Goal: Task Accomplishment & Management: Complete application form

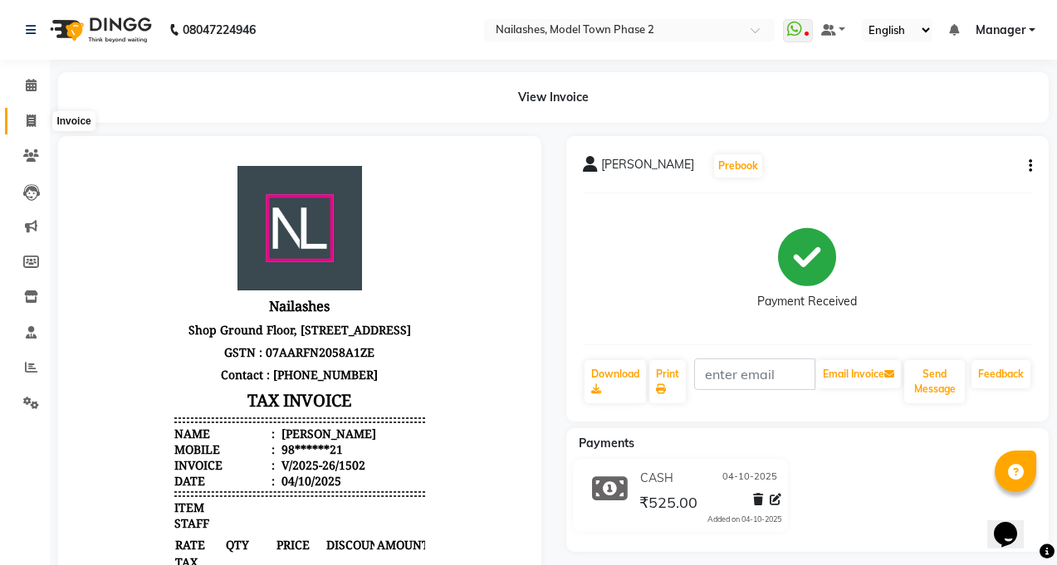
click at [23, 112] on span at bounding box center [31, 121] width 29 height 19
select select "service"
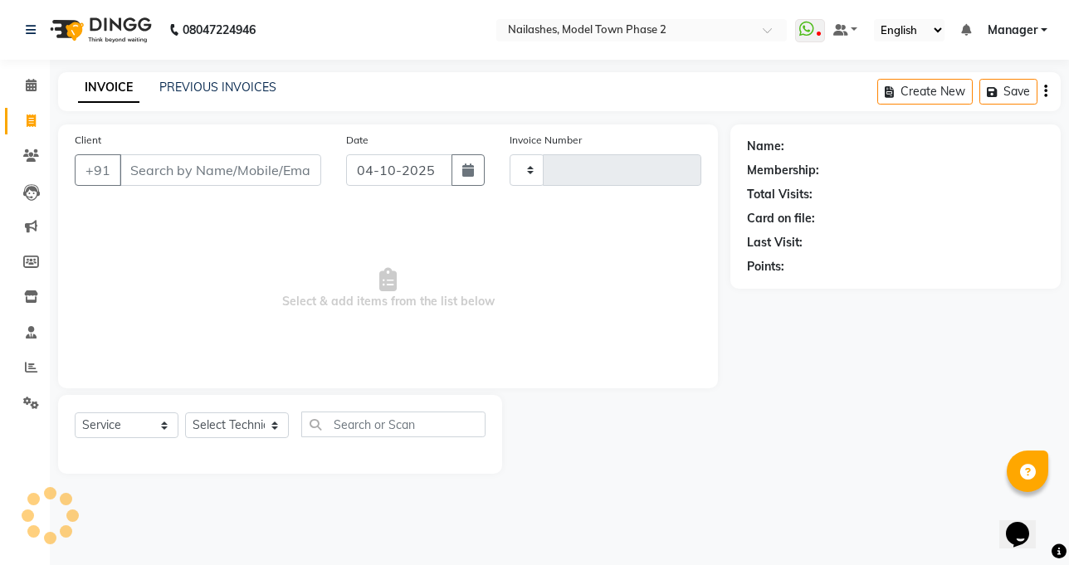
type input "1503"
select select "3840"
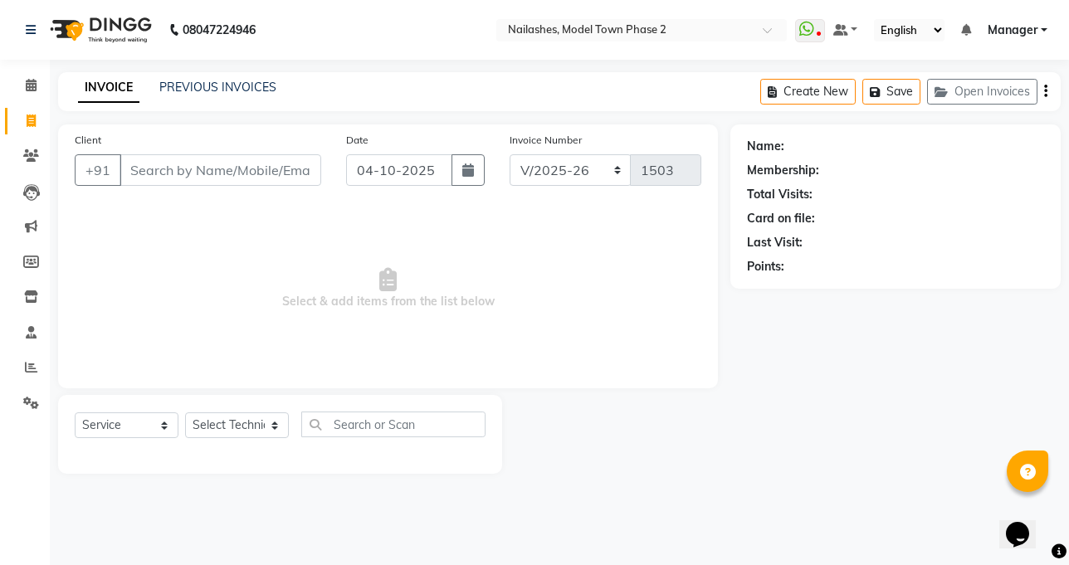
drag, startPoint x: 995, startPoint y: 564, endPoint x: 430, endPoint y: 565, distance: 564.6
click at [1049, 565] on div "08047224946 Select Location × Nailashes, Model Town Phase 2 WhatsApp Status ✕ S…" at bounding box center [534, 282] width 1069 height 565
click at [247, 418] on select "Select Technician [PERSON_NAME] Manager [PERSON_NAME] Sumit [PERSON_NAME]" at bounding box center [237, 426] width 104 height 26
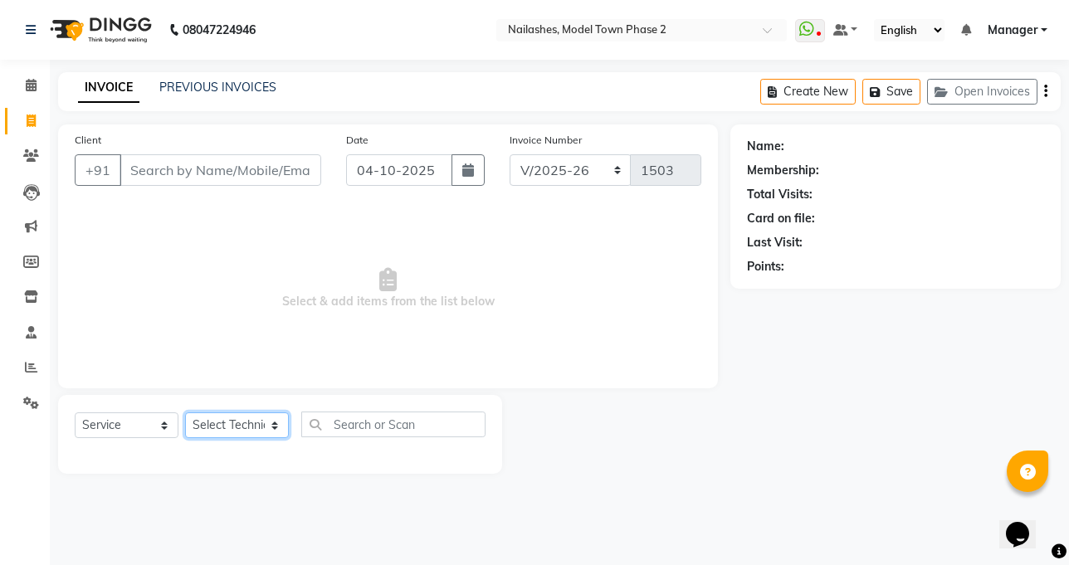
click at [247, 418] on select "Select Technician [PERSON_NAME] Manager [PERSON_NAME] Sumit [PERSON_NAME]" at bounding box center [237, 426] width 104 height 26
select select "85506"
click at [185, 413] on select "Select Technician [PERSON_NAME] Manager [PERSON_NAME] Sumit [PERSON_NAME]" at bounding box center [237, 426] width 104 height 26
click at [231, 332] on span "Select & add items from the list below" at bounding box center [388, 289] width 627 height 166
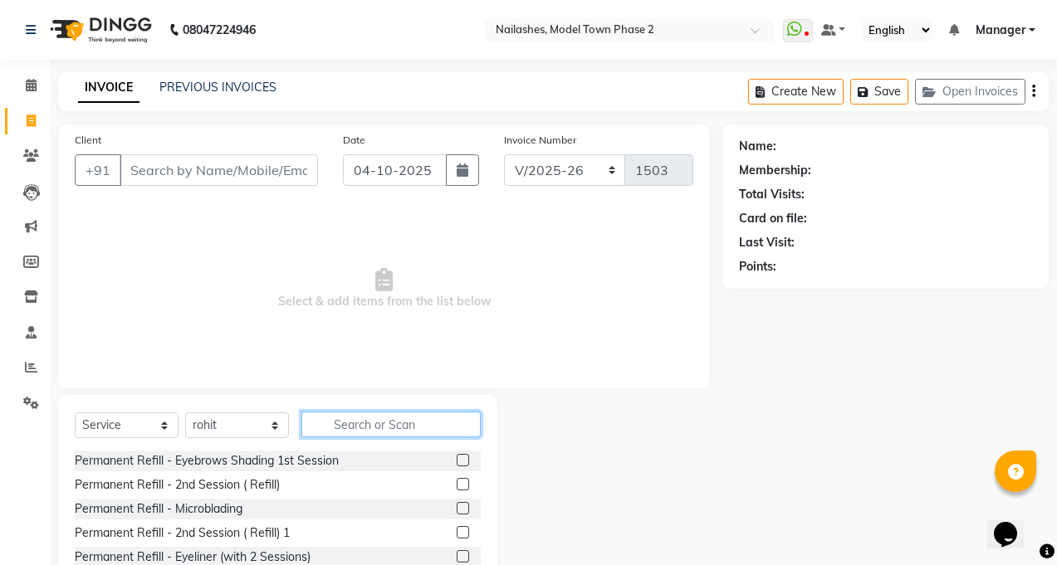
click at [384, 413] on input "text" at bounding box center [390, 425] width 179 height 26
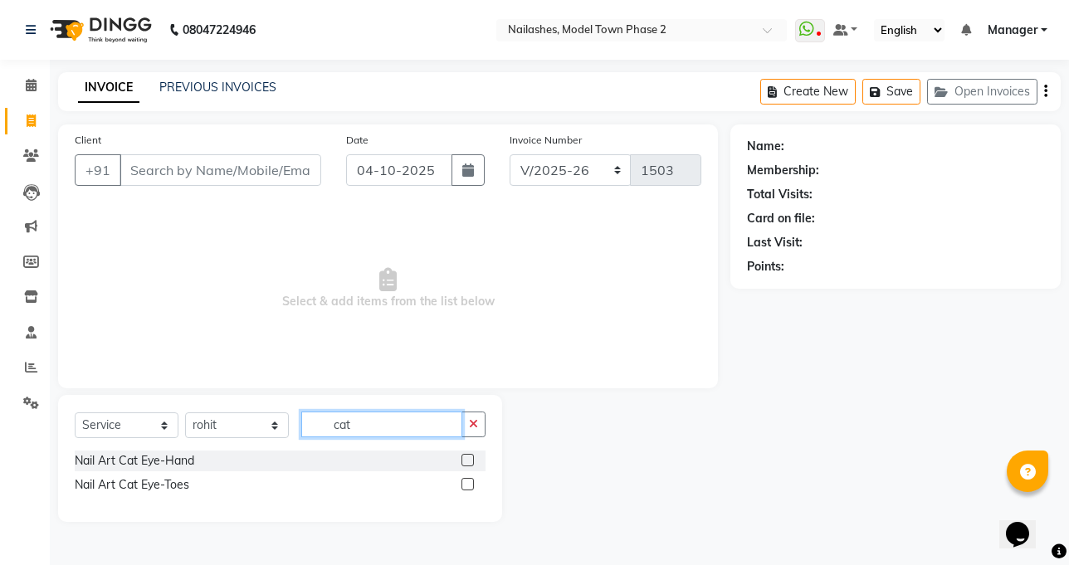
type input "cat"
click at [466, 463] on label at bounding box center [468, 460] width 12 height 12
click at [466, 463] on input "checkbox" at bounding box center [467, 461] width 11 height 11
click at [466, 463] on label at bounding box center [468, 460] width 12 height 12
click at [466, 463] on input "checkbox" at bounding box center [467, 461] width 11 height 11
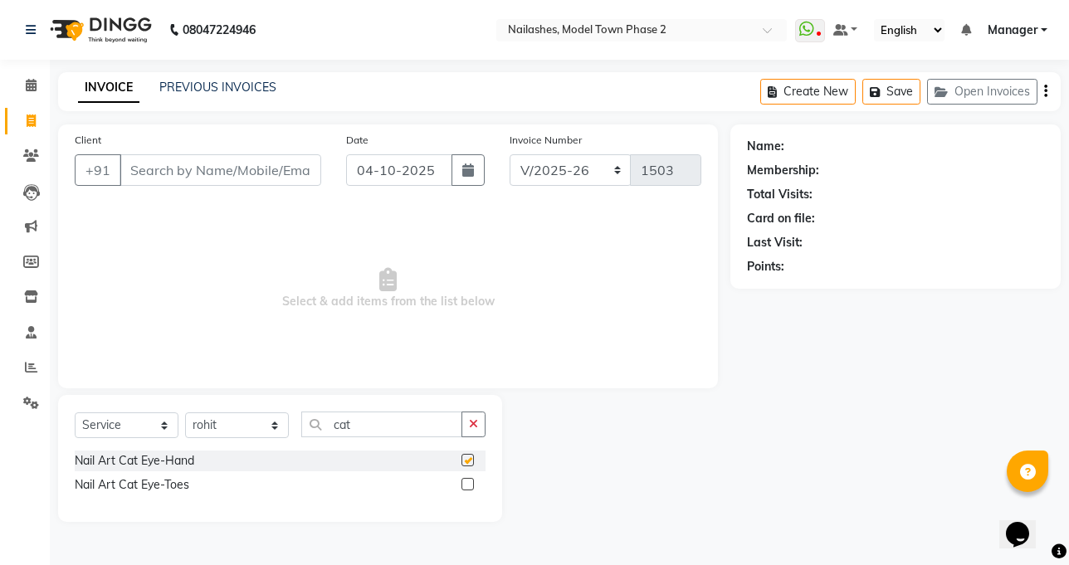
checkbox input "false"
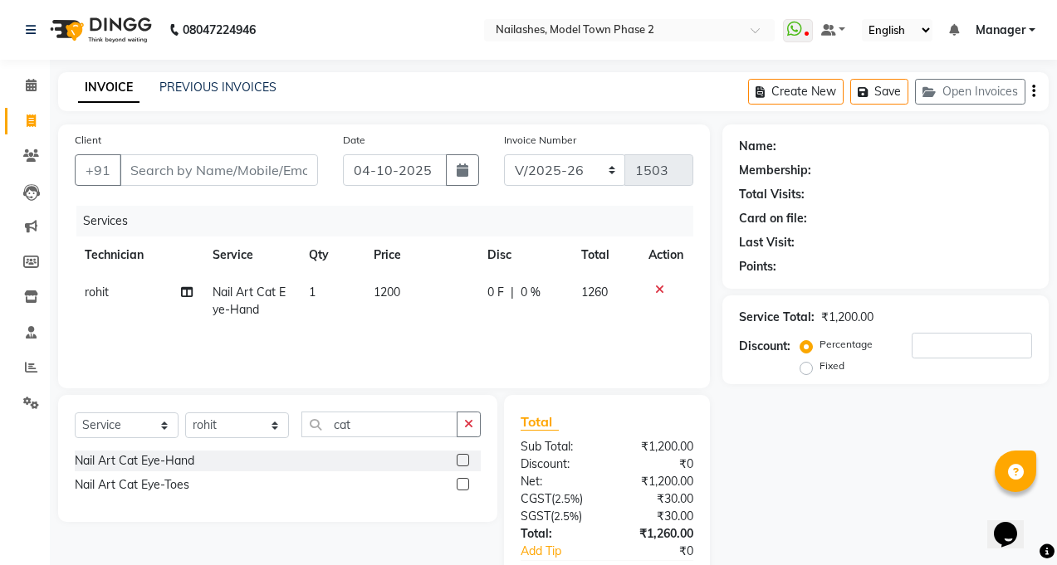
click at [367, 320] on td "1200" at bounding box center [421, 301] width 115 height 55
select select "85506"
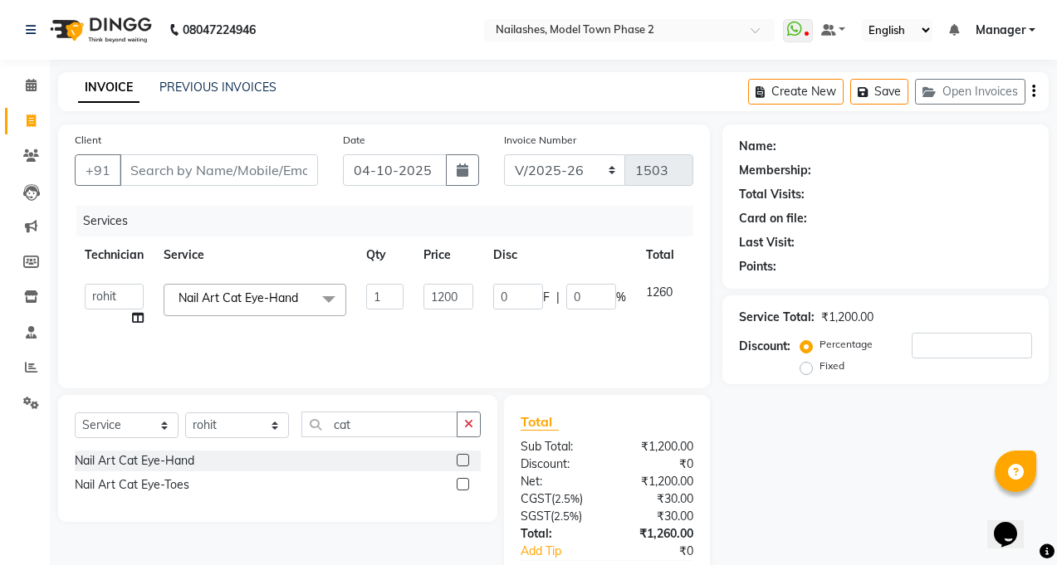
click at [477, 296] on td "1200" at bounding box center [448, 305] width 70 height 63
click at [471, 296] on input "1200" at bounding box center [448, 297] width 50 height 26
type input "1500"
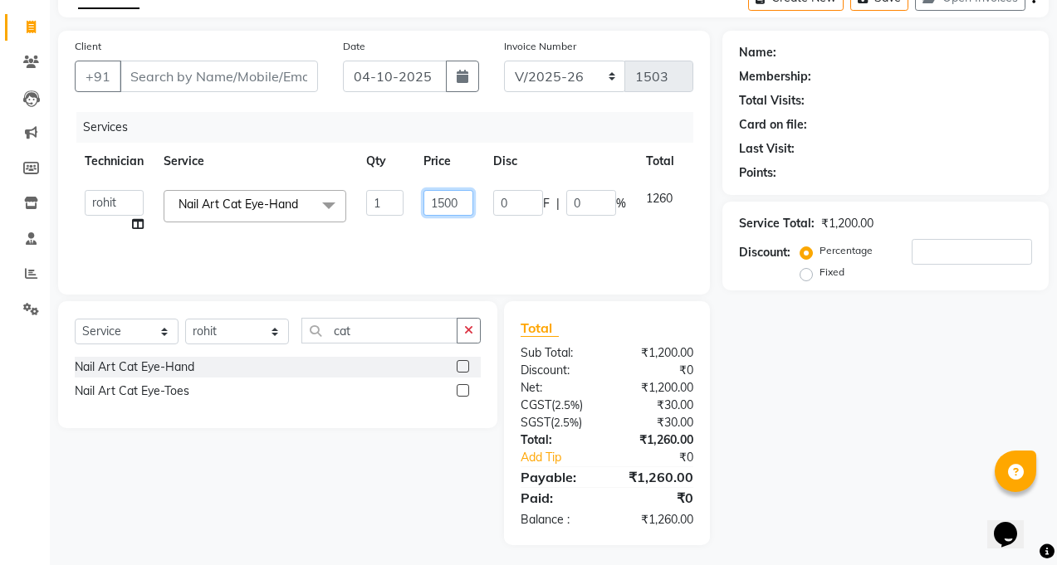
scroll to position [99, 0]
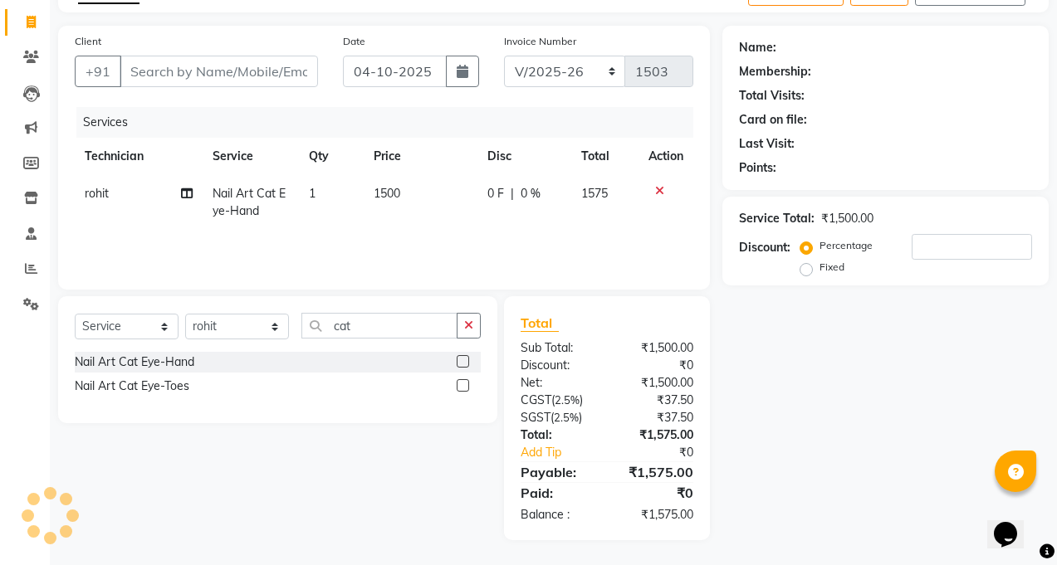
click at [797, 377] on div "Name: Membership: Total Visits: Card on file: Last Visit: Points: Service Total…" at bounding box center [891, 283] width 339 height 515
click at [174, 65] on input "Client" at bounding box center [219, 72] width 198 height 32
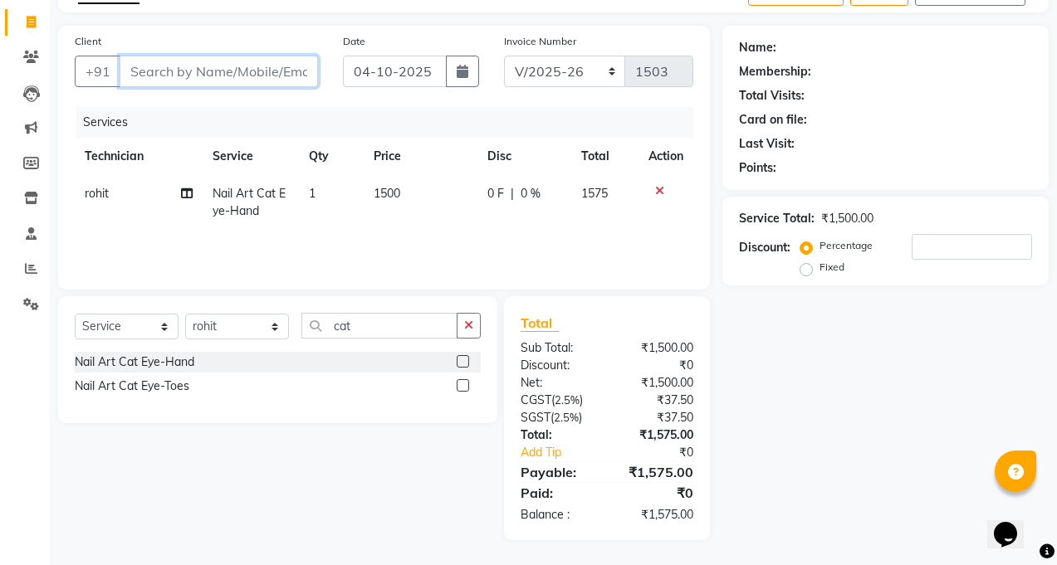
click at [174, 65] on input "Client" at bounding box center [219, 72] width 198 height 32
type input "8"
type input "0"
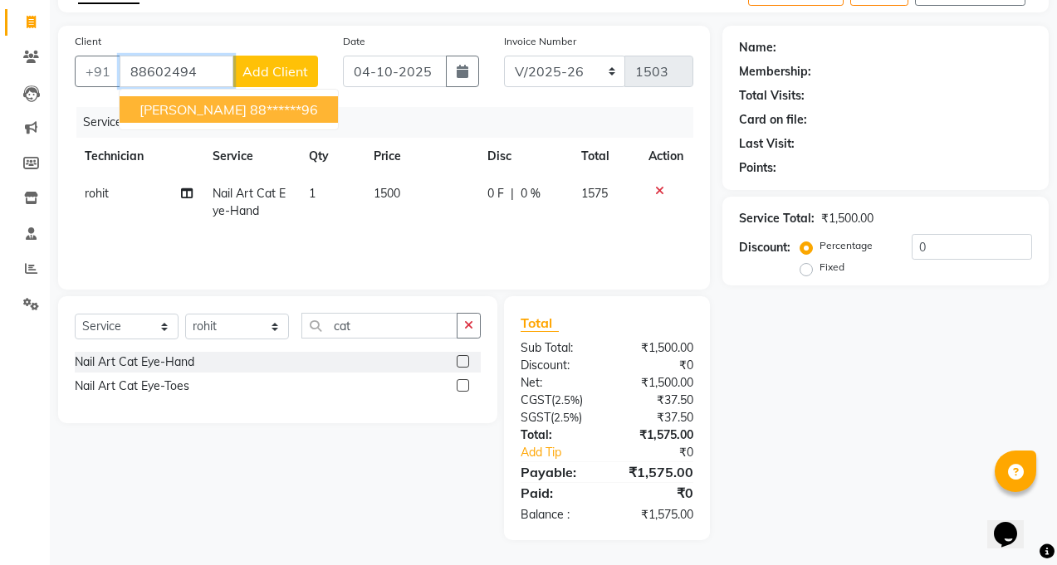
click at [179, 106] on span "[PERSON_NAME]" at bounding box center [192, 109] width 107 height 17
type input "88******96"
click at [179, 106] on div "Client +91 88******96 [PERSON_NAME] 88******96 Add Client Date [DATE] Invoice N…" at bounding box center [384, 158] width 652 height 264
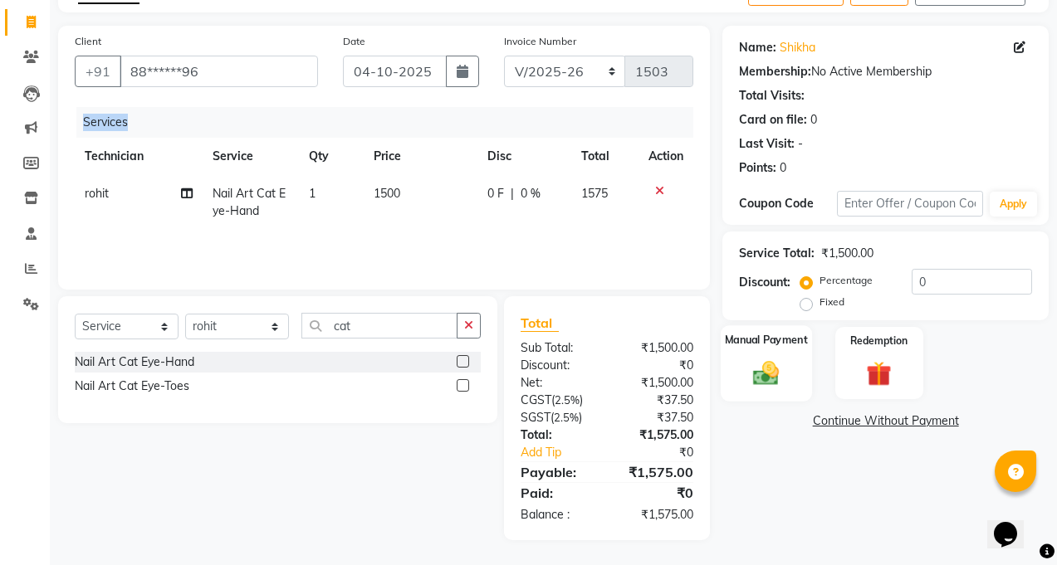
click at [769, 367] on img at bounding box center [767, 373] width 42 height 30
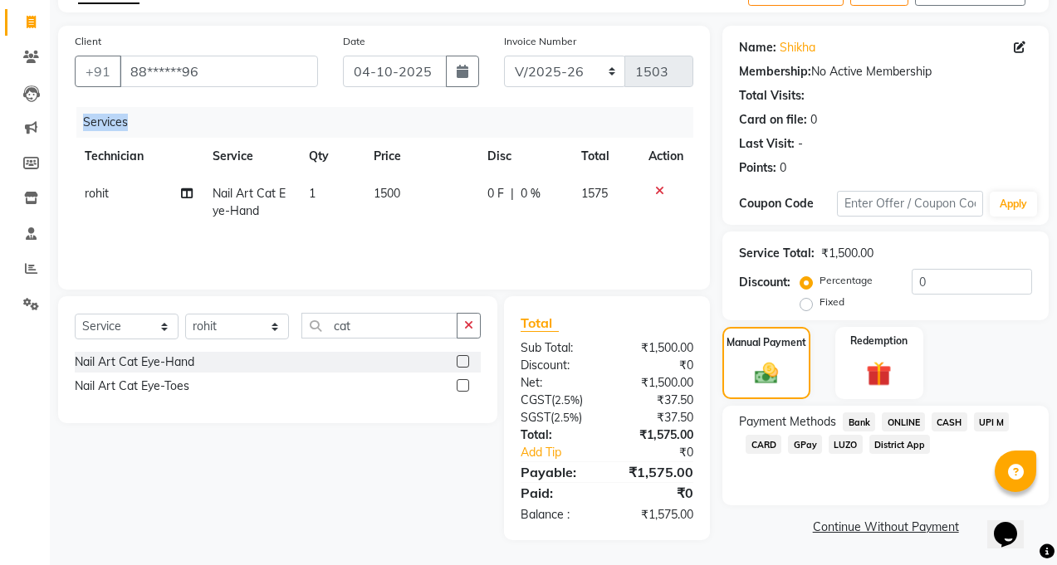
click at [896, 423] on span "ONLINE" at bounding box center [903, 422] width 43 height 19
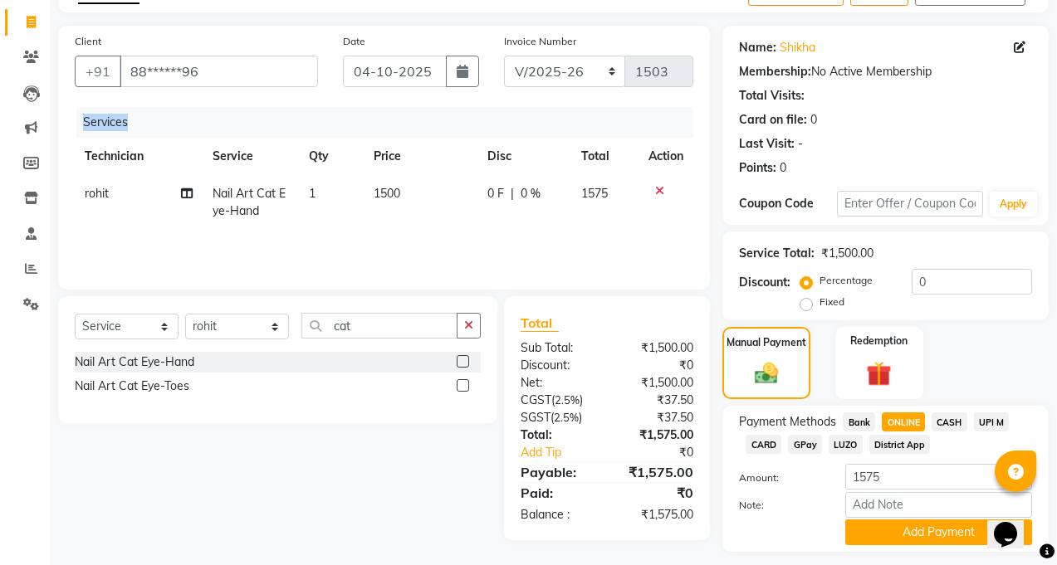
click at [896, 423] on span "ONLINE" at bounding box center [903, 422] width 43 height 19
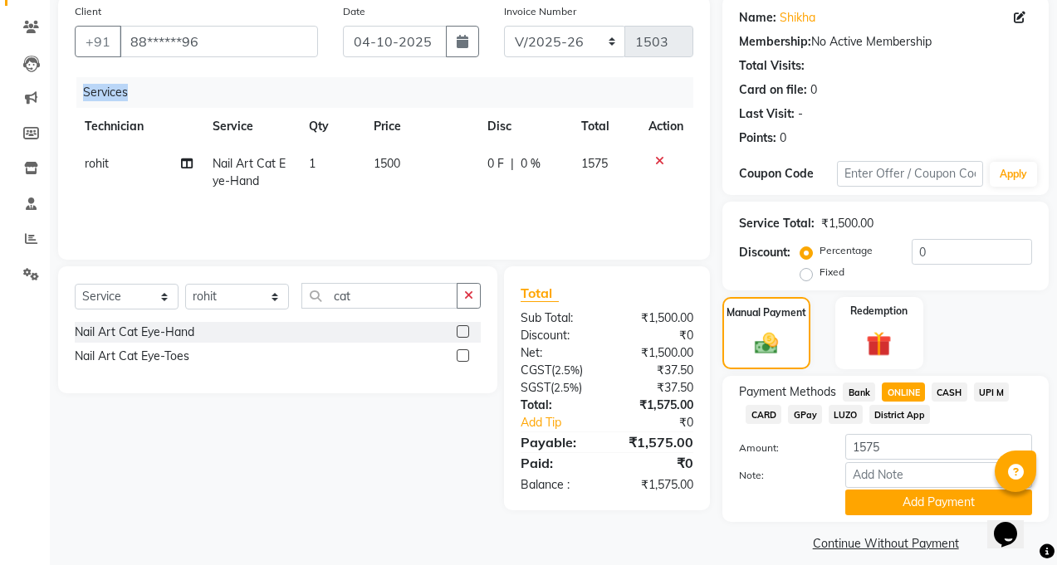
scroll to position [144, 0]
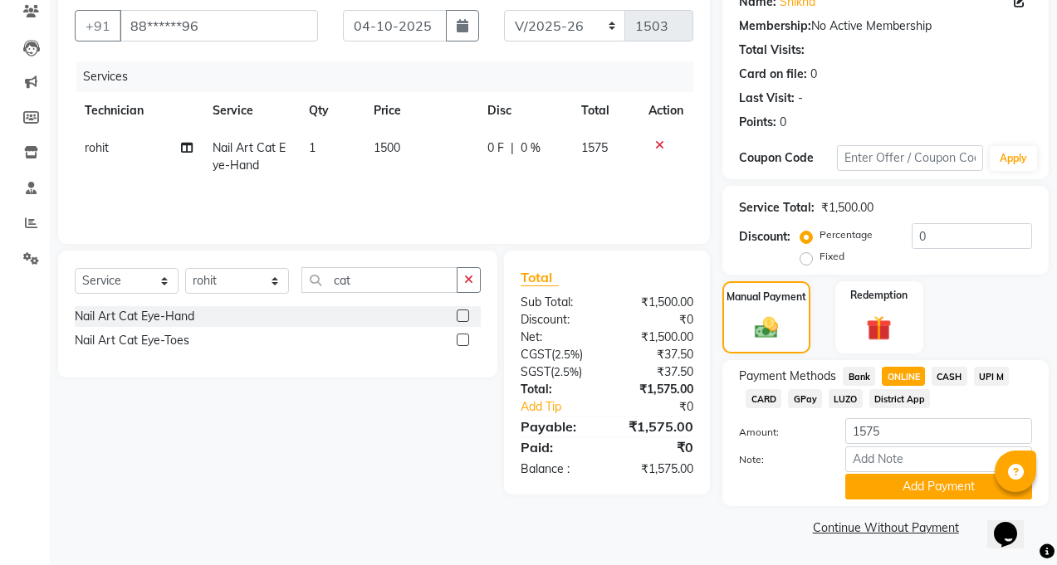
click at [397, 171] on td "1500" at bounding box center [421, 157] width 115 height 55
select select "85506"
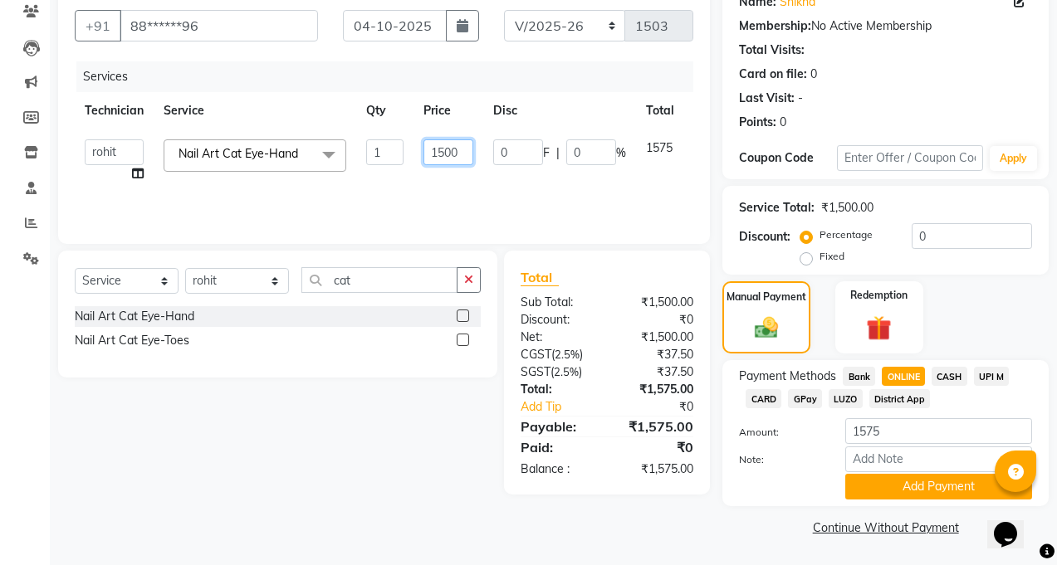
click at [463, 160] on input "1500" at bounding box center [448, 152] width 50 height 26
type input "1600"
click at [508, 186] on div "Services Technician Service Qty Price Disc Total Action [PERSON_NAME] kajal Man…" at bounding box center [384, 144] width 619 height 166
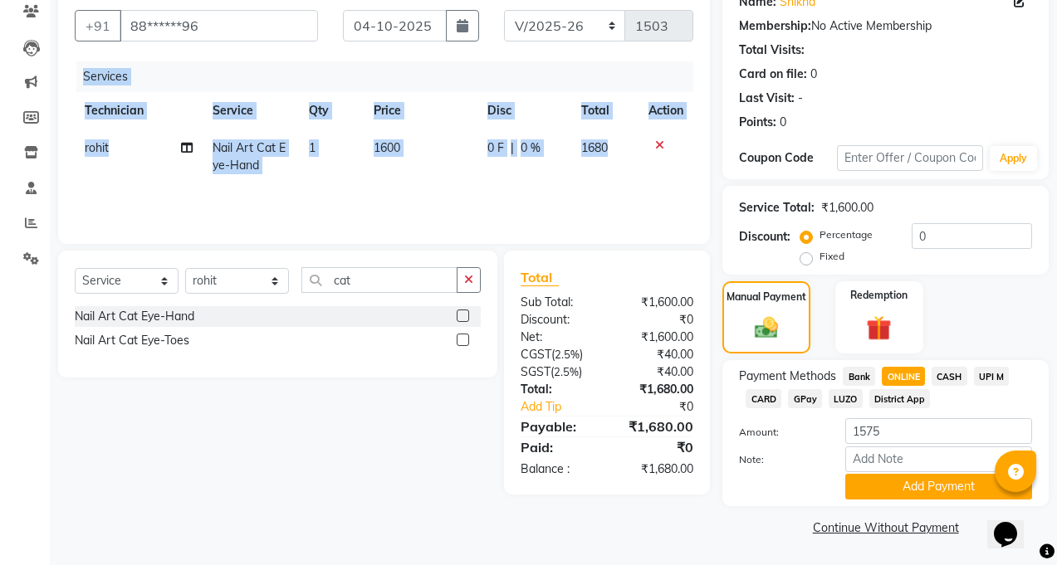
click at [492, 180] on td "0 F | 0 %" at bounding box center [523, 157] width 93 height 55
select select "85506"
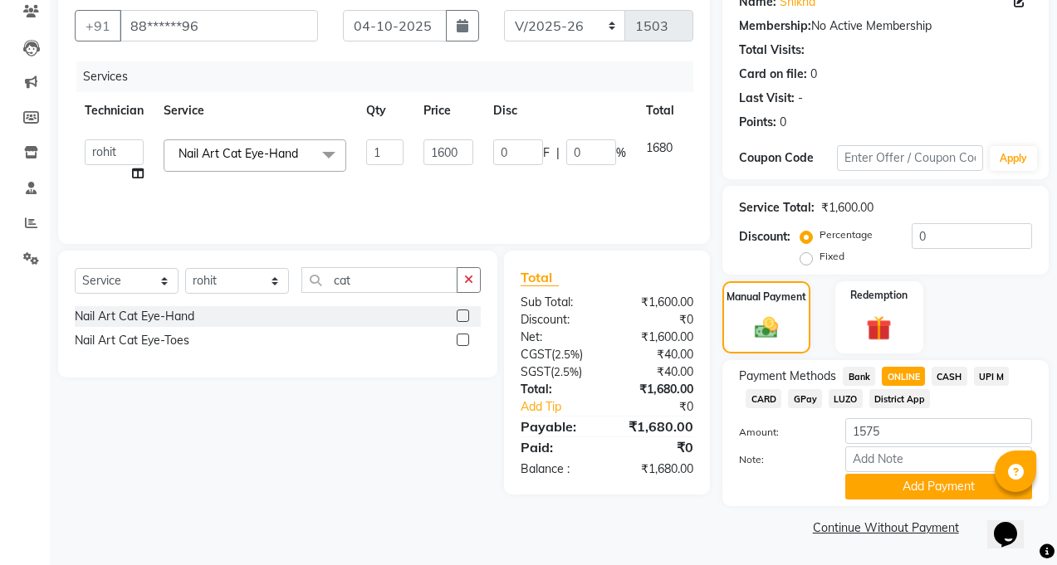
click at [979, 374] on span "UPI M" at bounding box center [992, 376] width 36 height 19
type input "1680"
click at [896, 375] on span "ONLINE" at bounding box center [903, 376] width 43 height 19
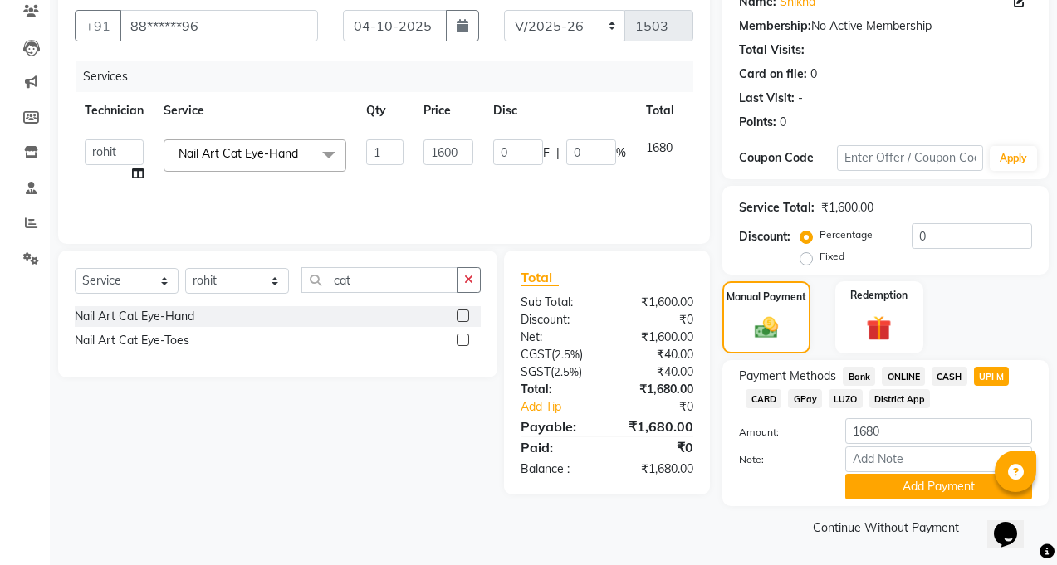
click at [896, 375] on span "ONLINE" at bounding box center [903, 376] width 43 height 19
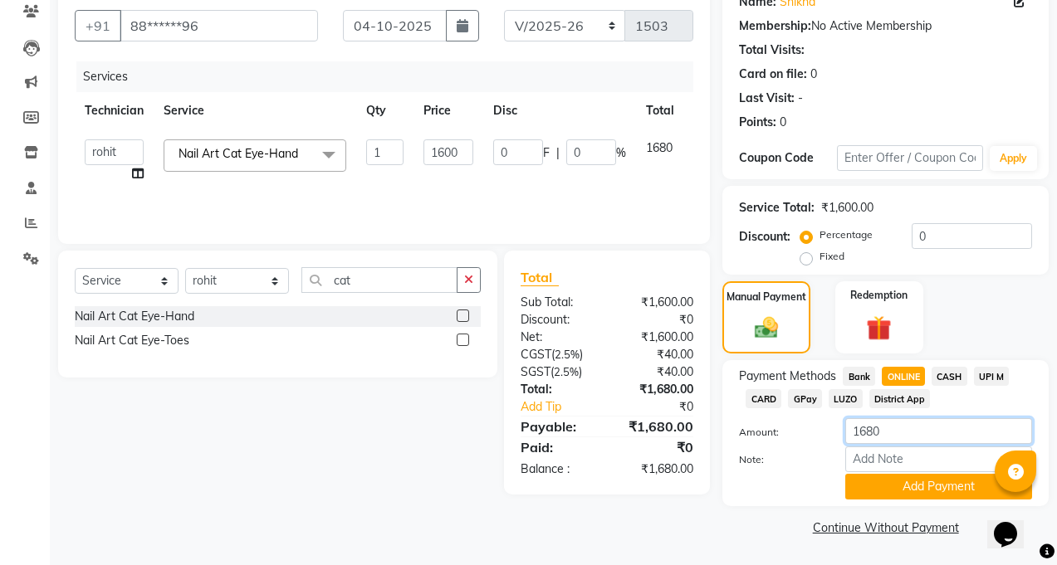
click at [908, 426] on input "1680" at bounding box center [938, 431] width 187 height 26
click at [907, 486] on button "Add Payment" at bounding box center [938, 487] width 187 height 26
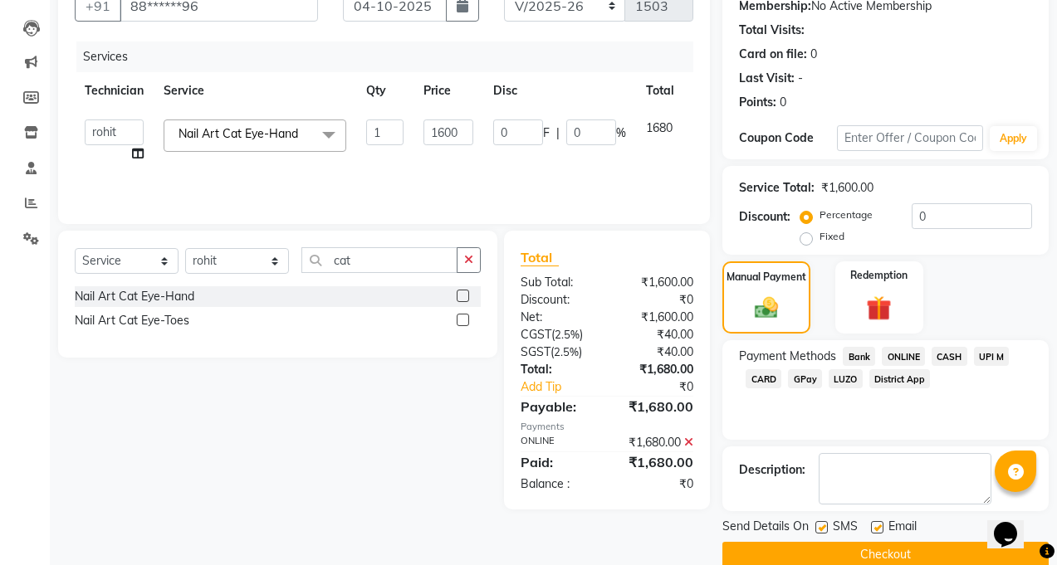
scroll to position [192, 0]
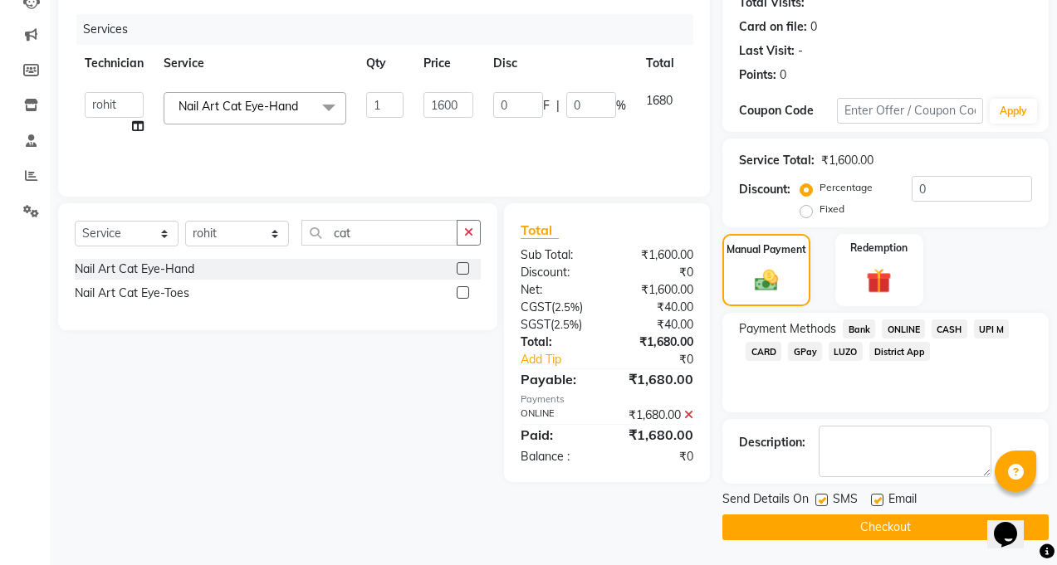
click at [856, 528] on button "Checkout" at bounding box center [885, 528] width 326 height 26
click at [856, 528] on div "Checkout" at bounding box center [885, 528] width 326 height 26
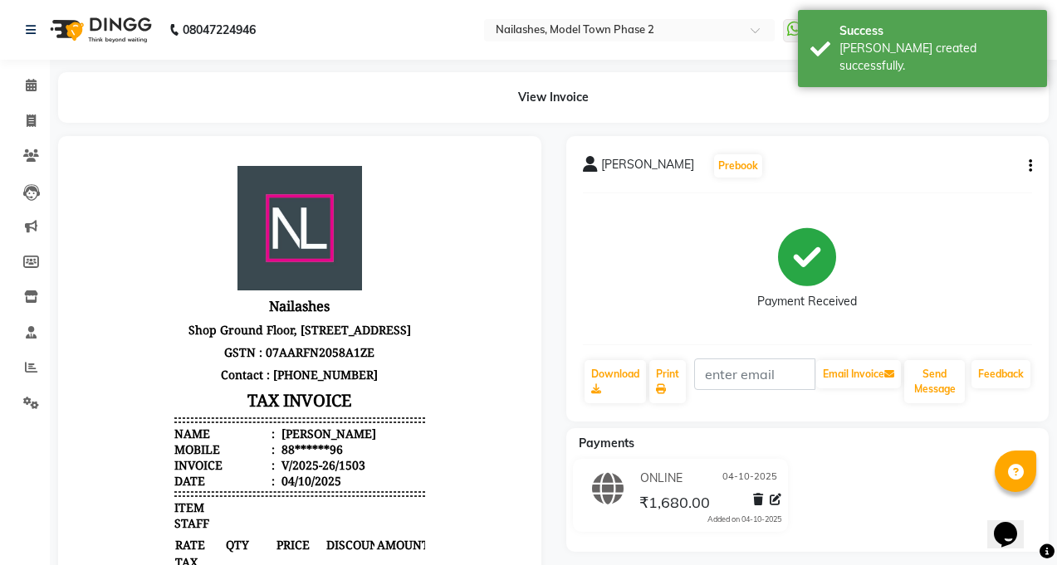
click at [27, 136] on li "Invoice" at bounding box center [25, 122] width 50 height 36
click at [28, 124] on icon at bounding box center [31, 121] width 9 height 12
select select "service"
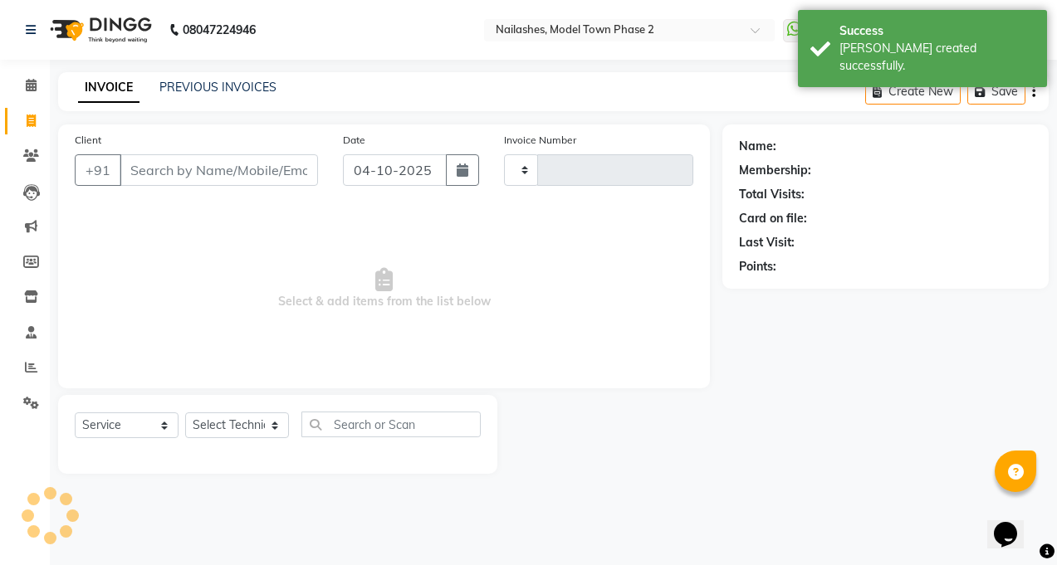
type input "1504"
select select "3840"
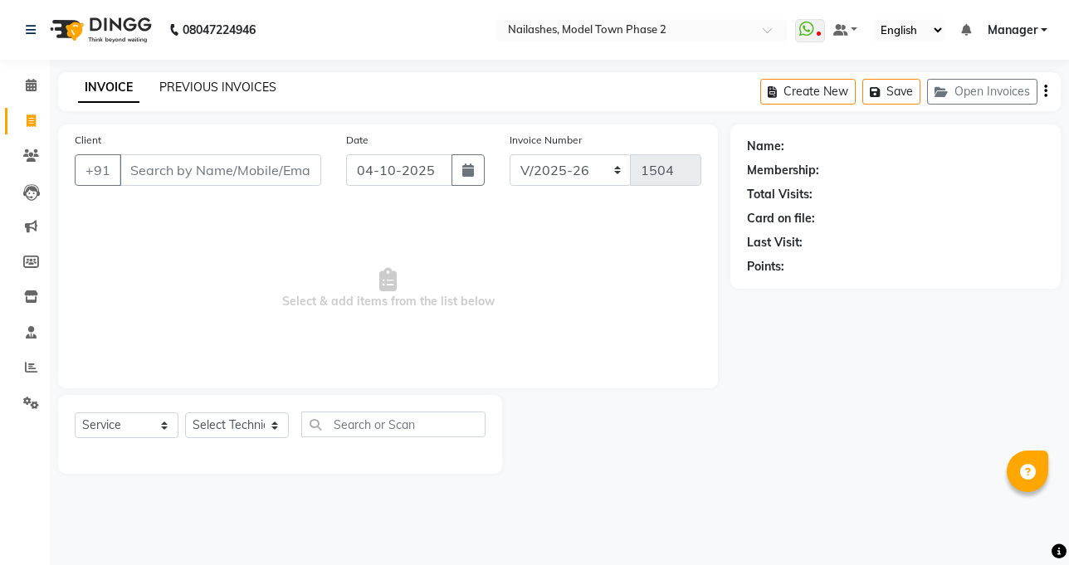
click at [191, 85] on link "PREVIOUS INVOICES" at bounding box center [217, 87] width 117 height 15
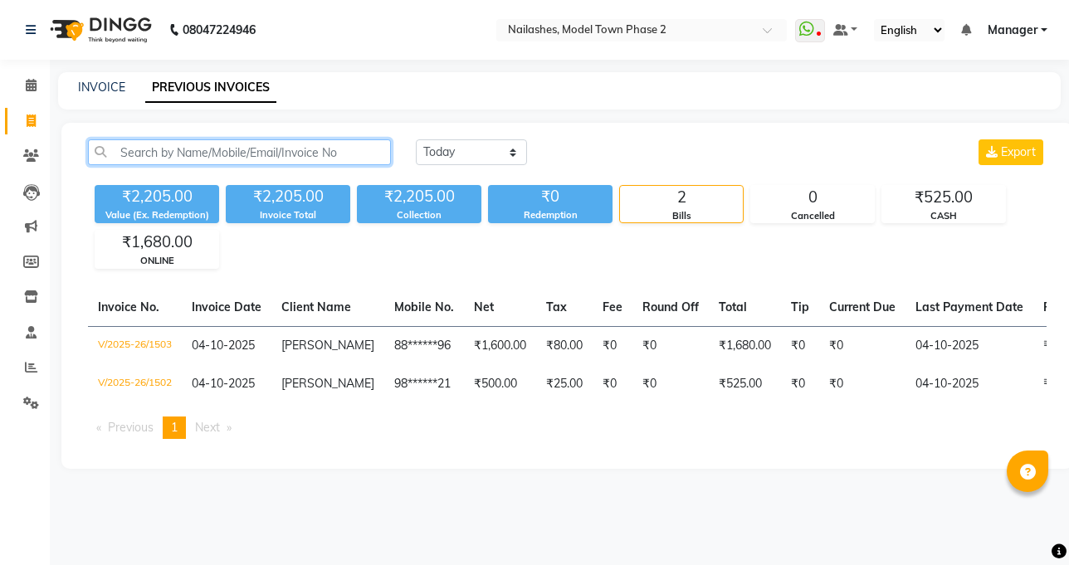
click at [210, 151] on input "text" at bounding box center [239, 152] width 303 height 26
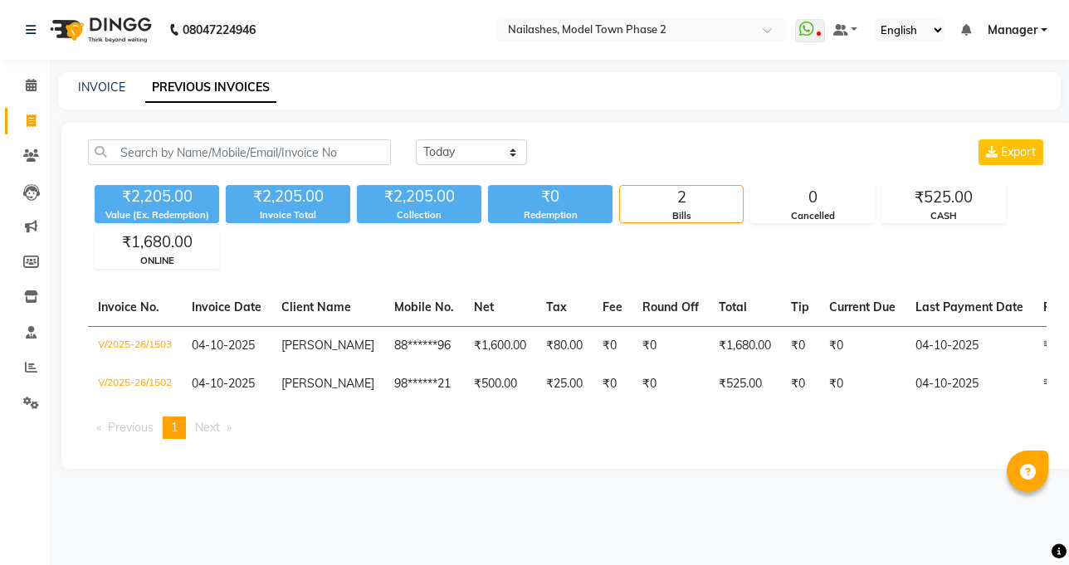
click at [99, 79] on div "INVOICE" at bounding box center [101, 87] width 47 height 17
click at [100, 85] on link "INVOICE" at bounding box center [101, 87] width 47 height 15
select select "service"
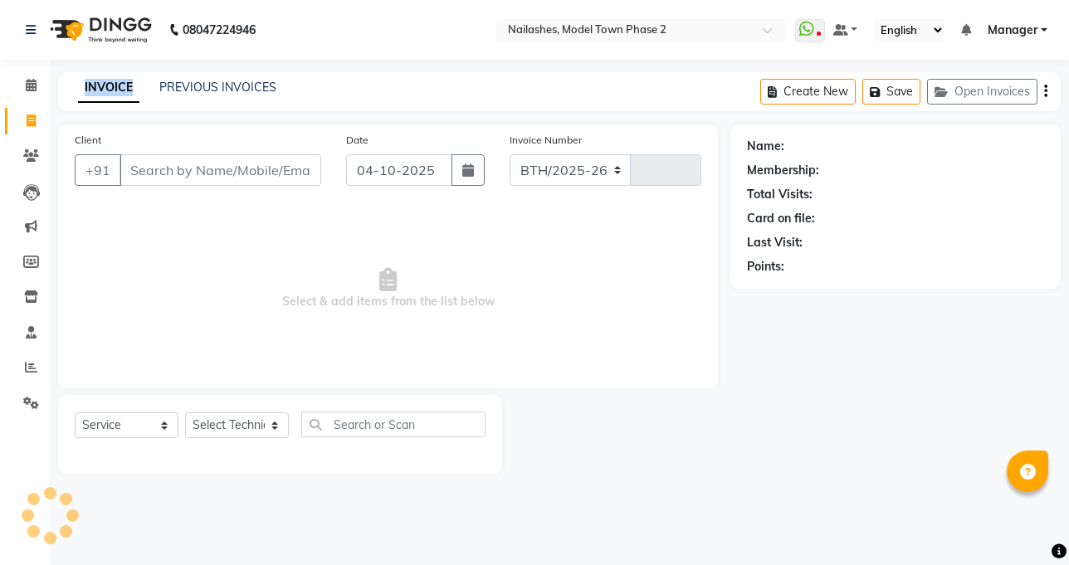
select select "3840"
type input "1504"
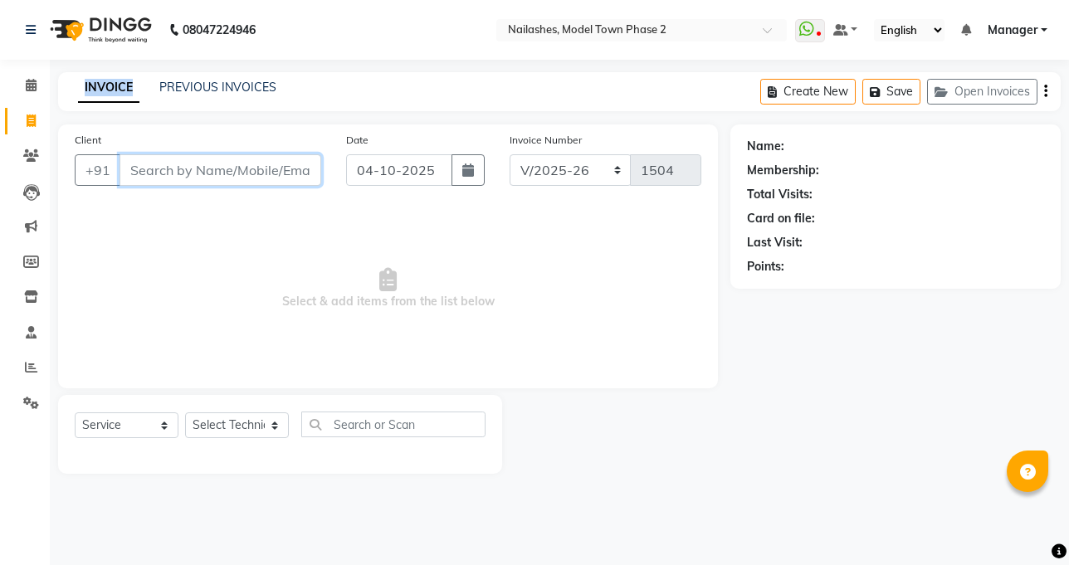
click at [273, 171] on input "Client" at bounding box center [221, 170] width 202 height 32
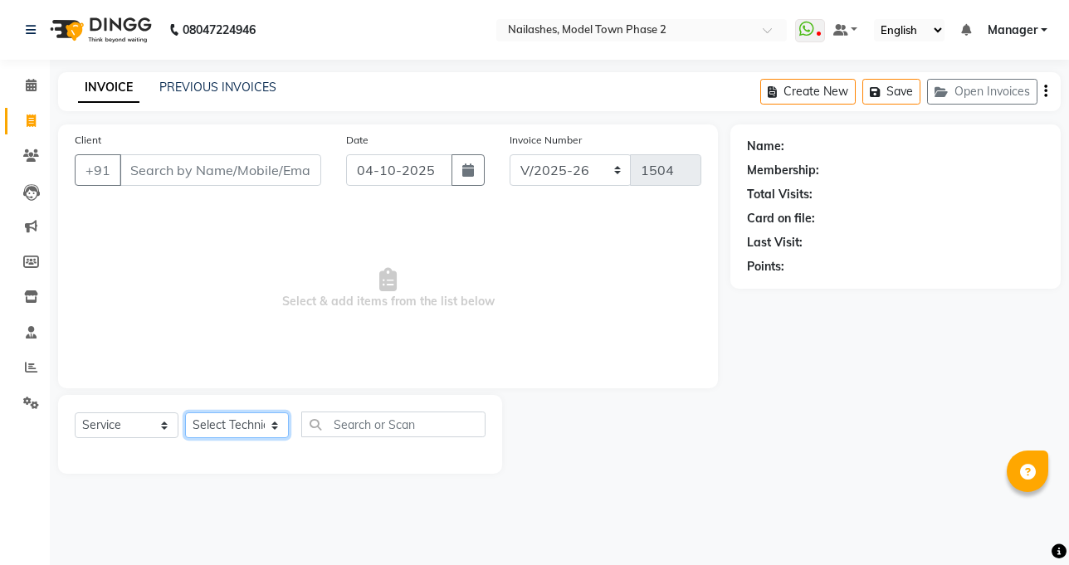
click at [253, 419] on select "Select Technician [PERSON_NAME] Manager [PERSON_NAME] Sumit [PERSON_NAME]" at bounding box center [237, 426] width 104 height 26
select select "86355"
click at [185, 413] on select "Select Technician [PERSON_NAME] Manager [PERSON_NAME] Sumit [PERSON_NAME]" at bounding box center [237, 426] width 104 height 26
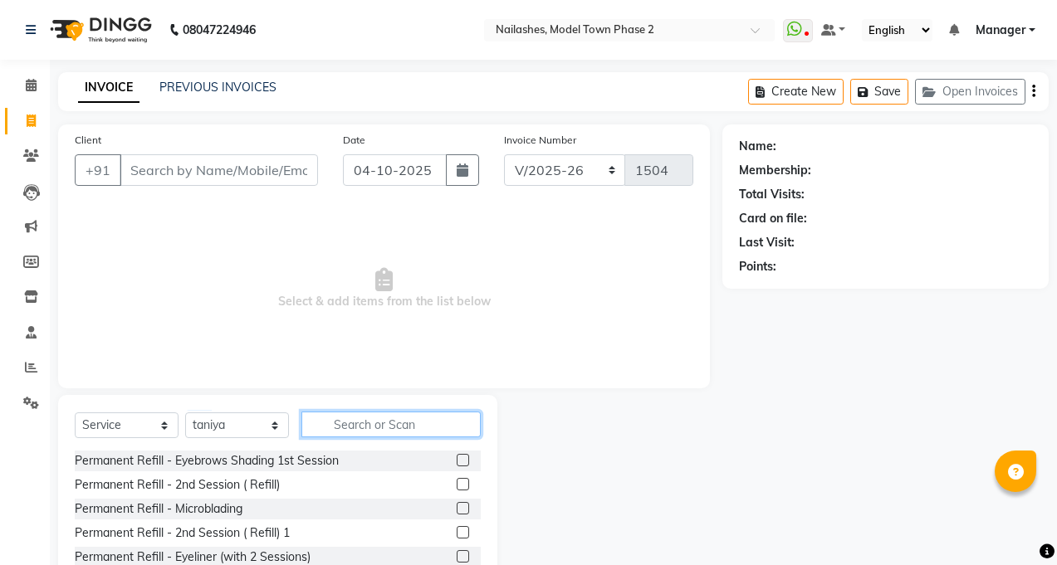
click at [344, 430] on input "text" at bounding box center [390, 425] width 179 height 26
type input "rem"
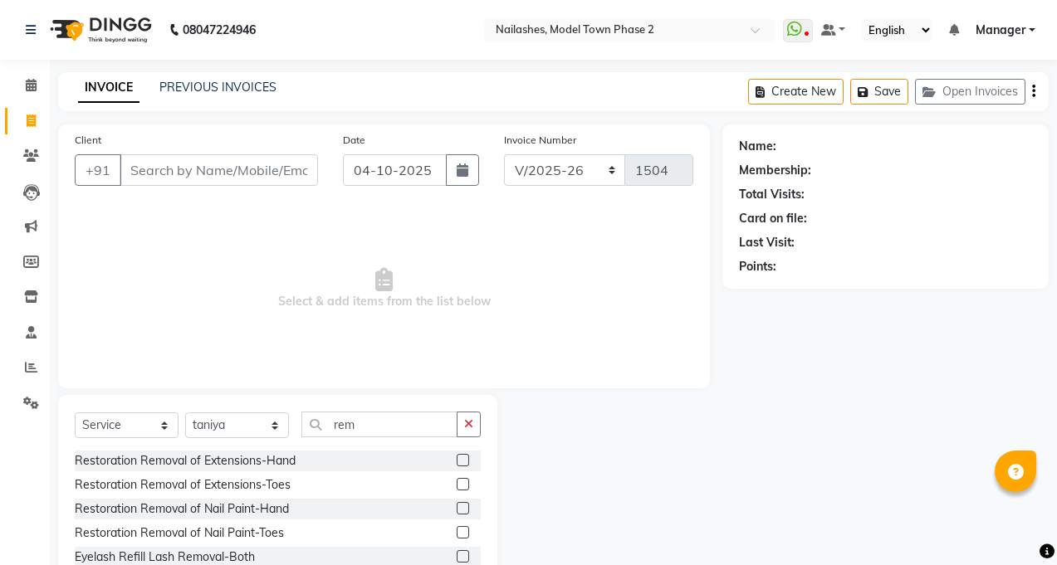
click at [443, 461] on div "Restoration Removal of Extensions-Hand" at bounding box center [278, 461] width 406 height 21
click at [457, 463] on label at bounding box center [463, 460] width 12 height 12
click at [457, 463] on input "checkbox" at bounding box center [462, 461] width 11 height 11
click at [457, 463] on label at bounding box center [463, 460] width 12 height 12
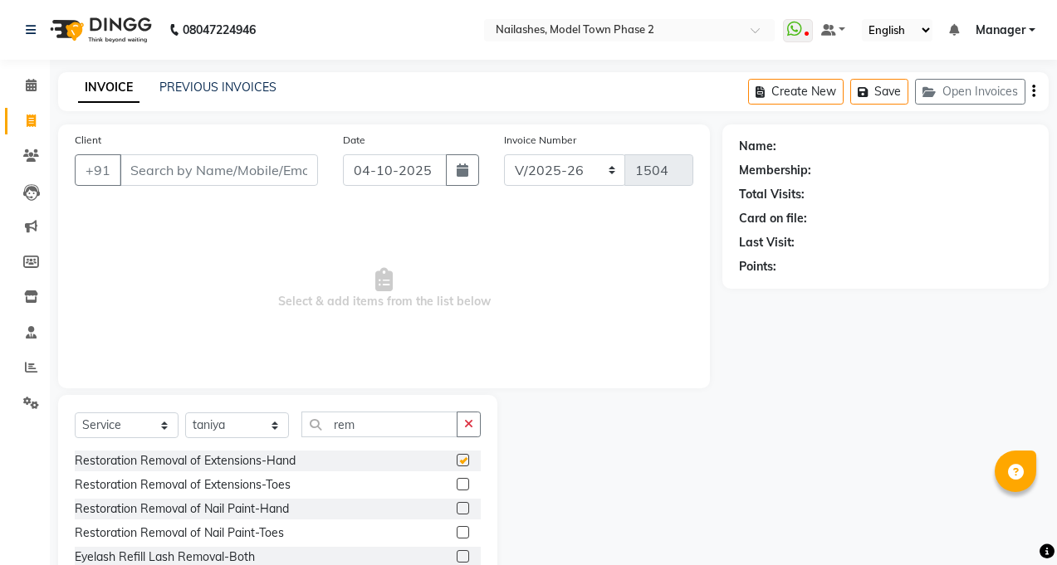
click at [457, 463] on input "checkbox" at bounding box center [462, 461] width 11 height 11
checkbox input "false"
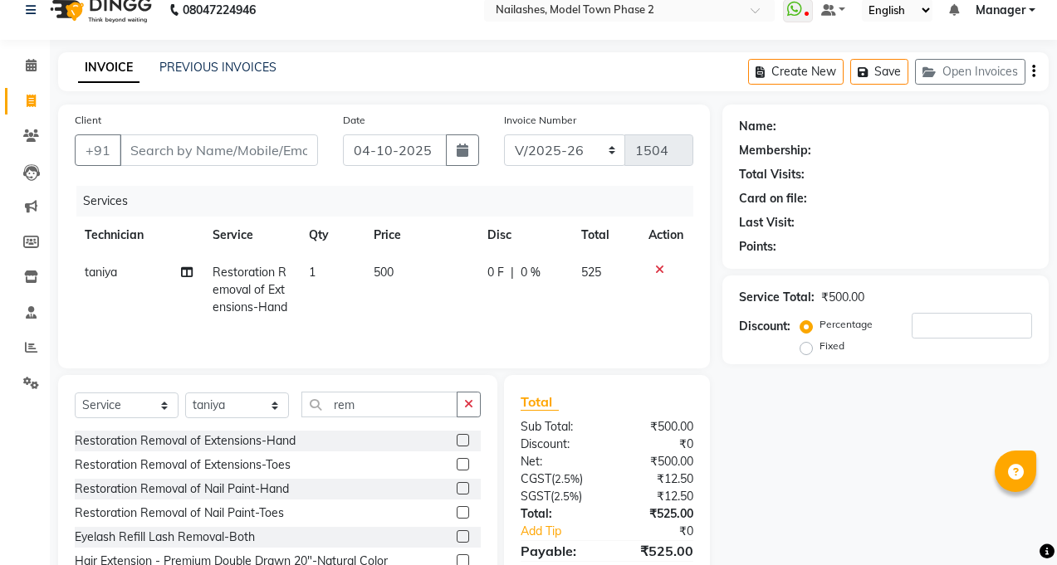
scroll to position [17, 0]
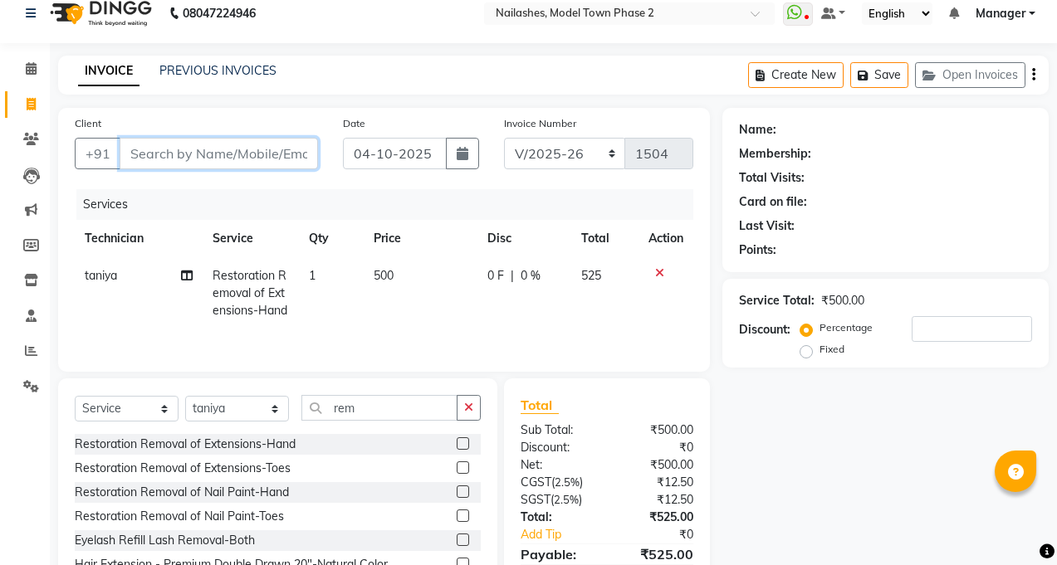
click at [232, 160] on input "Client" at bounding box center [219, 154] width 198 height 32
type input "9"
type input "0"
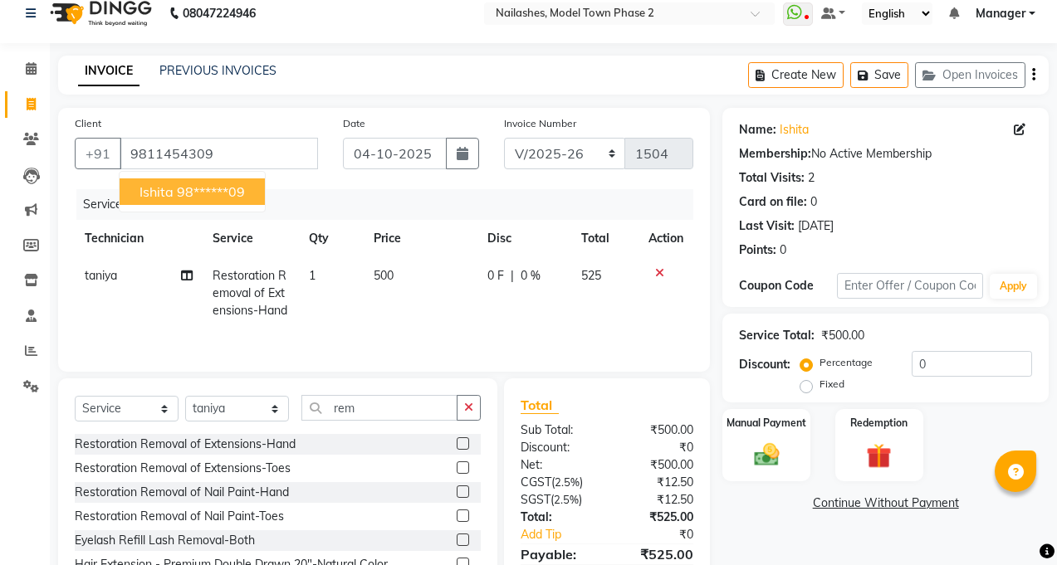
click at [197, 173] on ngb-typeahead-window "[PERSON_NAME] 98******09" at bounding box center [192, 192] width 147 height 42
click at [192, 186] on ngb-highlight "98******09" at bounding box center [211, 191] width 68 height 17
type input "98******09"
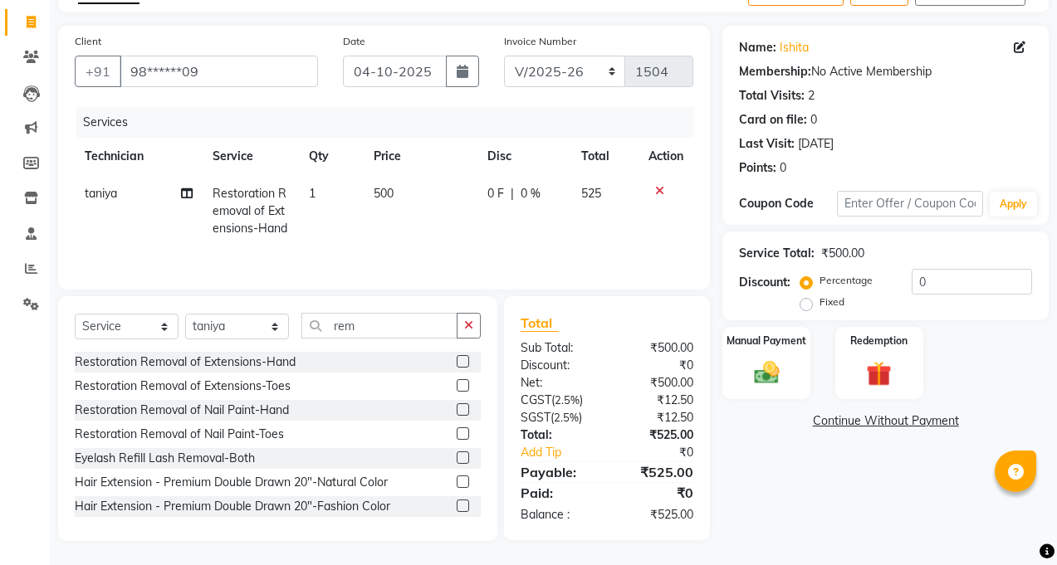
scroll to position [100, 0]
click at [750, 384] on img at bounding box center [767, 372] width 42 height 30
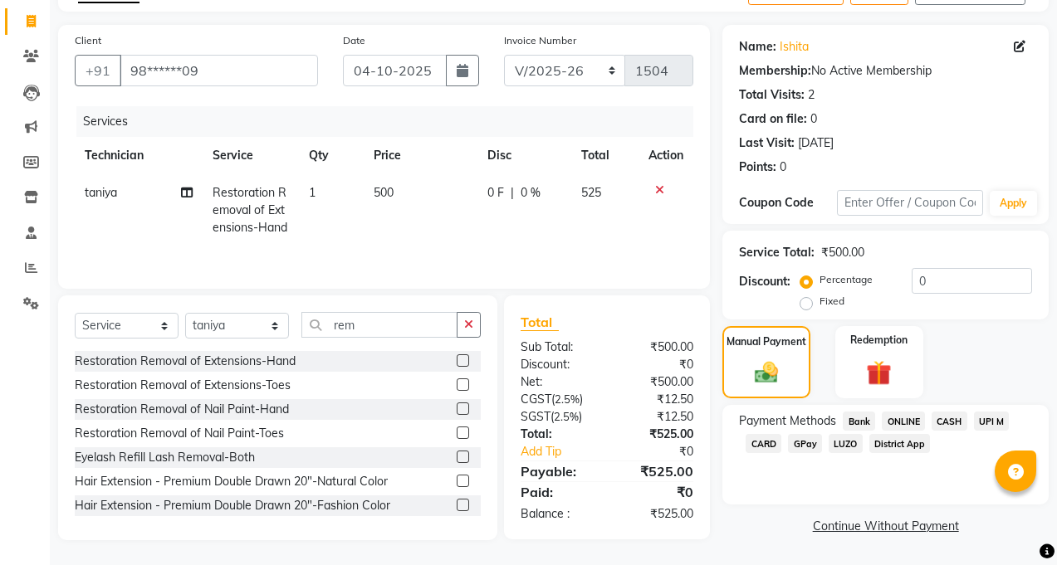
click at [952, 420] on span "CASH" at bounding box center [950, 421] width 36 height 19
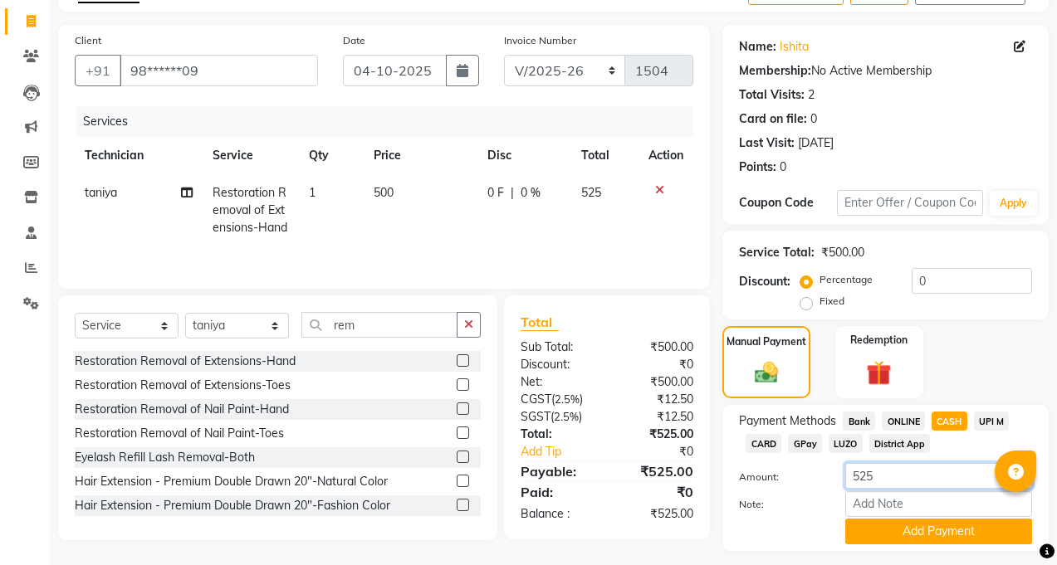
click at [951, 477] on input "525" at bounding box center [938, 476] width 187 height 26
type input "500"
click at [879, 535] on button "Add Payment" at bounding box center [938, 532] width 187 height 26
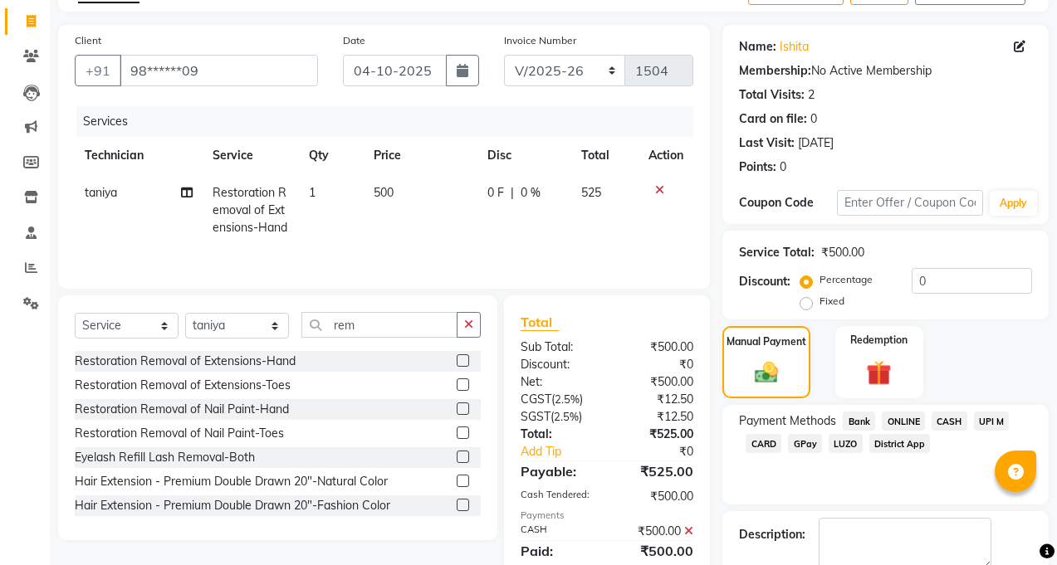
click at [907, 426] on span "ONLINE" at bounding box center [903, 421] width 43 height 19
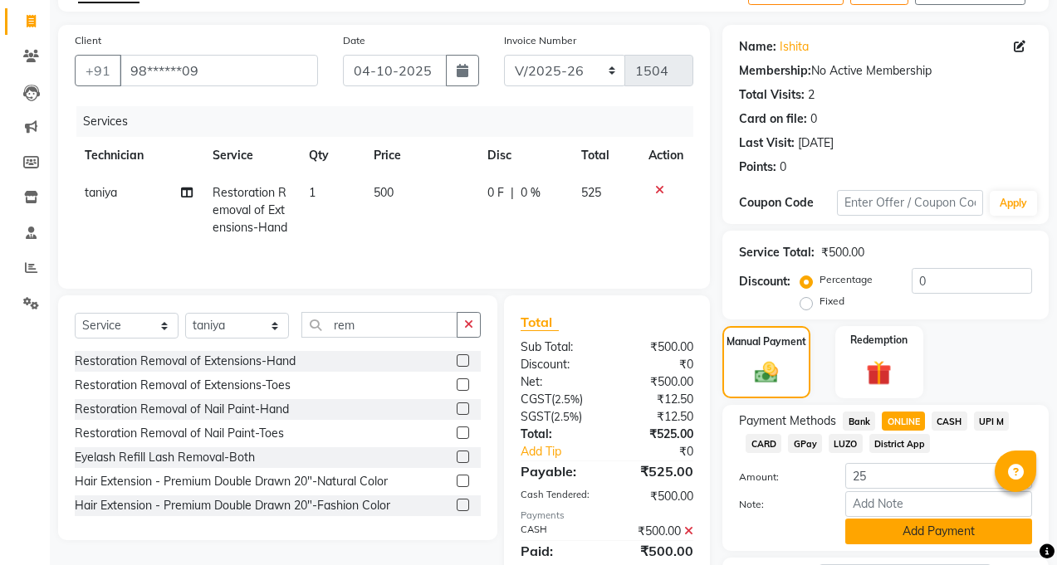
click at [937, 529] on button "Add Payment" at bounding box center [938, 532] width 187 height 26
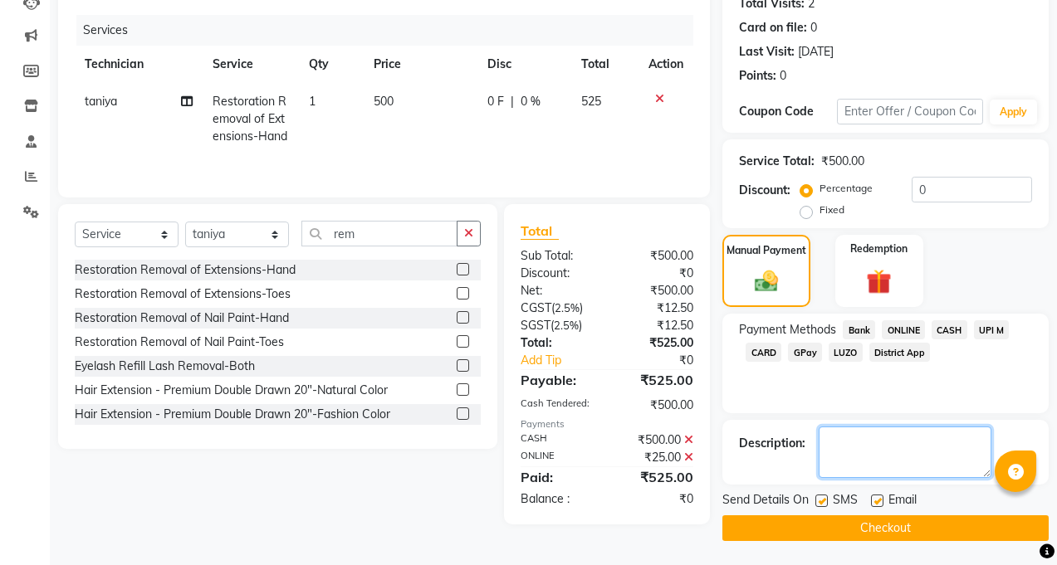
scroll to position [192, 0]
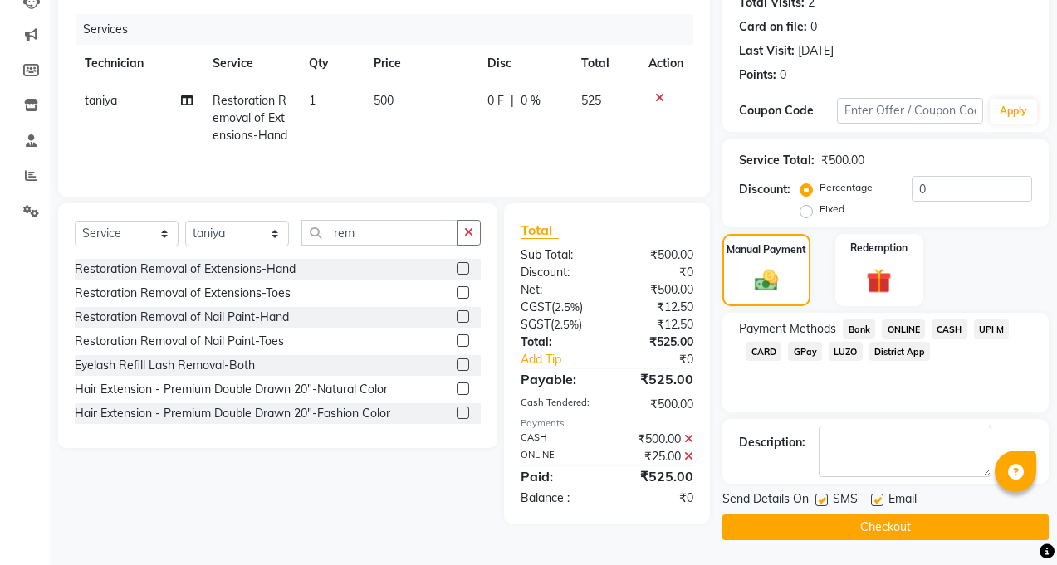
click at [858, 531] on button "Checkout" at bounding box center [885, 528] width 326 height 26
click at [858, 531] on div "Checkout" at bounding box center [885, 528] width 326 height 26
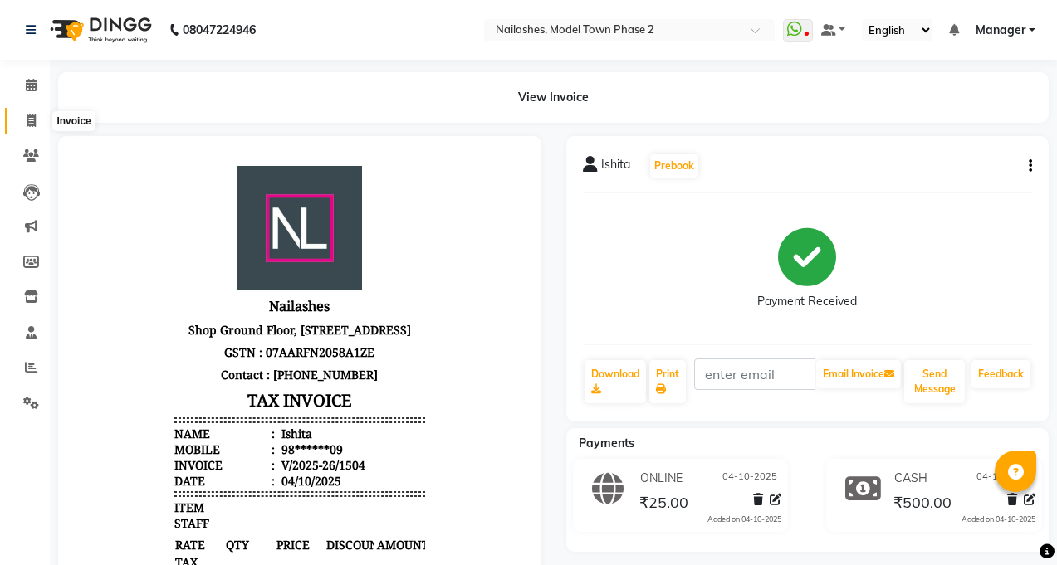
click at [17, 127] on span at bounding box center [31, 121] width 29 height 19
select select "service"
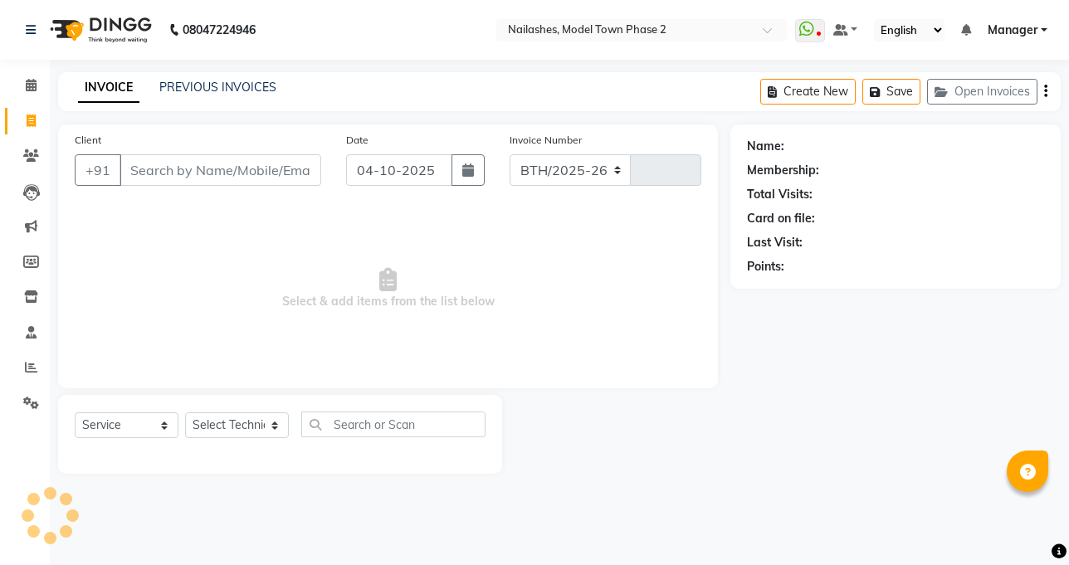
select select "3840"
type input "1505"
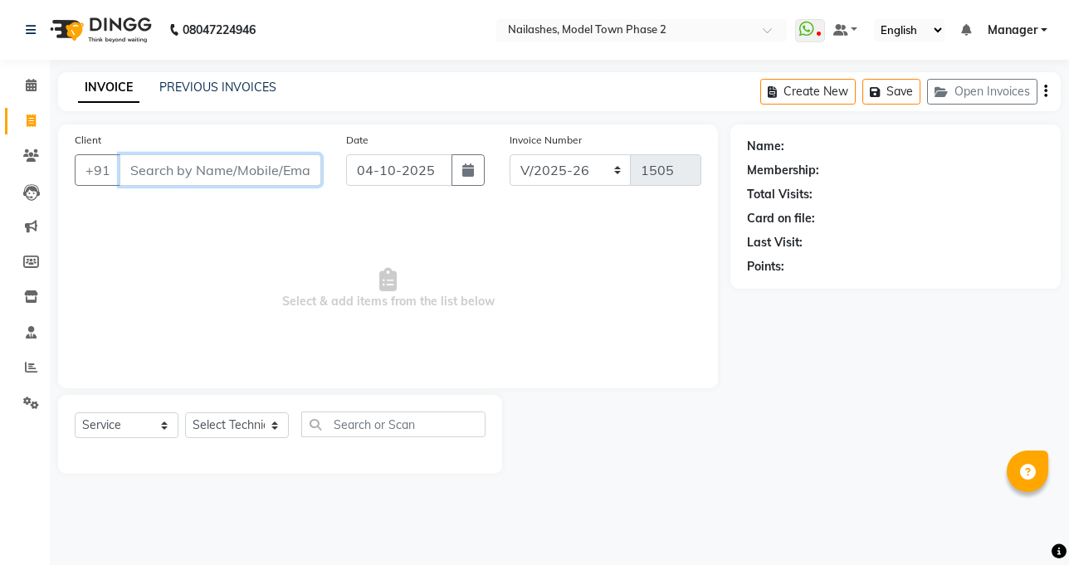
click at [204, 165] on input "Client" at bounding box center [221, 170] width 202 height 32
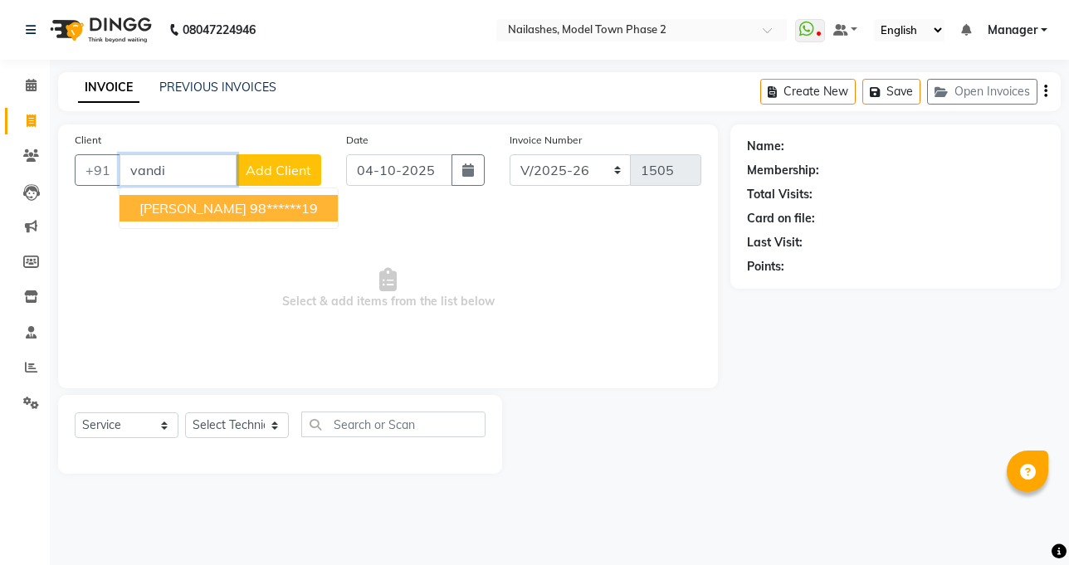
click at [250, 210] on ngb-highlight "98******19" at bounding box center [284, 208] width 68 height 17
type input "98******19"
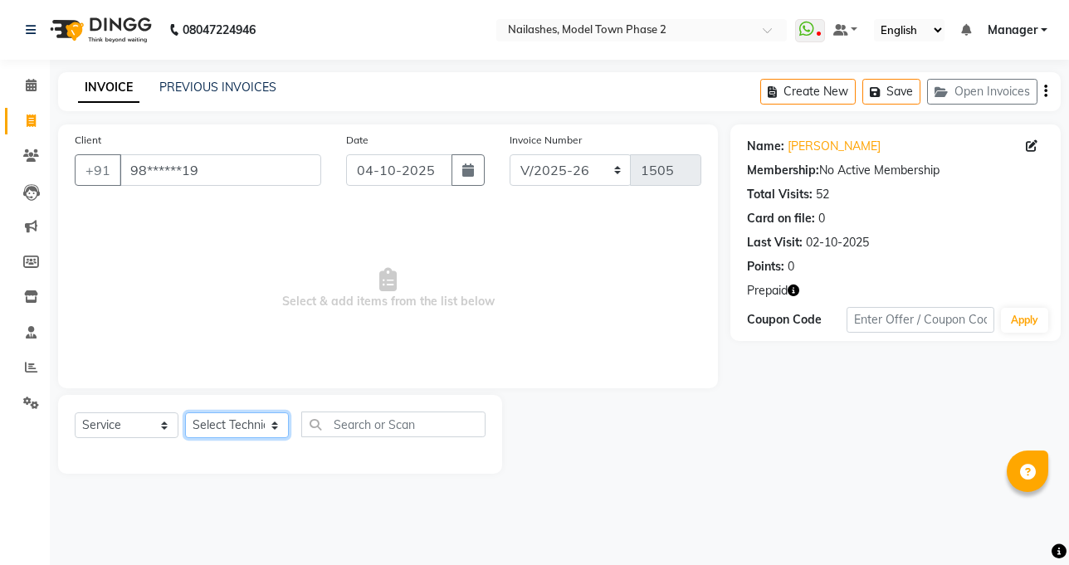
click at [252, 423] on select "Select Technician [PERSON_NAME] Manager [PERSON_NAME] Sumit [PERSON_NAME]" at bounding box center [237, 426] width 104 height 26
select select "85506"
click at [185, 413] on select "Select Technician [PERSON_NAME] Manager [PERSON_NAME] Sumit [PERSON_NAME]" at bounding box center [237, 426] width 104 height 26
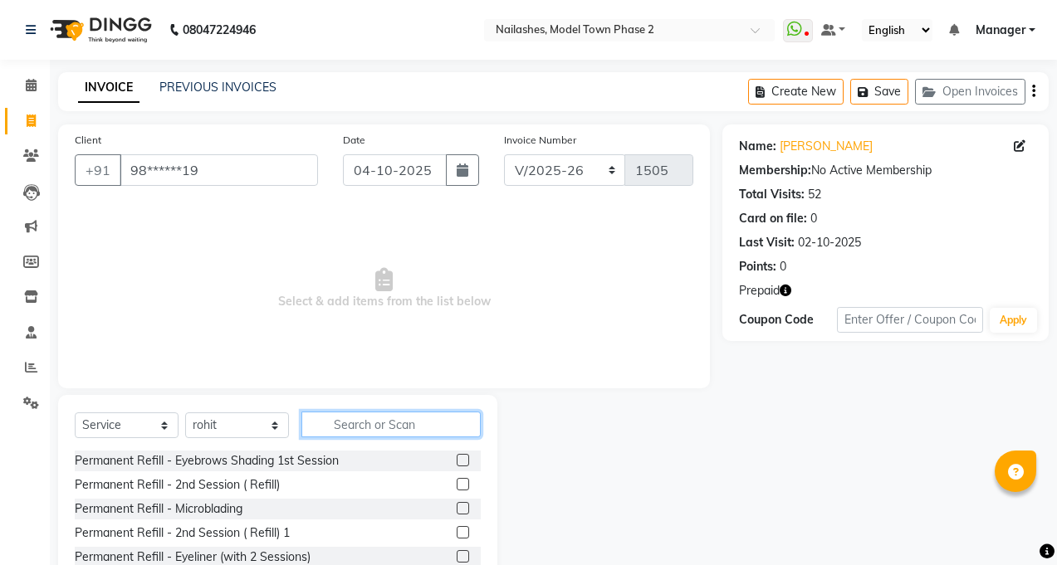
click at [369, 415] on input "text" at bounding box center [390, 425] width 179 height 26
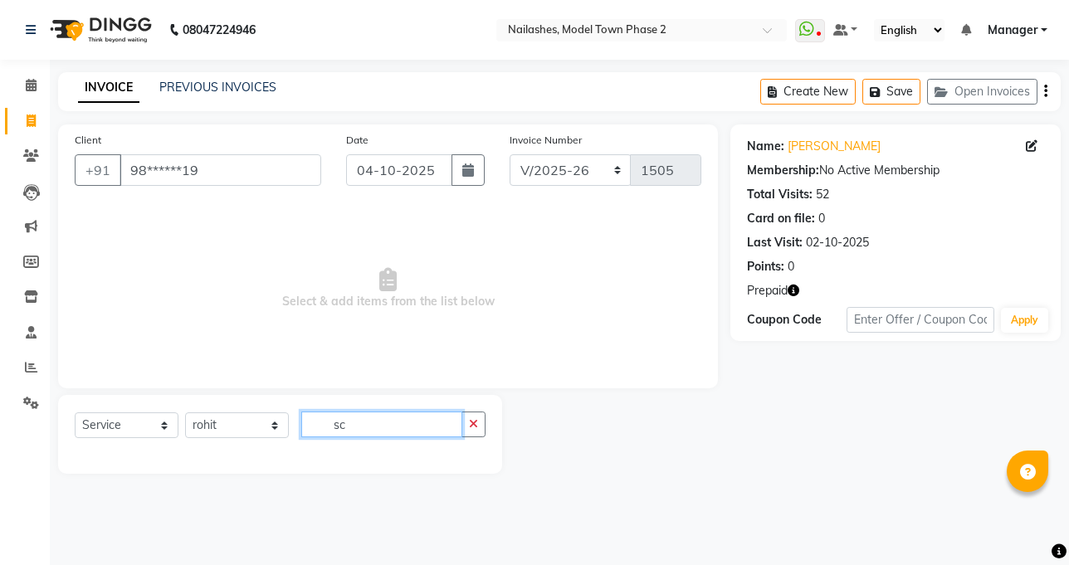
type input "s"
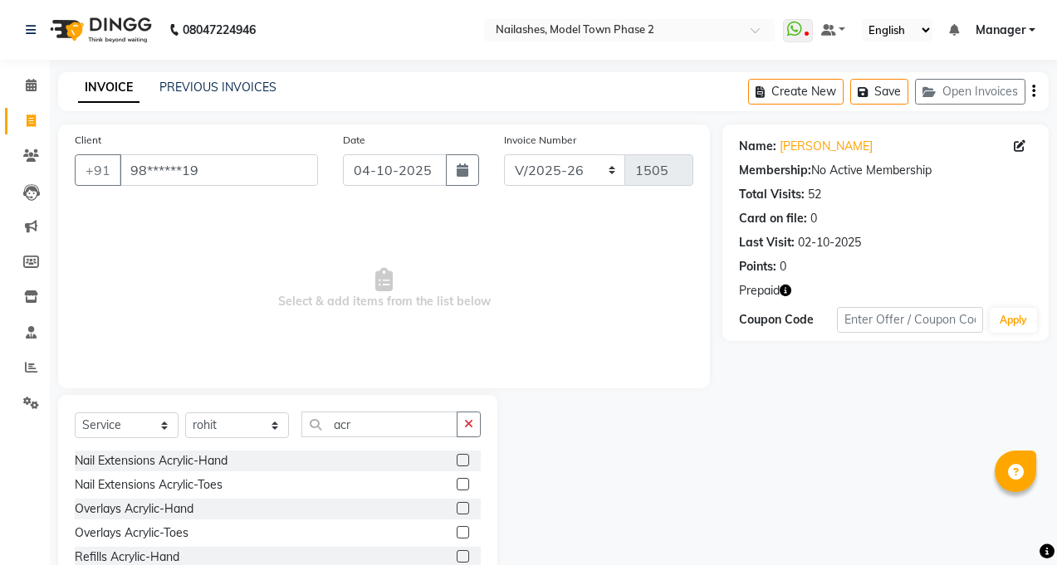
click at [100, 307] on span "Select & add items from the list below" at bounding box center [384, 289] width 619 height 166
click at [136, 327] on span "Select & add items from the list below" at bounding box center [384, 289] width 619 height 166
click at [374, 424] on input "acr" at bounding box center [379, 425] width 156 height 26
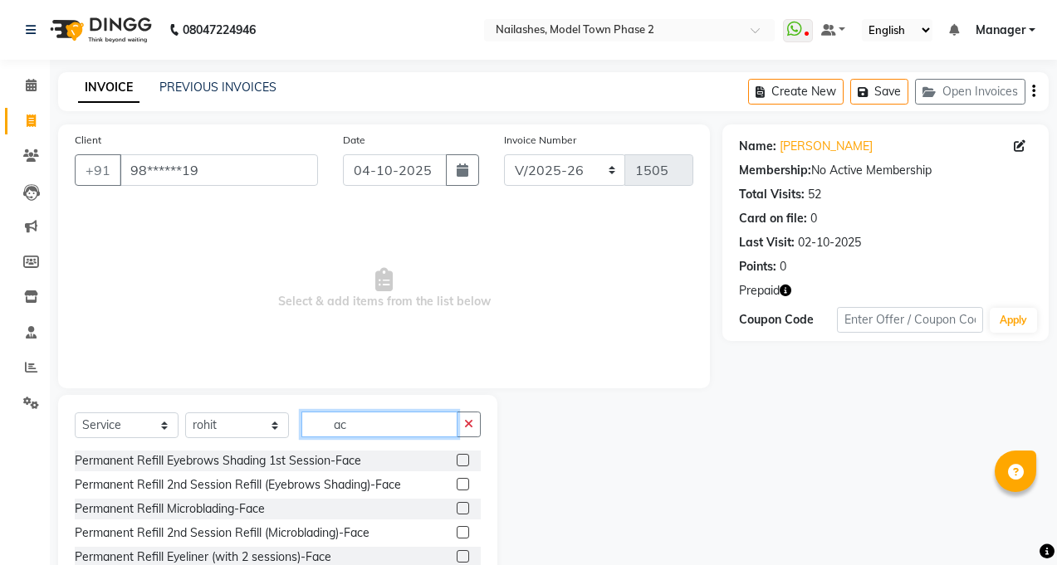
type input "a"
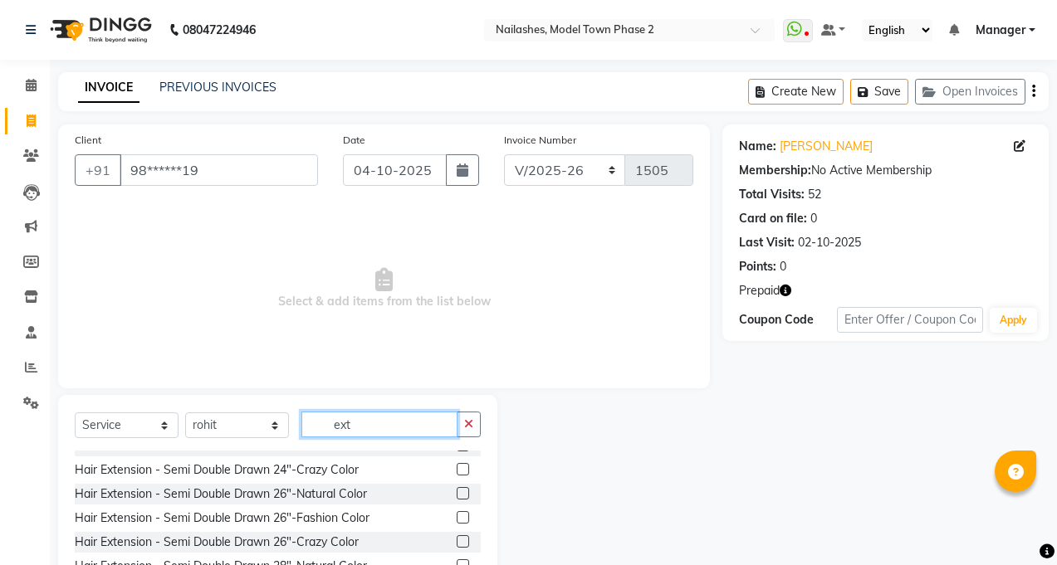
scroll to position [332, 0]
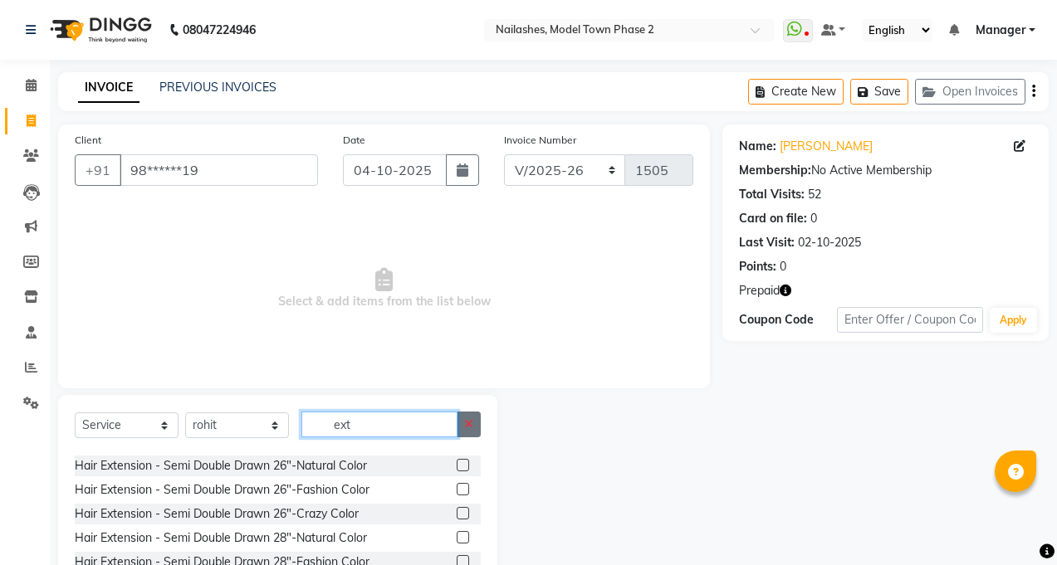
type input "ext"
click at [473, 421] on button "button" at bounding box center [469, 425] width 24 height 26
click at [457, 421] on input "ext" at bounding box center [379, 425] width 156 height 26
click at [399, 436] on input "text" at bounding box center [390, 425] width 179 height 26
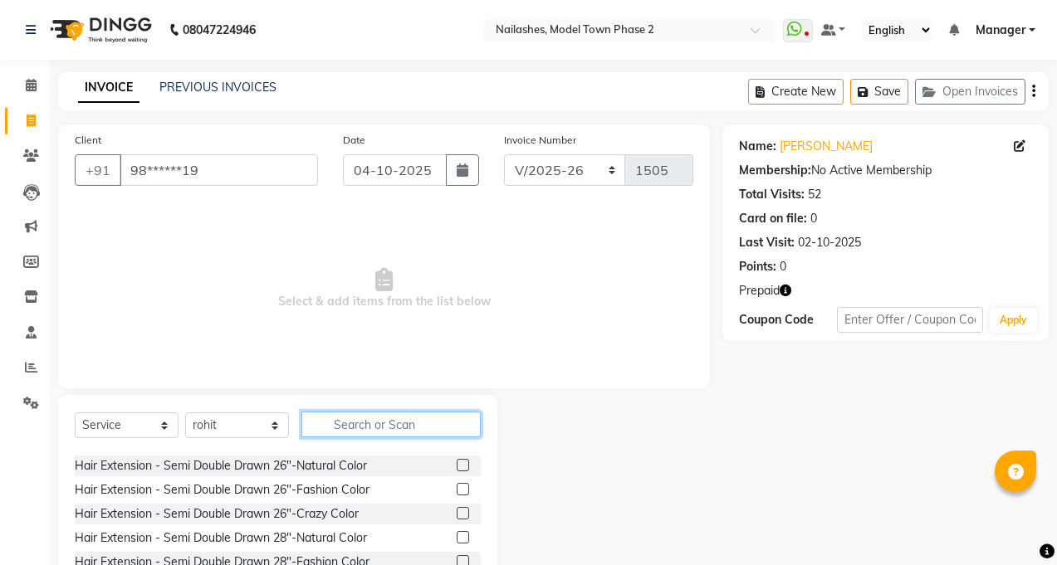
click at [399, 436] on input "text" at bounding box center [390, 425] width 179 height 26
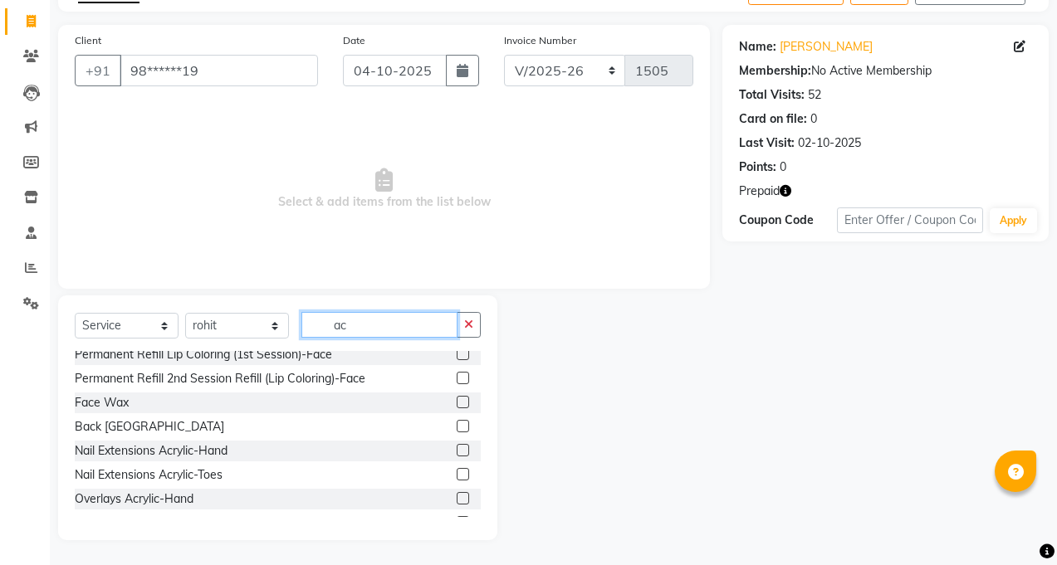
scroll to position [166, 0]
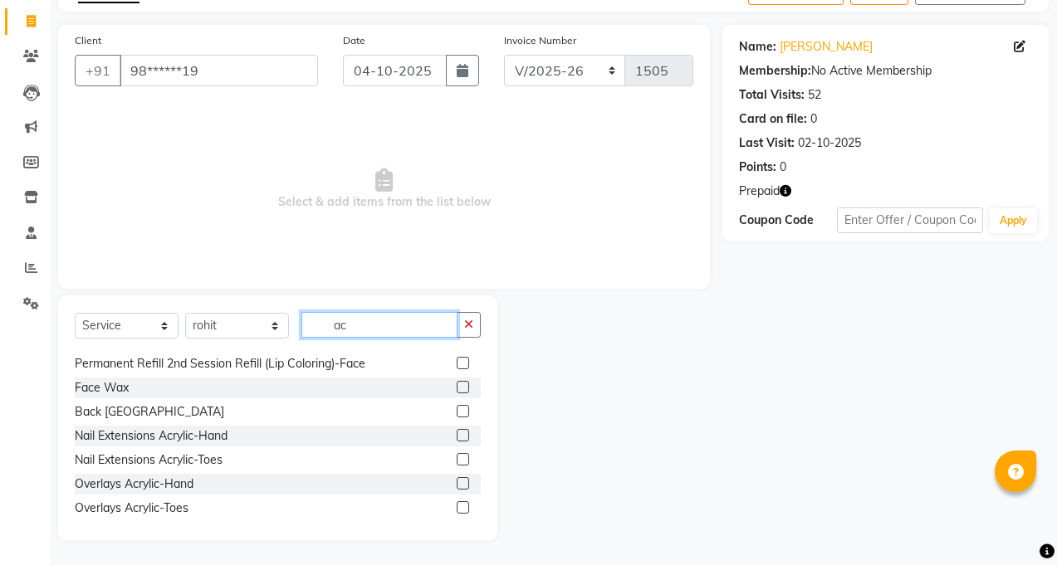
type input "ac"
click at [457, 438] on label at bounding box center [463, 435] width 12 height 12
click at [457, 438] on input "checkbox" at bounding box center [462, 436] width 11 height 11
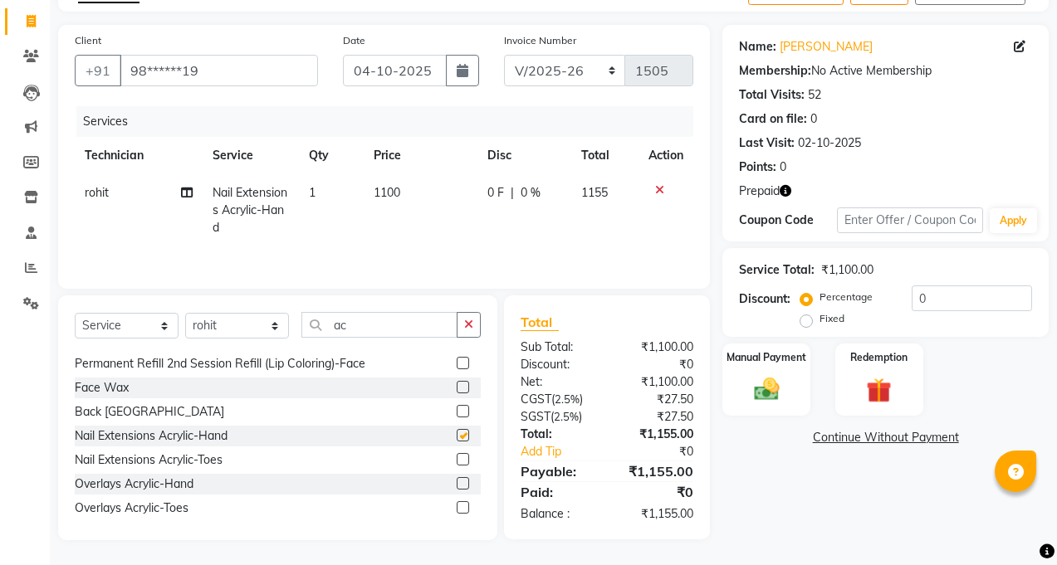
checkbox input "false"
click at [386, 188] on span "1100" at bounding box center [387, 192] width 27 height 15
select select "85506"
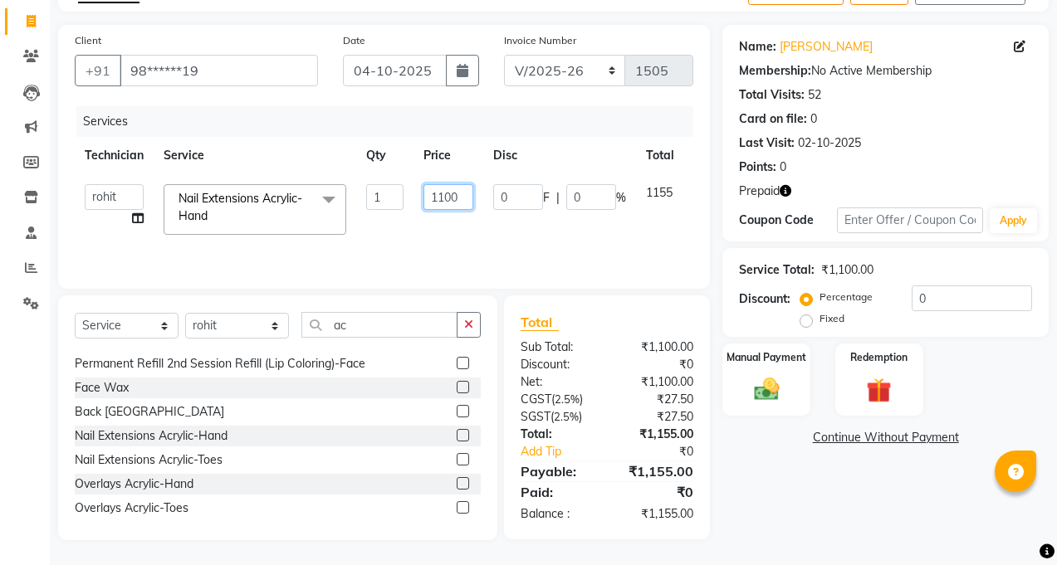
click at [477, 195] on td "1100" at bounding box center [448, 209] width 70 height 71
click at [472, 193] on td "1100" at bounding box center [448, 209] width 70 height 71
select select "85506"
click at [473, 198] on td "1100" at bounding box center [448, 209] width 70 height 71
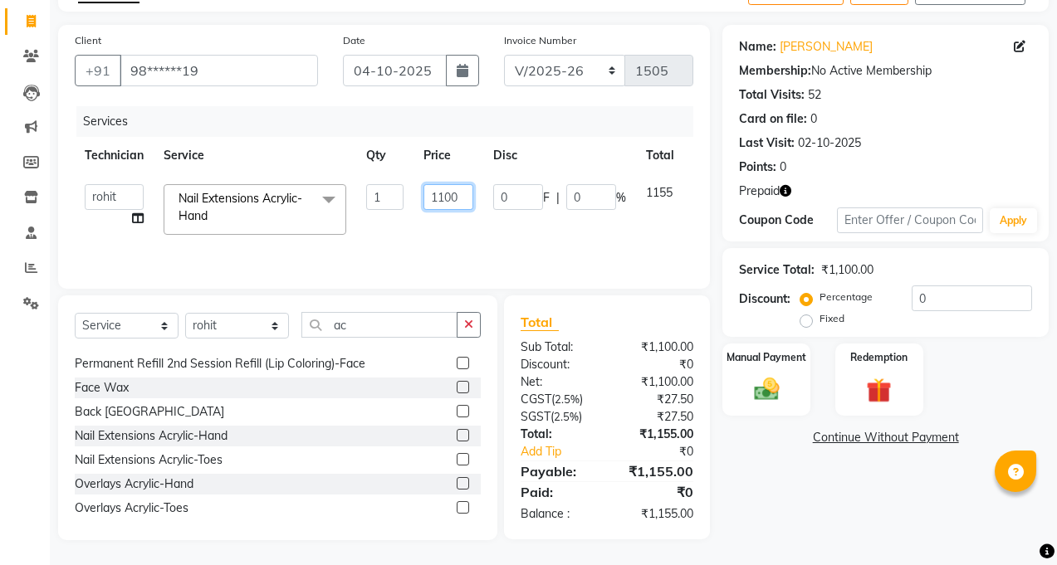
click at [473, 198] on td "1100" at bounding box center [448, 209] width 70 height 71
click at [465, 196] on input "1100" at bounding box center [448, 197] width 50 height 26
type input "1000"
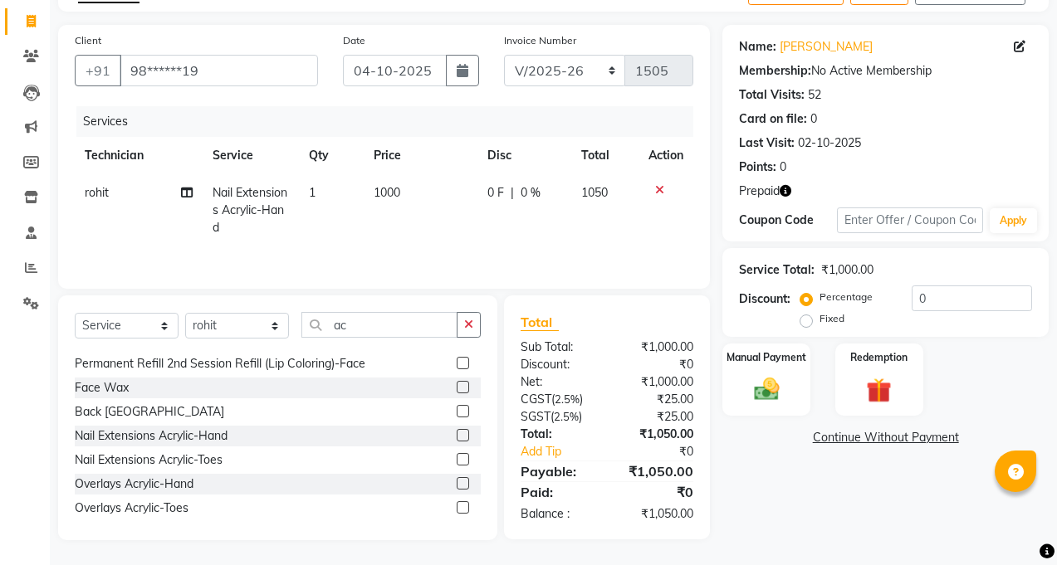
click at [462, 225] on td "1000" at bounding box center [421, 210] width 115 height 72
select select "85506"
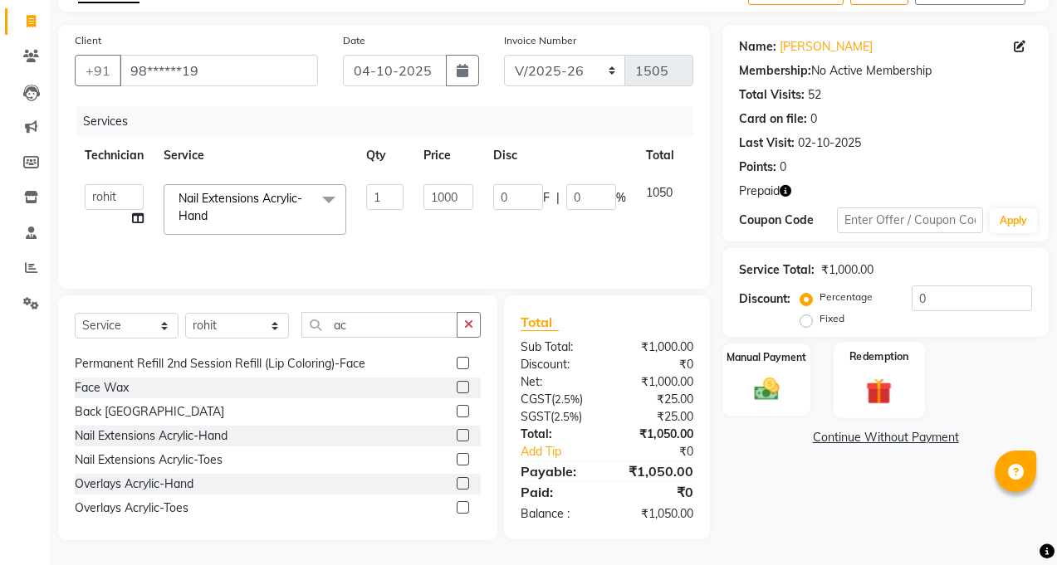
click at [868, 404] on img at bounding box center [879, 390] width 42 height 32
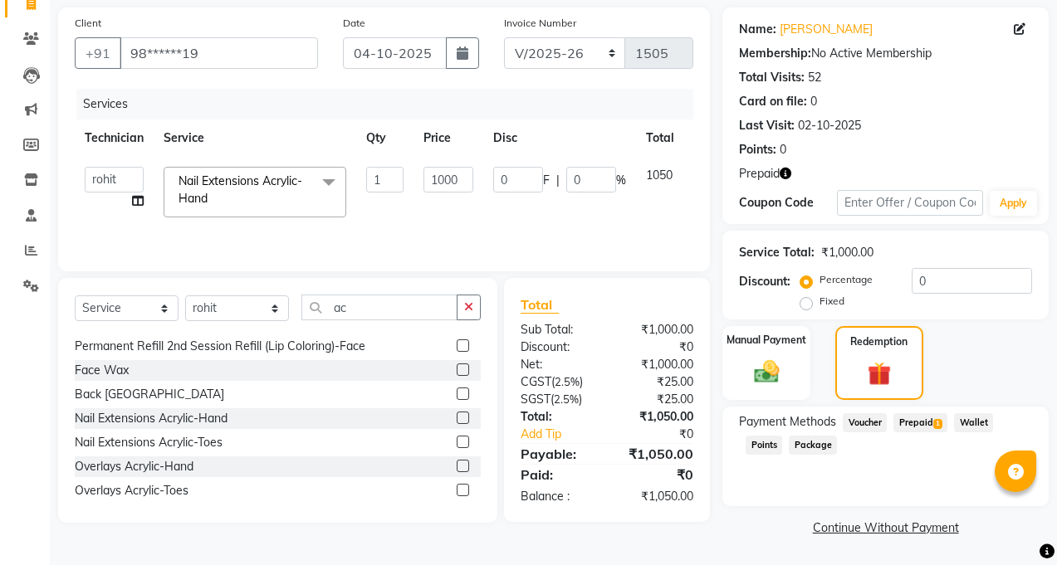
click at [898, 424] on span "Prepaid 1" at bounding box center [920, 422] width 54 height 19
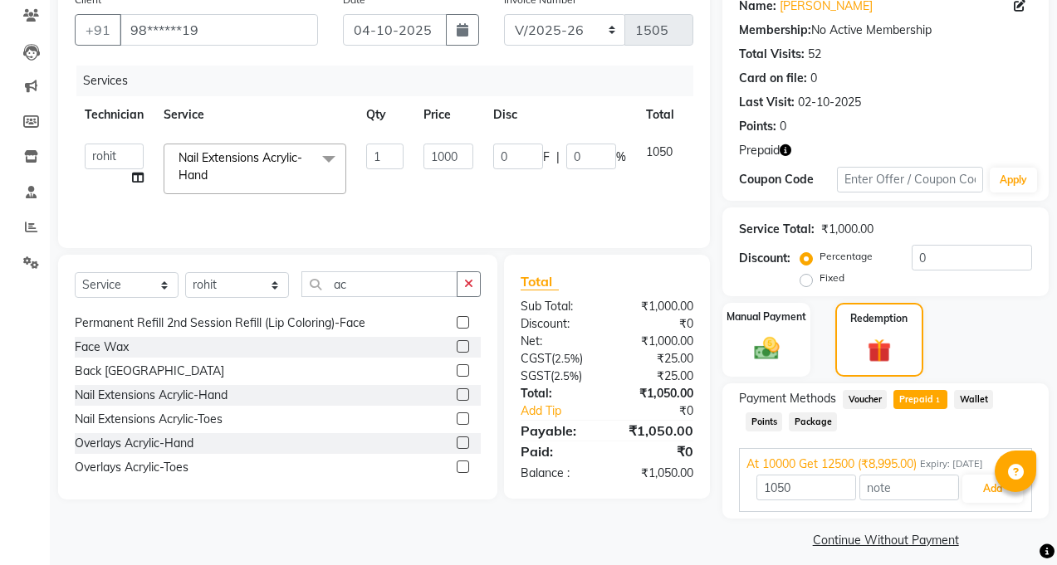
scroll to position [153, 0]
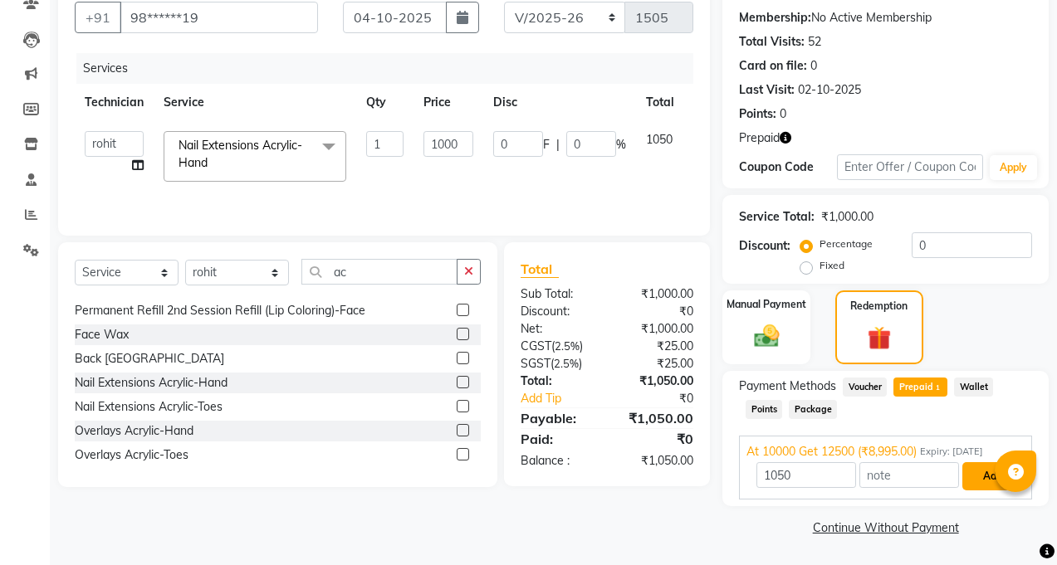
click at [971, 479] on button "Add" at bounding box center [992, 476] width 61 height 28
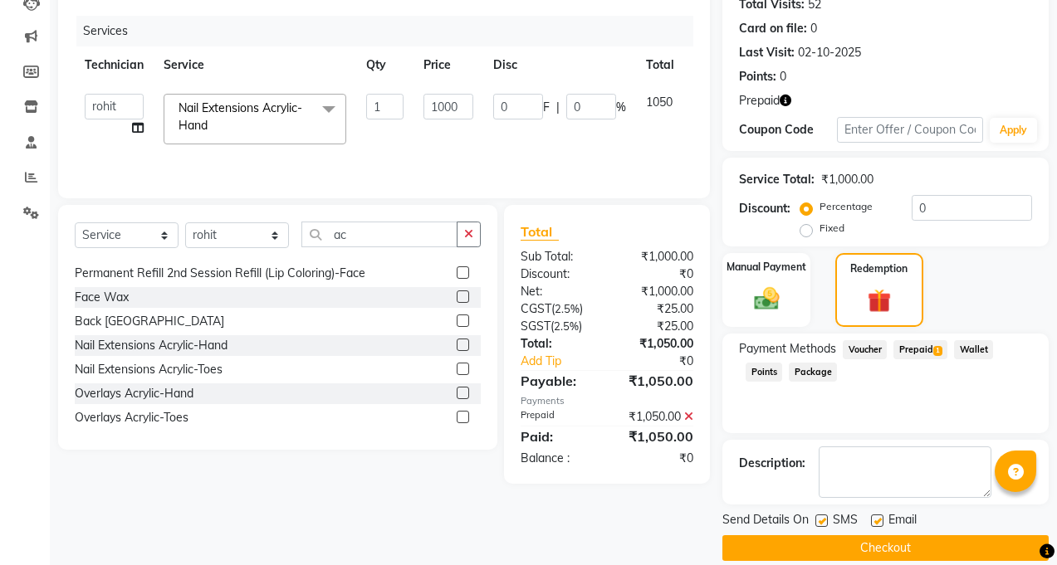
scroll to position [211, 0]
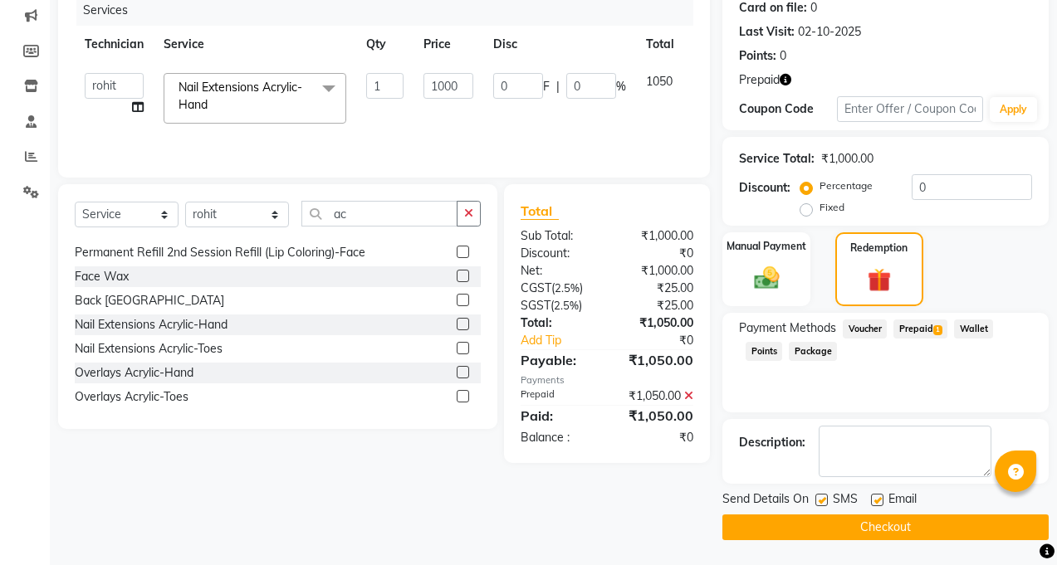
click at [979, 527] on button "Checkout" at bounding box center [885, 528] width 326 height 26
click at [979, 527] on div "Checkout" at bounding box center [885, 528] width 326 height 26
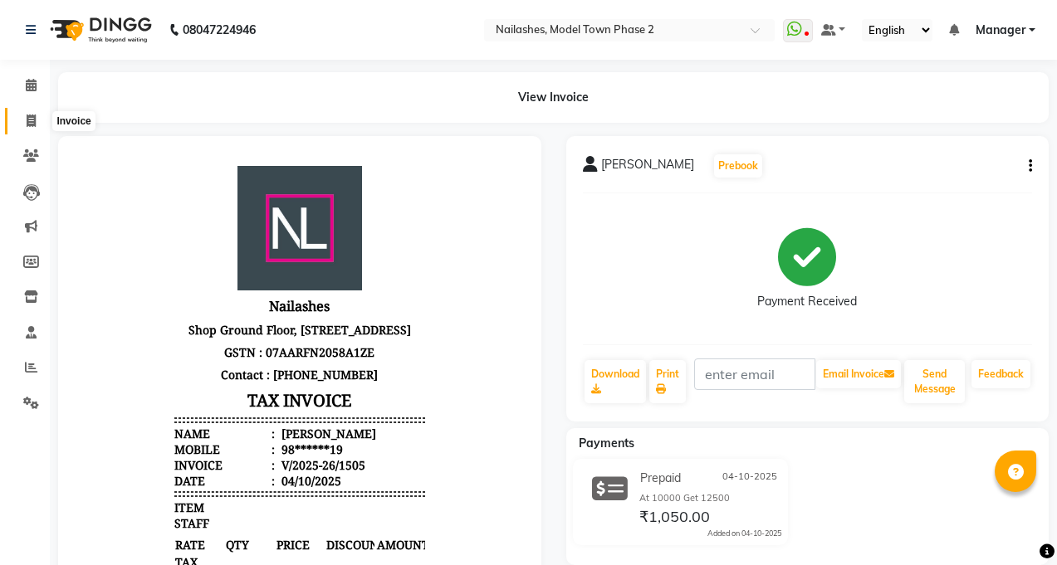
click at [19, 126] on span at bounding box center [31, 121] width 29 height 19
select select "service"
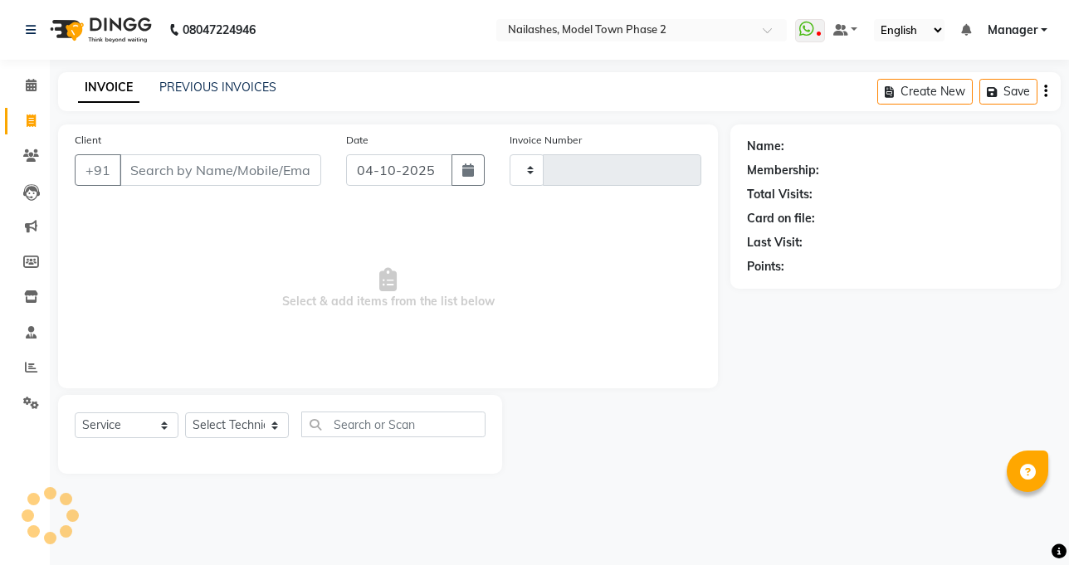
click at [216, 72] on div "INVOICE PREVIOUS INVOICES Create New Save" at bounding box center [559, 91] width 1003 height 39
click at [215, 78] on div "INVOICE PREVIOUS INVOICES Create New Save" at bounding box center [559, 91] width 1003 height 39
click at [216, 84] on link "PREVIOUS INVOICES" at bounding box center [217, 87] width 117 height 15
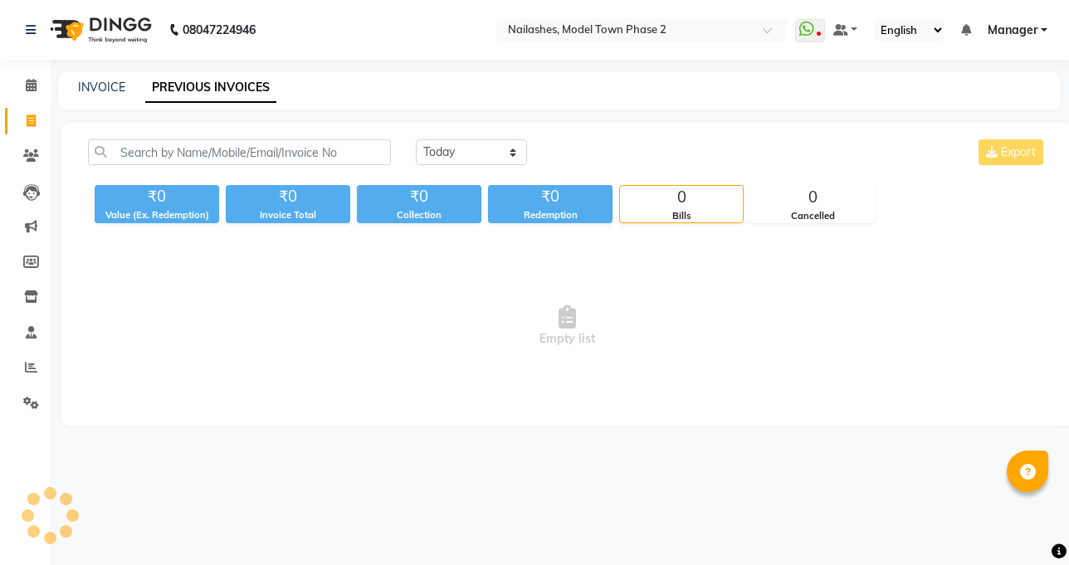
click at [216, 85] on link "PREVIOUS INVOICES" at bounding box center [210, 88] width 131 height 30
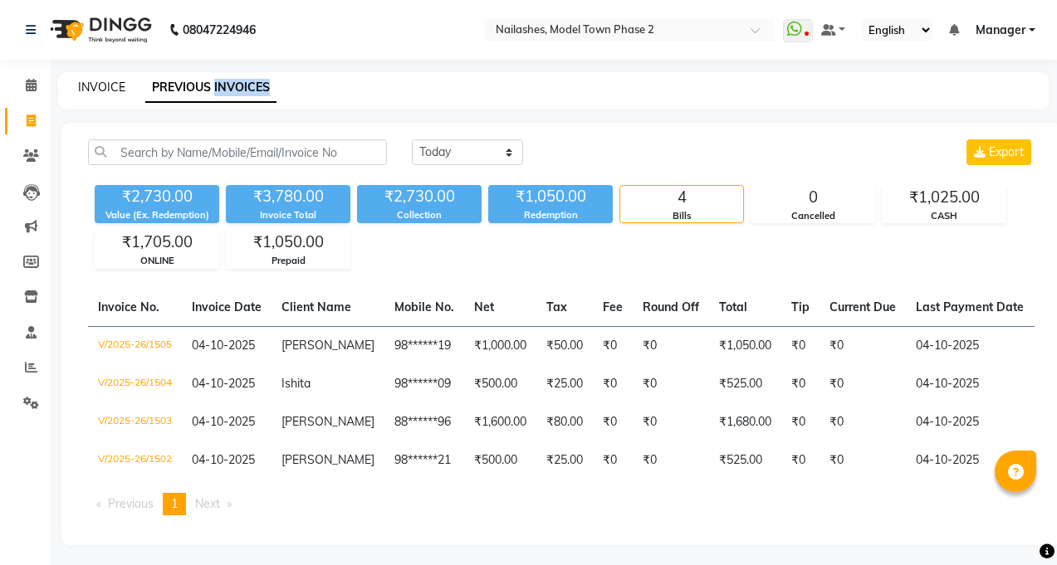
click at [92, 87] on link "INVOICE" at bounding box center [101, 87] width 47 height 15
select select "service"
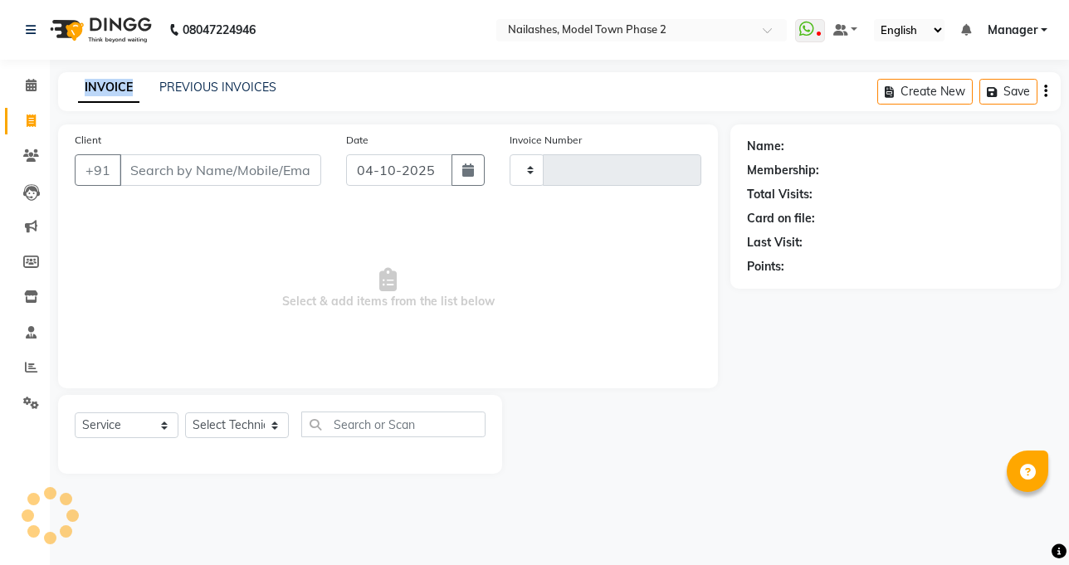
type input "1506"
select select "3840"
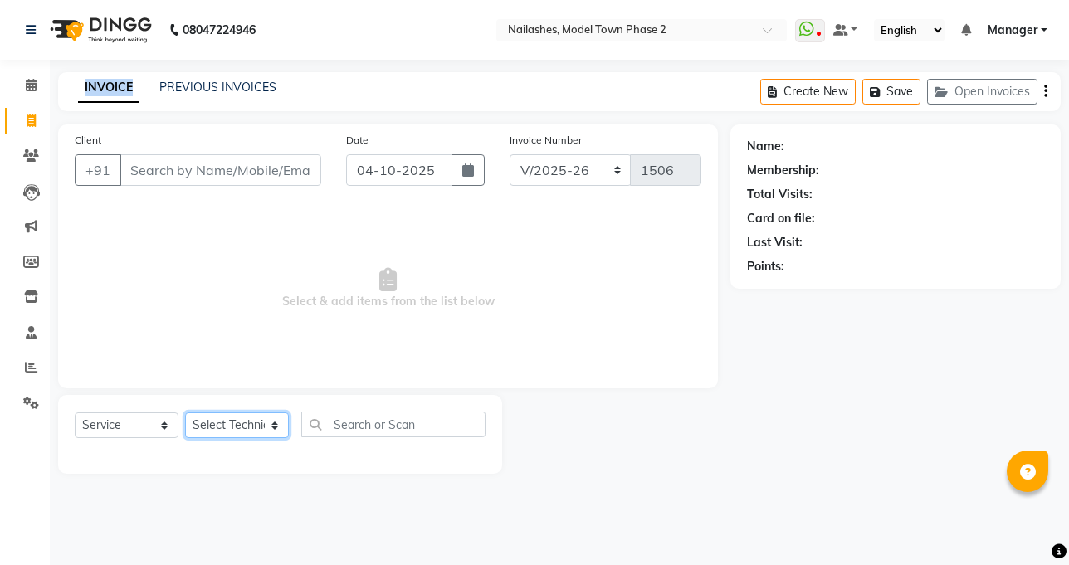
click at [266, 419] on select "Select Technician [PERSON_NAME] Manager [PERSON_NAME] Sumit [PERSON_NAME]" at bounding box center [237, 426] width 104 height 26
select select "34505"
click at [185, 413] on select "Select Technician [PERSON_NAME] Manager [PERSON_NAME] Sumit [PERSON_NAME]" at bounding box center [237, 426] width 104 height 26
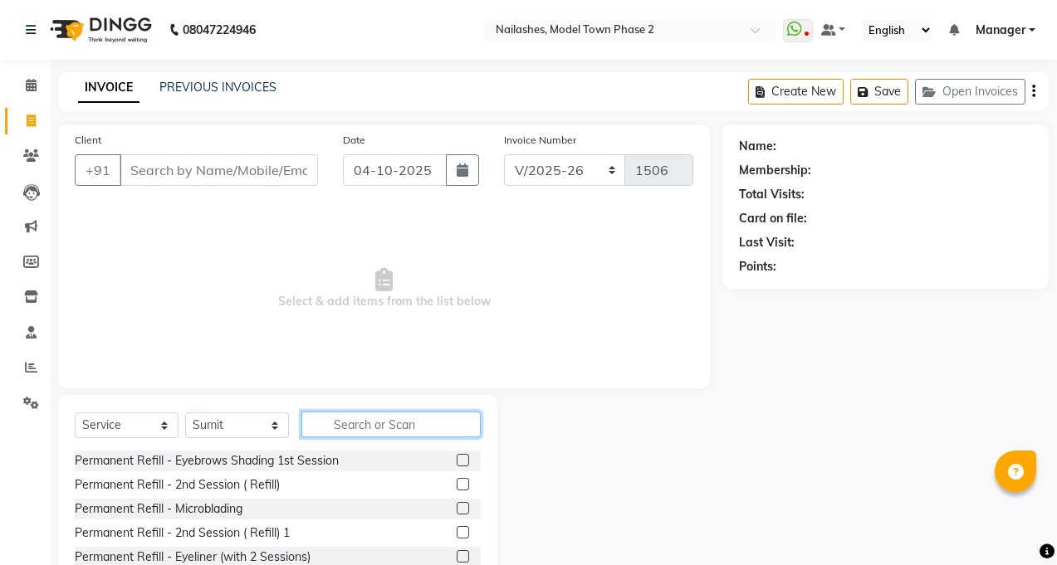
click at [354, 421] on input "text" at bounding box center [390, 425] width 179 height 26
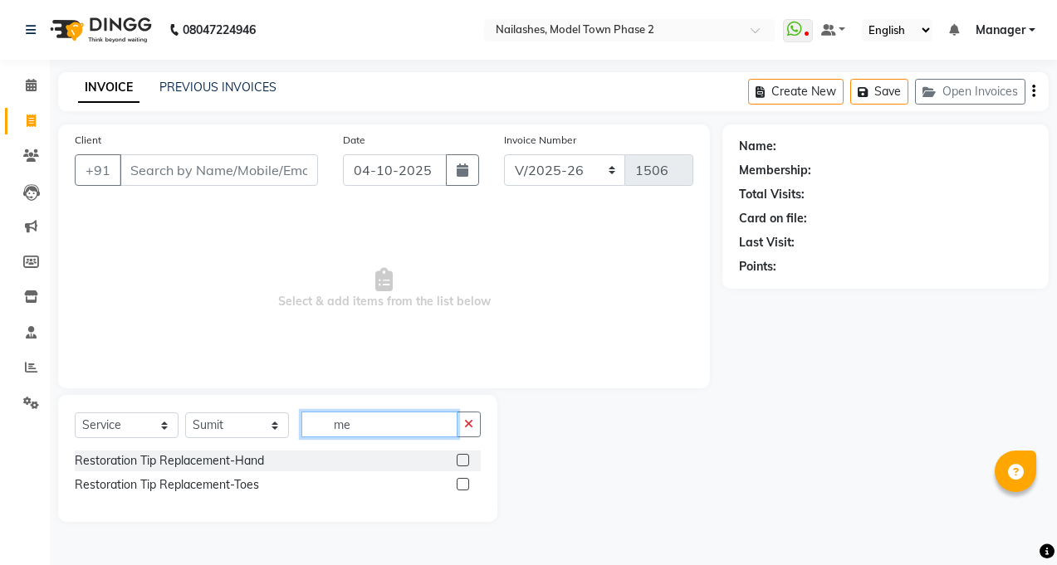
type input "m"
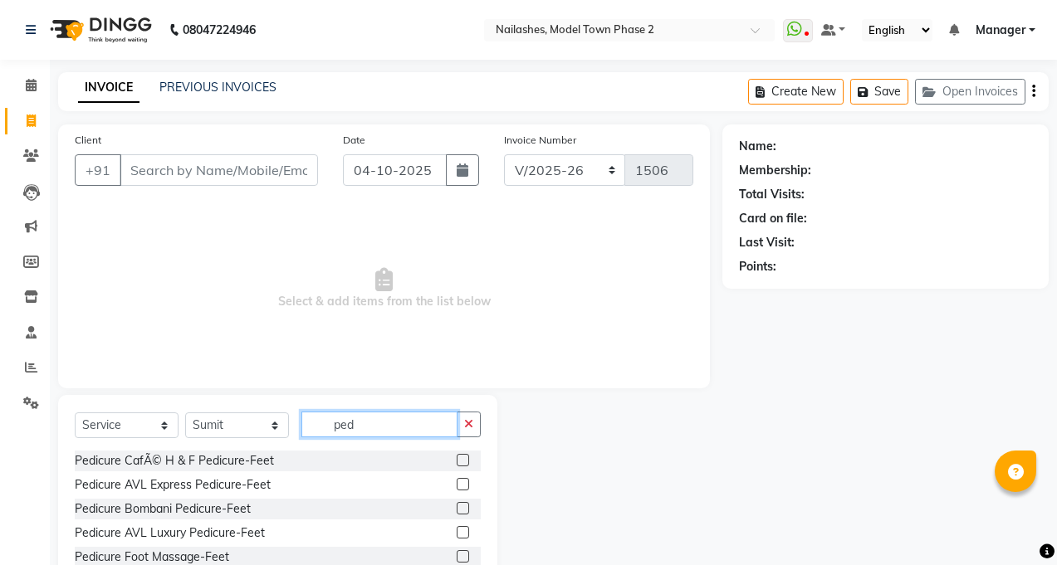
type input "ped"
click at [457, 484] on label at bounding box center [463, 484] width 12 height 12
click at [457, 484] on input "checkbox" at bounding box center [462, 485] width 11 height 11
click at [457, 484] on label at bounding box center [463, 484] width 12 height 12
click at [457, 484] on input "checkbox" at bounding box center [462, 485] width 11 height 11
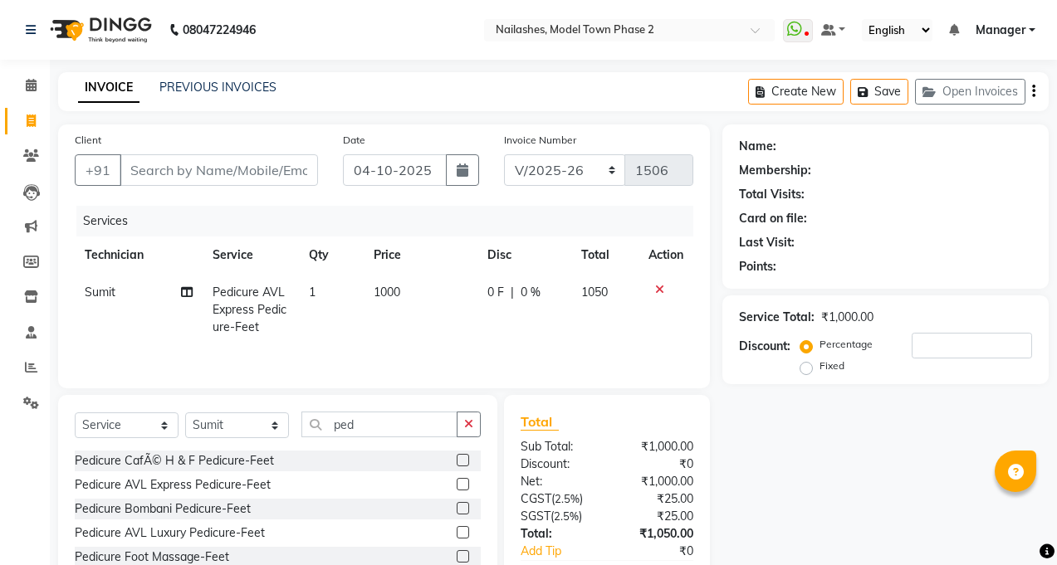
click at [457, 483] on label at bounding box center [463, 484] width 12 height 12
click at [457, 483] on input "checkbox" at bounding box center [462, 485] width 11 height 11
click at [446, 483] on div "Select Service Product Membership Package Voucher Prepaid Gift Card Select Tech…" at bounding box center [277, 517] width 439 height 245
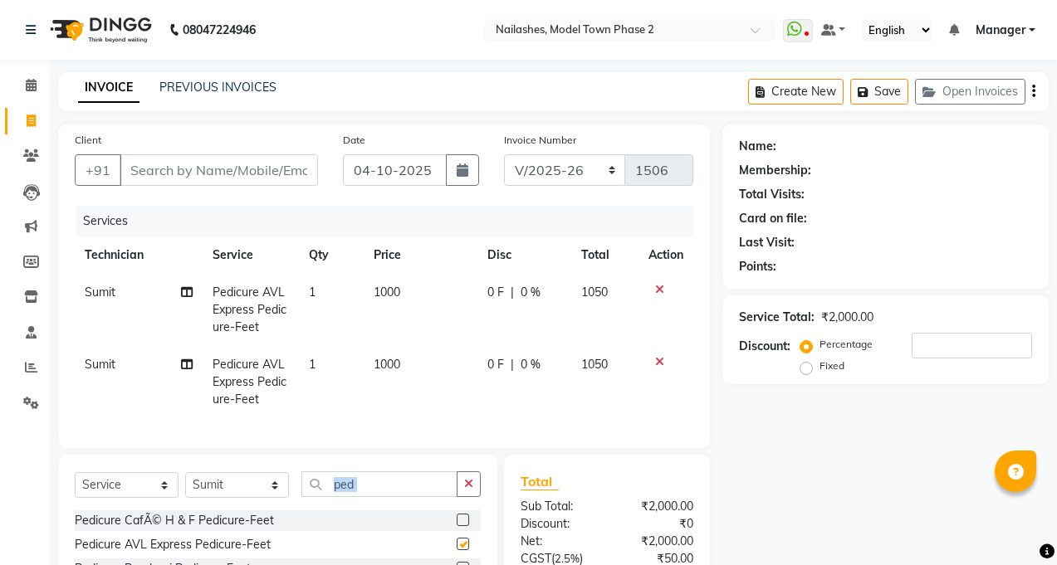
checkbox input "false"
click at [404, 361] on td "1000" at bounding box center [421, 382] width 115 height 72
click at [363, 361] on td "1" at bounding box center [331, 382] width 64 height 72
select select "34505"
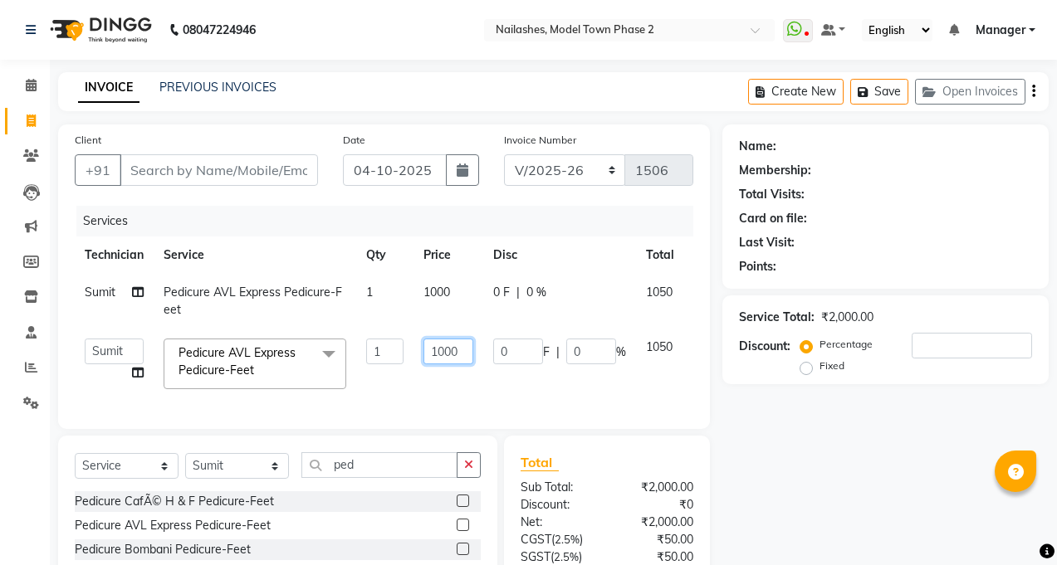
click at [449, 344] on input "1000" at bounding box center [448, 352] width 50 height 26
type input "600"
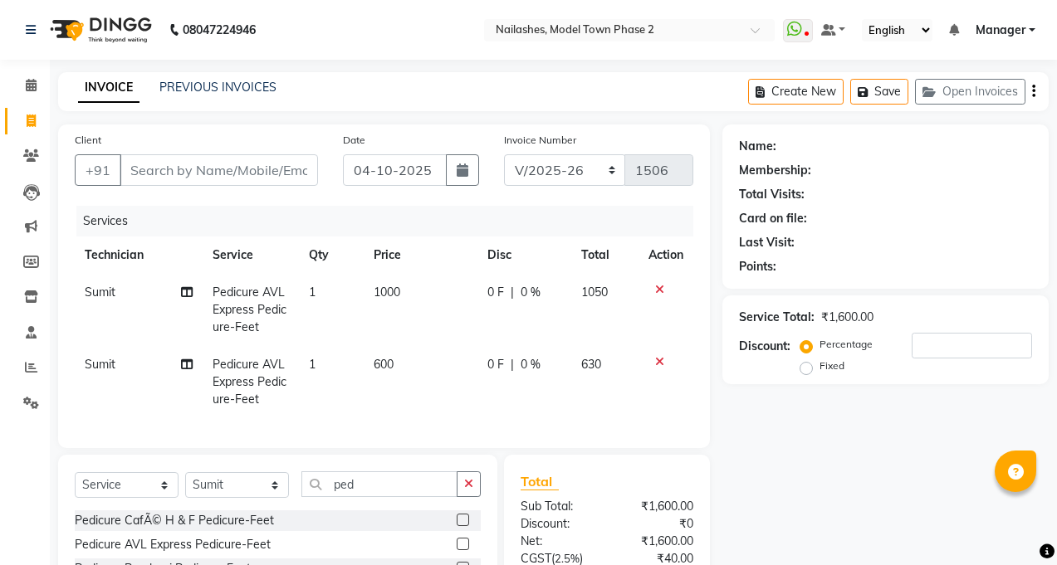
click at [433, 325] on td "1000" at bounding box center [421, 310] width 115 height 72
select select "34505"
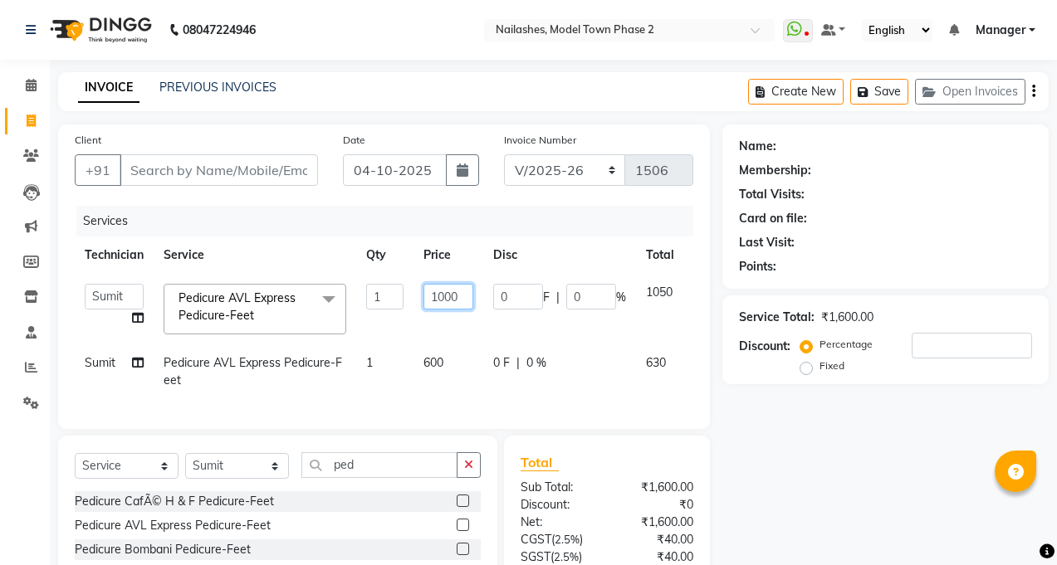
click at [462, 295] on input "1000" at bounding box center [448, 297] width 50 height 26
click at [462, 294] on input "1000" at bounding box center [448, 297] width 50 height 26
type input "600"
click at [455, 316] on td "600" at bounding box center [448, 309] width 70 height 71
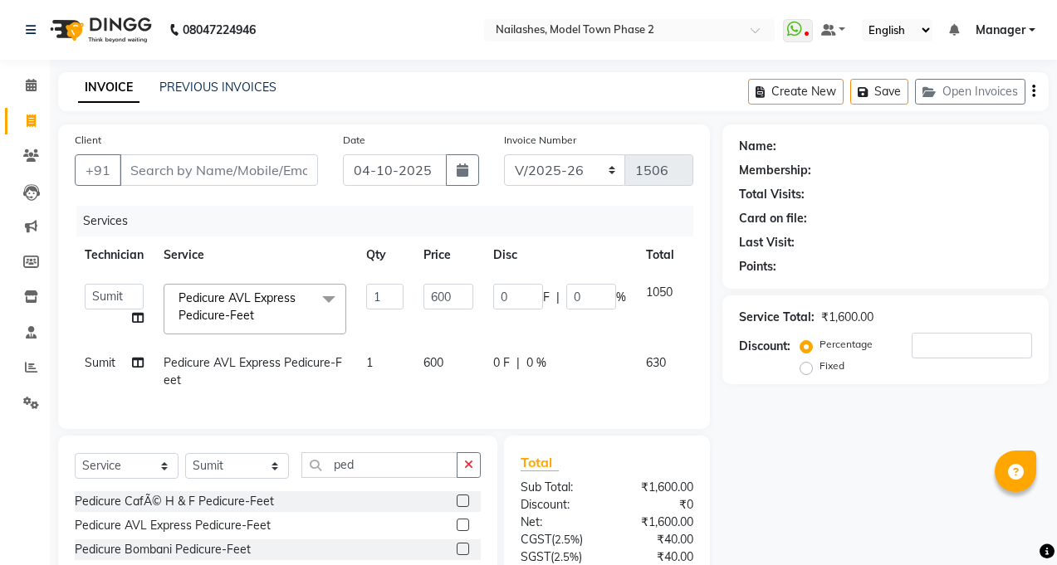
click at [455, 316] on td "600" at bounding box center [448, 309] width 70 height 71
select select "34505"
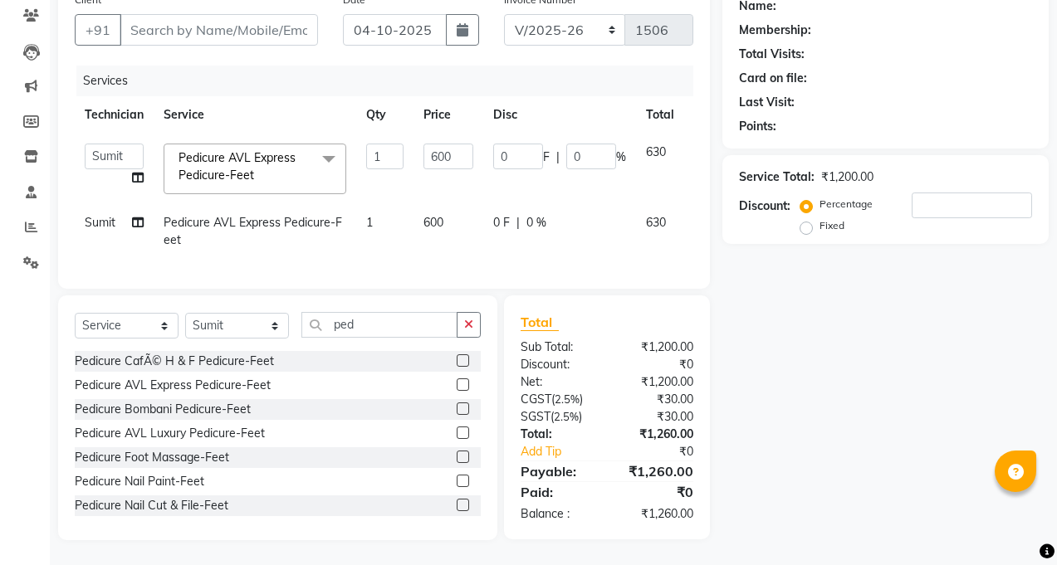
scroll to position [153, 0]
click at [478, 325] on div "Select Service Product Membership Package Voucher Prepaid Gift Card Select Tech…" at bounding box center [277, 418] width 439 height 245
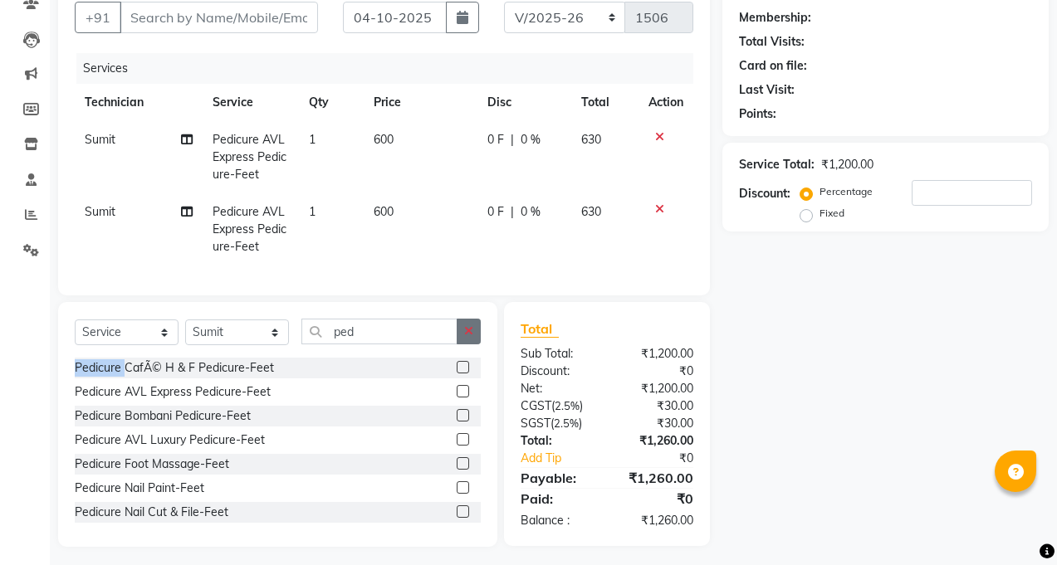
click at [478, 325] on div "Select Service Product Membership Package Voucher Prepaid Gift Card Select Tech…" at bounding box center [277, 424] width 439 height 245
drag, startPoint x: 478, startPoint y: 325, endPoint x: 436, endPoint y: 333, distance: 43.0
click at [478, 325] on div "Select Service Product Membership Package Voucher Prepaid Gift Card Select Tech…" at bounding box center [277, 424] width 439 height 245
click at [233, 345] on select "Select Technician [PERSON_NAME] Manager [PERSON_NAME] Sumit [PERSON_NAME]" at bounding box center [237, 333] width 104 height 26
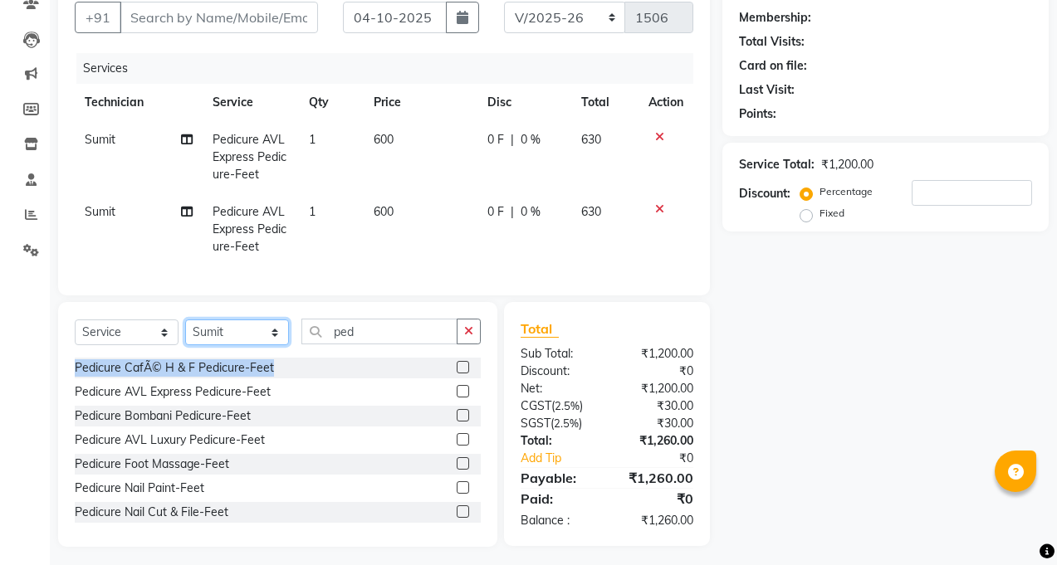
click at [233, 345] on select "Select Technician [PERSON_NAME] Manager [PERSON_NAME] Sumit [PERSON_NAME]" at bounding box center [237, 333] width 104 height 26
click at [232, 345] on select "Select Technician [PERSON_NAME] Manager [PERSON_NAME] Sumit [PERSON_NAME]" at bounding box center [237, 333] width 104 height 26
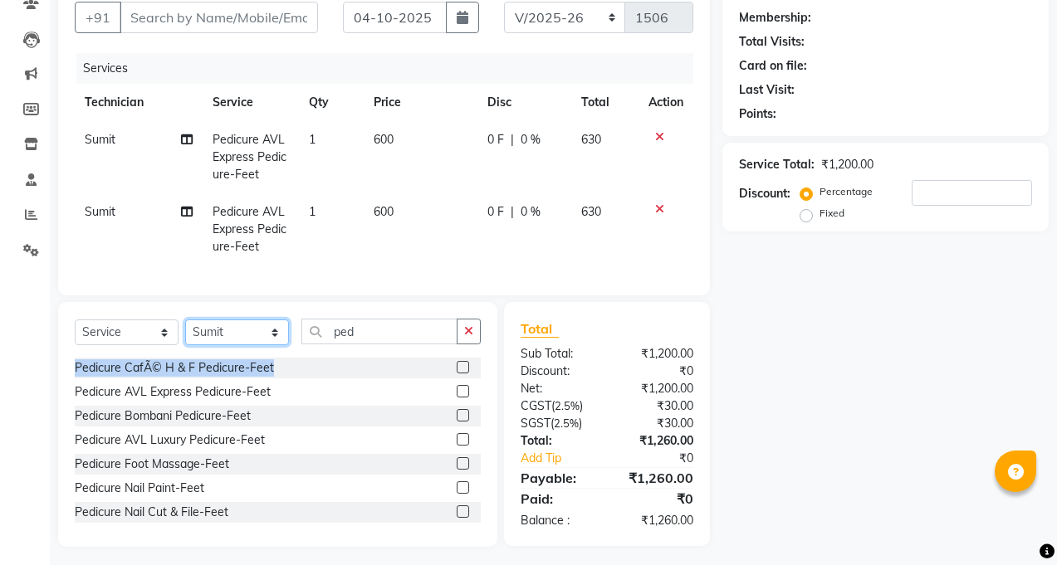
click at [232, 345] on select "Select Technician [PERSON_NAME] Manager [PERSON_NAME] Sumit [PERSON_NAME]" at bounding box center [237, 333] width 104 height 26
click at [477, 339] on button "button" at bounding box center [469, 332] width 24 height 26
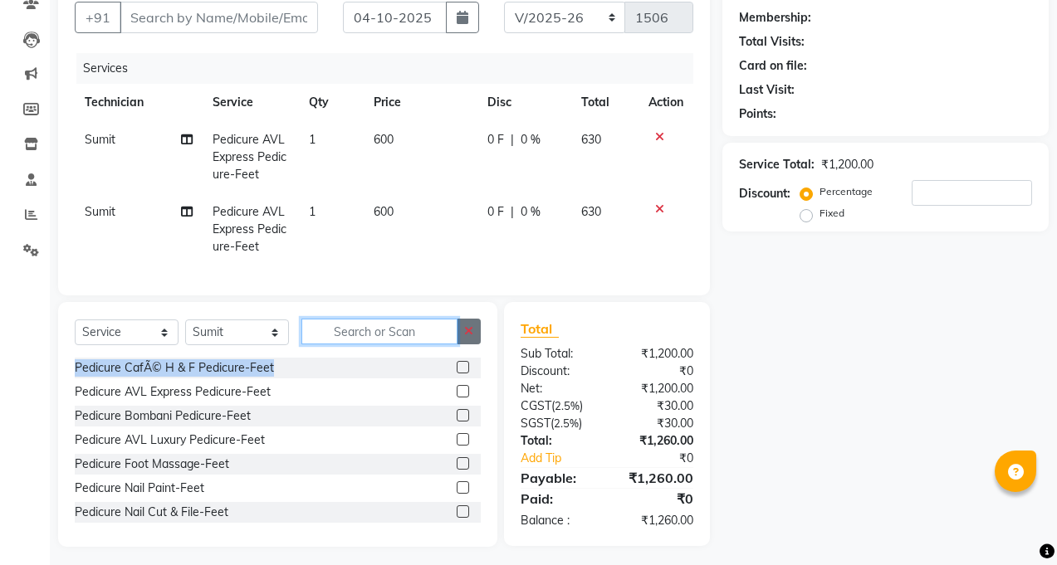
click at [457, 339] on input "text" at bounding box center [379, 332] width 156 height 26
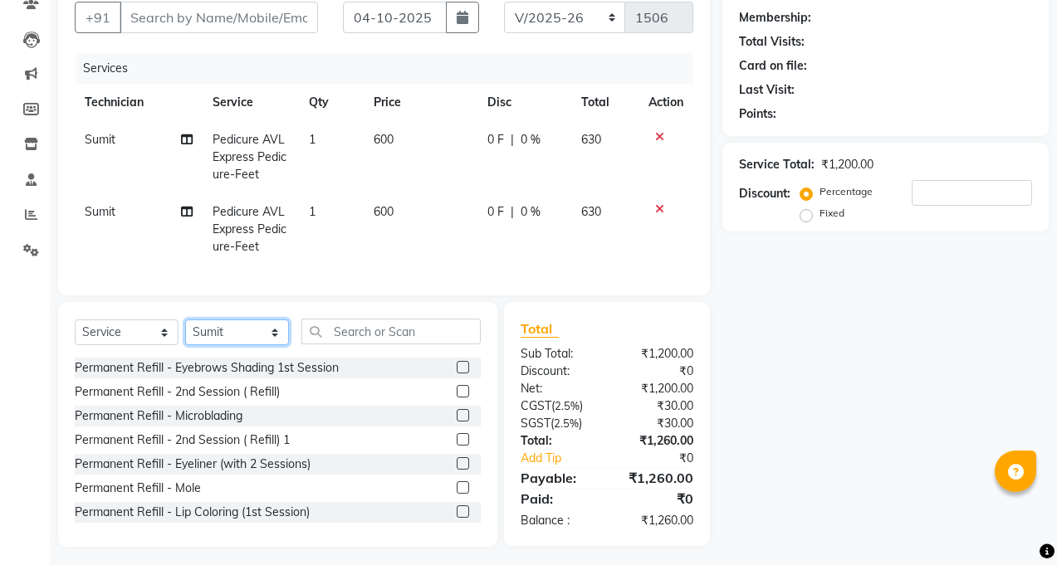
click at [217, 340] on select "Select Technician [PERSON_NAME] Manager [PERSON_NAME] Sumit [PERSON_NAME]" at bounding box center [237, 333] width 104 height 26
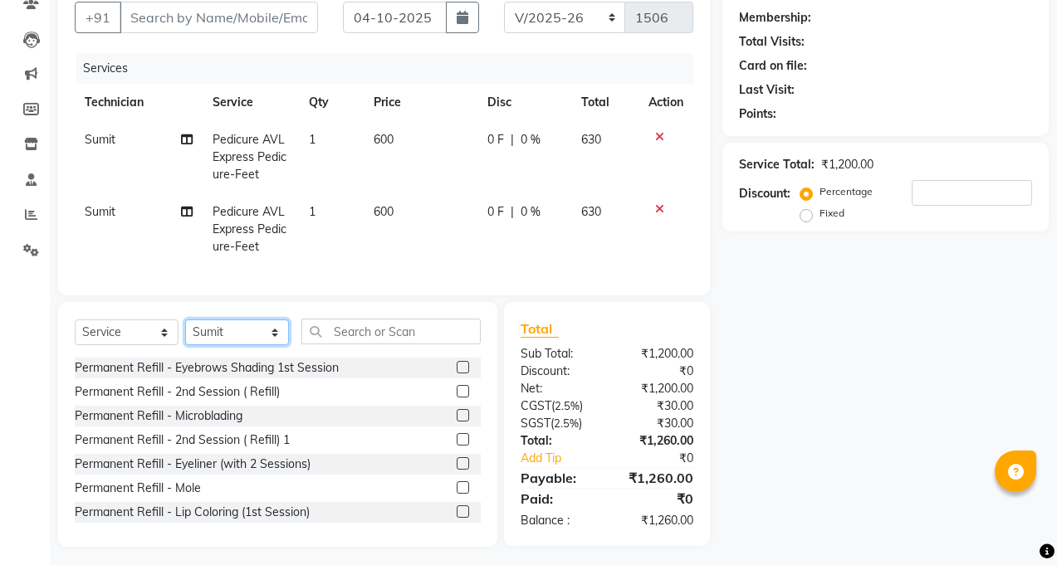
click at [217, 340] on select "Select Technician [PERSON_NAME] Manager [PERSON_NAME] Sumit [PERSON_NAME]" at bounding box center [237, 333] width 104 height 26
select select "86355"
click at [185, 332] on select "Select Technician [PERSON_NAME] Manager [PERSON_NAME] Sumit [PERSON_NAME]" at bounding box center [237, 333] width 104 height 26
click at [389, 345] on input "text" at bounding box center [390, 332] width 179 height 26
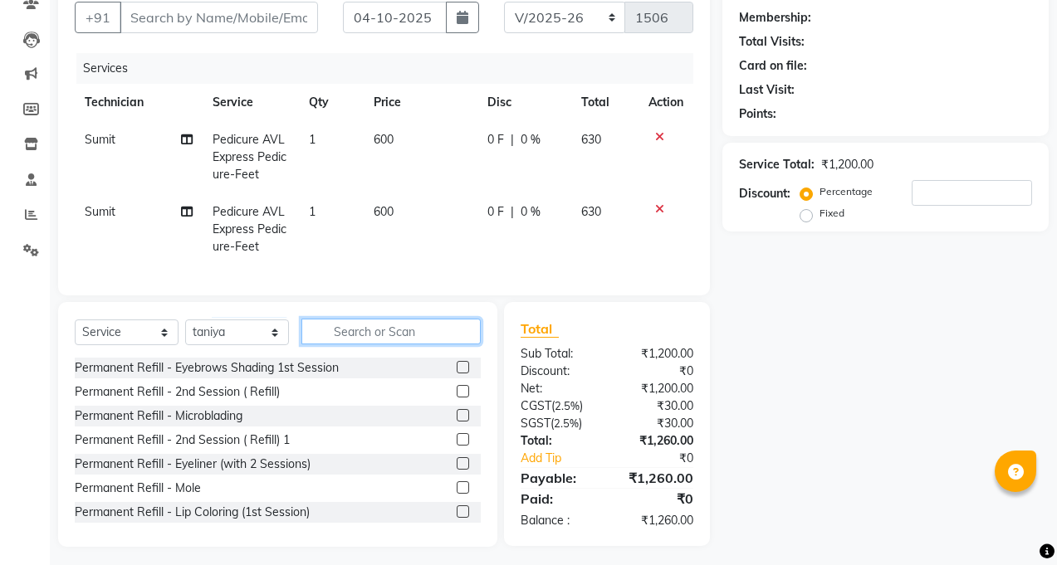
click at [389, 345] on input "text" at bounding box center [390, 332] width 179 height 26
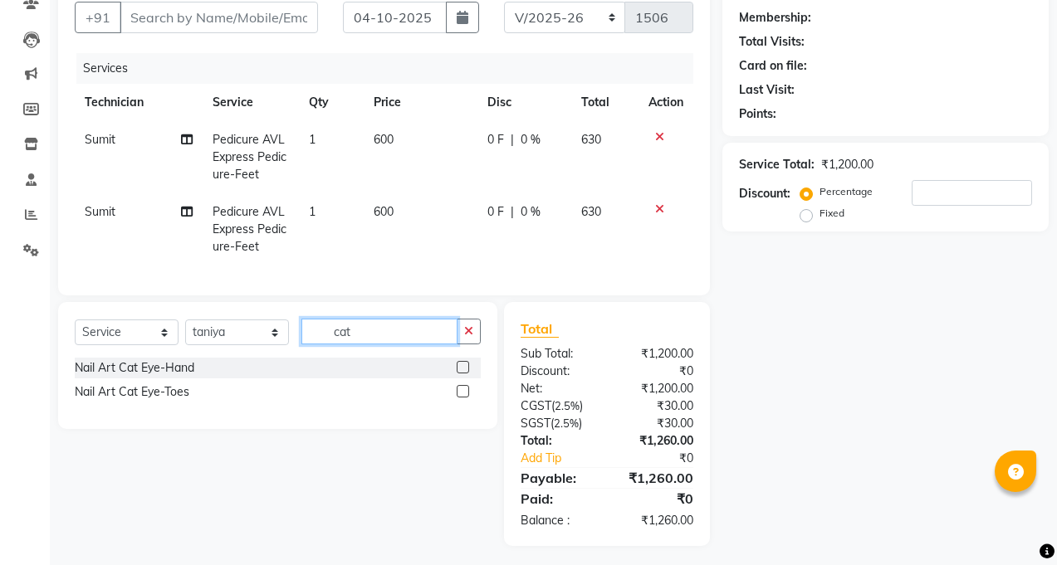
type input "cat"
click at [460, 374] on label at bounding box center [463, 367] width 12 height 12
click at [460, 374] on input "checkbox" at bounding box center [462, 368] width 11 height 11
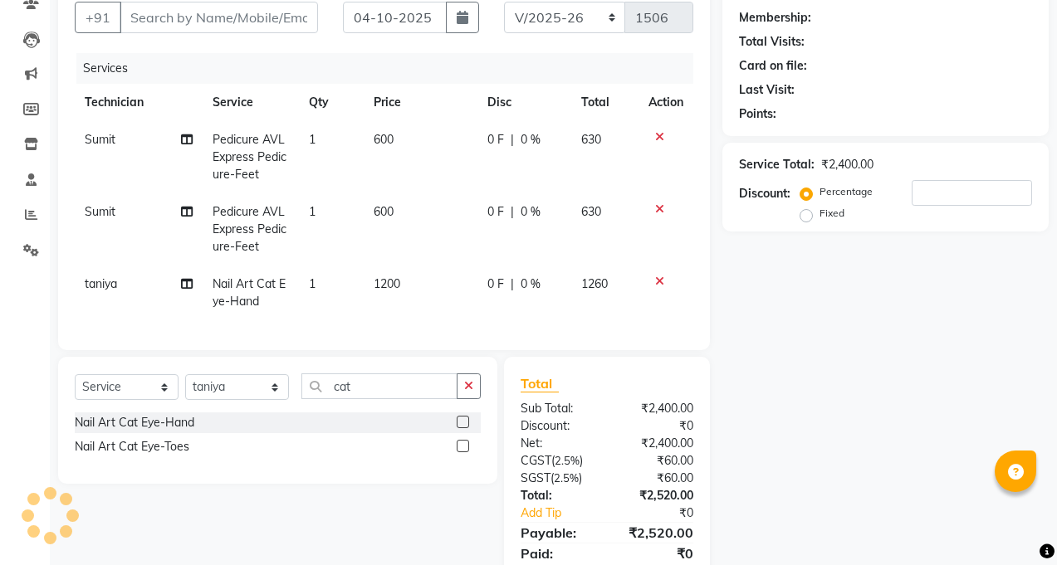
click at [461, 428] on label at bounding box center [463, 422] width 12 height 12
click at [461, 428] on input "checkbox" at bounding box center [462, 423] width 11 height 11
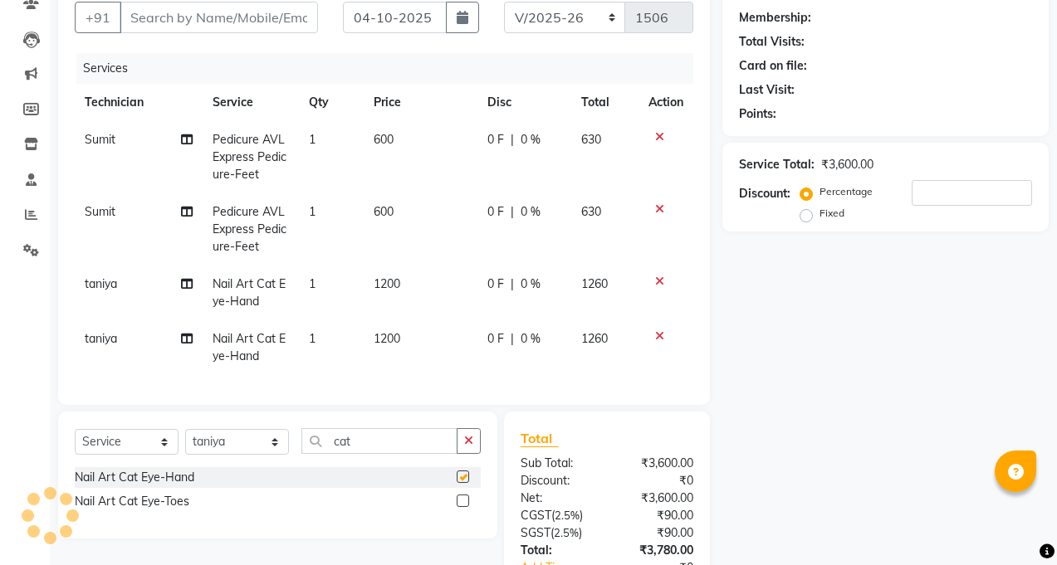
checkbox input "false"
click at [95, 349] on td "taniya" at bounding box center [139, 347] width 128 height 55
click at [100, 341] on div "Services Technician Service Qty Price Disc Total Action Sumit Pedicure AVL Expr…" at bounding box center [384, 220] width 619 height 335
select select "86355"
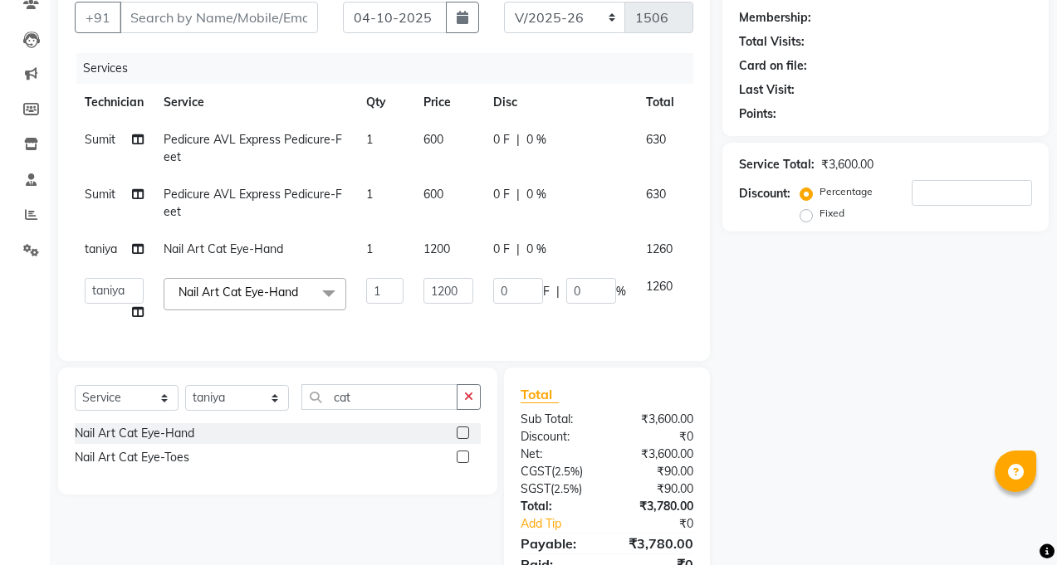
scroll to position [0, 1]
click at [102, 337] on div "Services Technician Service Qty Price Disc Total Action Sumit Pedicure AVL Expr…" at bounding box center [384, 198] width 619 height 291
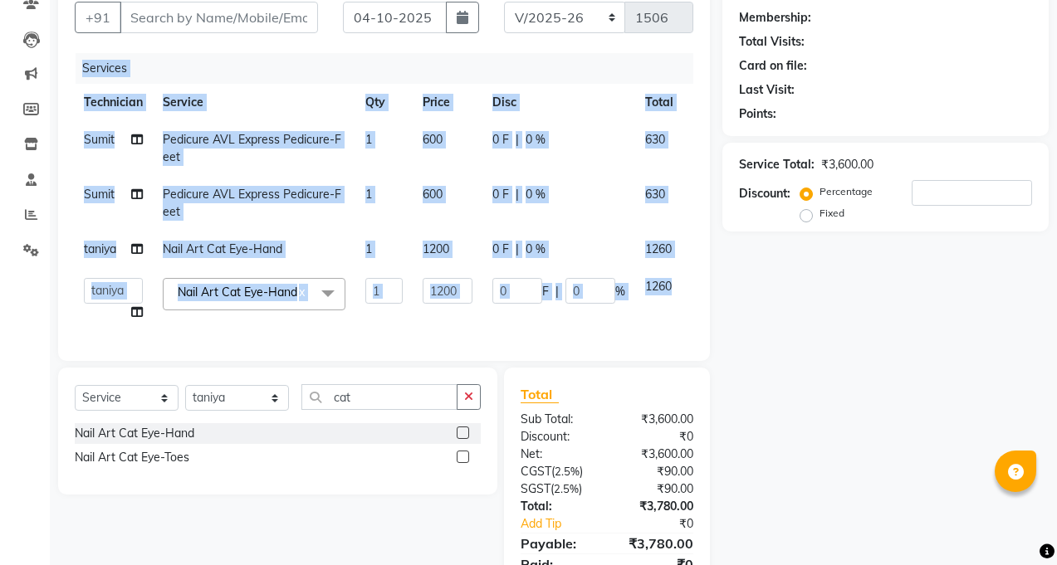
click at [110, 262] on td "taniya" at bounding box center [113, 249] width 79 height 37
select select "86355"
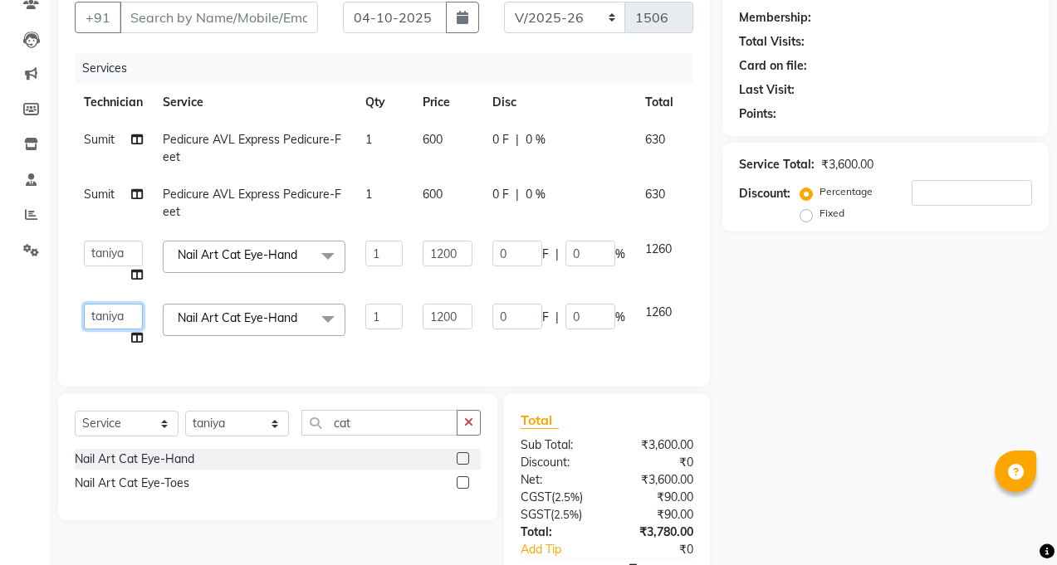
click at [123, 311] on select "[PERSON_NAME] Manager [PERSON_NAME] Sumit [PERSON_NAME]" at bounding box center [113, 317] width 59 height 26
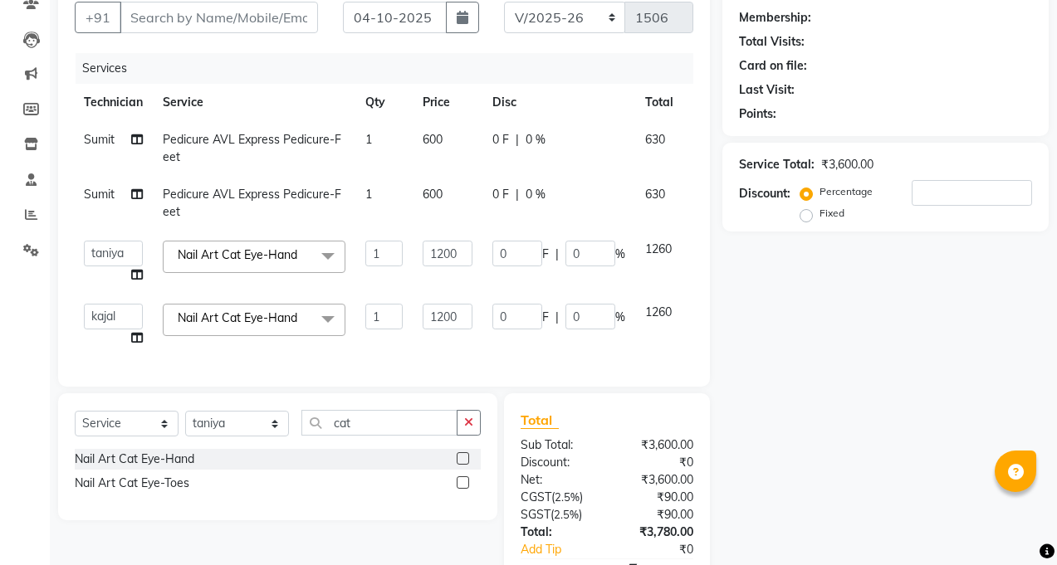
select select "87816"
click at [440, 247] on input "1200" at bounding box center [448, 254] width 50 height 26
type input "2000"
click at [451, 306] on td "1200" at bounding box center [448, 325] width 70 height 63
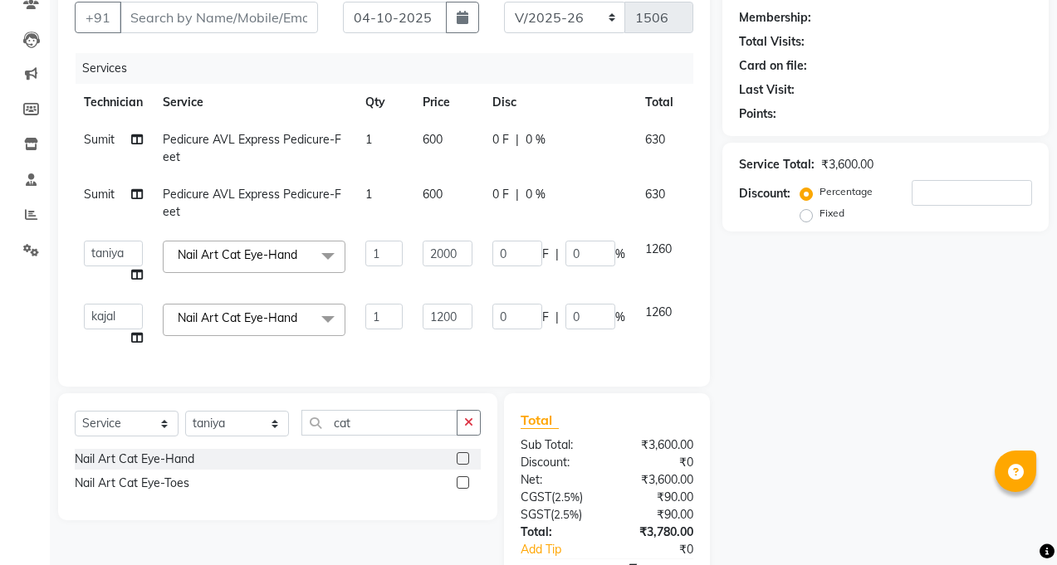
click at [451, 306] on tbody "Sumit Pedicure AVL Express Pedicure-Feet 1 600 0 F | 0 % 630 Sumit Pedicure AVL…" at bounding box center [406, 239] width 664 height 236
click at [451, 294] on td "2000" at bounding box center [448, 262] width 70 height 63
select select "86355"
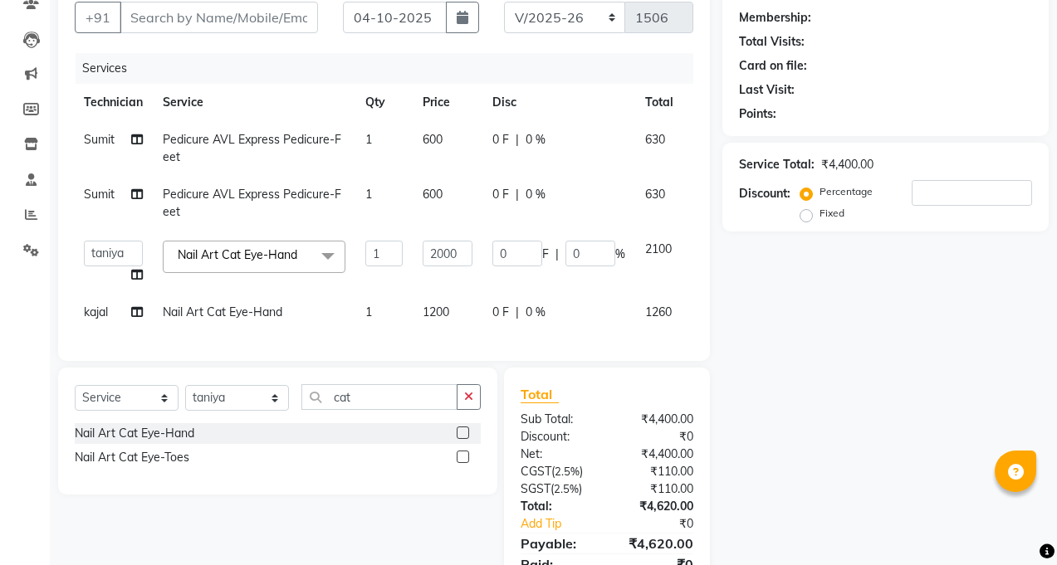
click at [451, 306] on td "1200" at bounding box center [448, 312] width 70 height 37
select select "87816"
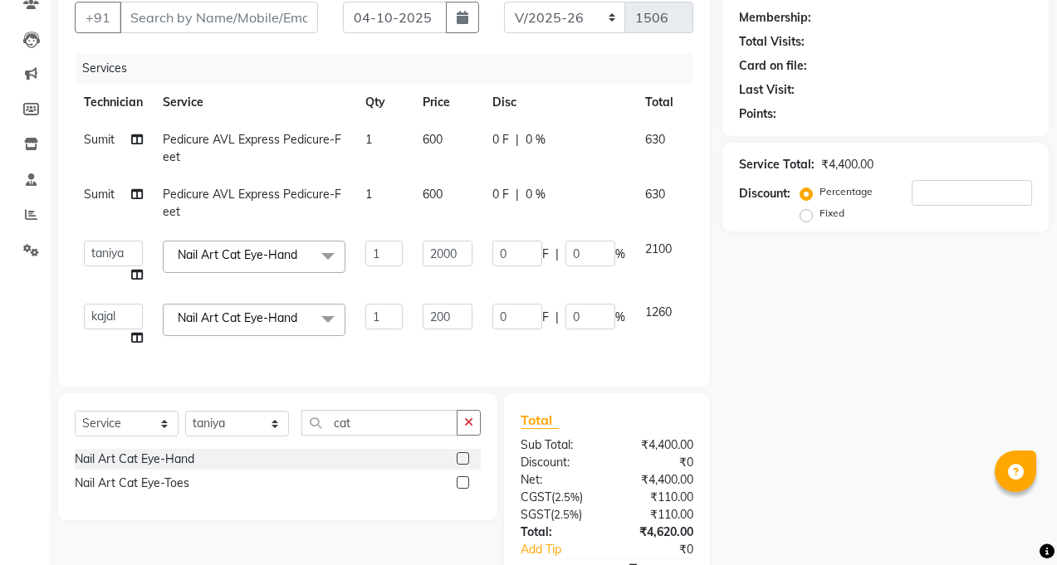
type input "2000"
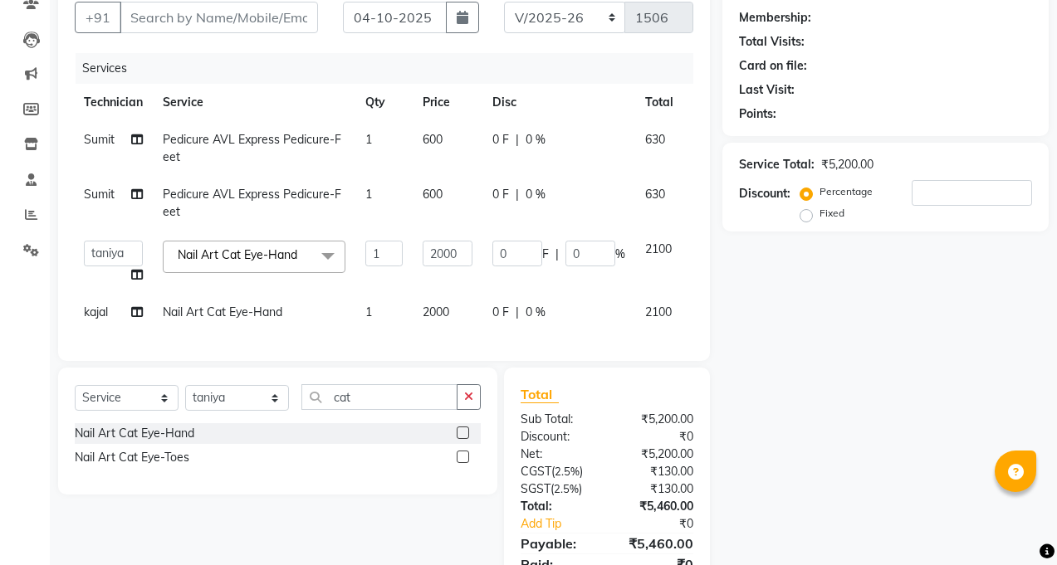
click at [737, 360] on div "Name: Membership: Total Visits: Card on file: Last Visit: Points: Service Total…" at bounding box center [891, 292] width 339 height 640
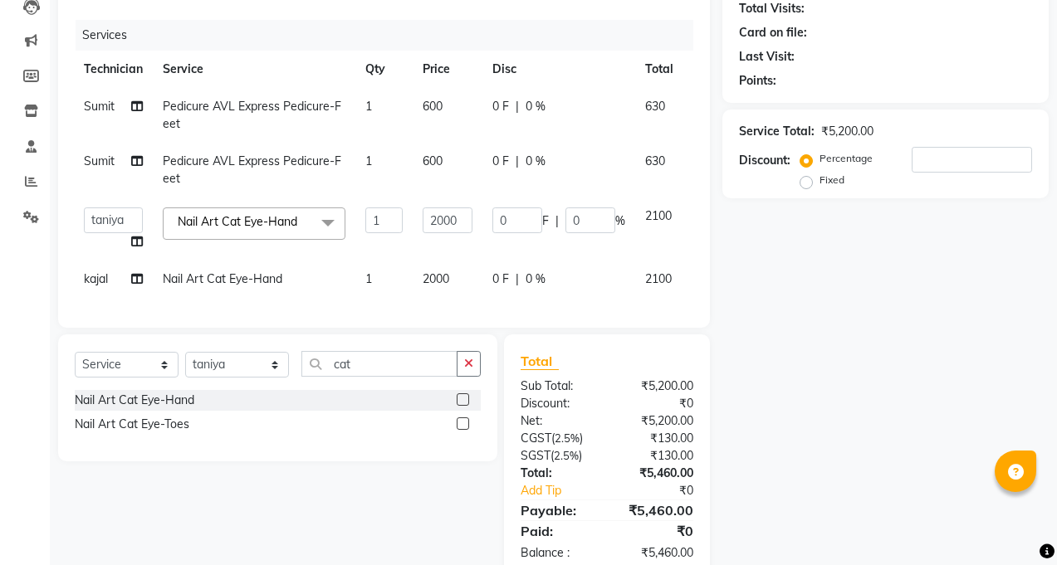
scroll to position [0, 0]
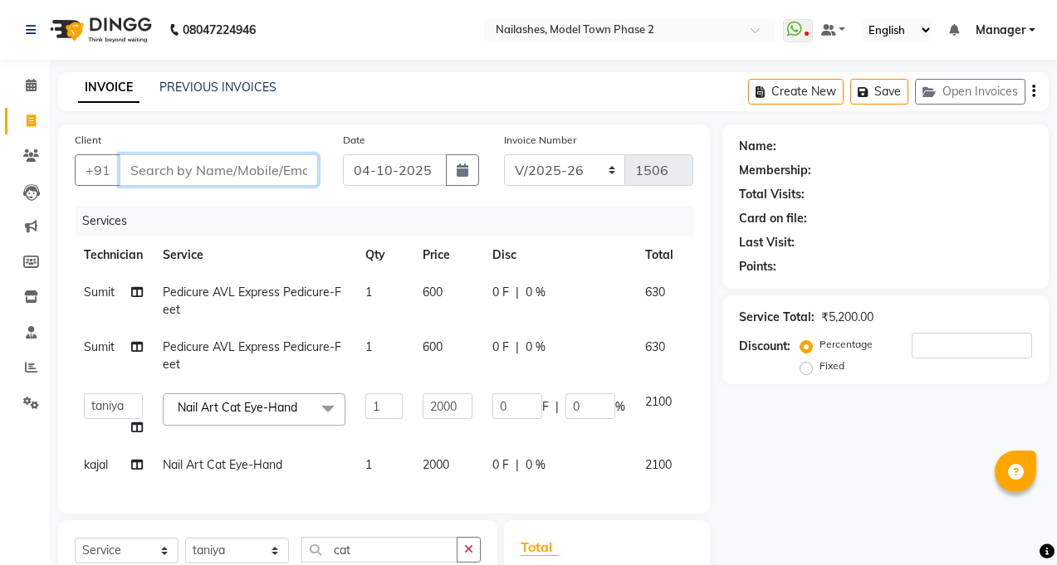
click at [289, 161] on input "Client" at bounding box center [219, 170] width 198 height 32
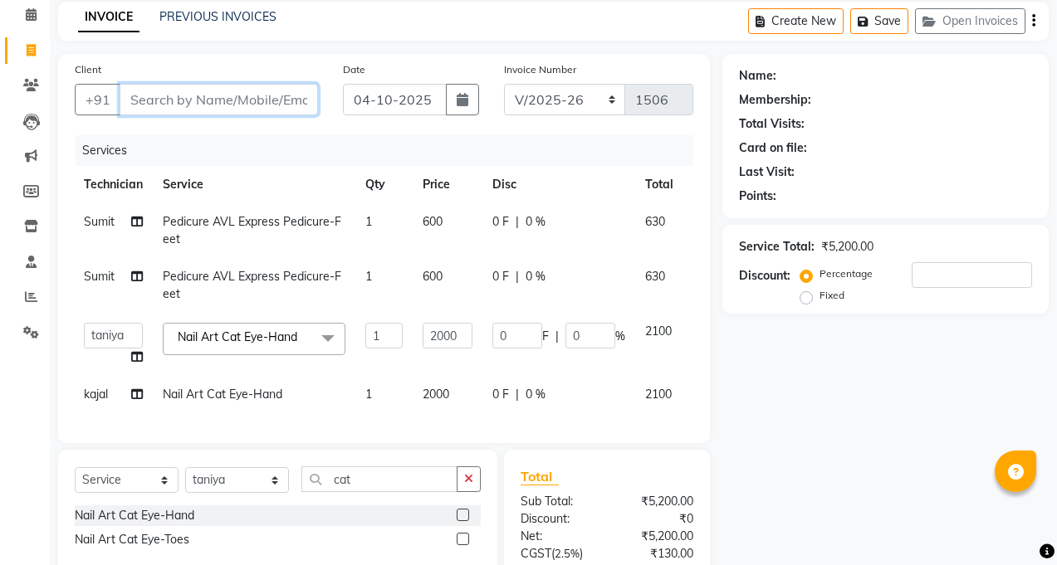
scroll to position [0, 46]
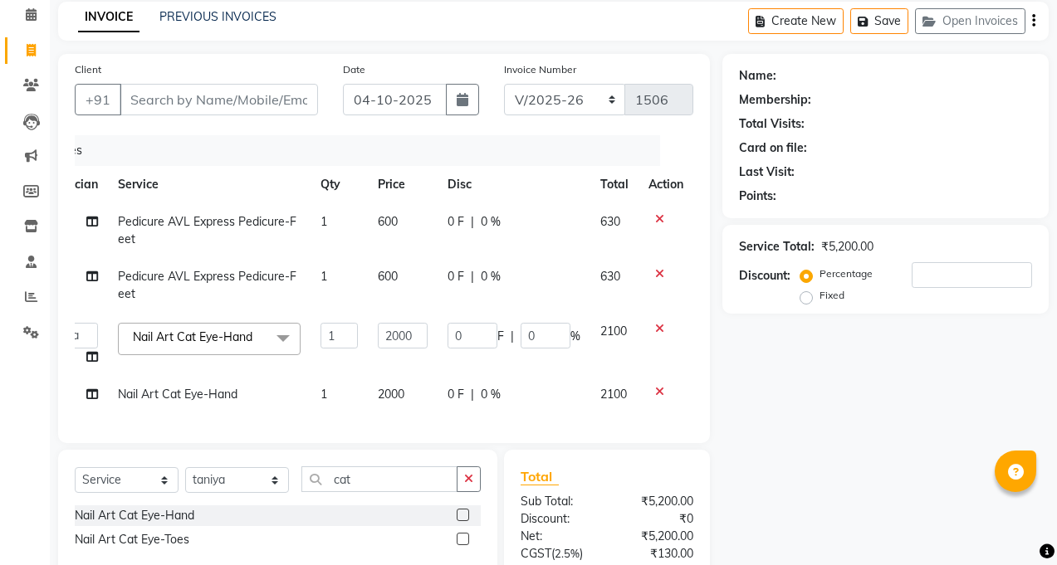
click at [656, 388] on icon at bounding box center [659, 392] width 9 height 12
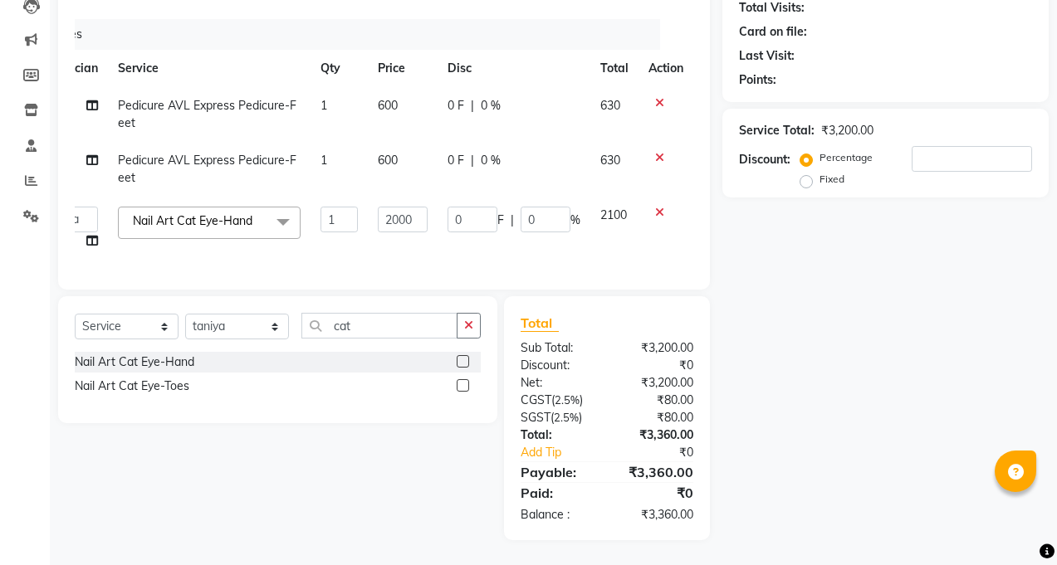
scroll to position [116, 0]
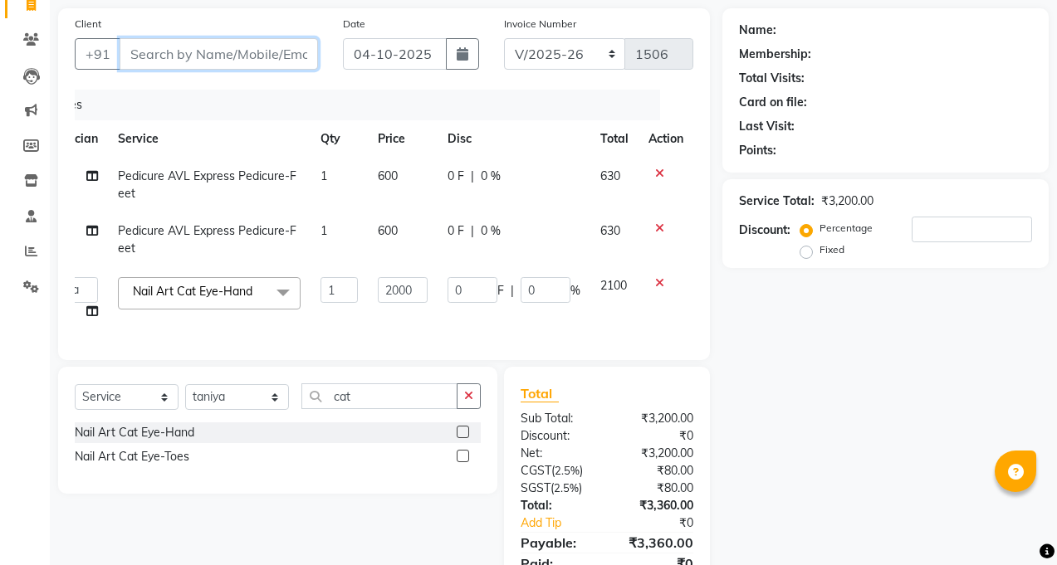
click at [242, 60] on input "Client" at bounding box center [219, 54] width 198 height 32
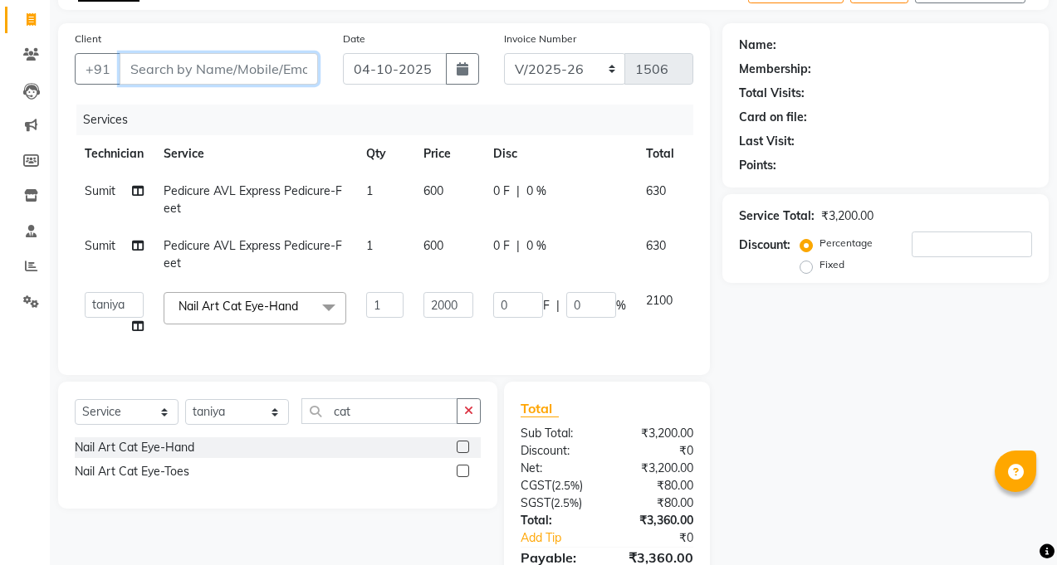
scroll to position [83, 0]
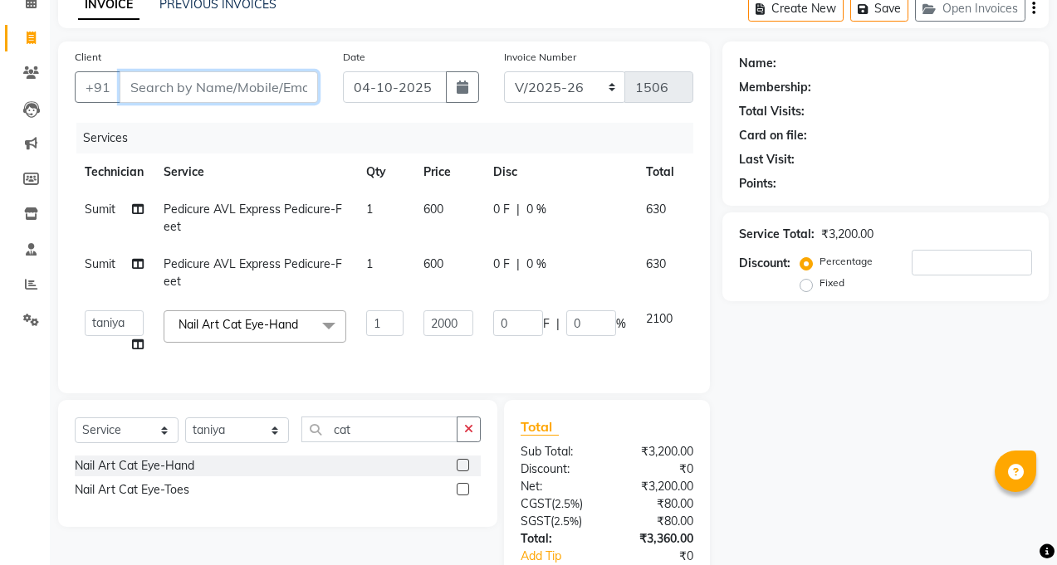
click at [259, 89] on input "Client" at bounding box center [219, 87] width 198 height 32
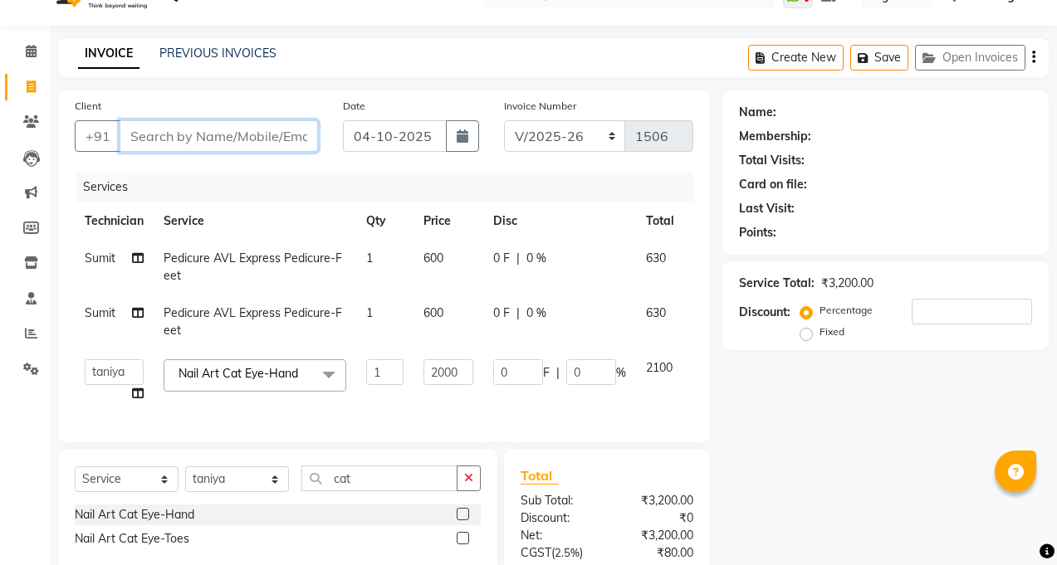
scroll to position [33, 0]
click at [168, 144] on input "Client" at bounding box center [219, 137] width 198 height 32
click at [164, 130] on input "Client" at bounding box center [219, 137] width 198 height 32
type input "9"
type input "0"
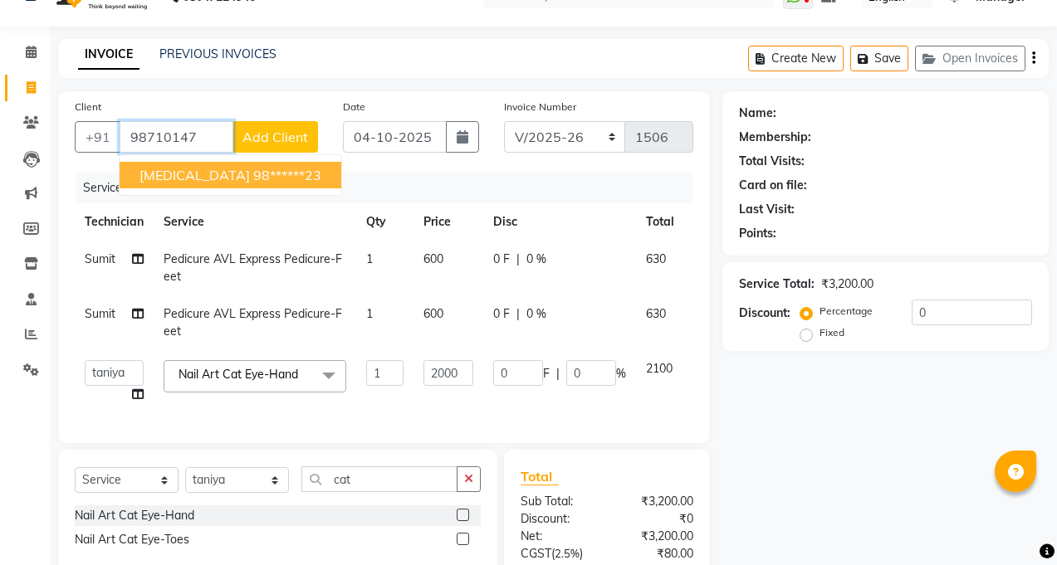
click at [196, 161] on ngb-typeahead-window "[MEDICAL_DATA] 98******23" at bounding box center [230, 175] width 223 height 42
click at [253, 172] on ngb-highlight "98******23" at bounding box center [287, 175] width 68 height 17
type input "98******23"
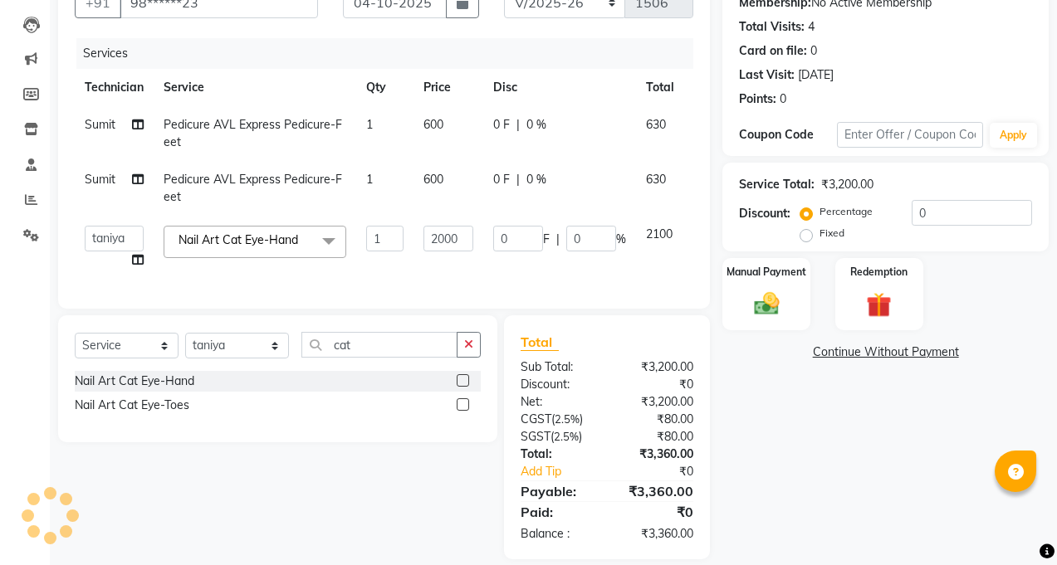
scroll to position [199, 0]
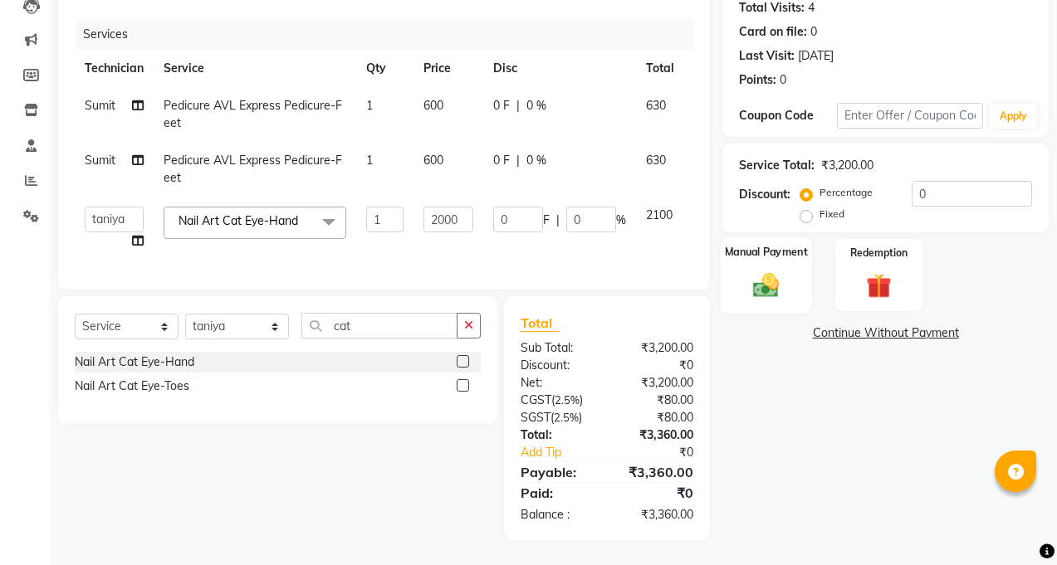
click at [767, 270] on img at bounding box center [767, 285] width 42 height 30
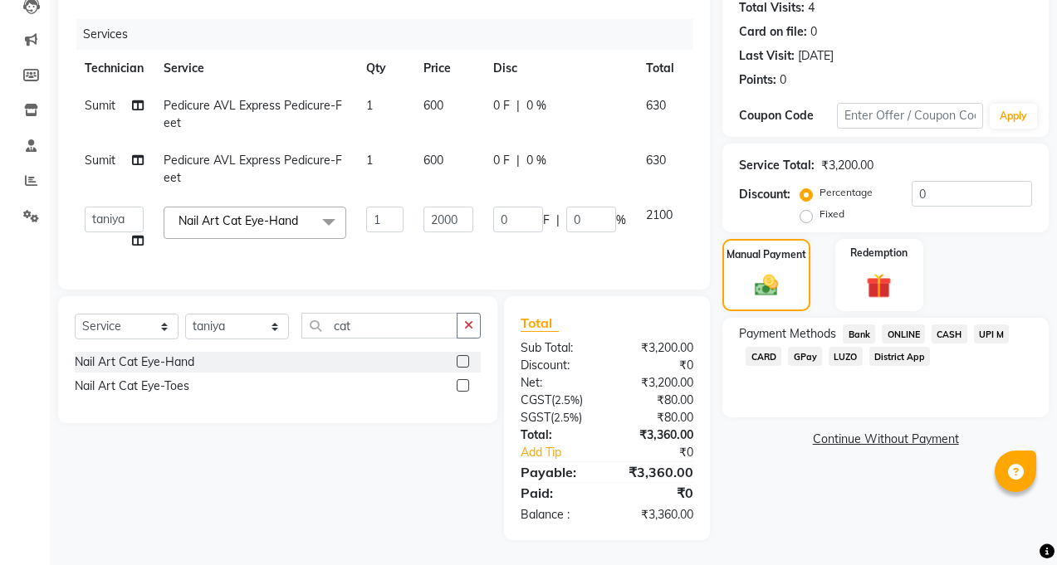
click at [947, 325] on span "CASH" at bounding box center [950, 334] width 36 height 19
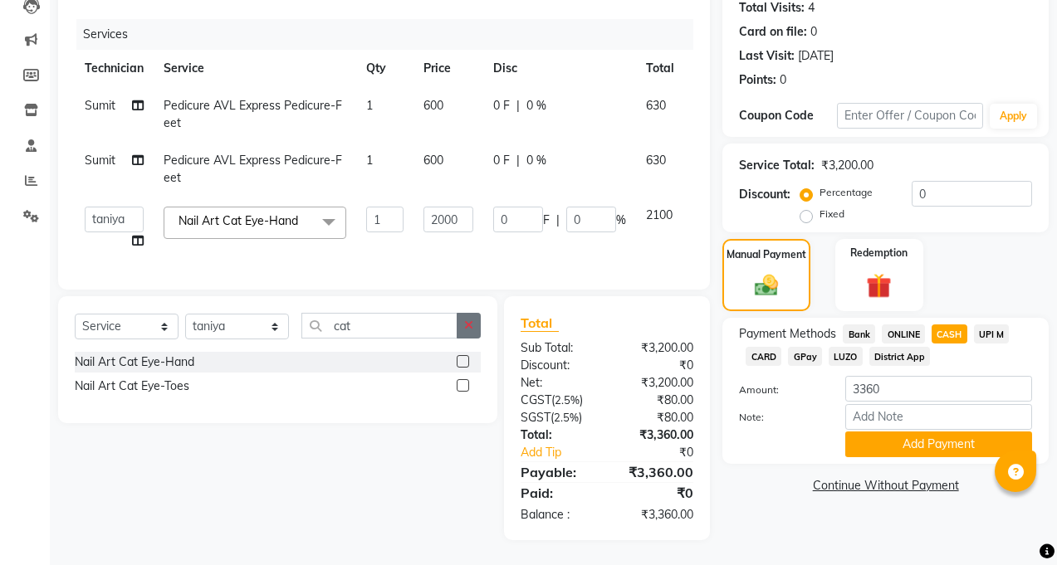
click at [472, 324] on icon "button" at bounding box center [468, 326] width 9 height 12
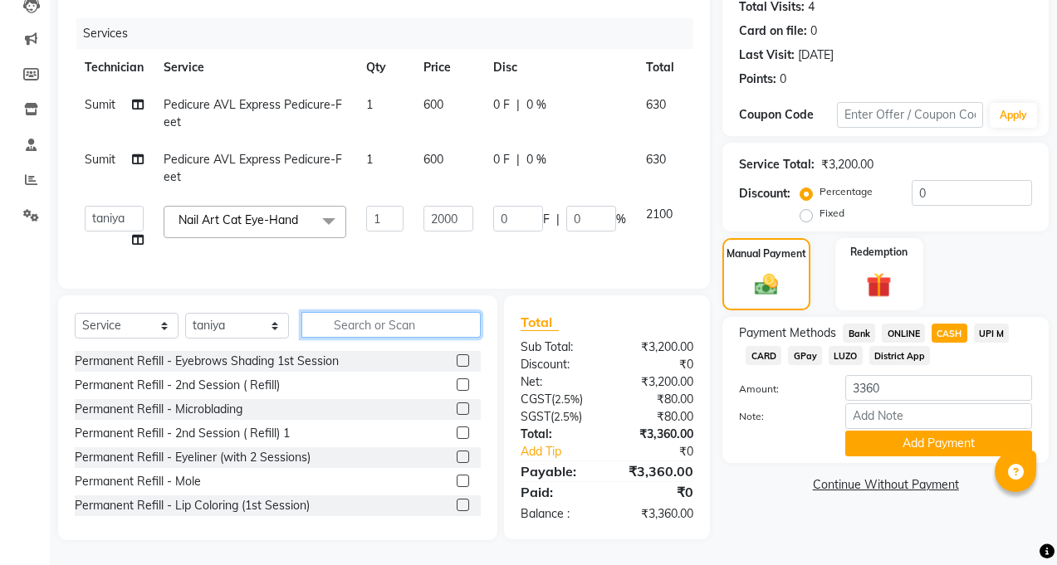
click at [438, 330] on input "text" at bounding box center [390, 325] width 179 height 26
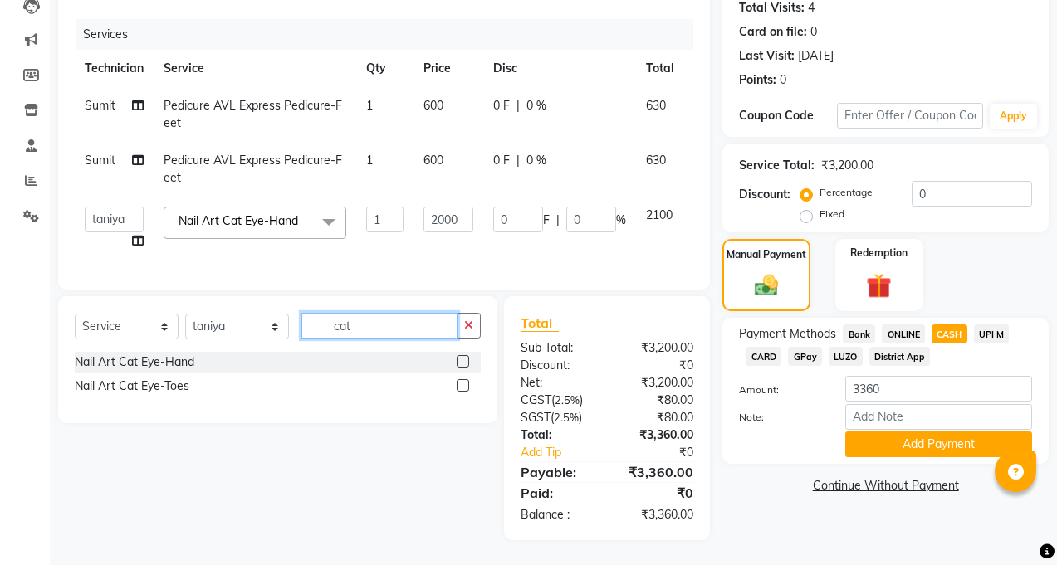
type input "cat"
click at [464, 362] on label at bounding box center [463, 361] width 12 height 12
click at [464, 362] on input "checkbox" at bounding box center [462, 362] width 11 height 11
click at [464, 331] on icon "button" at bounding box center [468, 326] width 9 height 12
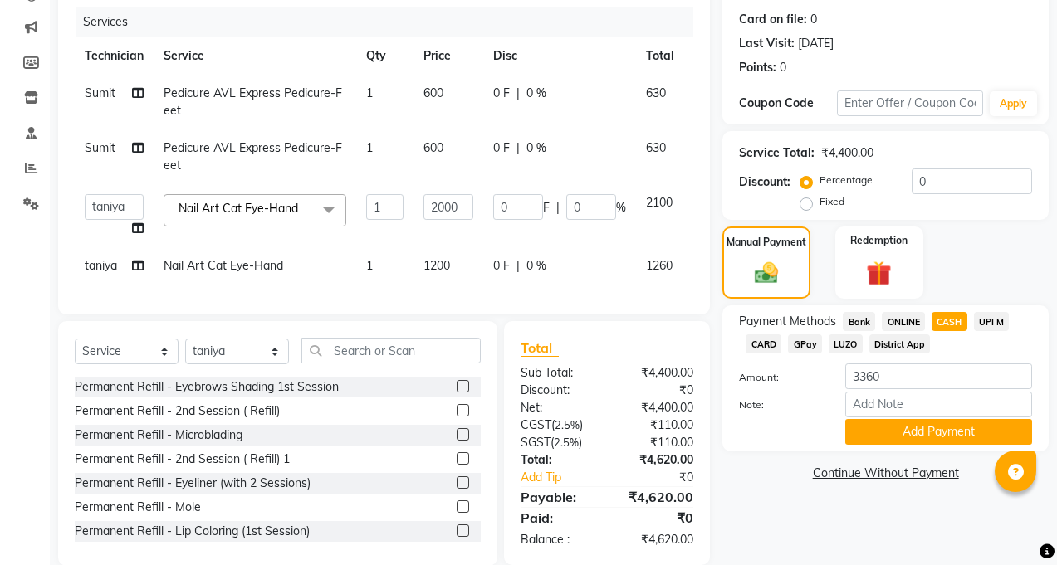
click at [443, 258] on span "1200" at bounding box center [436, 265] width 27 height 15
select select "86355"
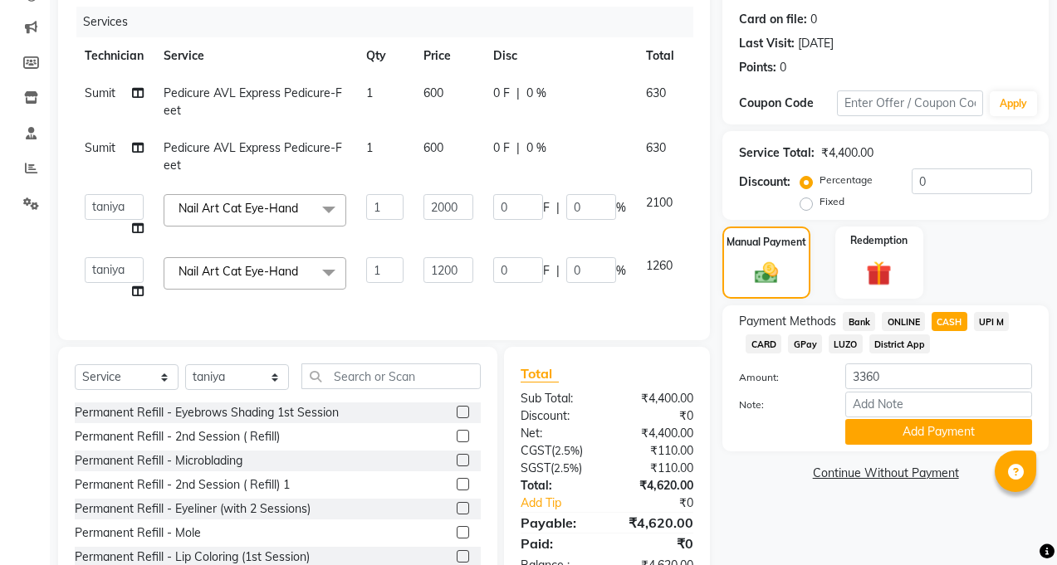
scroll to position [0, 46]
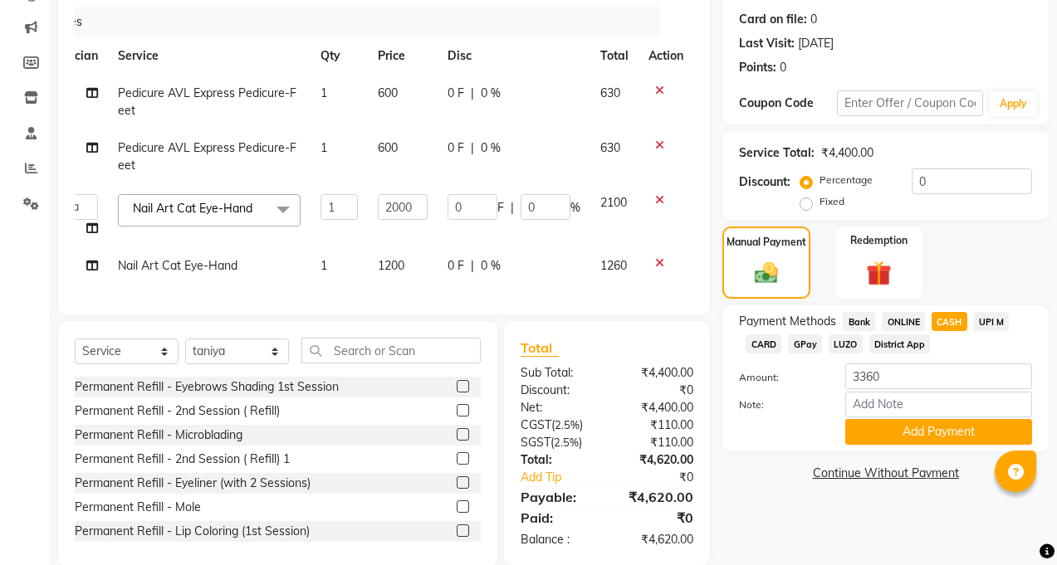
click at [659, 259] on icon at bounding box center [659, 263] width 9 height 12
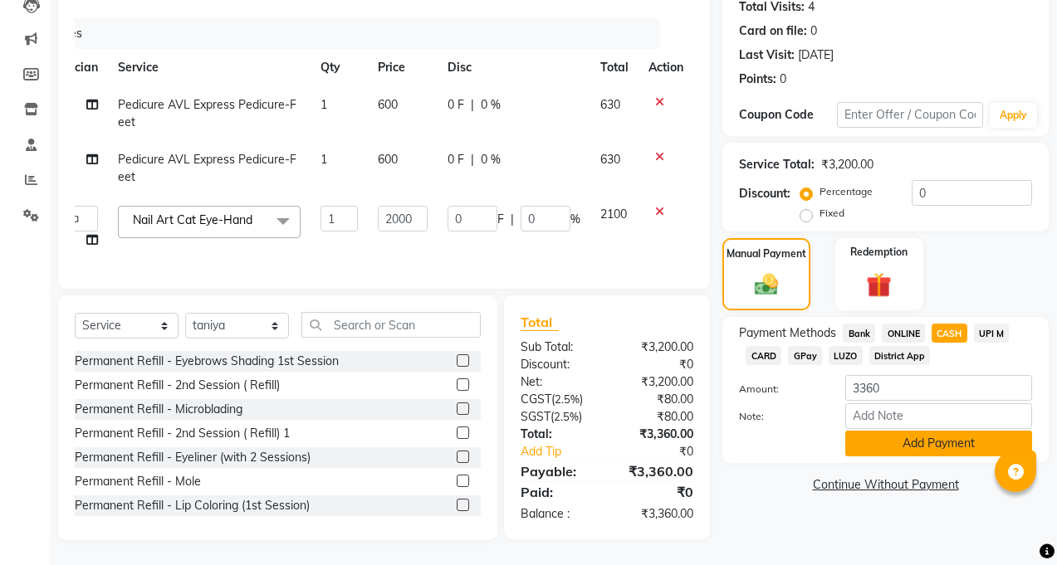
click at [893, 436] on button "Add Payment" at bounding box center [938, 444] width 187 height 26
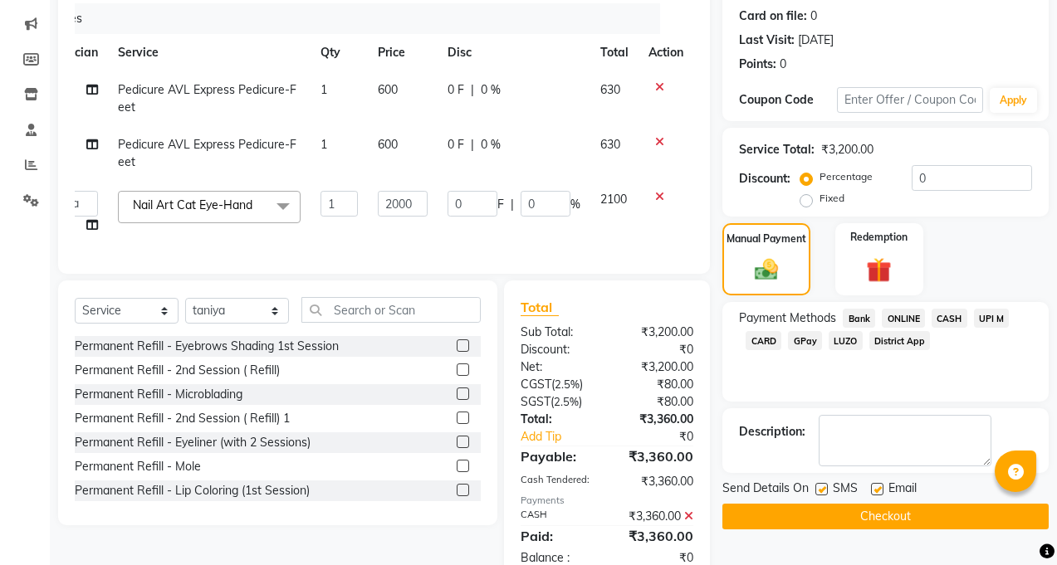
scroll to position [258, 0]
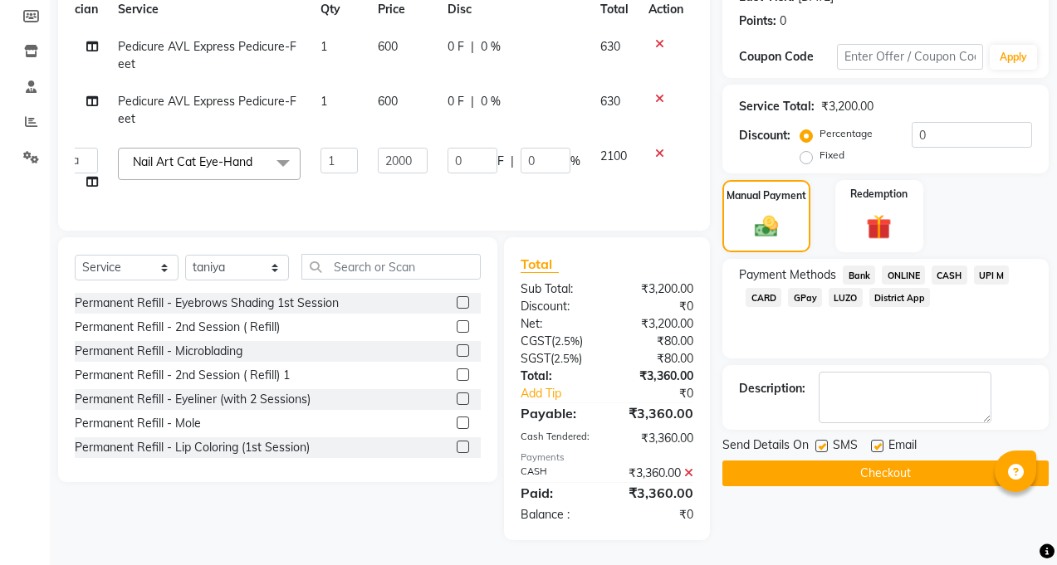
click at [860, 463] on button "Checkout" at bounding box center [885, 474] width 326 height 26
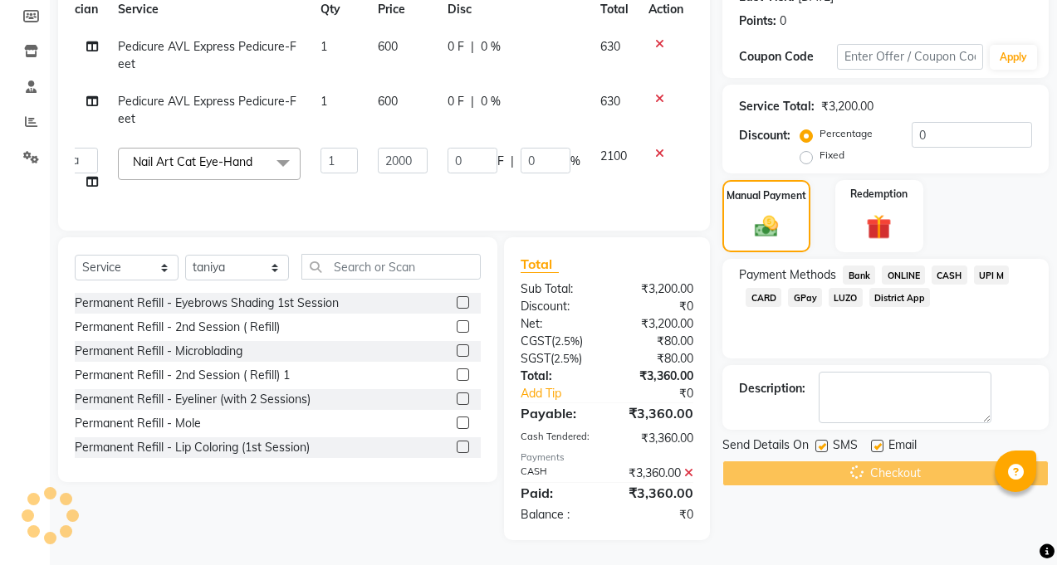
click at [860, 463] on div "Checkout" at bounding box center [885, 474] width 326 height 26
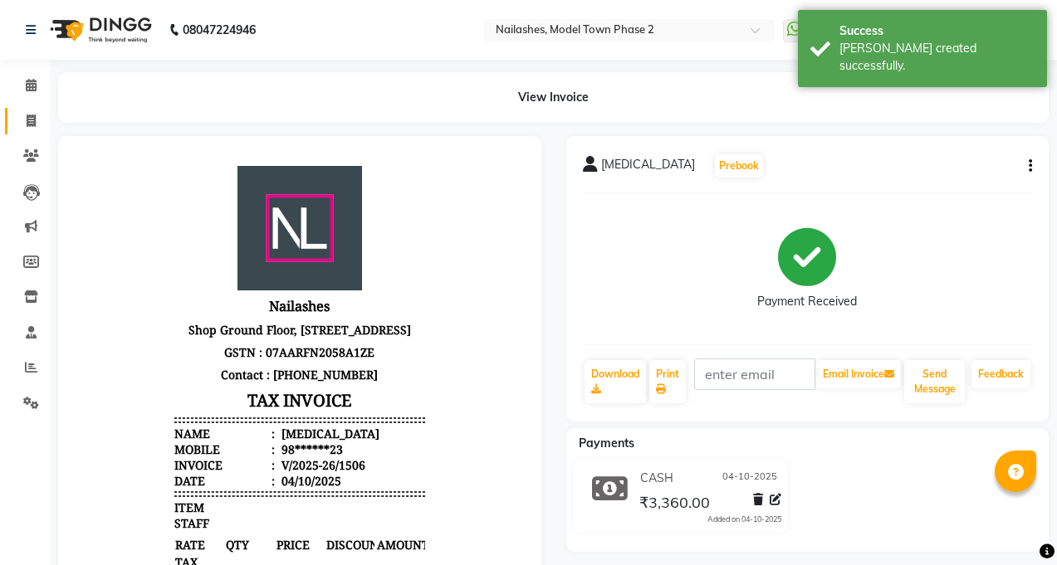
click at [12, 115] on link "Invoice" at bounding box center [25, 121] width 40 height 27
select select "service"
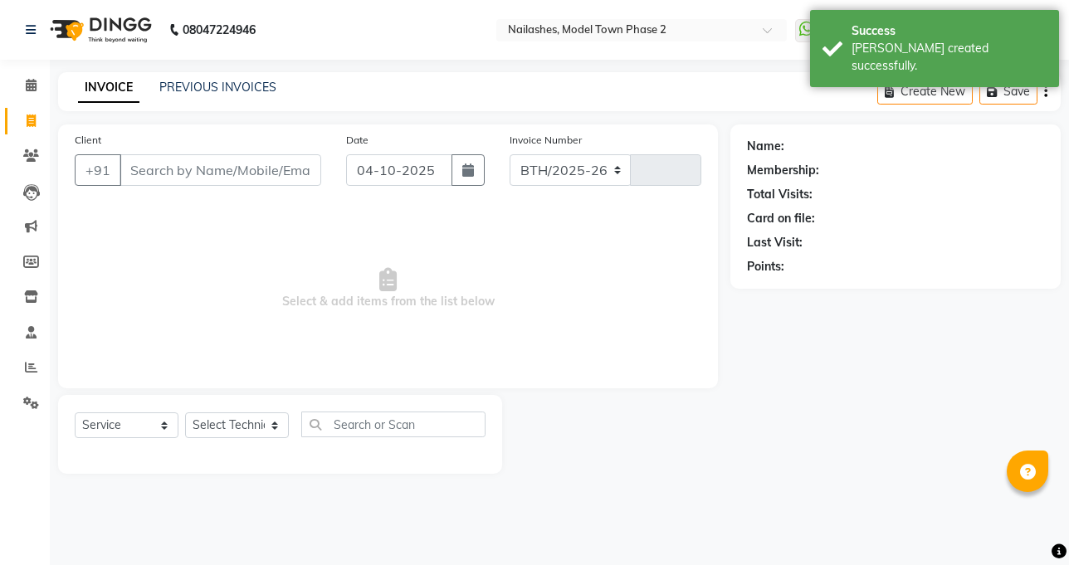
select select "3840"
type input "1507"
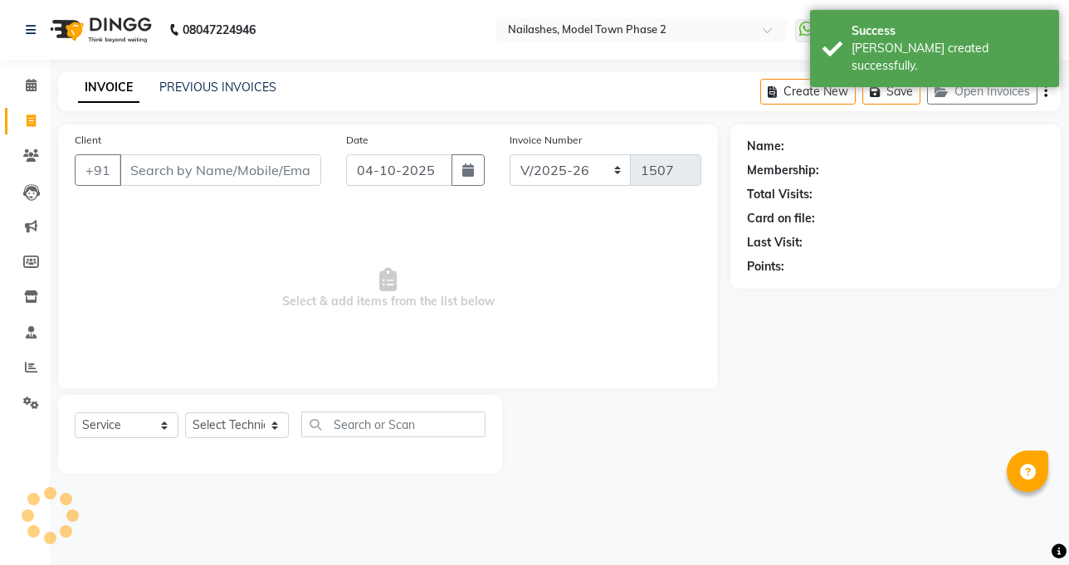
click at [164, 174] on input "Client" at bounding box center [221, 170] width 202 height 32
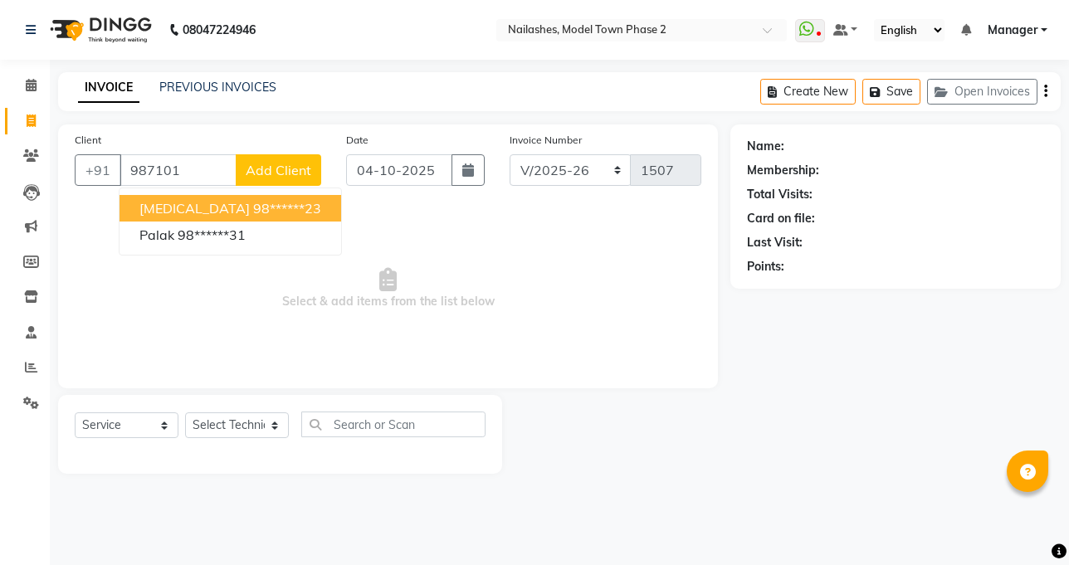
click at [253, 209] on ngb-highlight "98******23" at bounding box center [287, 208] width 68 height 17
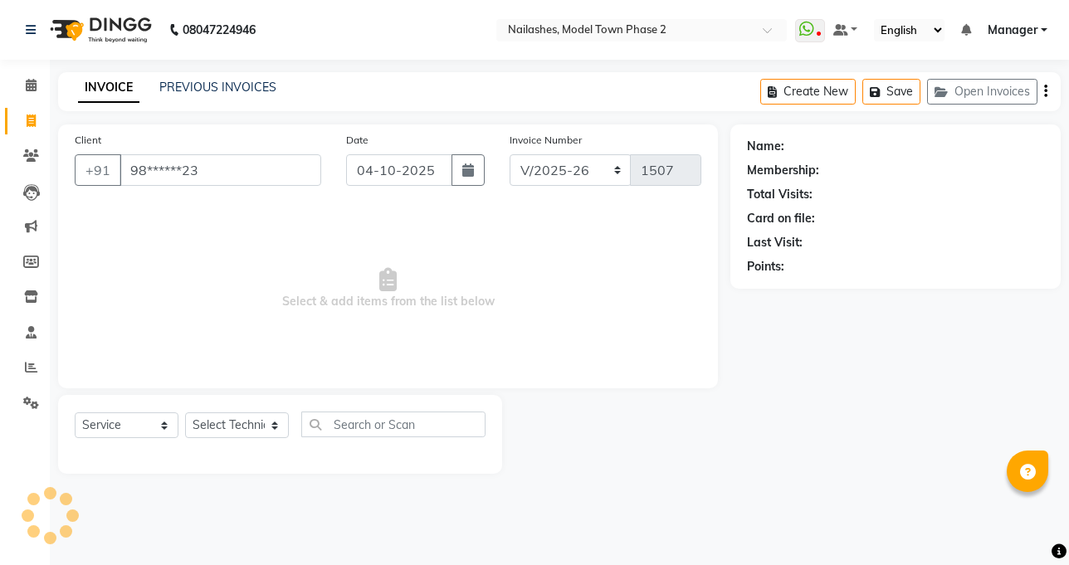
type input "98******23"
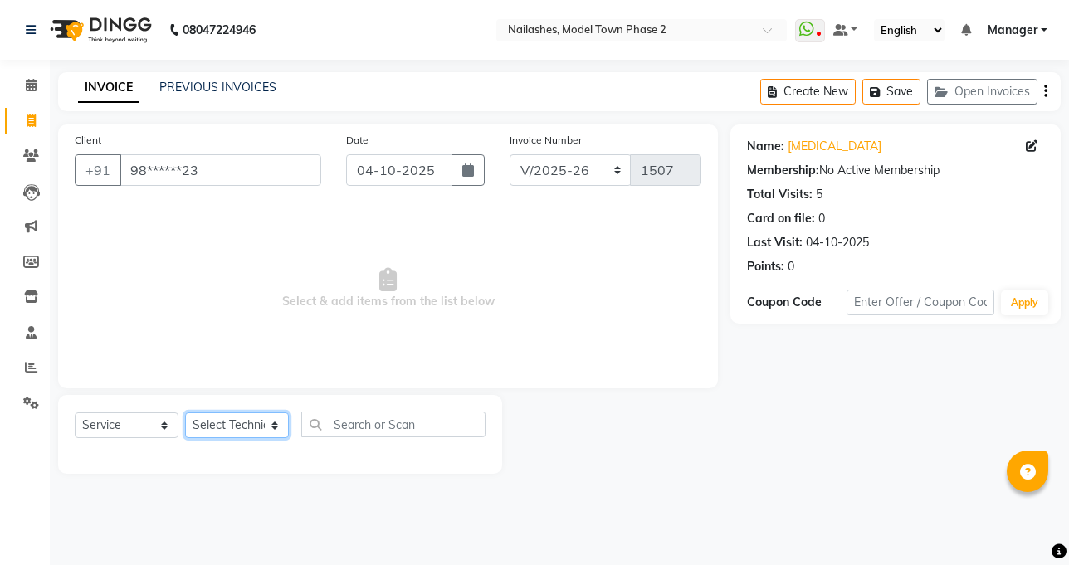
click at [244, 415] on select "Select Technician [PERSON_NAME] Manager [PERSON_NAME] Sumit [PERSON_NAME]" at bounding box center [237, 426] width 104 height 26
click at [250, 423] on select "Select Technician [PERSON_NAME] Manager [PERSON_NAME] Sumit [PERSON_NAME]" at bounding box center [237, 426] width 104 height 26
click at [185, 413] on select "Select Technician [PERSON_NAME] Manager [PERSON_NAME] Sumit [PERSON_NAME]" at bounding box center [237, 426] width 104 height 26
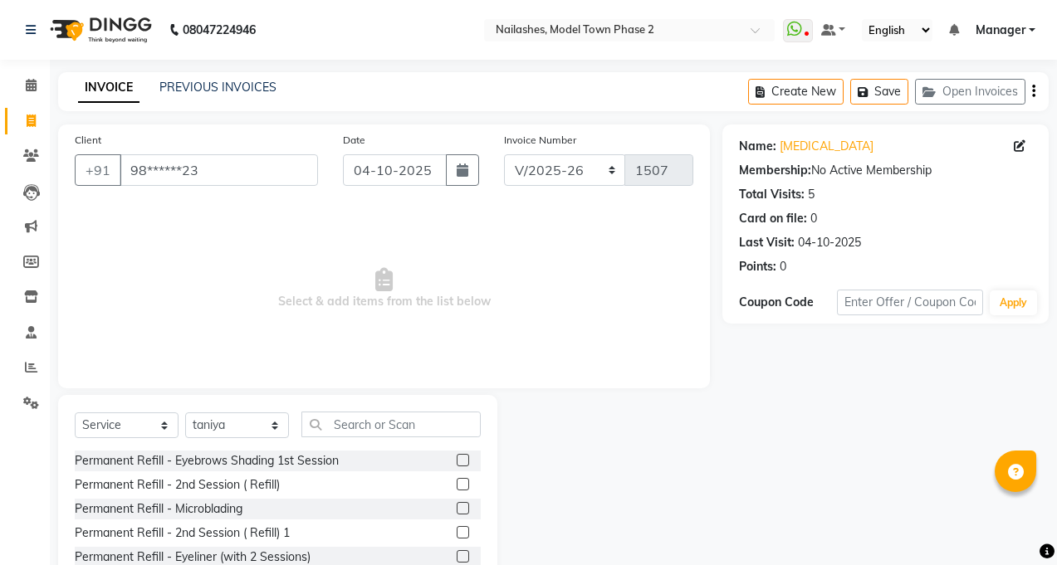
click at [316, 411] on div "Select Service Product Membership Package Voucher Prepaid Gift Card Select Tech…" at bounding box center [277, 517] width 439 height 245
click at [232, 425] on select "Select Technician [PERSON_NAME] Manager [PERSON_NAME] Sumit [PERSON_NAME]" at bounding box center [237, 426] width 104 height 26
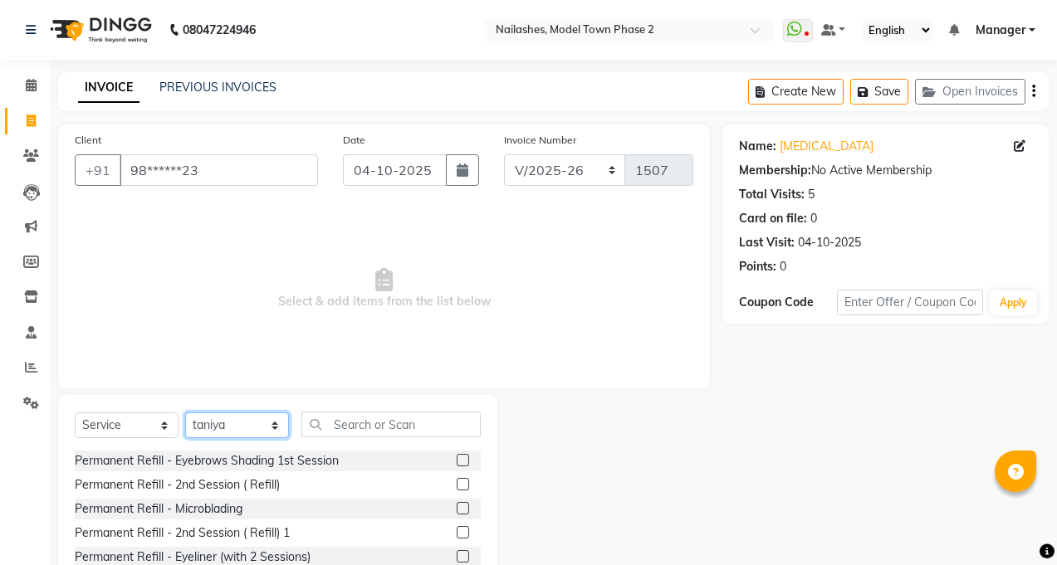
select select "87816"
click at [185, 413] on select "Select Technician [PERSON_NAME] Manager [PERSON_NAME] Sumit [PERSON_NAME]" at bounding box center [237, 426] width 104 height 26
click at [234, 282] on span "Select & add items from the list below" at bounding box center [384, 289] width 619 height 166
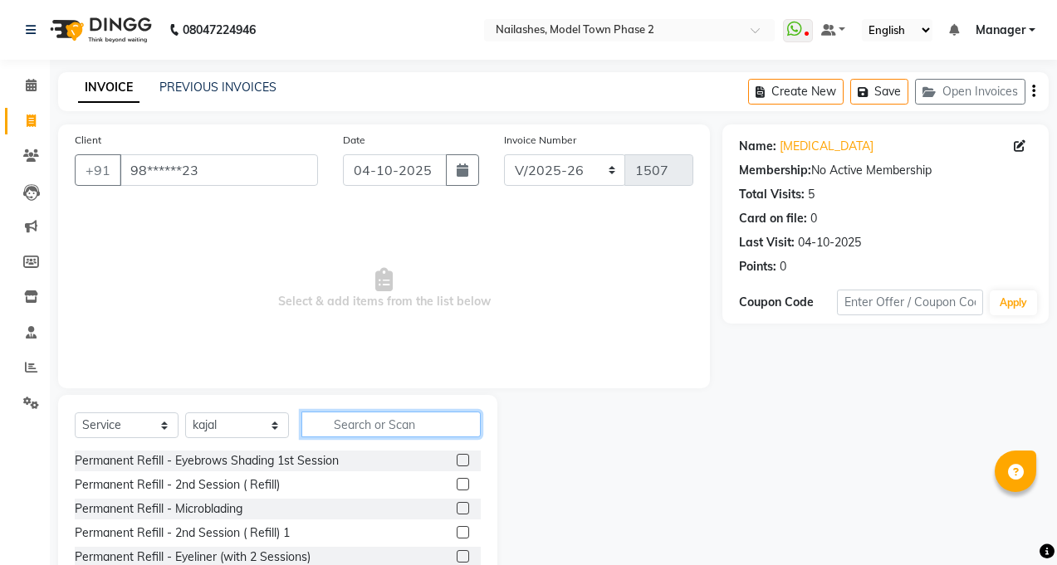
click at [352, 418] on input "text" at bounding box center [390, 425] width 179 height 26
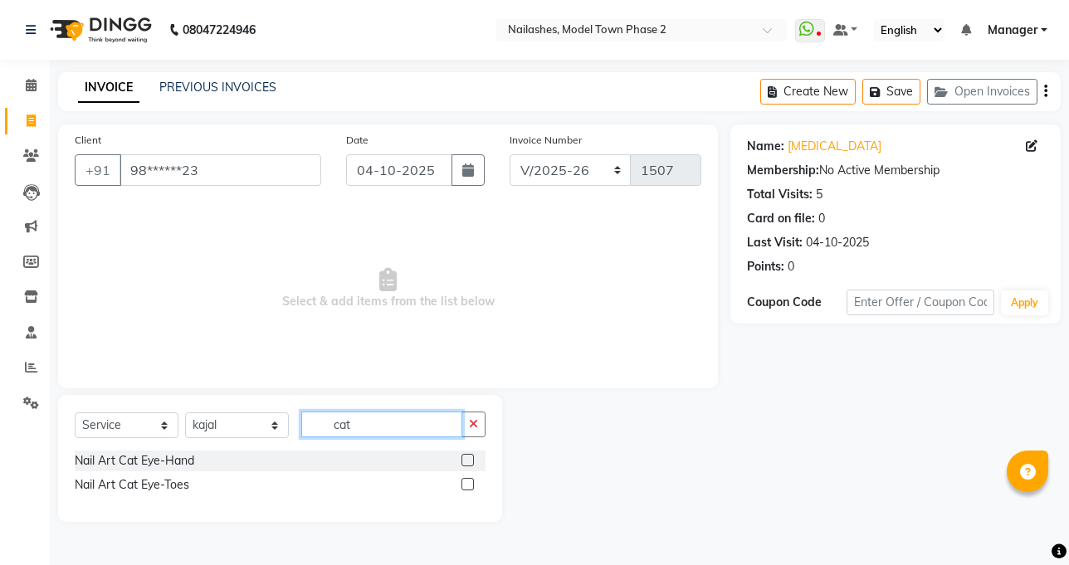
type input "cat"
click at [464, 457] on label at bounding box center [468, 460] width 12 height 12
click at [464, 457] on input "checkbox" at bounding box center [467, 461] width 11 height 11
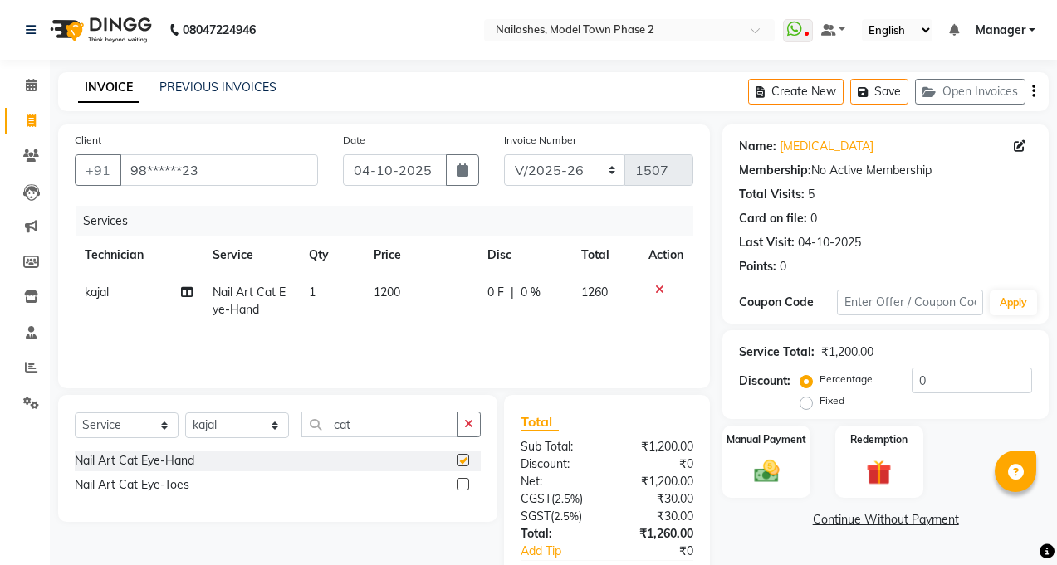
checkbox input "false"
click at [386, 278] on td "1200" at bounding box center [421, 301] width 115 height 55
select select "87816"
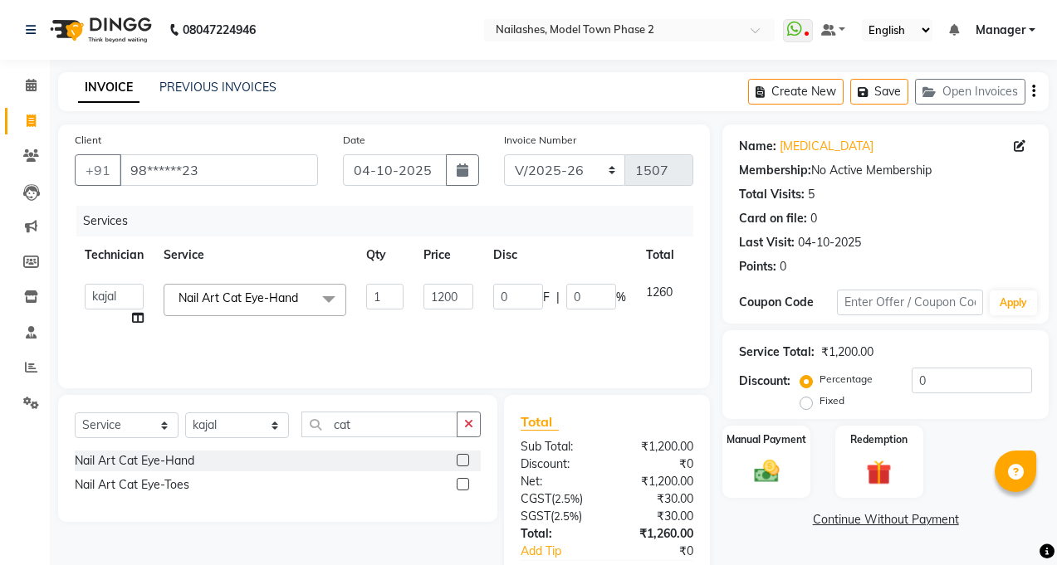
click at [475, 295] on td "1200" at bounding box center [448, 305] width 70 height 63
click at [467, 289] on input "1200" at bounding box center [448, 297] width 50 height 26
type input "1"
type input "2000"
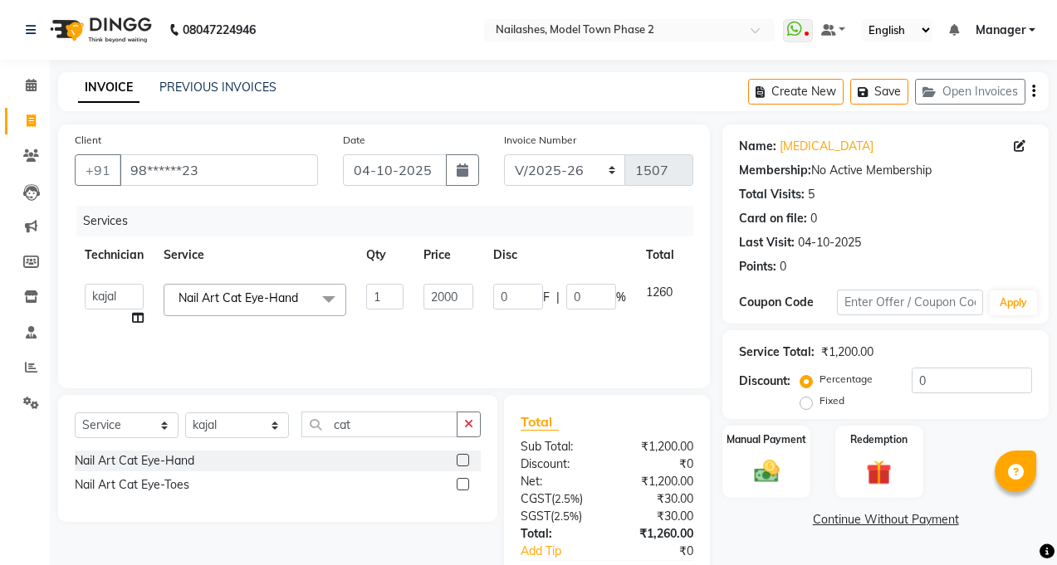
click at [471, 311] on td "2000" at bounding box center [448, 305] width 70 height 63
click at [475, 307] on td "2000" at bounding box center [448, 305] width 70 height 63
select select "87816"
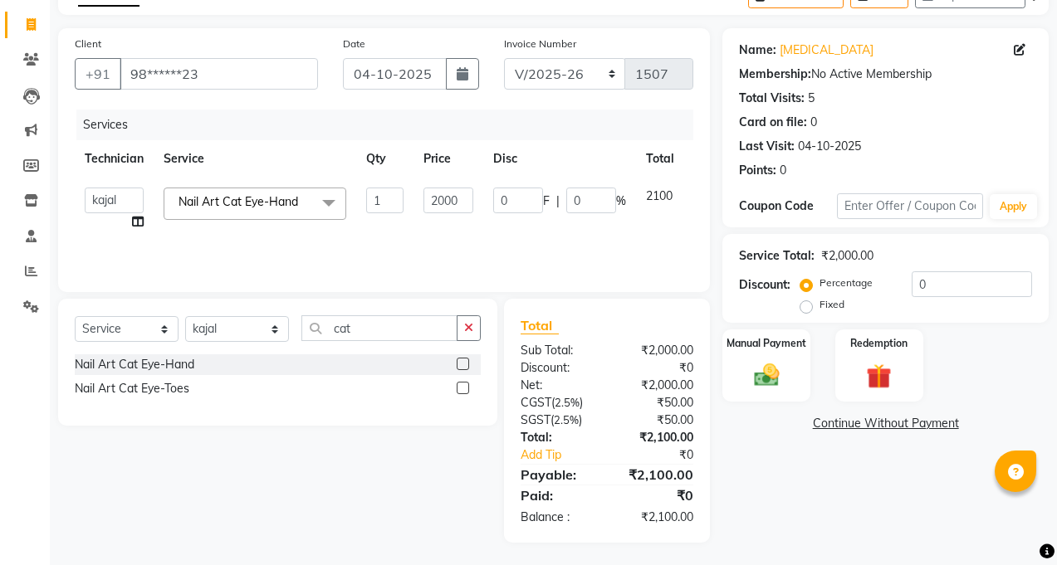
scroll to position [99, 0]
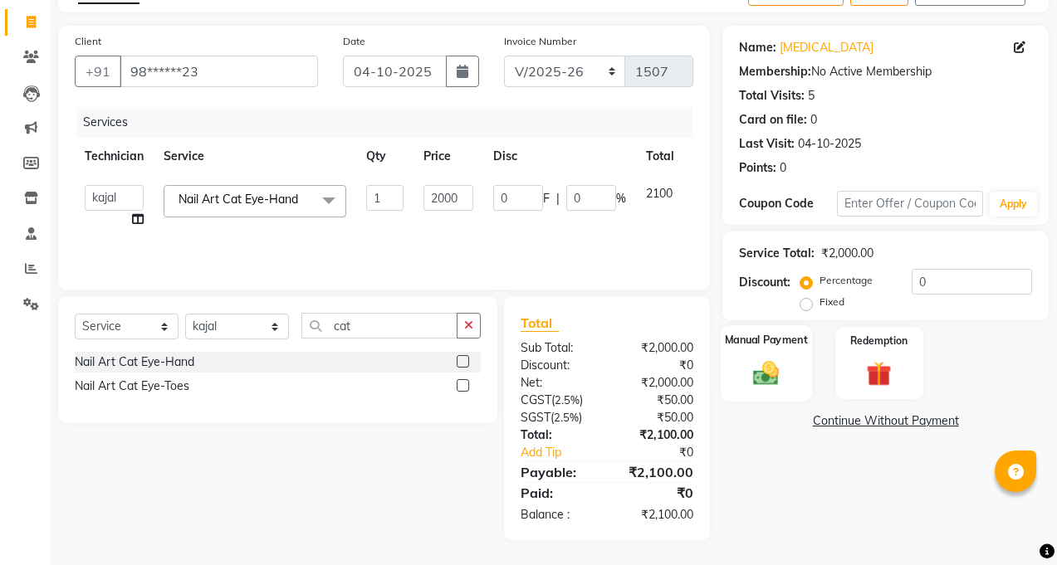
click at [735, 364] on div "Manual Payment" at bounding box center [766, 363] width 91 height 76
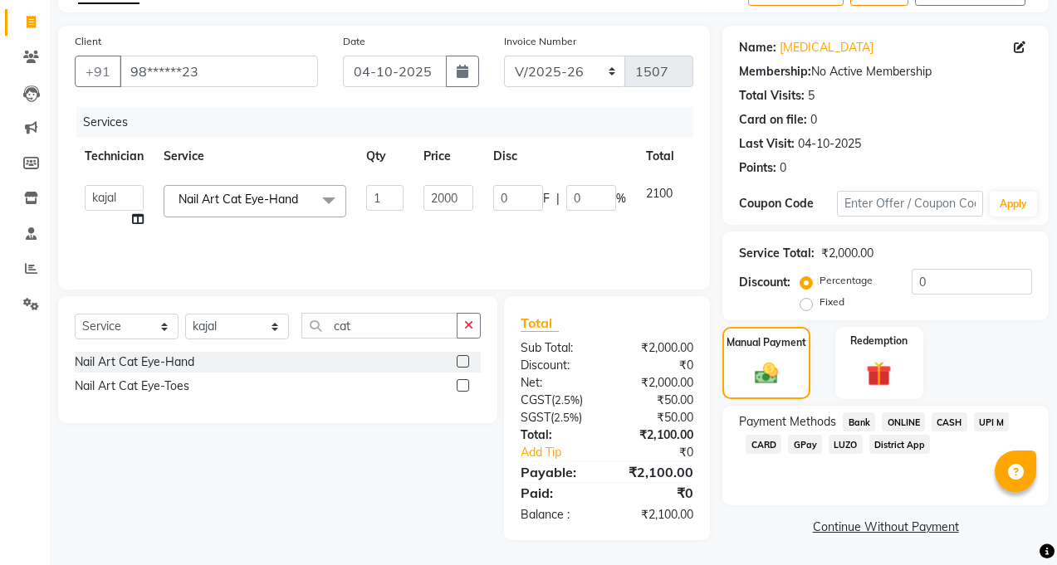
click at [944, 419] on span "CASH" at bounding box center [950, 422] width 36 height 19
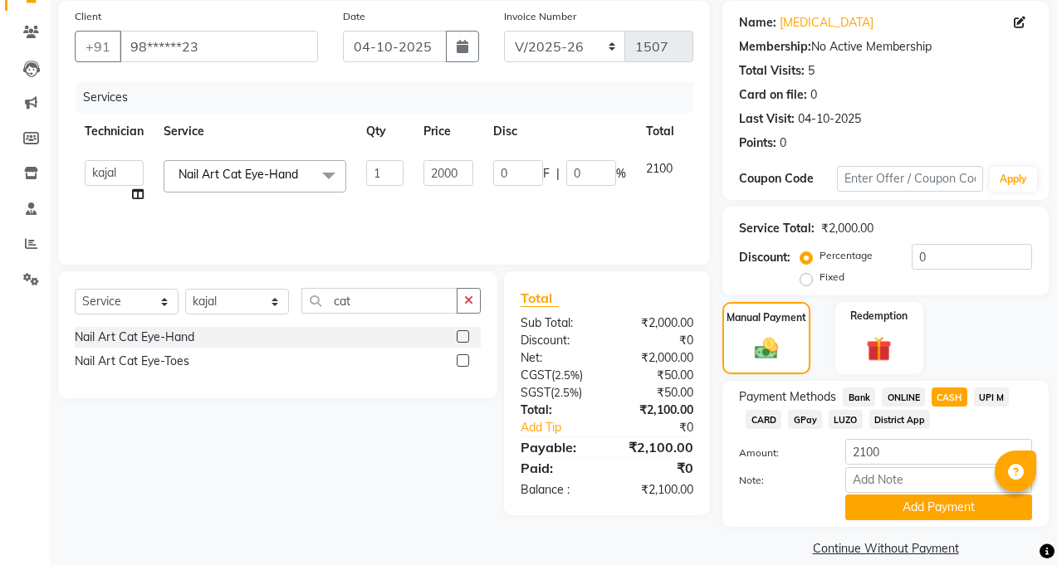
scroll to position [144, 0]
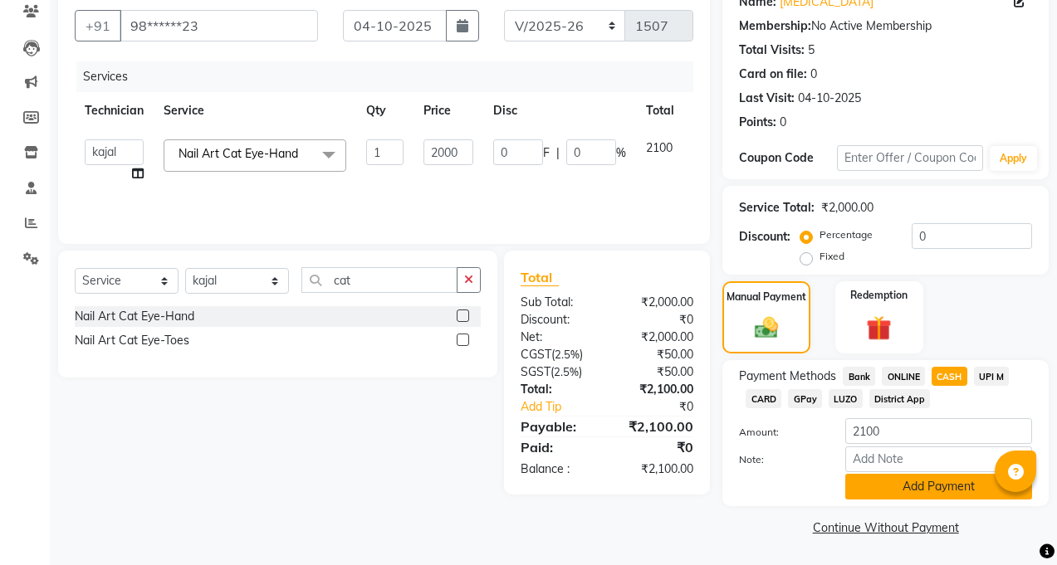
click at [885, 491] on button "Add Payment" at bounding box center [938, 487] width 187 height 26
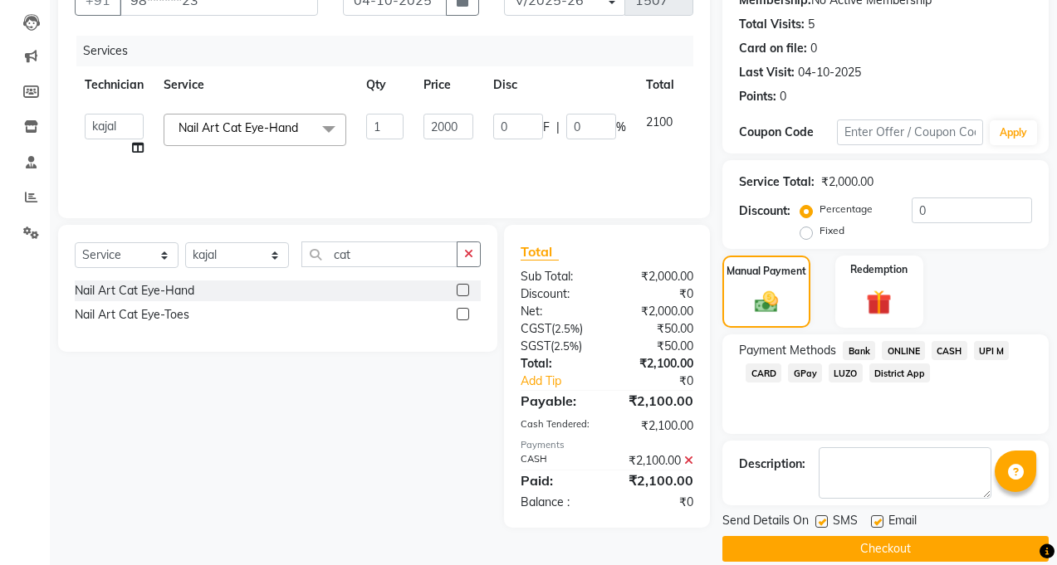
scroll to position [192, 0]
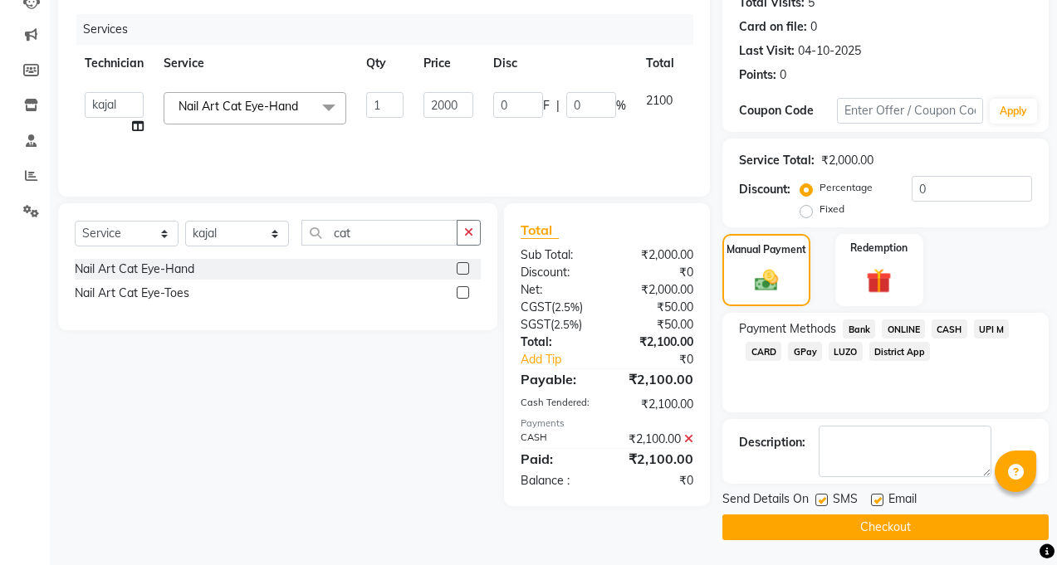
click at [853, 532] on button "Checkout" at bounding box center [885, 528] width 326 height 26
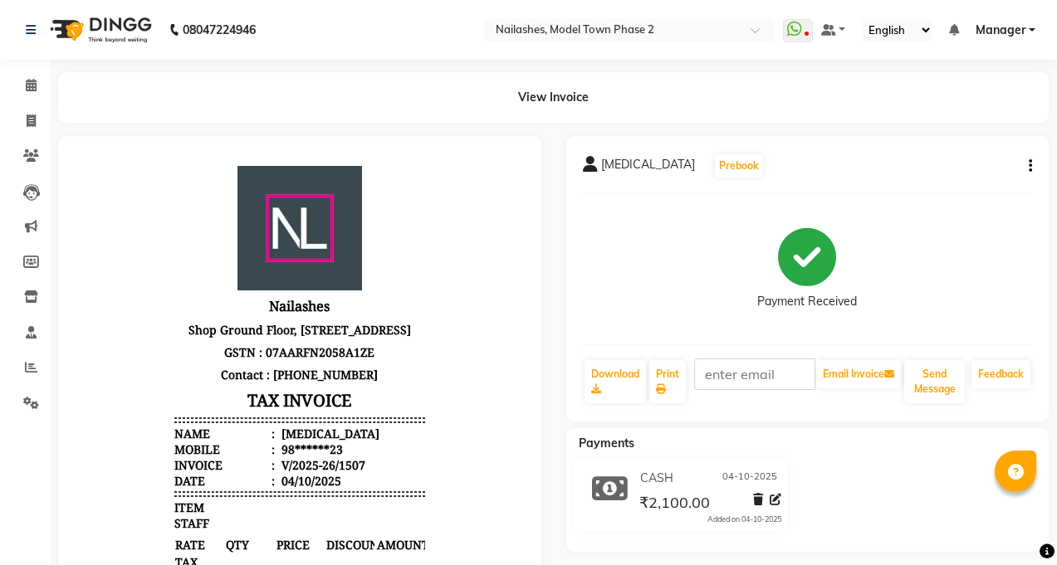
click at [27, 100] on li "Calendar" at bounding box center [25, 86] width 50 height 36
click at [20, 118] on span at bounding box center [31, 121] width 29 height 19
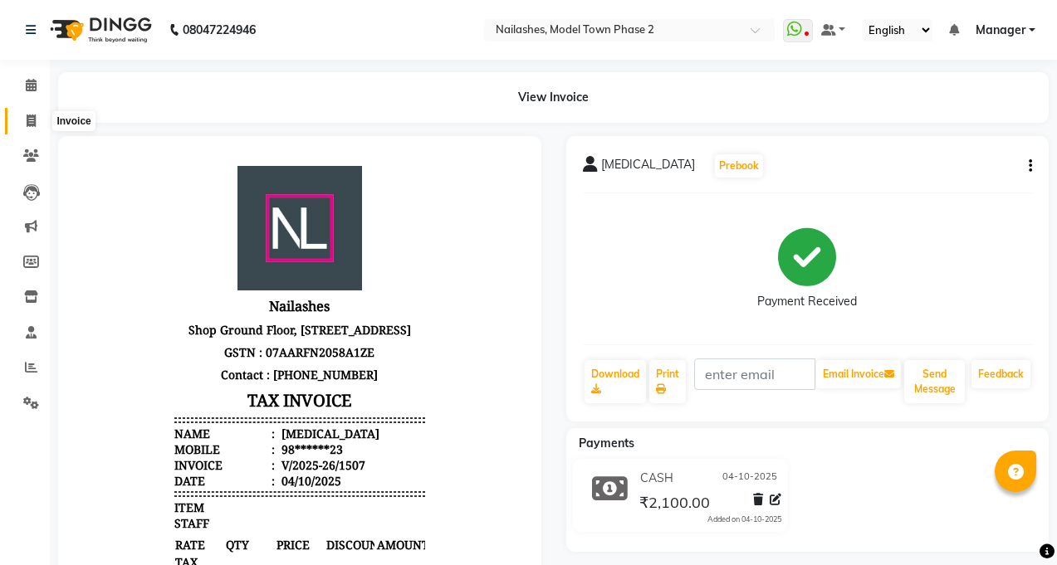
select select "service"
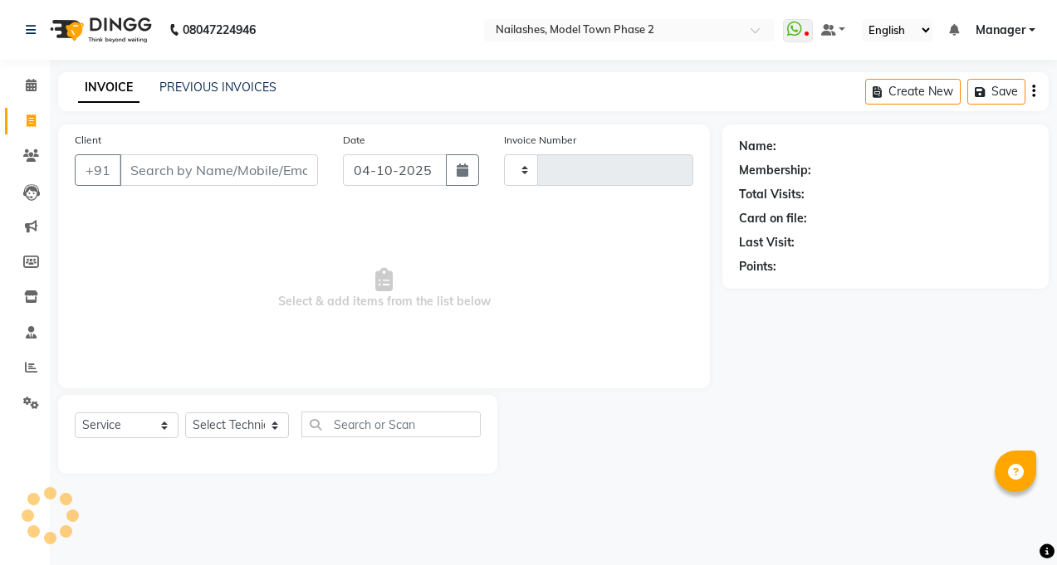
type input "1508"
select select "3840"
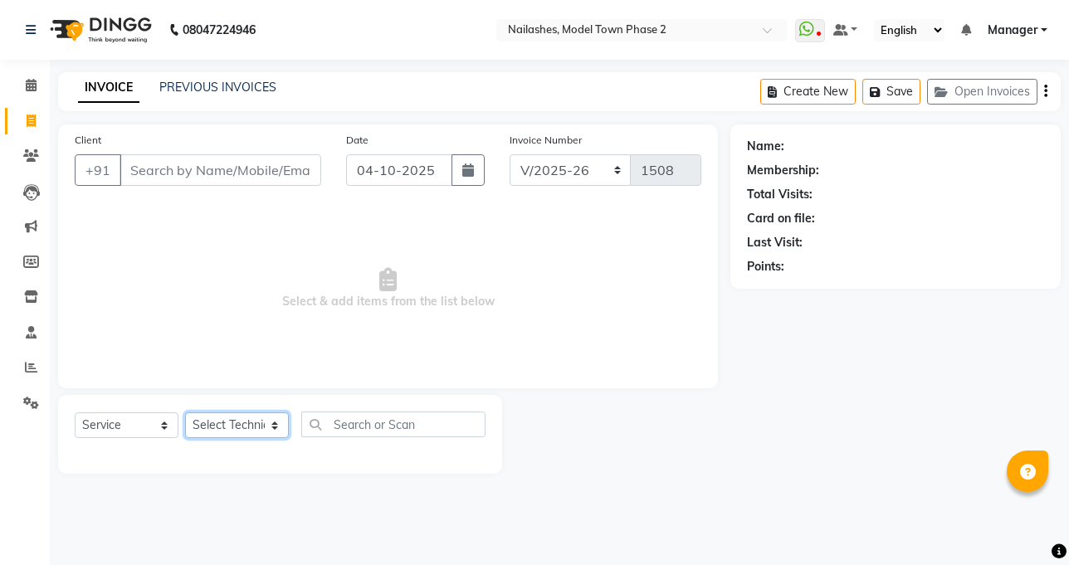
click at [264, 419] on select "Select Technician [PERSON_NAME] Manager [PERSON_NAME] Sumit [PERSON_NAME]" at bounding box center [237, 426] width 104 height 26
click at [264, 420] on select "Select Technician [PERSON_NAME] Manager [PERSON_NAME] Sumit [PERSON_NAME]" at bounding box center [237, 426] width 104 height 26
click at [185, 413] on select "Select Technician [PERSON_NAME] Manager [PERSON_NAME] Sumit [PERSON_NAME]" at bounding box center [237, 426] width 104 height 26
drag, startPoint x: 262, startPoint y: 413, endPoint x: 324, endPoint y: 420, distance: 61.8
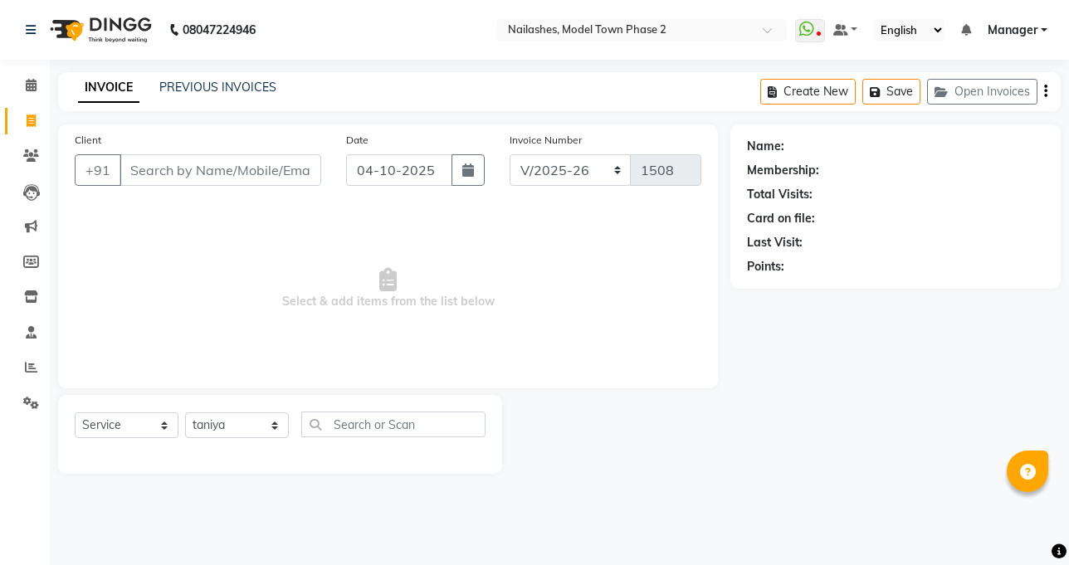
click at [259, 398] on div "Select Service Product Membership Package Voucher Prepaid Gift Card Select Tech…" at bounding box center [280, 434] width 444 height 79
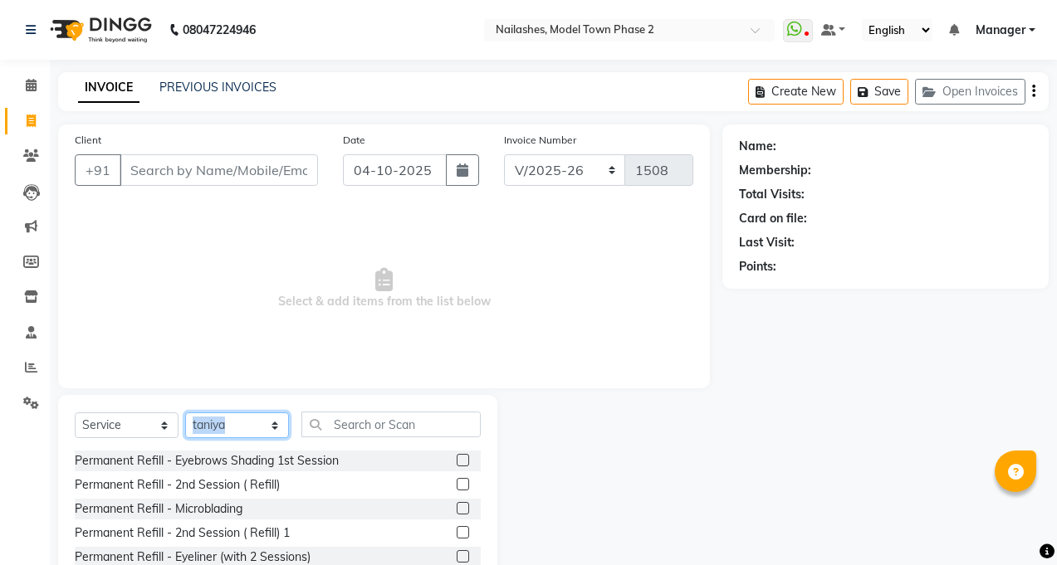
click at [237, 413] on select "Select Technician [PERSON_NAME] Manager [PERSON_NAME] Sumit [PERSON_NAME]" at bounding box center [237, 426] width 104 height 26
click at [244, 413] on select "Select Technician [PERSON_NAME] Manager [PERSON_NAME] Sumit [PERSON_NAME]" at bounding box center [237, 426] width 104 height 26
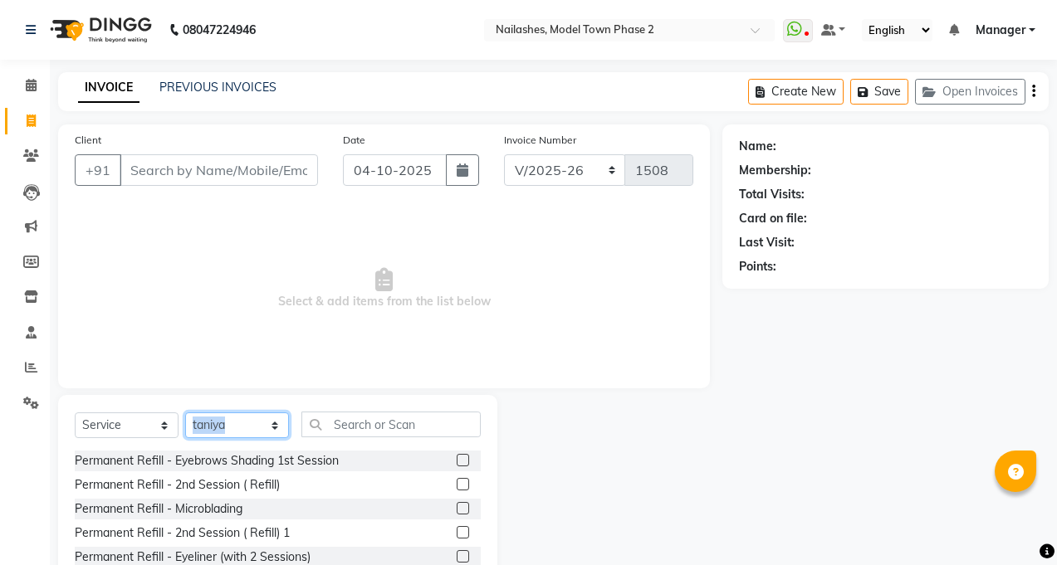
click at [247, 414] on select "Select Technician [PERSON_NAME] Manager [PERSON_NAME] Sumit [PERSON_NAME]" at bounding box center [237, 426] width 104 height 26
select select "87816"
click at [185, 413] on select "Select Technician [PERSON_NAME] Manager [PERSON_NAME] Sumit [PERSON_NAME]" at bounding box center [237, 426] width 104 height 26
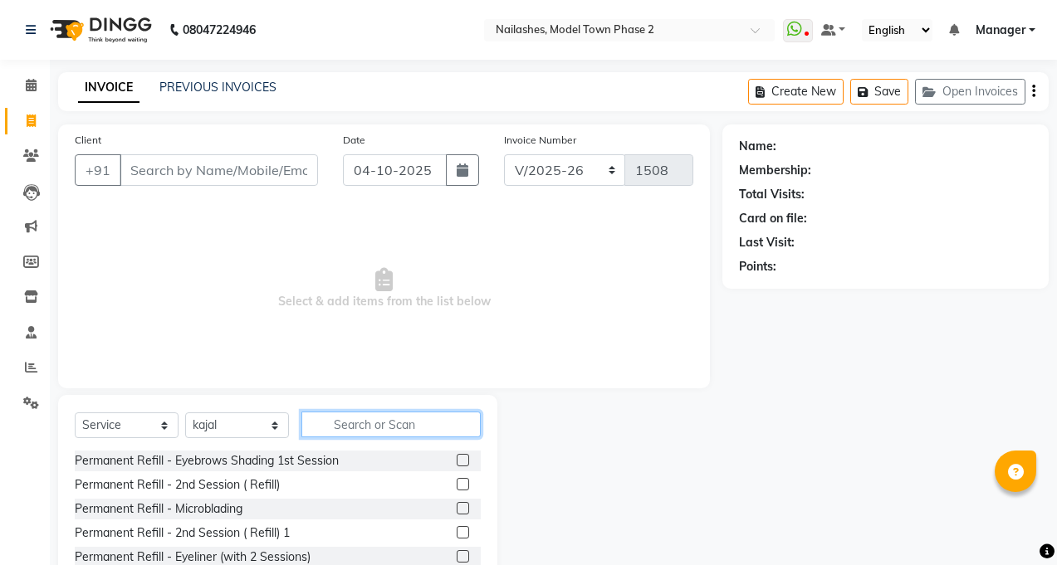
click at [355, 433] on input "text" at bounding box center [390, 425] width 179 height 26
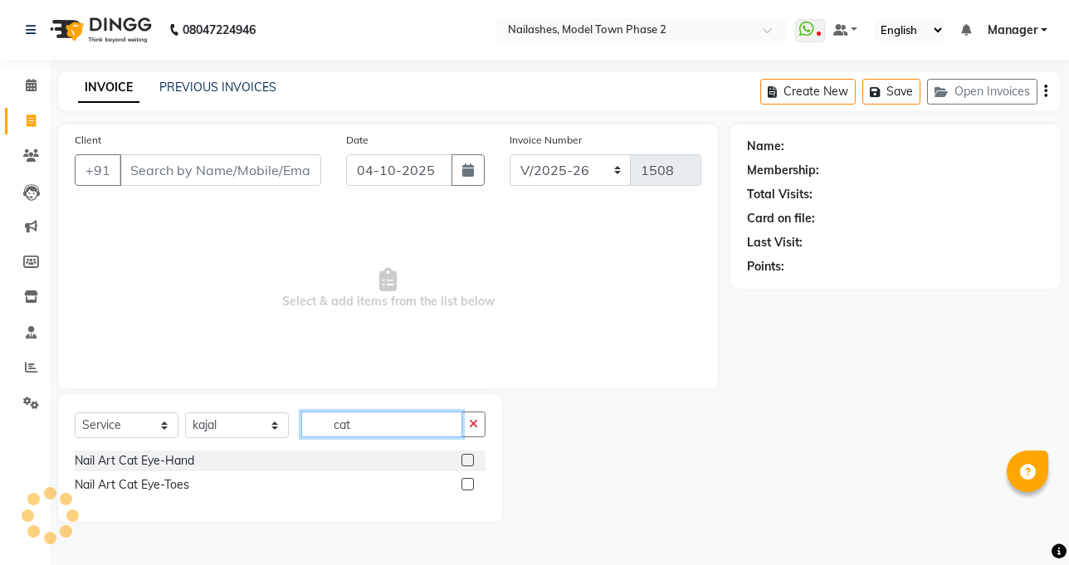
type input "cat"
click at [463, 460] on label at bounding box center [468, 460] width 12 height 12
click at [463, 460] on input "checkbox" at bounding box center [467, 461] width 11 height 11
click at [463, 460] on label at bounding box center [468, 460] width 12 height 12
click at [463, 460] on input "checkbox" at bounding box center [467, 461] width 11 height 11
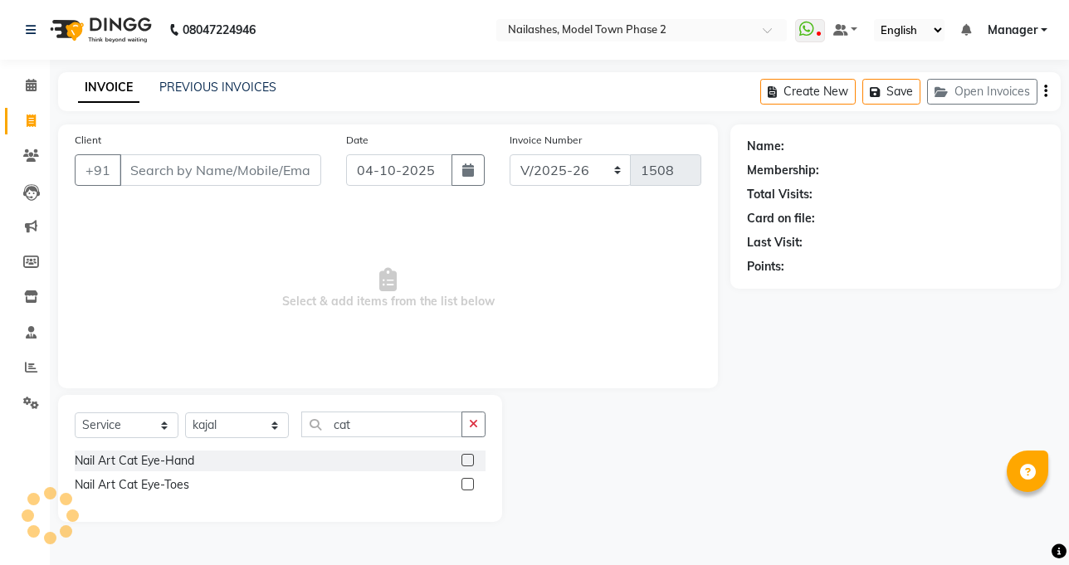
click at [463, 460] on label at bounding box center [468, 460] width 12 height 12
click at [463, 460] on input "checkbox" at bounding box center [467, 461] width 11 height 11
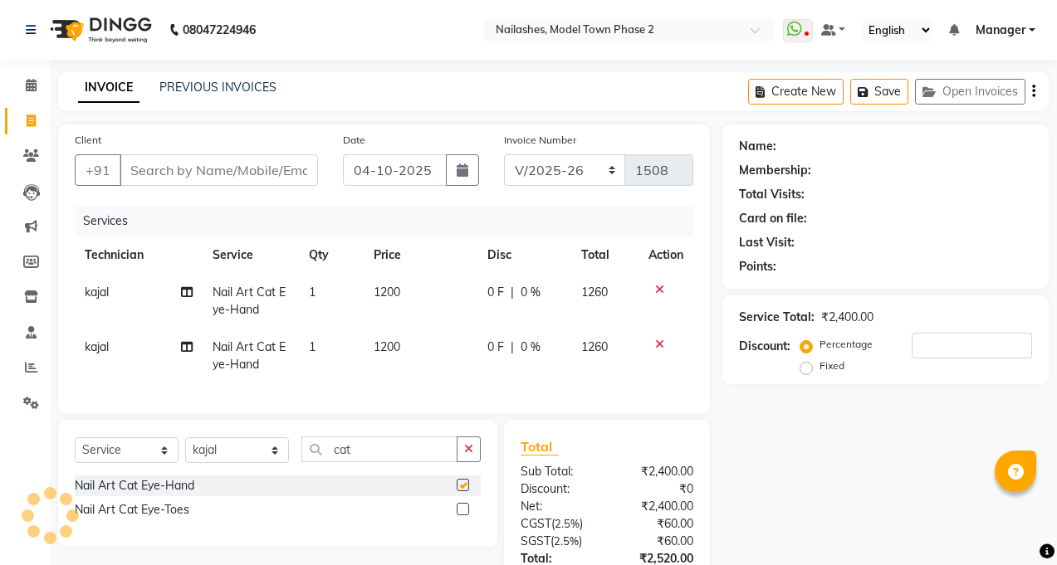
checkbox input "false"
click at [656, 335] on td at bounding box center [665, 356] width 55 height 55
click at [662, 345] on icon at bounding box center [659, 345] width 9 height 12
click at [662, 345] on div "Services Technician Service Qty Price Disc Total Action kajal Nail Art Cat Eye-…" at bounding box center [384, 301] width 619 height 191
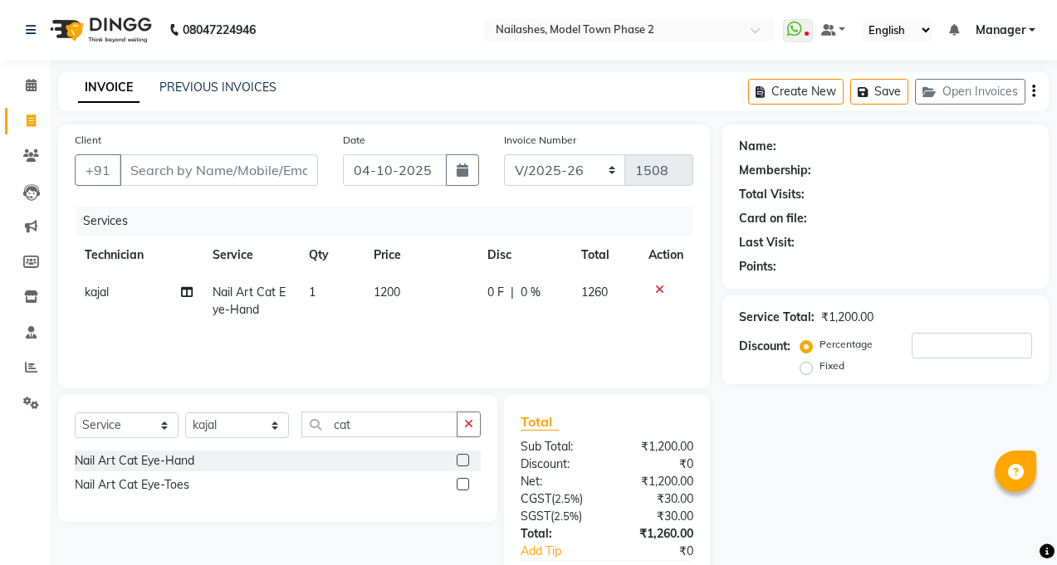
click at [445, 282] on td "1200" at bounding box center [421, 301] width 115 height 55
select select "87816"
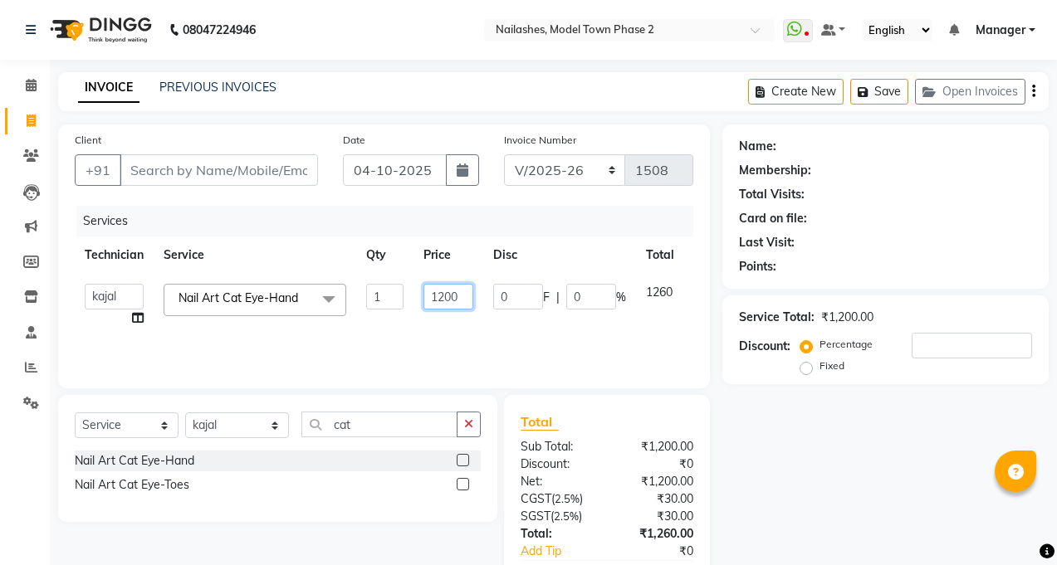
click at [457, 292] on input "1200" at bounding box center [448, 297] width 50 height 26
type input "1"
type input "900"
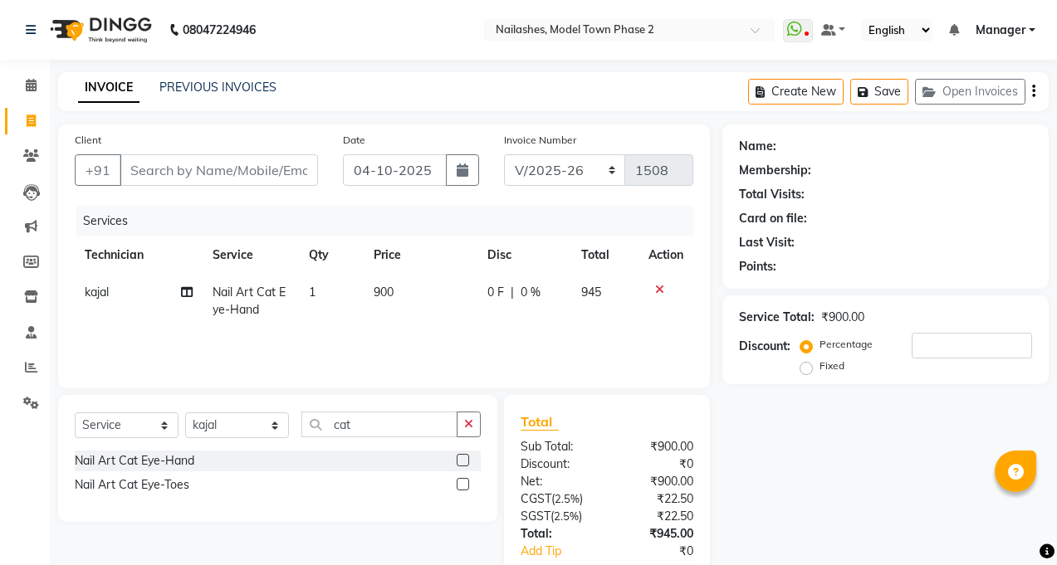
click at [473, 329] on div "Services Technician Service Qty Price Disc Total Action kajal Nail Art Cat Eye-…" at bounding box center [384, 289] width 619 height 166
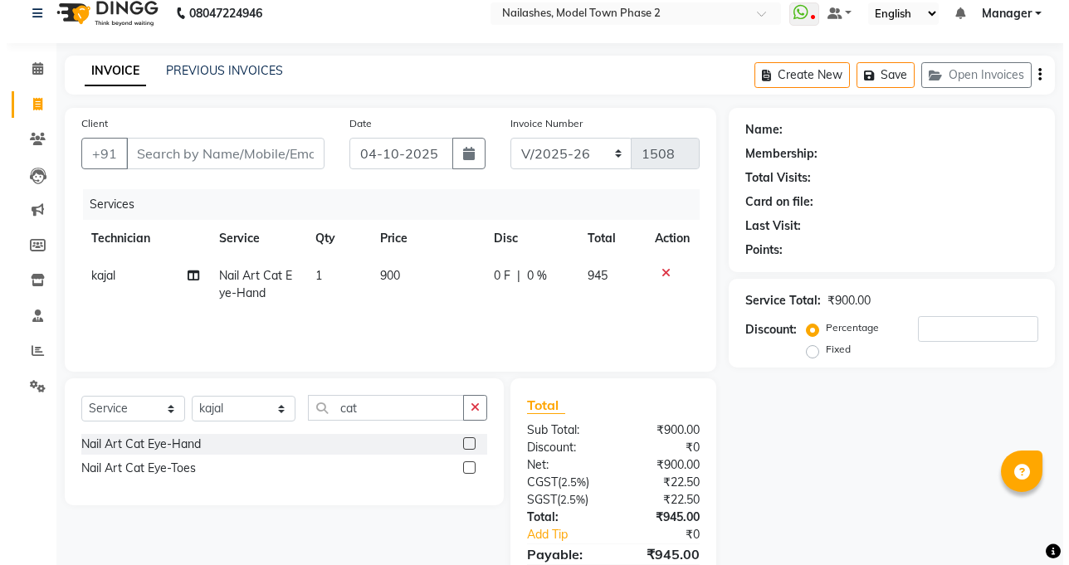
scroll to position [16, 0]
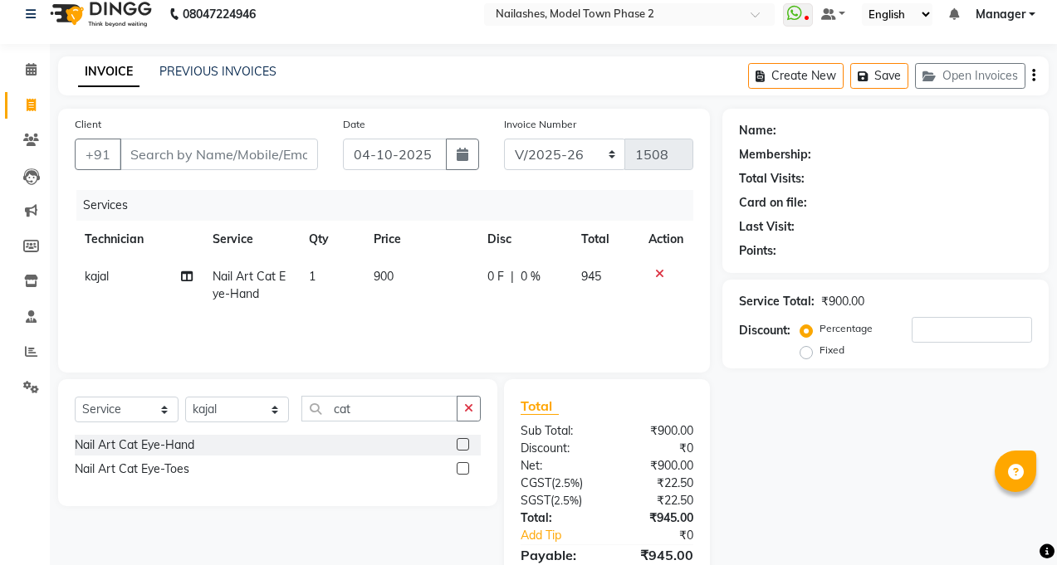
click at [223, 171] on div "Client +91" at bounding box center [196, 149] width 268 height 68
click at [222, 165] on div "Client +91" at bounding box center [196, 149] width 268 height 68
click at [223, 157] on input "Client" at bounding box center [219, 155] width 198 height 32
type input "9"
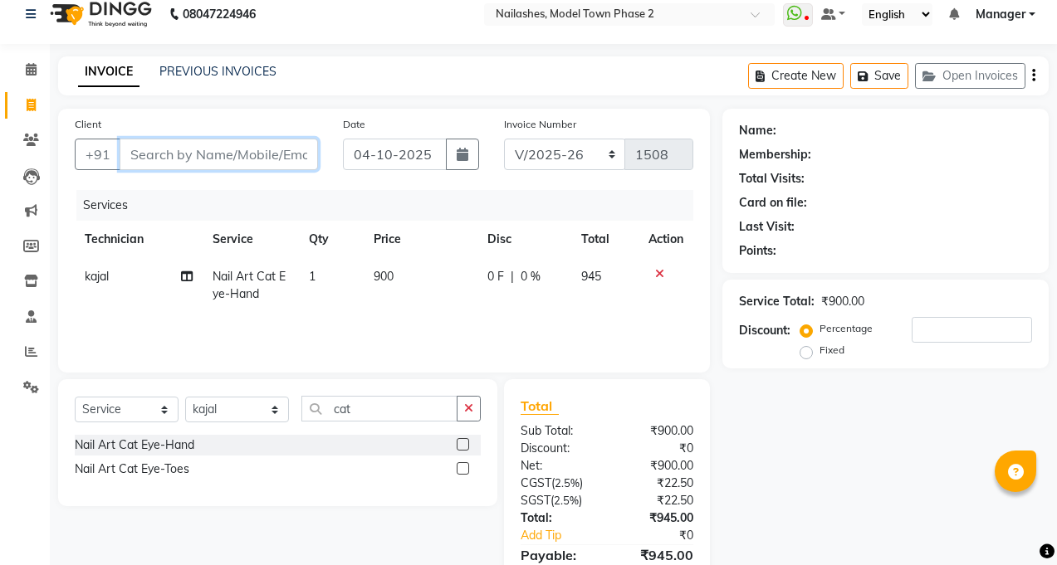
type input "0"
type input "9643498787"
click at [261, 169] on button "Add Client" at bounding box center [275, 155] width 86 height 32
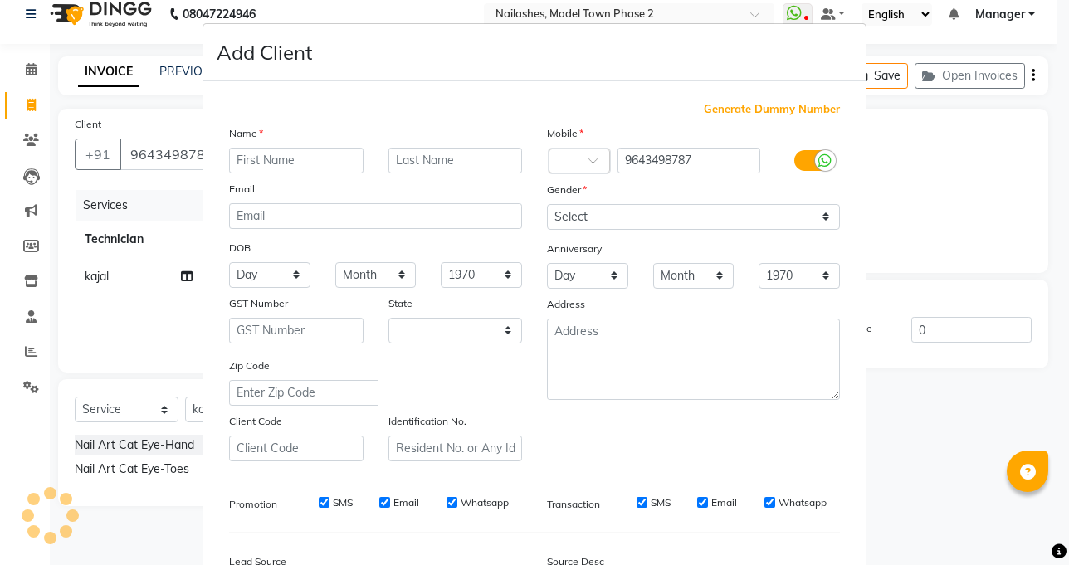
select select "21"
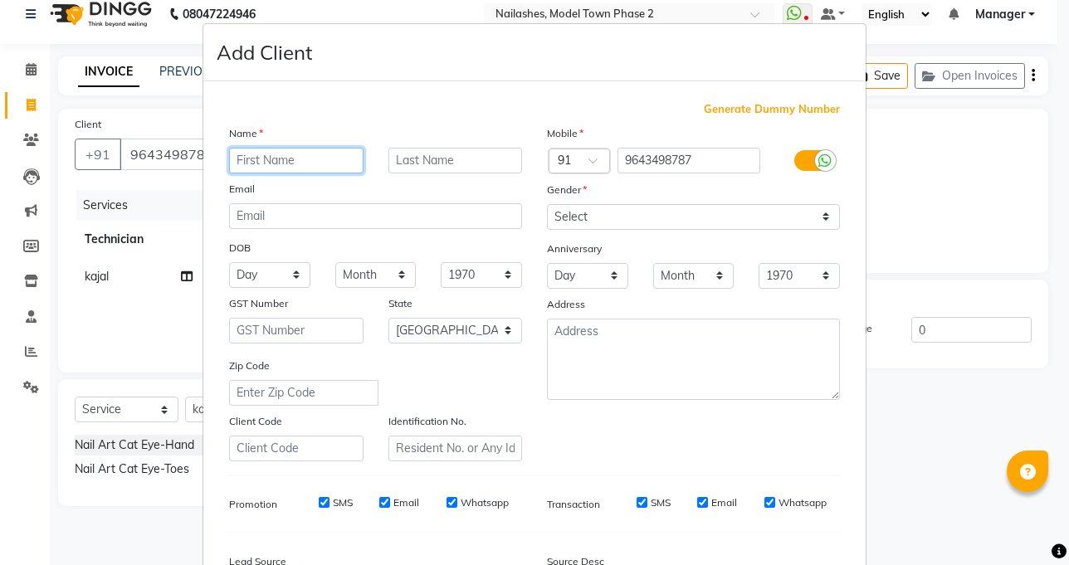
click at [264, 158] on input "text" at bounding box center [296, 161] width 135 height 26
type input "[PERSON_NAME]"
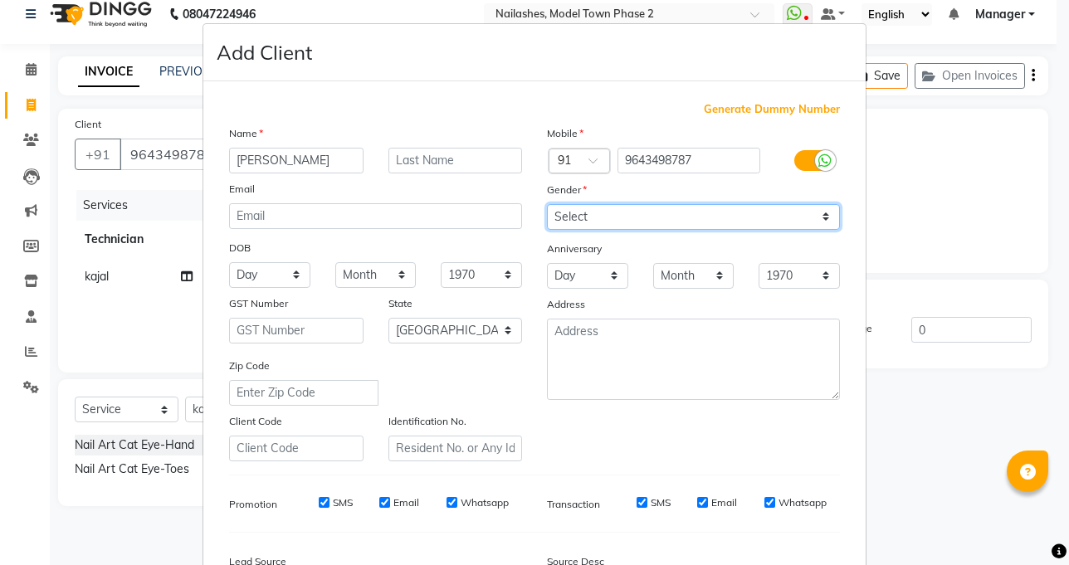
click at [815, 221] on select "Select [DEMOGRAPHIC_DATA] [DEMOGRAPHIC_DATA] Other Prefer Not To Say" at bounding box center [693, 217] width 293 height 26
select select "[DEMOGRAPHIC_DATA]"
click at [547, 204] on select "Select [DEMOGRAPHIC_DATA] [DEMOGRAPHIC_DATA] Other Prefer Not To Say" at bounding box center [693, 217] width 293 height 26
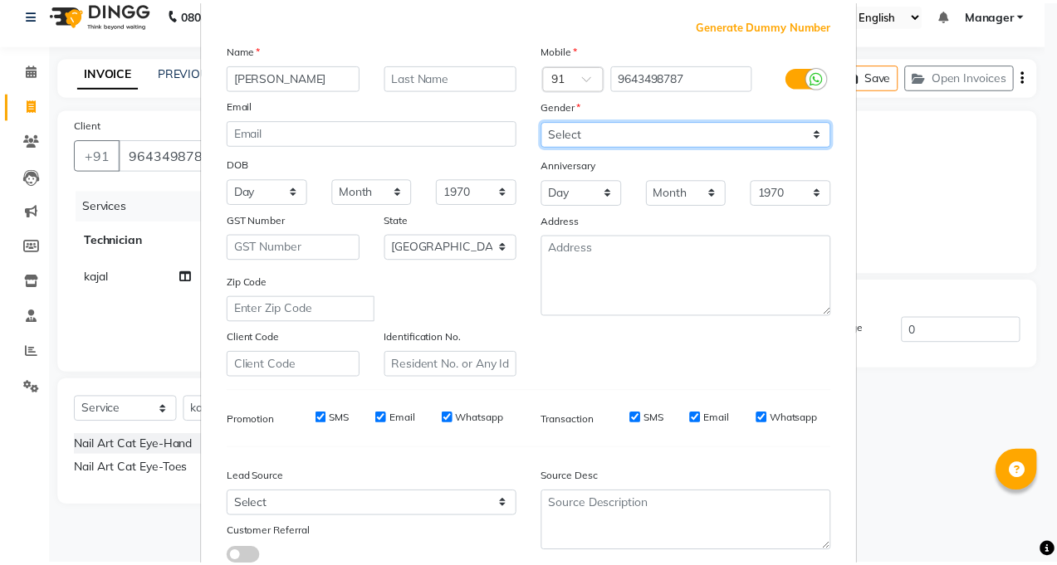
scroll to position [201, 0]
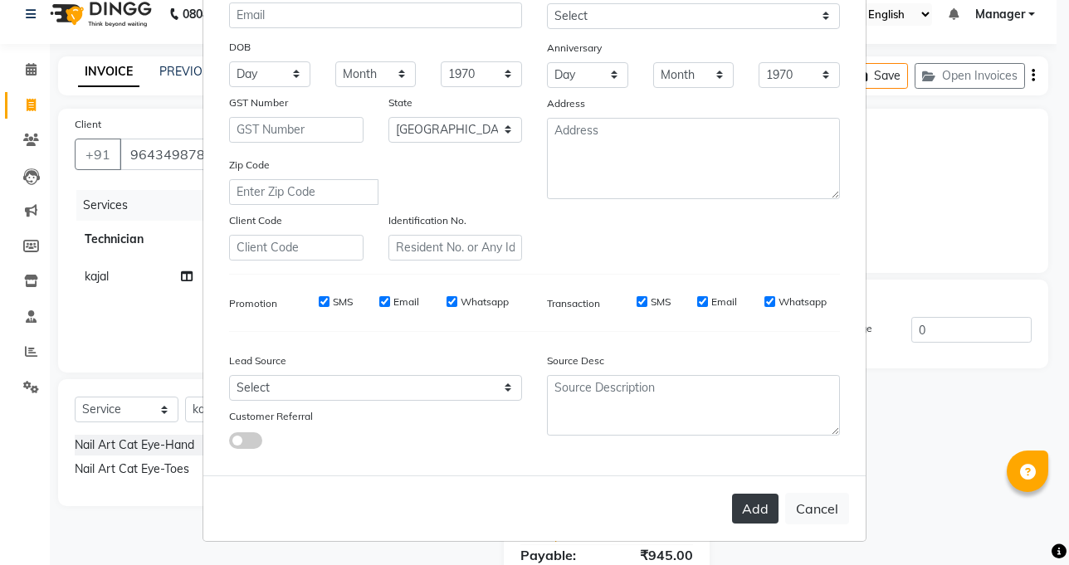
click at [762, 504] on button "Add" at bounding box center [755, 509] width 46 height 30
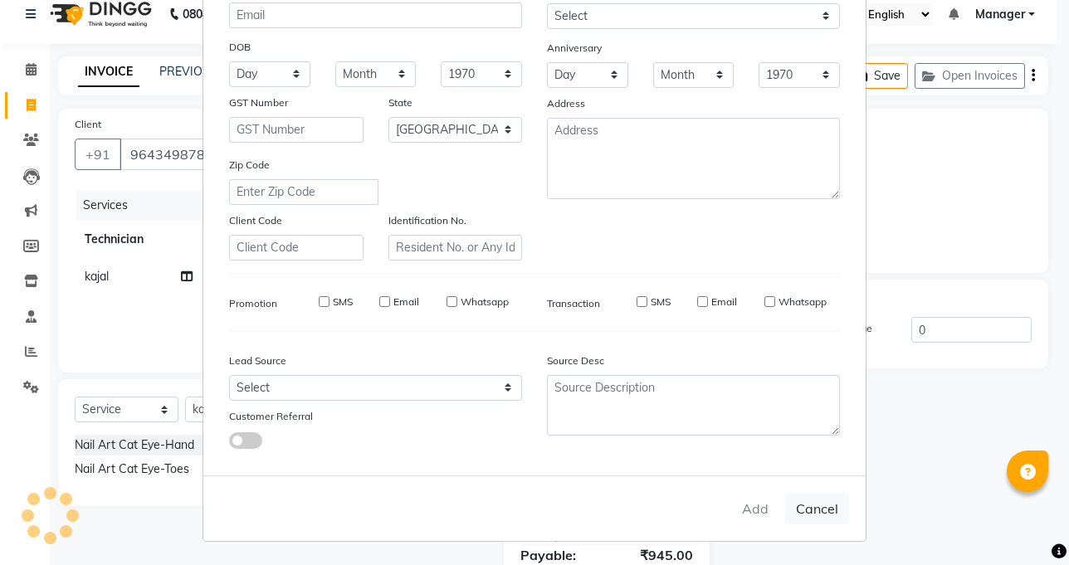
type input "96******87"
select select
select select "null"
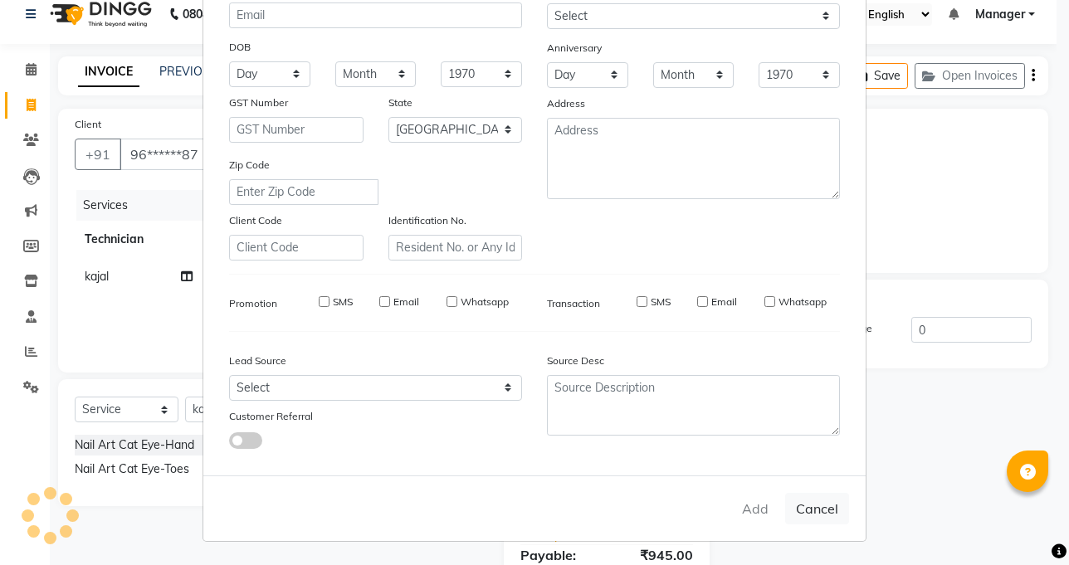
select select
checkbox input "false"
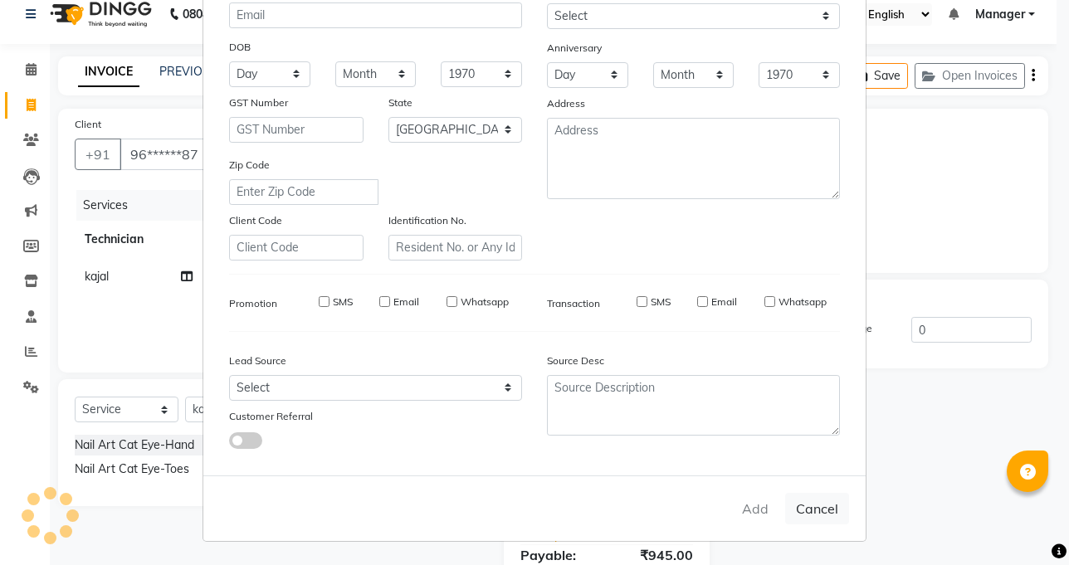
checkbox input "false"
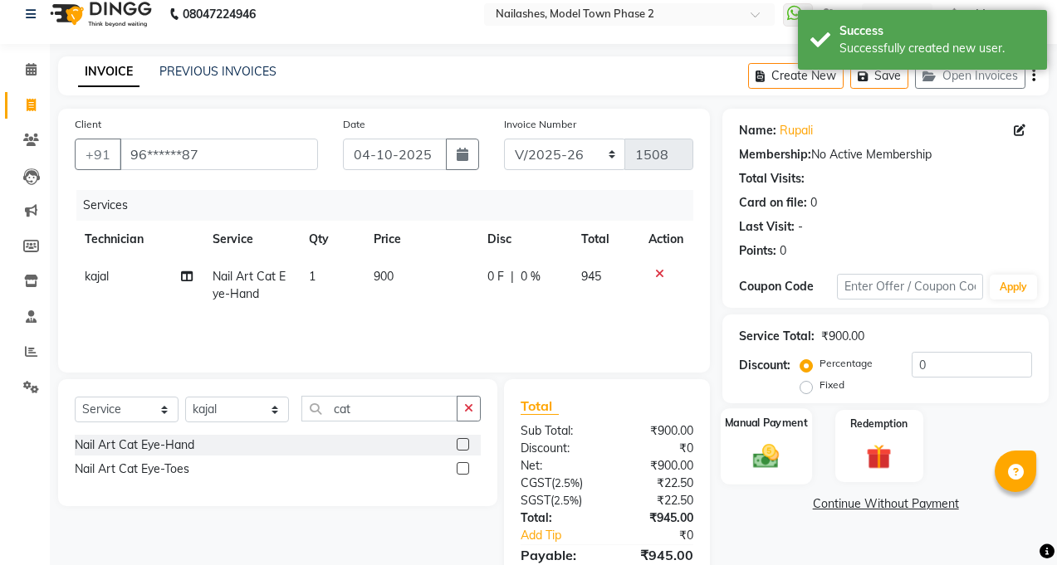
click at [777, 469] on img at bounding box center [767, 456] width 42 height 30
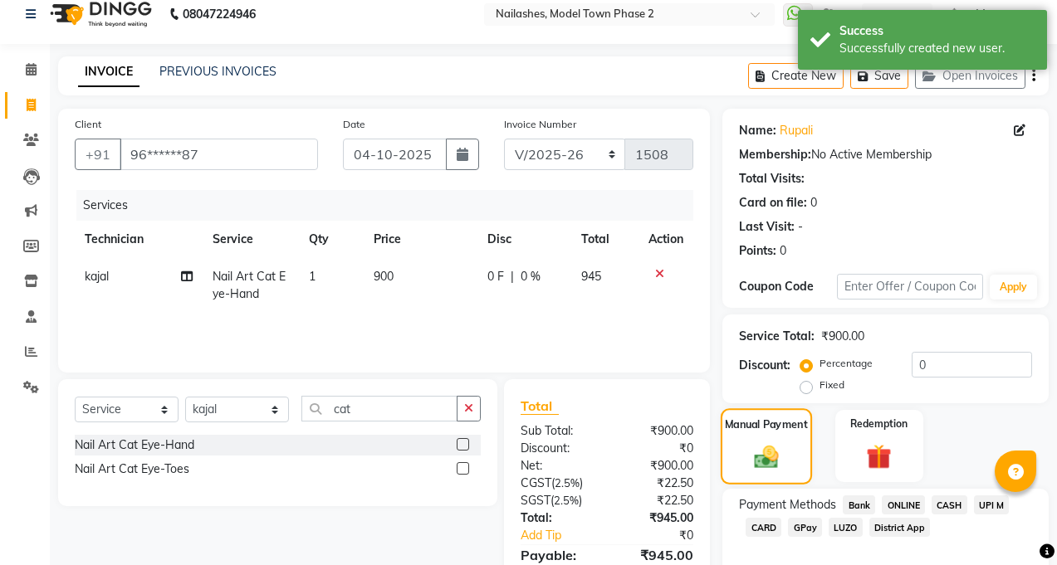
scroll to position [99, 0]
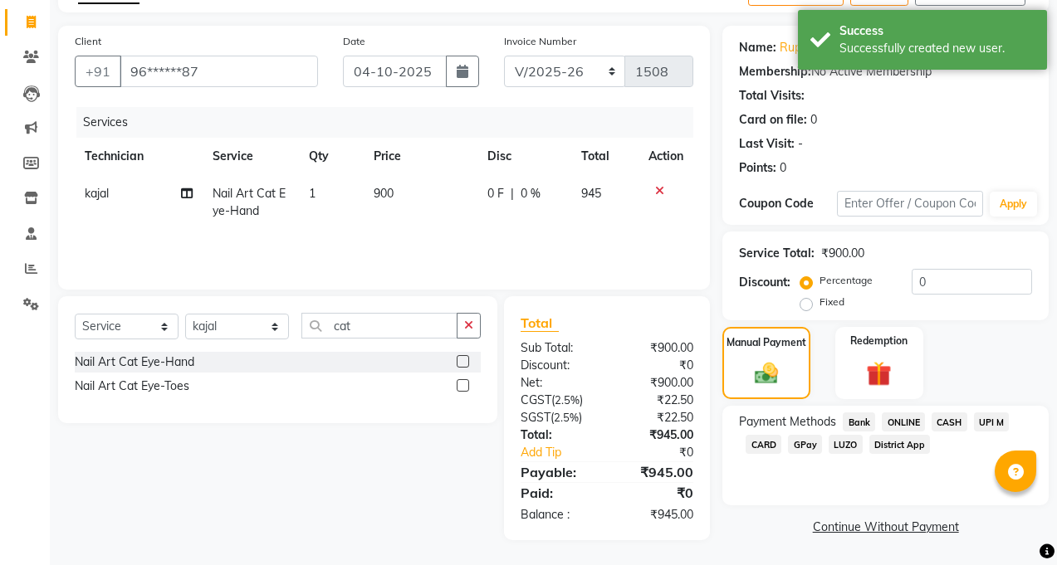
click at [957, 423] on span "CASH" at bounding box center [950, 422] width 36 height 19
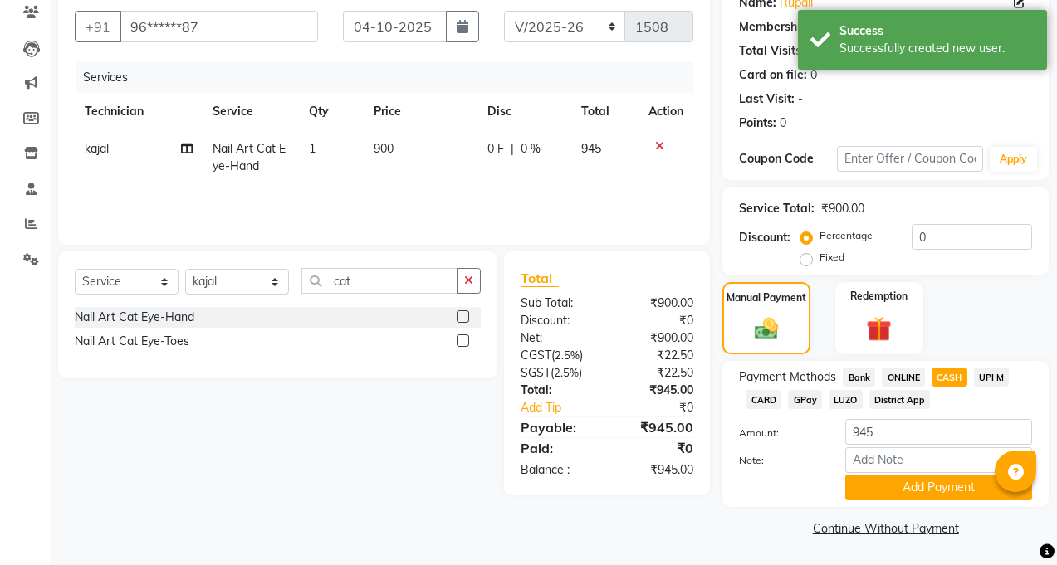
scroll to position [144, 0]
click at [922, 491] on button "Add Payment" at bounding box center [938, 487] width 187 height 26
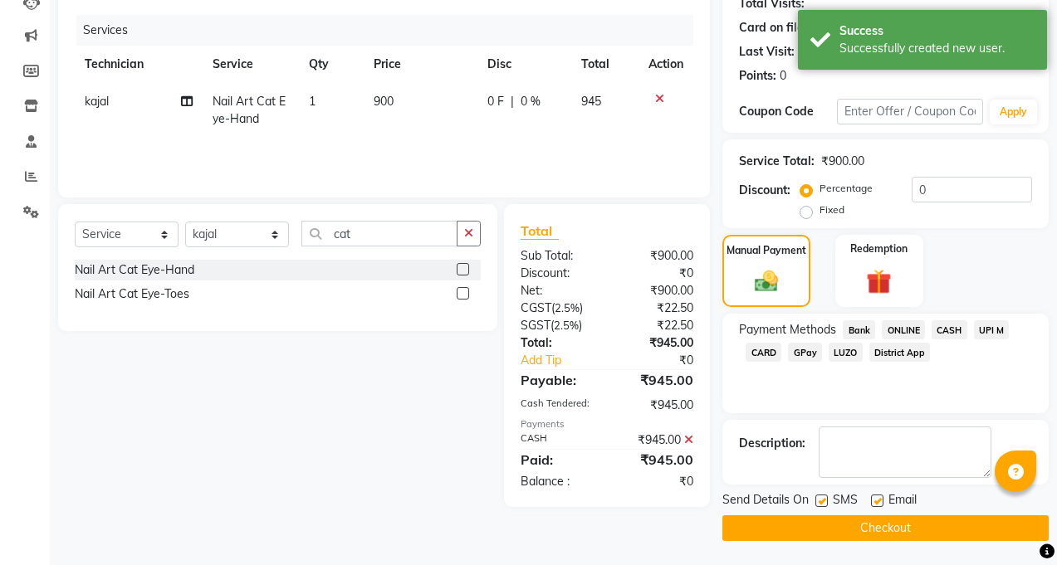
scroll to position [192, 0]
click at [922, 523] on button "Checkout" at bounding box center [885, 528] width 326 height 26
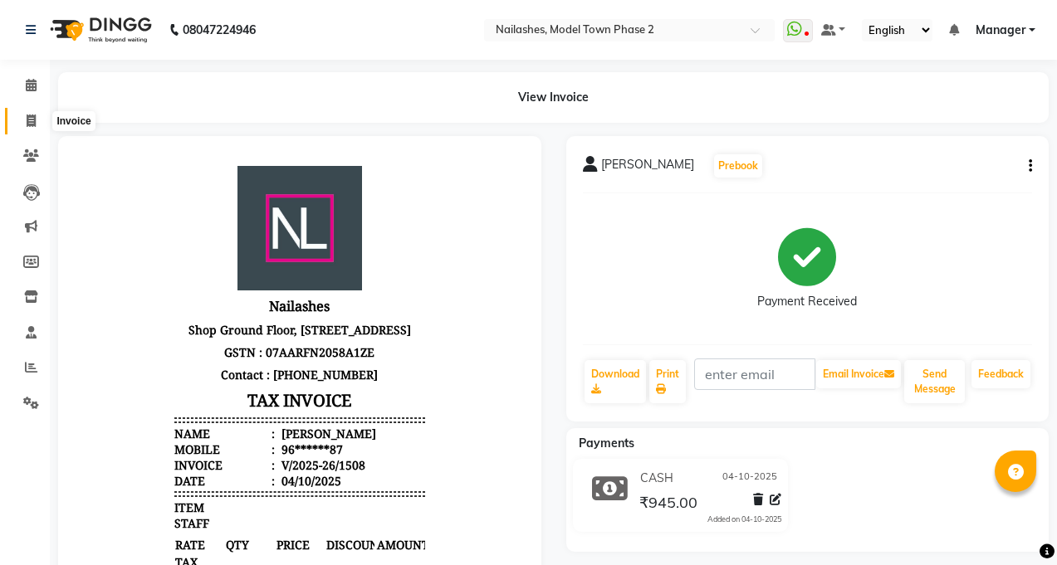
click at [17, 118] on span at bounding box center [31, 121] width 29 height 19
select select "service"
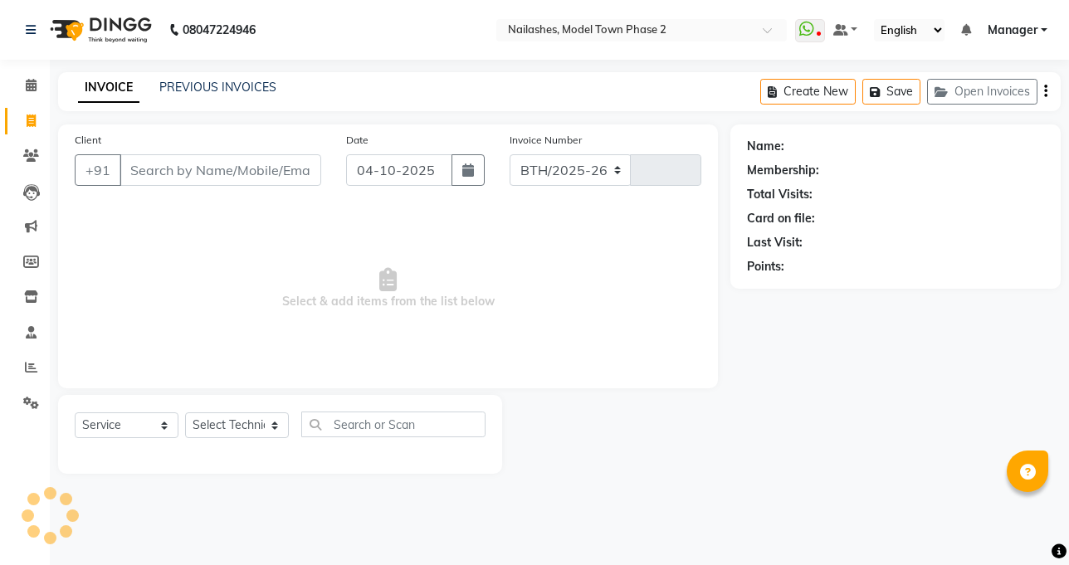
select select "3840"
type input "1509"
drag, startPoint x: 813, startPoint y: 32, endPoint x: 822, endPoint y: 28, distance: 9.7
click at [822, 28] on span at bounding box center [810, 30] width 30 height 23
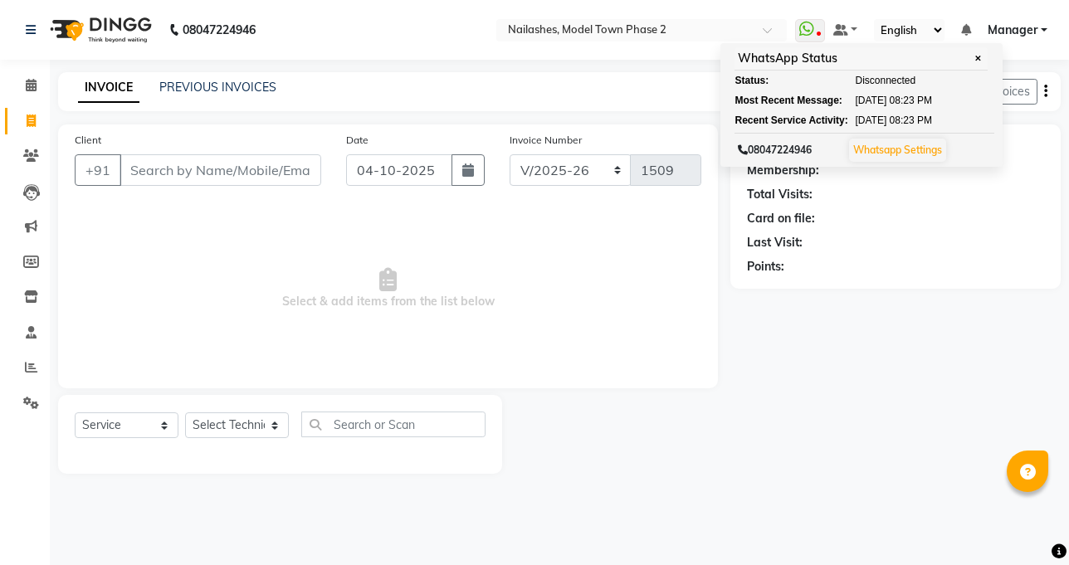
click at [497, 247] on span "Select & add items from the list below" at bounding box center [388, 289] width 627 height 166
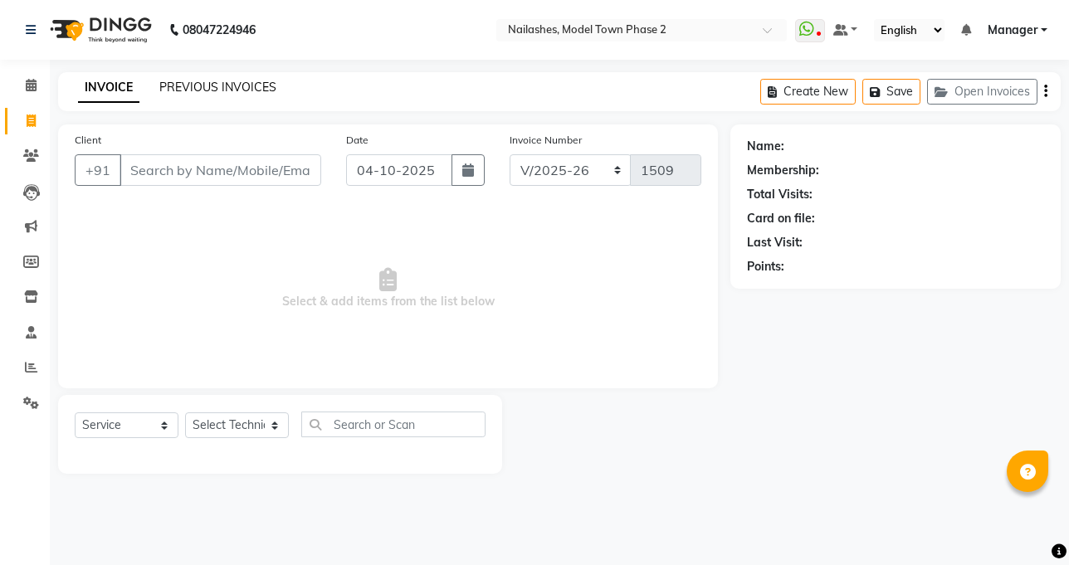
click at [262, 84] on link "PREVIOUS INVOICES" at bounding box center [217, 87] width 117 height 15
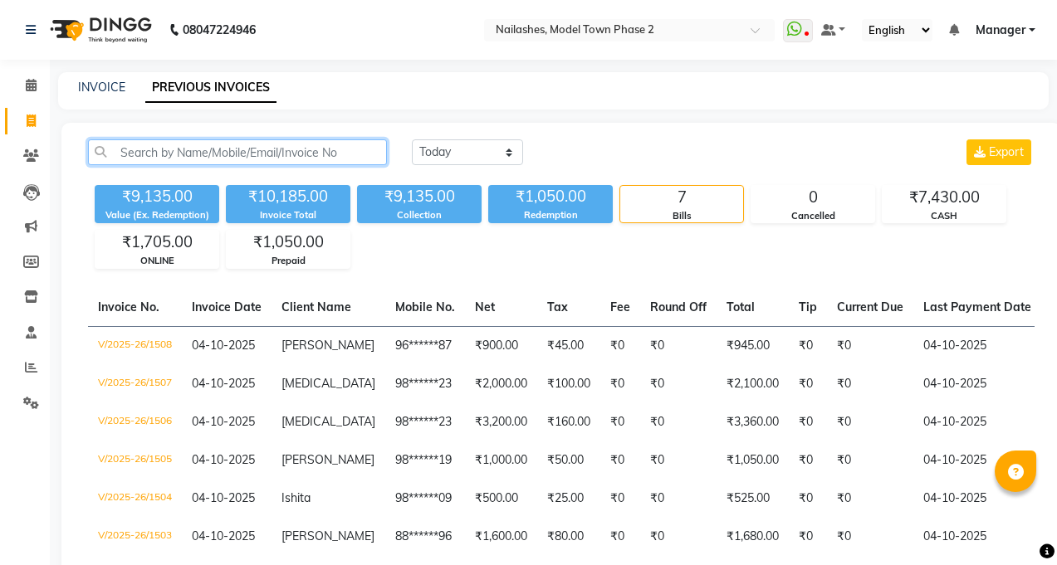
click at [239, 145] on input "text" at bounding box center [237, 152] width 299 height 26
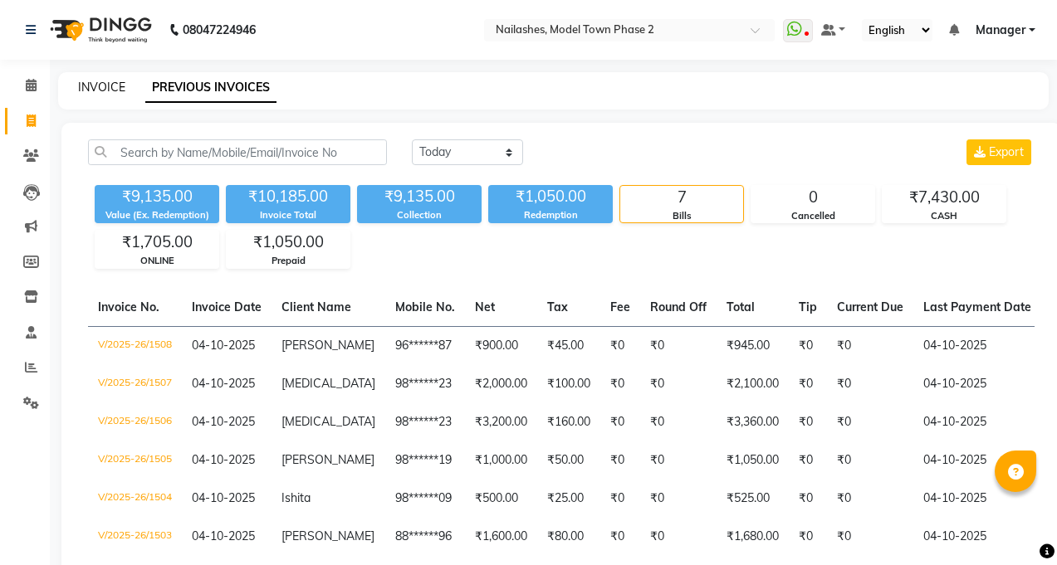
click at [87, 92] on link "INVOICE" at bounding box center [101, 87] width 47 height 15
select select "service"
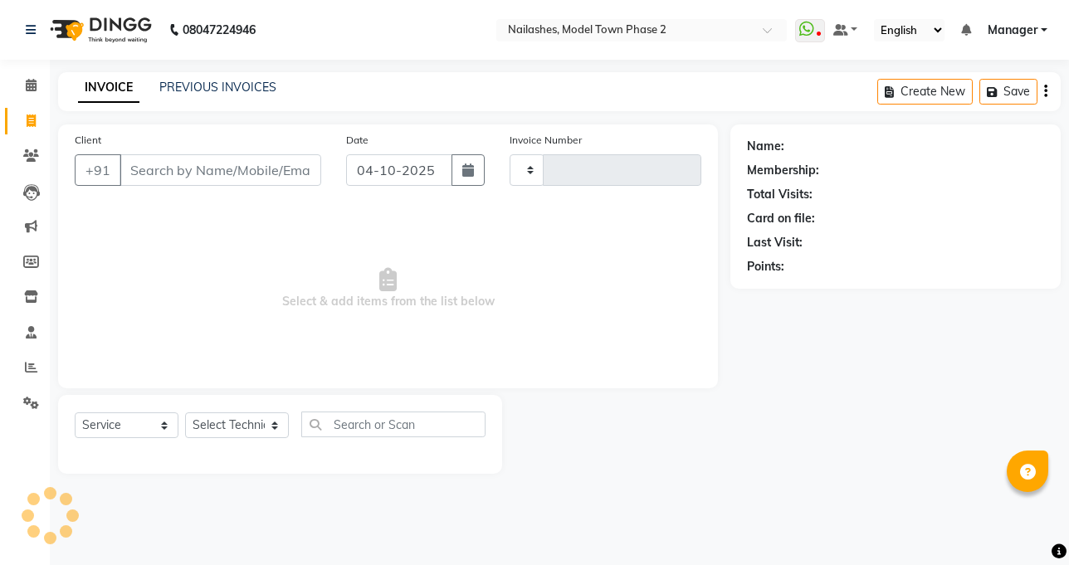
type input "1509"
select select "3840"
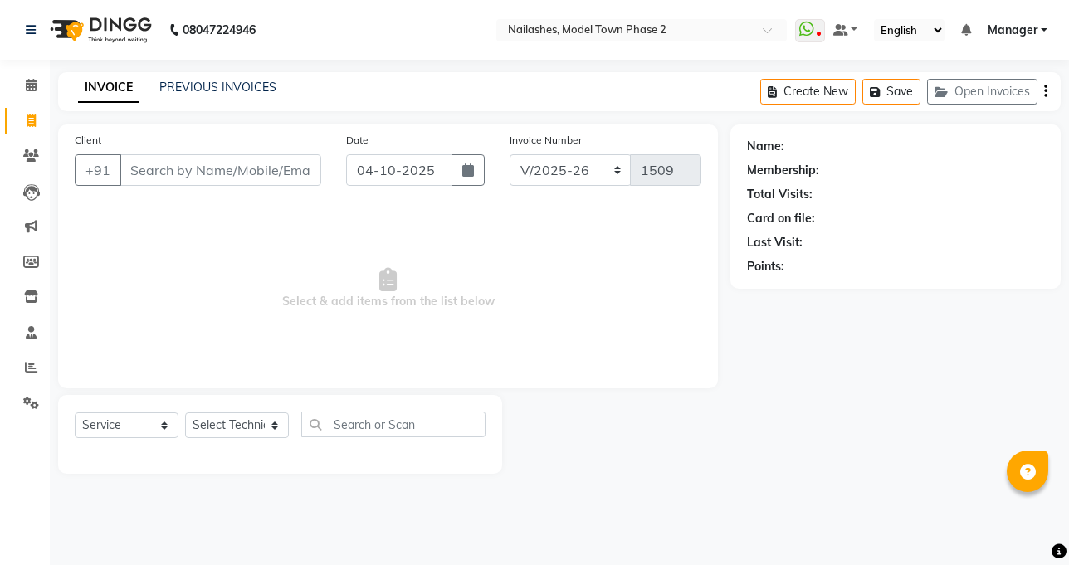
click at [239, 159] on input "Client" at bounding box center [221, 170] width 202 height 32
click at [244, 91] on link "PREVIOUS INVOICES" at bounding box center [217, 87] width 117 height 15
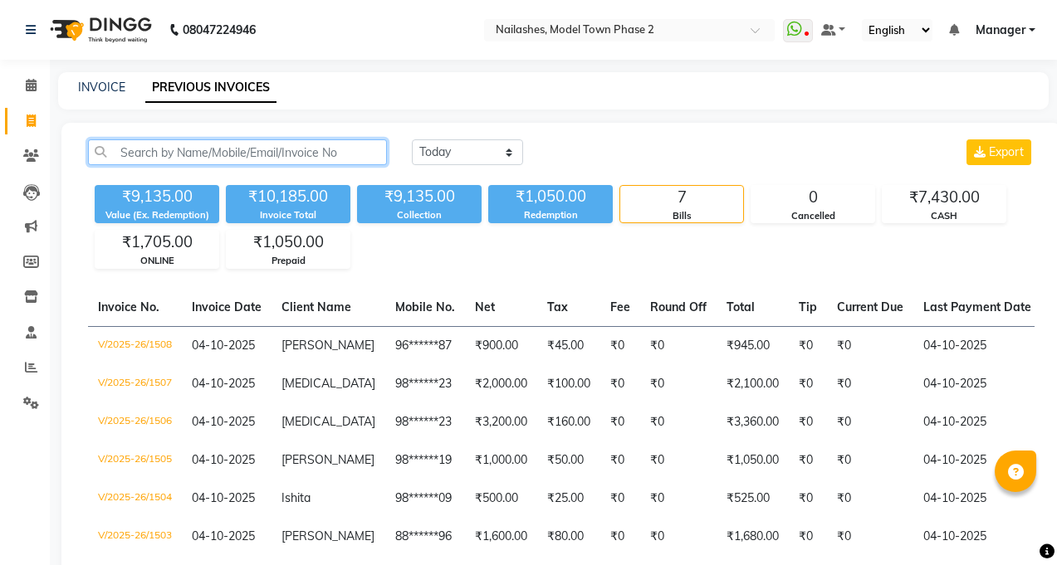
click at [227, 159] on input "text" at bounding box center [237, 152] width 299 height 26
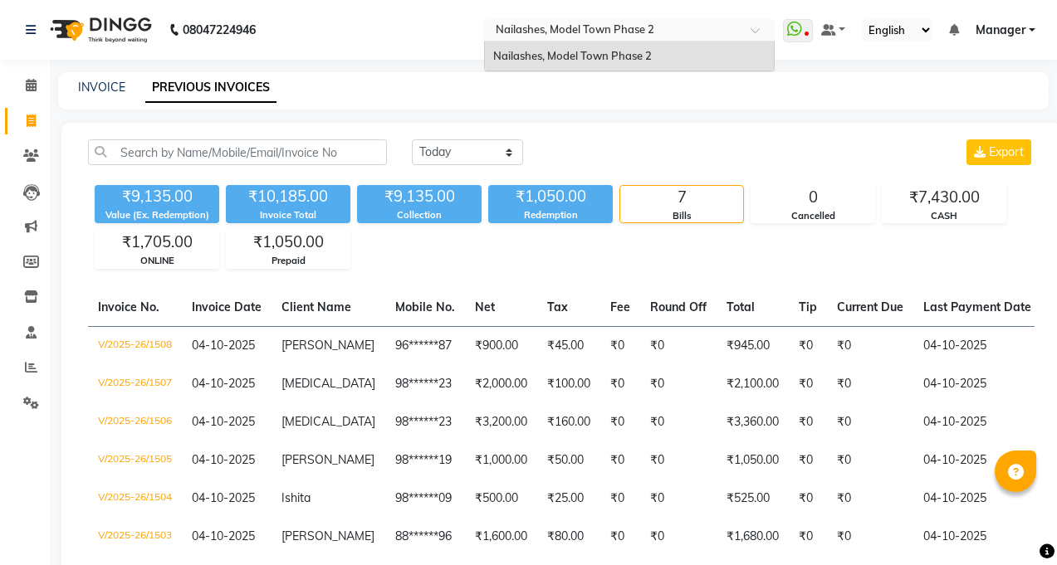
click at [711, 30] on input "text" at bounding box center [612, 31] width 241 height 17
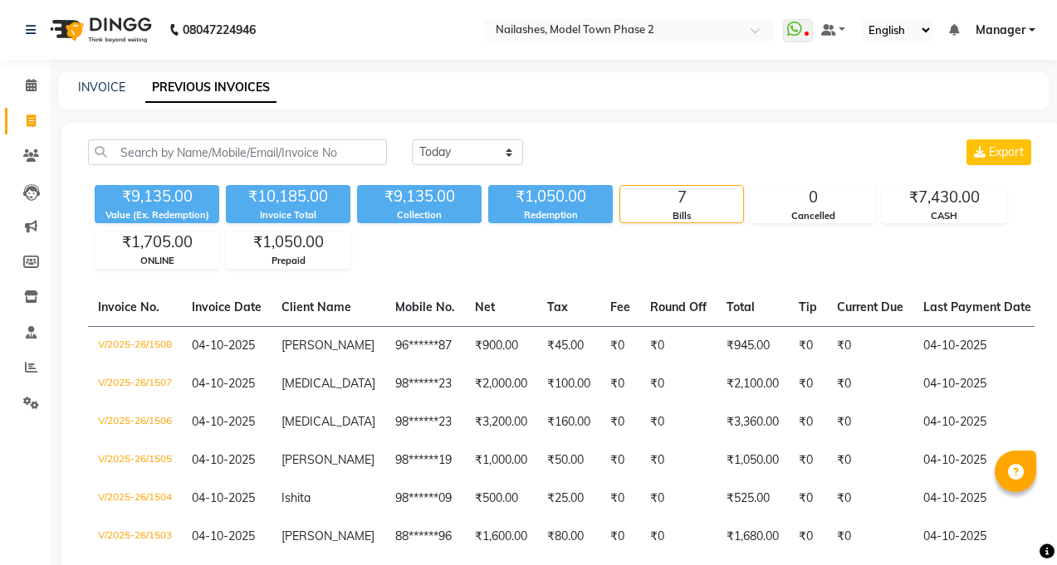
click at [566, 161] on div "[DATE] [DATE] Custom Range Export" at bounding box center [723, 152] width 623 height 26
click at [587, 152] on div "[DATE] [DATE] Custom Range Export" at bounding box center [723, 152] width 623 height 26
drag, startPoint x: 587, startPoint y: 152, endPoint x: 624, endPoint y: 234, distance: 90.3
click at [624, 234] on div "[DATE] [DATE] Custom Range Export ₹9,135.00 Value (Ex. Redemption) ₹10,185.00 I…" at bounding box center [561, 204] width 966 height 130
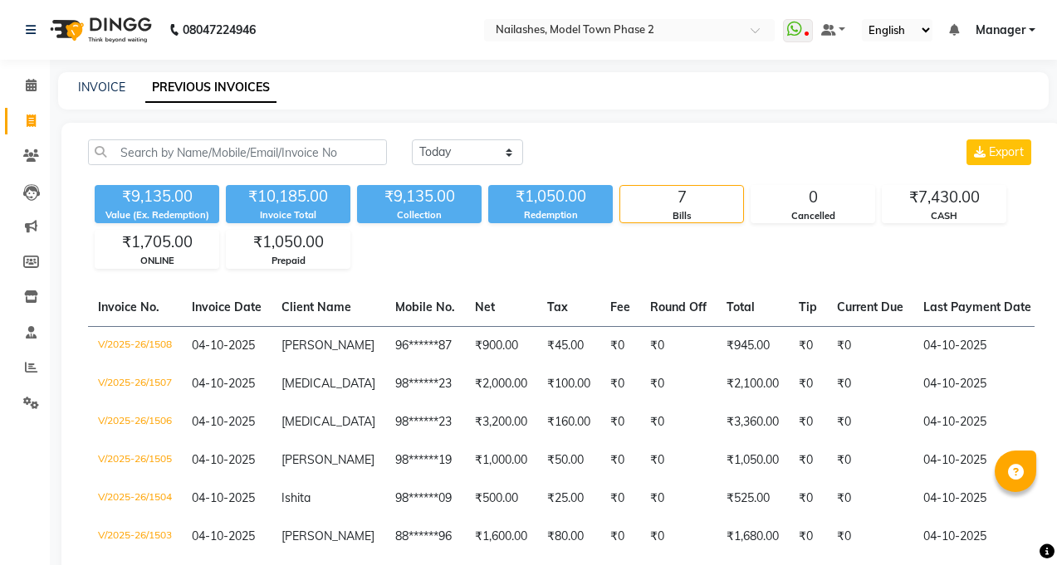
click at [624, 234] on div "₹9,135.00 Value (Ex. Redemption) ₹10,185.00 Invoice Total ₹9,135.00 Collection …" at bounding box center [561, 224] width 947 height 91
click at [810, 233] on div "₹9,135.00 Value (Ex. Redemption) ₹10,185.00 Invoice Total ₹9,135.00 Collection …" at bounding box center [561, 224] width 947 height 91
click at [818, 246] on div "₹9,135.00 Value (Ex. Redemption) ₹10,185.00 Invoice Total ₹9,135.00 Collection …" at bounding box center [561, 224] width 947 height 91
click at [797, 209] on div "Cancelled" at bounding box center [812, 216] width 123 height 14
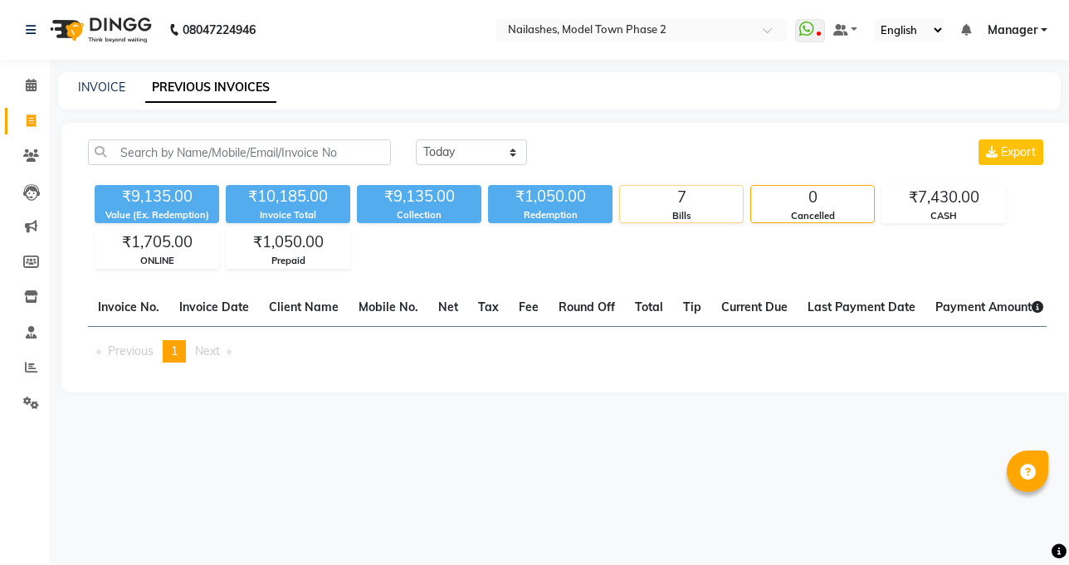
click at [682, 191] on div "7" at bounding box center [681, 197] width 123 height 23
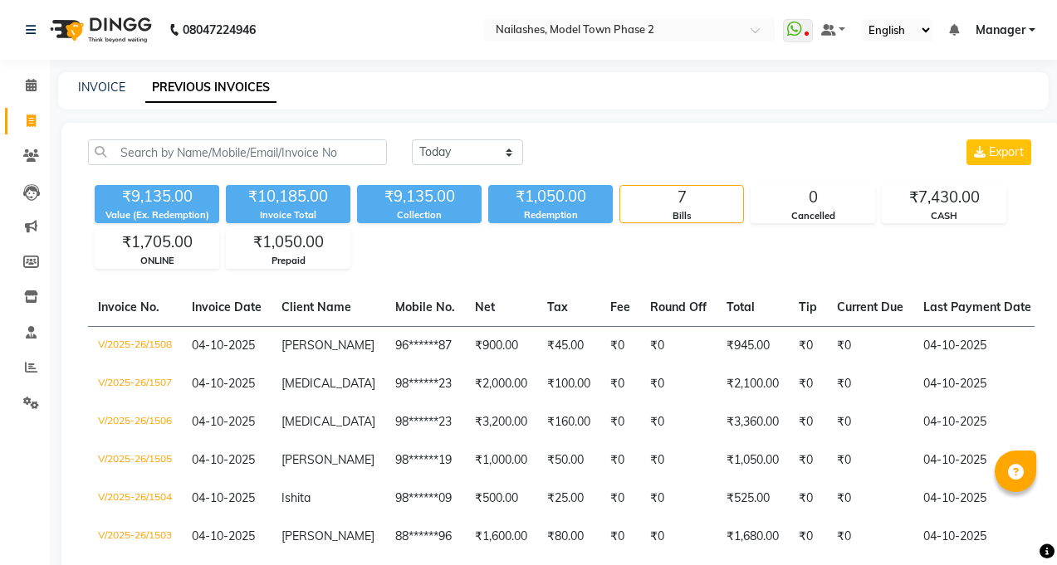
click at [689, 229] on div "₹9,135.00 Value (Ex. Redemption) ₹10,185.00 Invoice Total ₹9,135.00 Collection …" at bounding box center [561, 224] width 947 height 91
click at [91, 82] on link "INVOICE" at bounding box center [101, 87] width 47 height 15
select select "service"
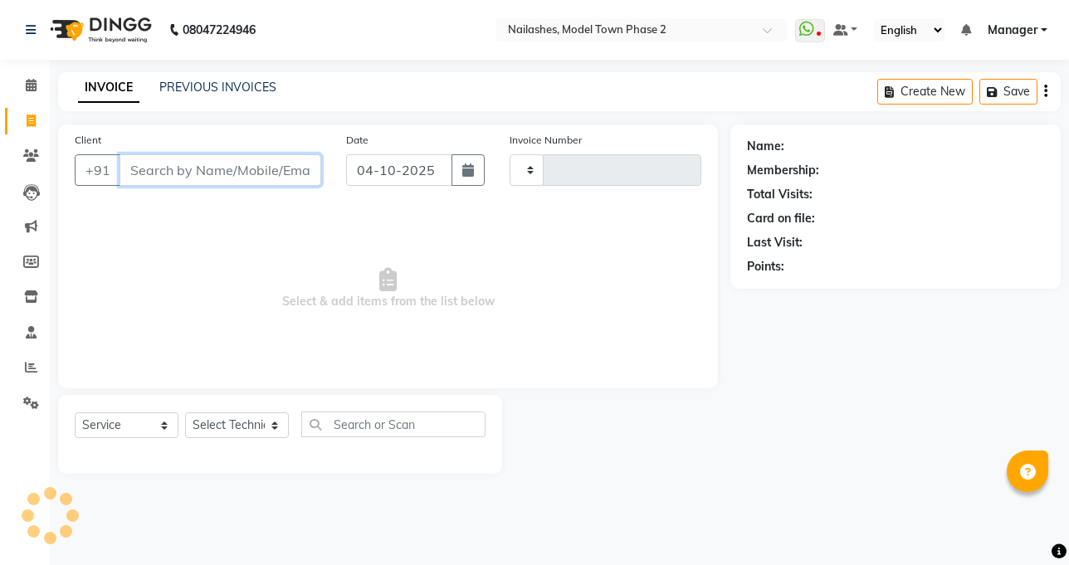
click at [134, 154] on input "Client" at bounding box center [221, 170] width 202 height 32
type input "1509"
select select "3840"
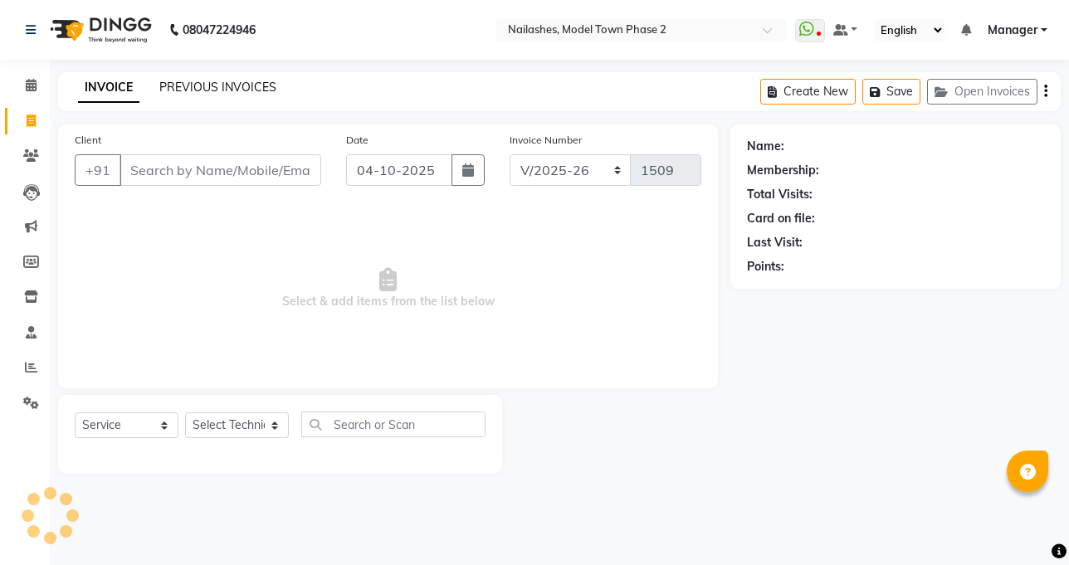
click at [198, 84] on link "PREVIOUS INVOICES" at bounding box center [217, 87] width 117 height 15
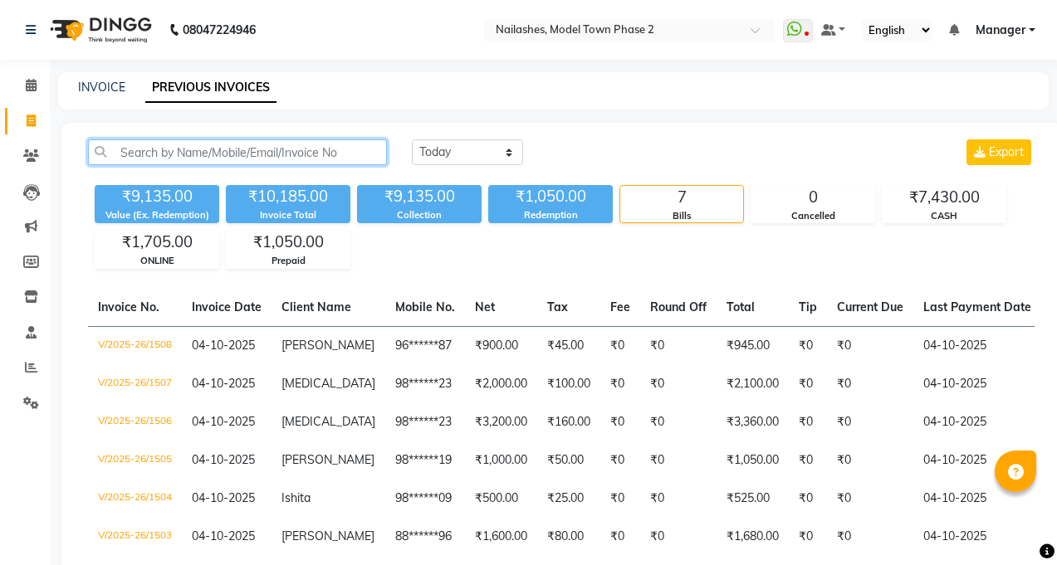
click at [177, 157] on input "text" at bounding box center [237, 152] width 299 height 26
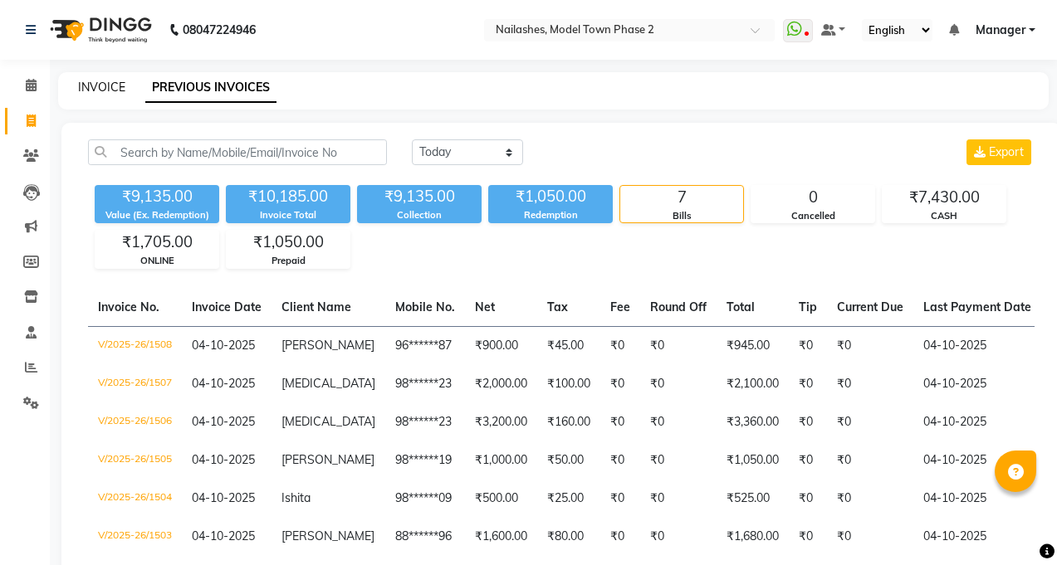
click at [98, 86] on link "INVOICE" at bounding box center [101, 87] width 47 height 15
select select "service"
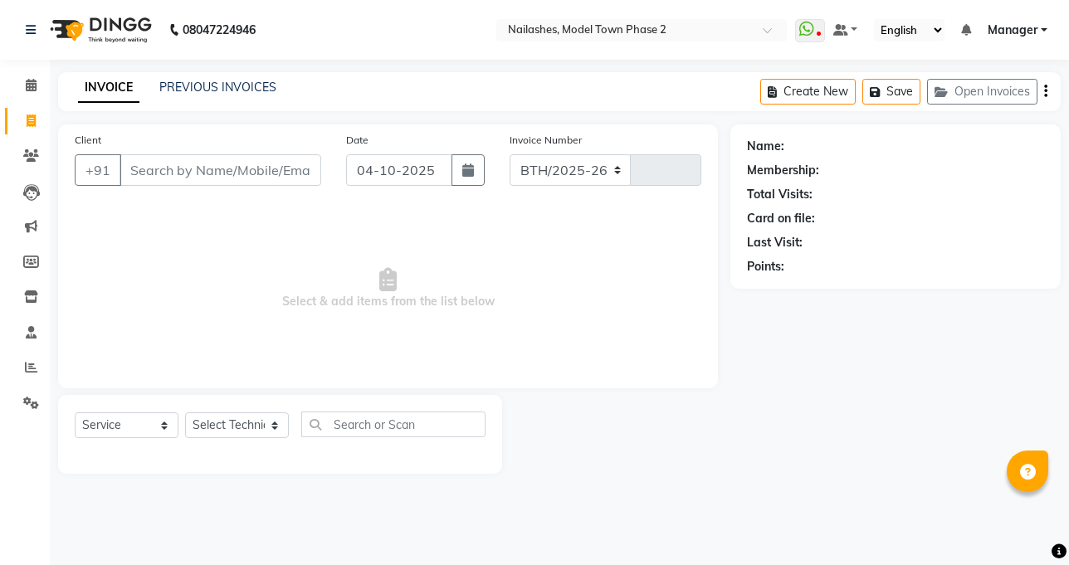
select select "3840"
type input "1509"
click at [155, 167] on input "Client" at bounding box center [221, 170] width 202 height 32
click at [256, 78] on div "INVOICE PREVIOUS INVOICES Create New Save Open Invoices" at bounding box center [559, 91] width 1003 height 39
click at [247, 89] on link "PREVIOUS INVOICES" at bounding box center [217, 87] width 117 height 15
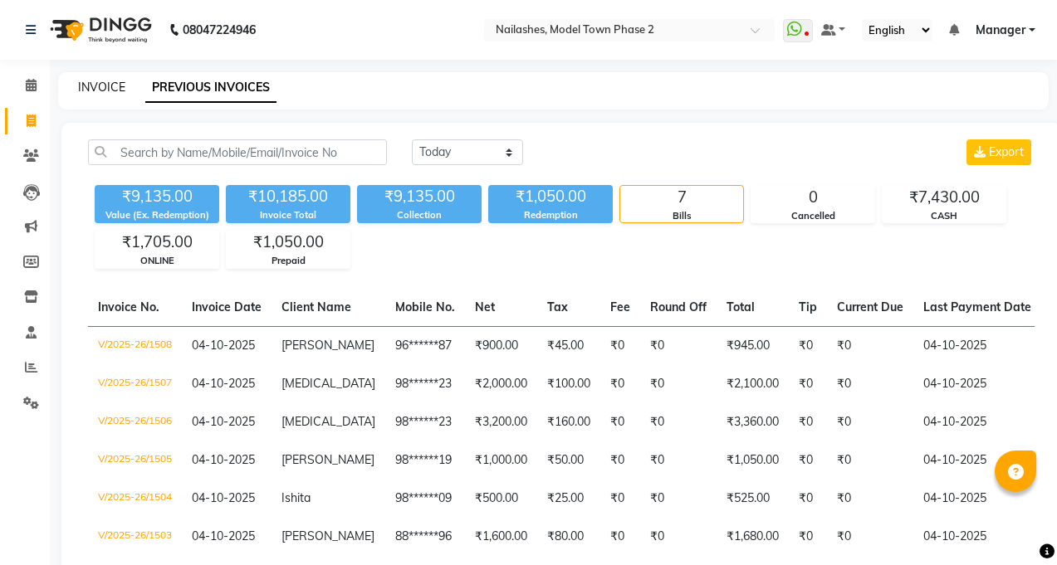
click at [103, 83] on link "INVOICE" at bounding box center [101, 87] width 47 height 15
select select "service"
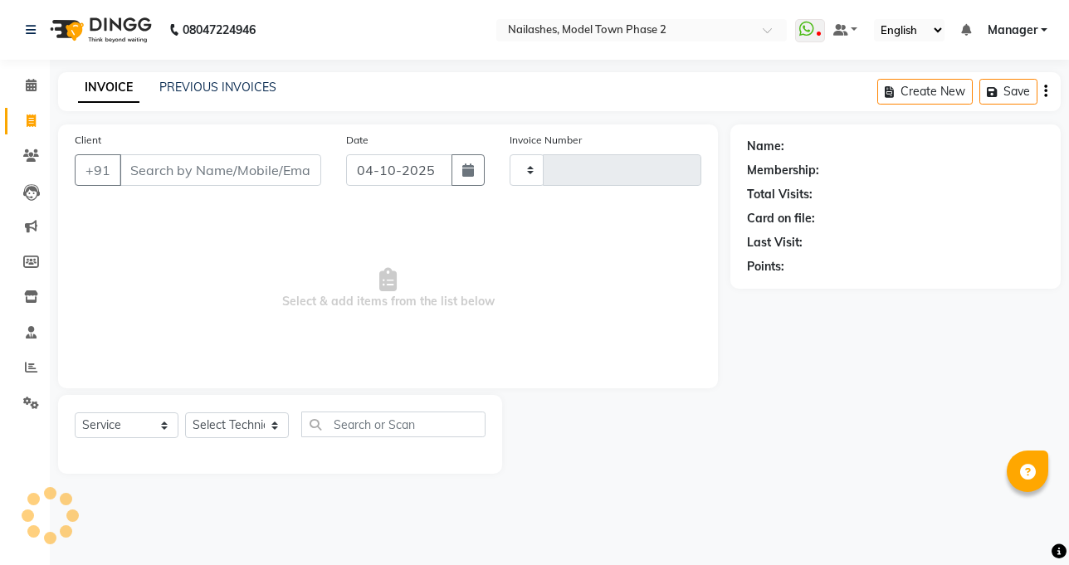
type input "1509"
select select "3840"
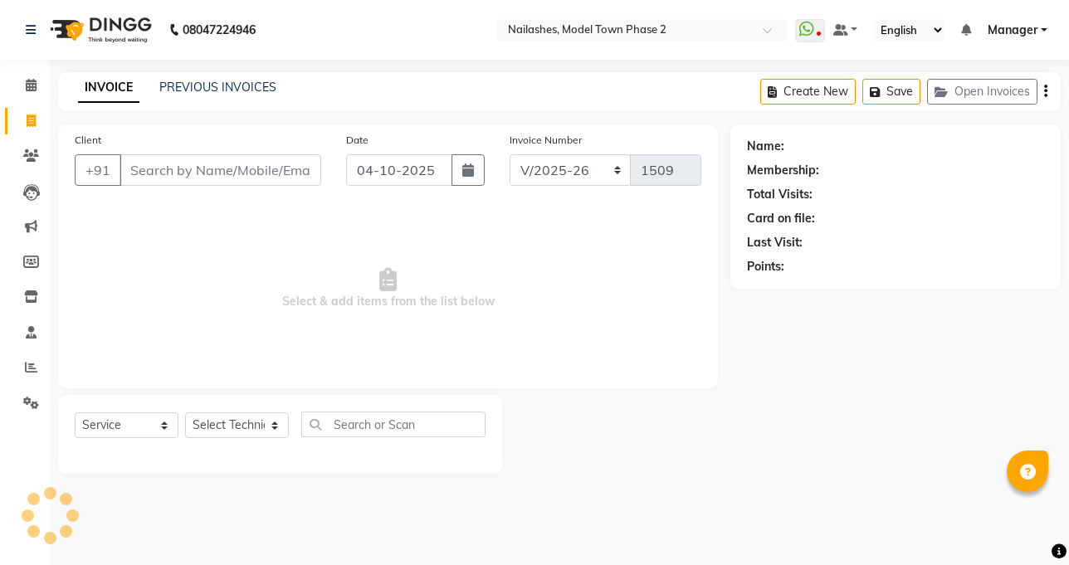
click at [139, 166] on input "Client" at bounding box center [221, 170] width 202 height 32
click at [183, 165] on input "Client" at bounding box center [221, 170] width 202 height 32
click at [179, 165] on input "Client" at bounding box center [221, 170] width 202 height 32
click at [200, 173] on input "Client" at bounding box center [221, 170] width 202 height 32
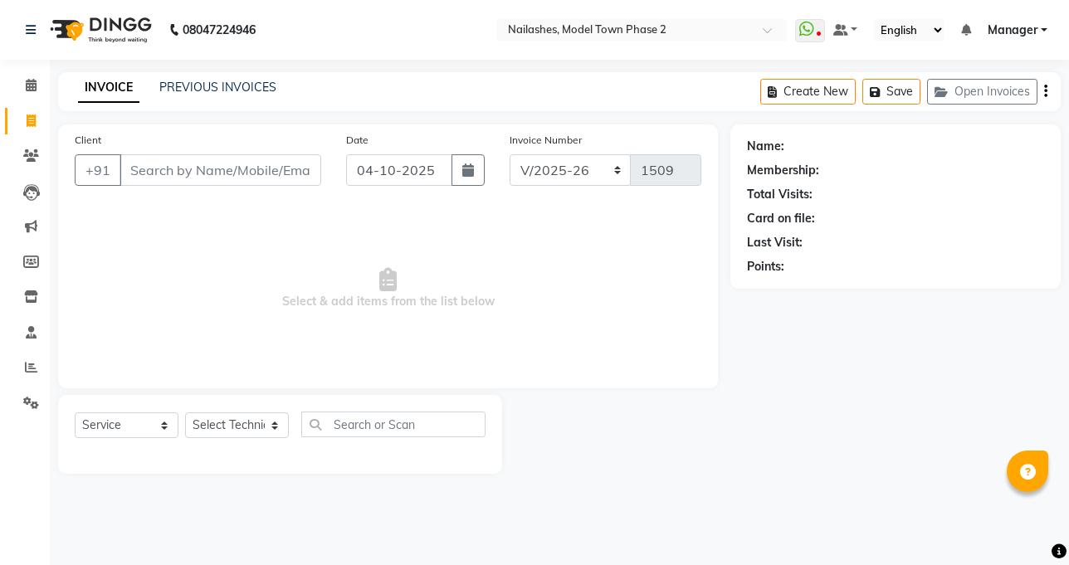
click at [174, 164] on input "Client" at bounding box center [221, 170] width 202 height 32
click at [203, 91] on link "PREVIOUS INVOICES" at bounding box center [217, 87] width 117 height 15
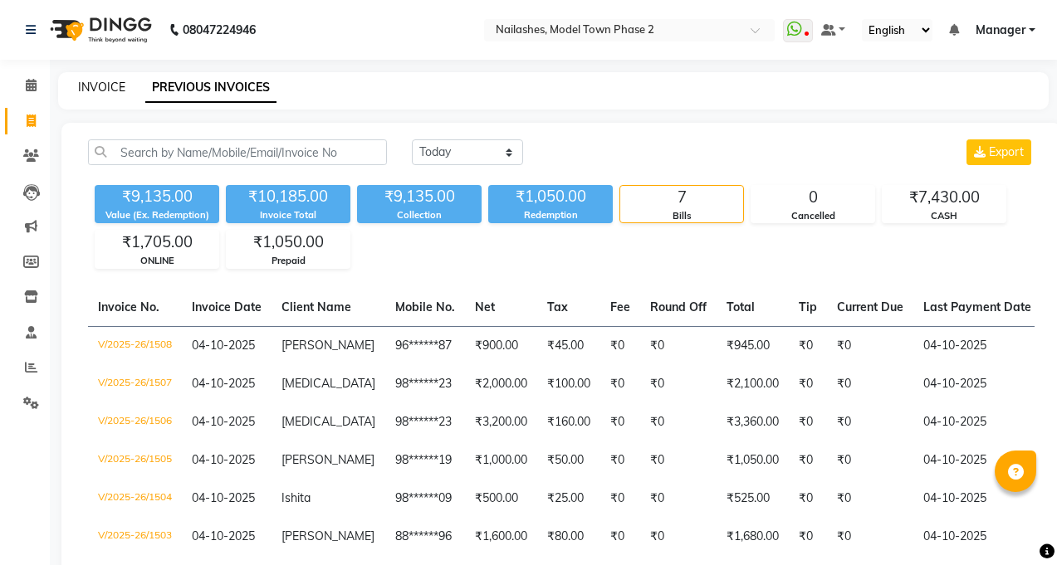
click at [99, 89] on link "INVOICE" at bounding box center [101, 87] width 47 height 15
select select "3840"
select select "service"
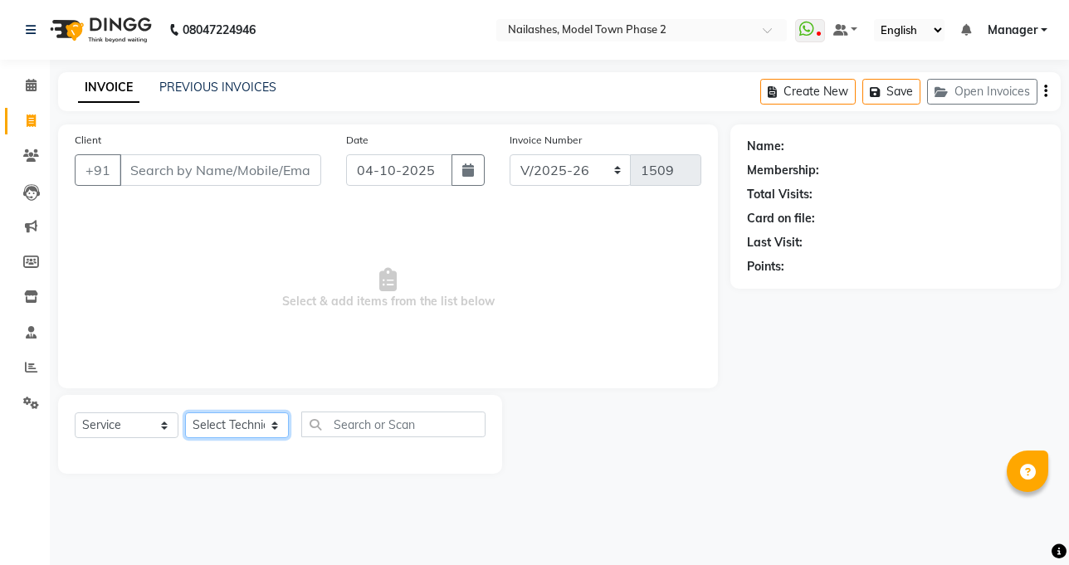
click at [255, 418] on select "Select Technician [PERSON_NAME] Manager [PERSON_NAME] Sumit [PERSON_NAME]" at bounding box center [237, 426] width 104 height 26
select select "34505"
click at [185, 413] on select "Select Technician [PERSON_NAME] Manager [PERSON_NAME] Sumit [PERSON_NAME]" at bounding box center [237, 426] width 104 height 26
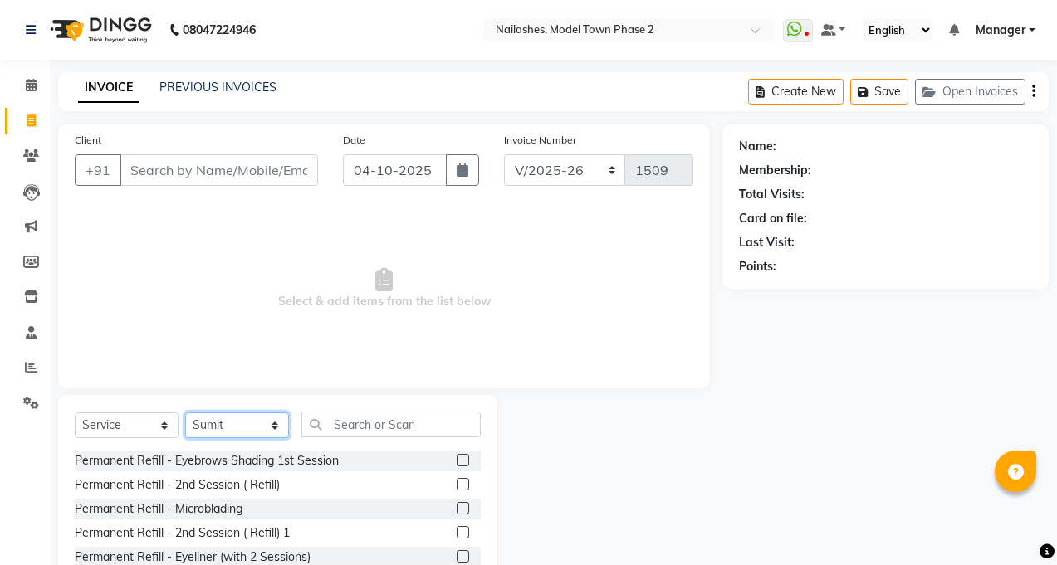
click at [234, 415] on select "Select Technician [PERSON_NAME] Manager [PERSON_NAME] Sumit [PERSON_NAME]" at bounding box center [237, 426] width 104 height 26
click at [185, 413] on select "Select Technician [PERSON_NAME] Manager [PERSON_NAME] Sumit [PERSON_NAME]" at bounding box center [237, 426] width 104 height 26
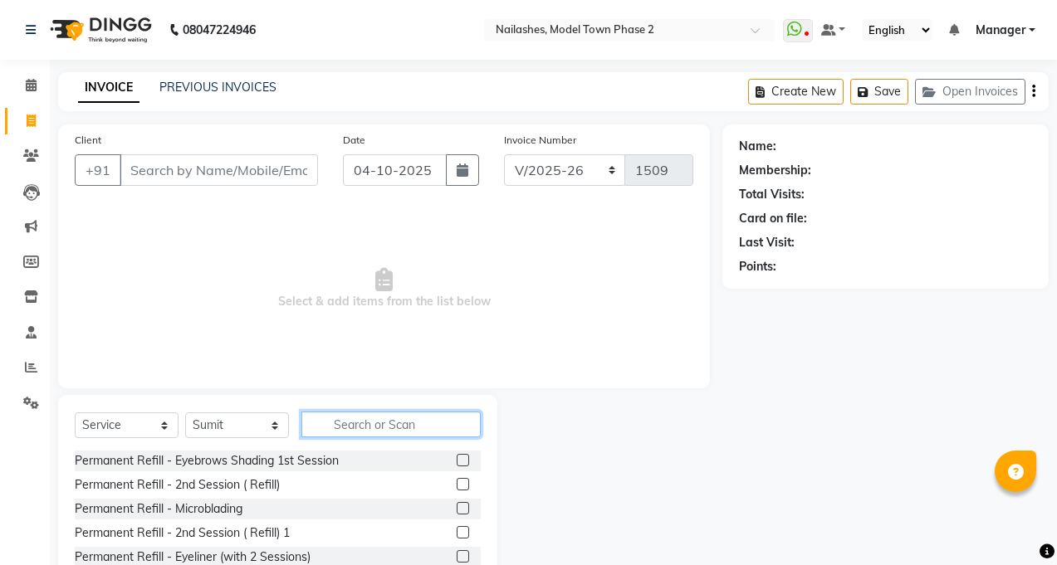
click at [323, 424] on input "text" at bounding box center [390, 425] width 179 height 26
type input "ped"
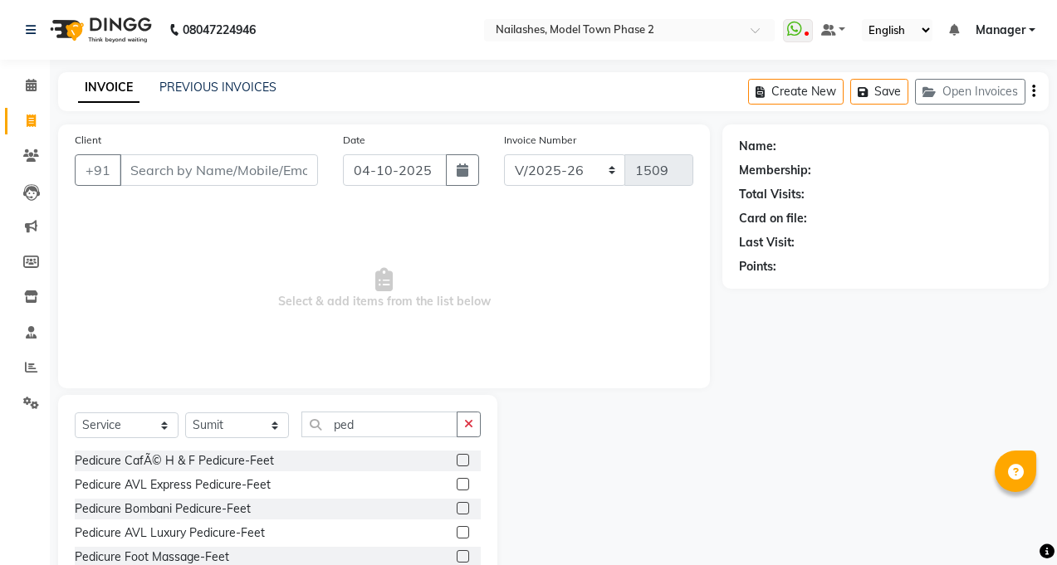
drag, startPoint x: 286, startPoint y: 408, endPoint x: 449, endPoint y: 485, distance: 180.5
click at [457, 485] on label at bounding box center [463, 484] width 12 height 12
click at [457, 485] on input "checkbox" at bounding box center [462, 485] width 11 height 11
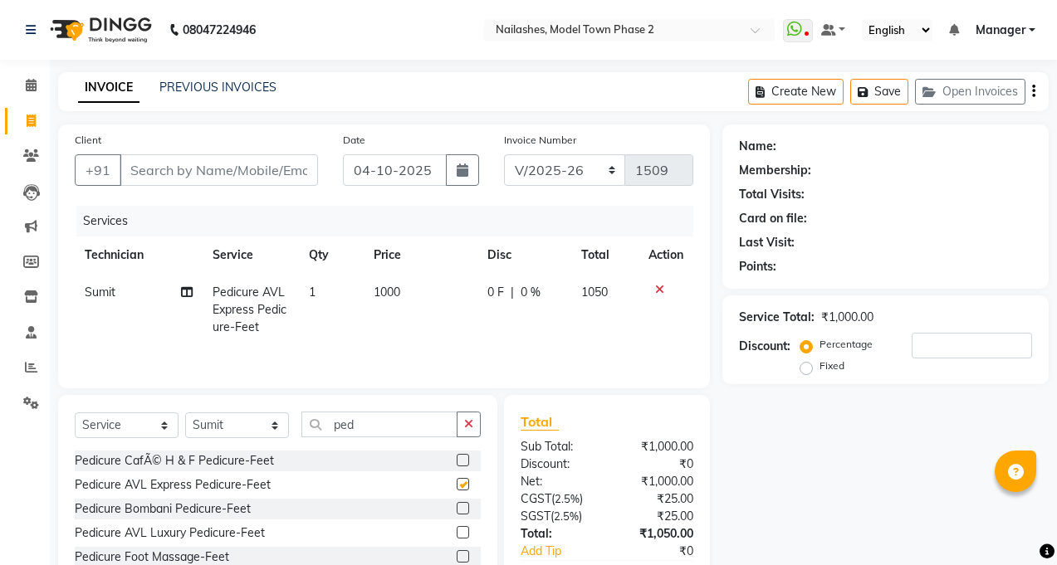
checkbox input "false"
click at [464, 430] on button "button" at bounding box center [469, 425] width 24 height 26
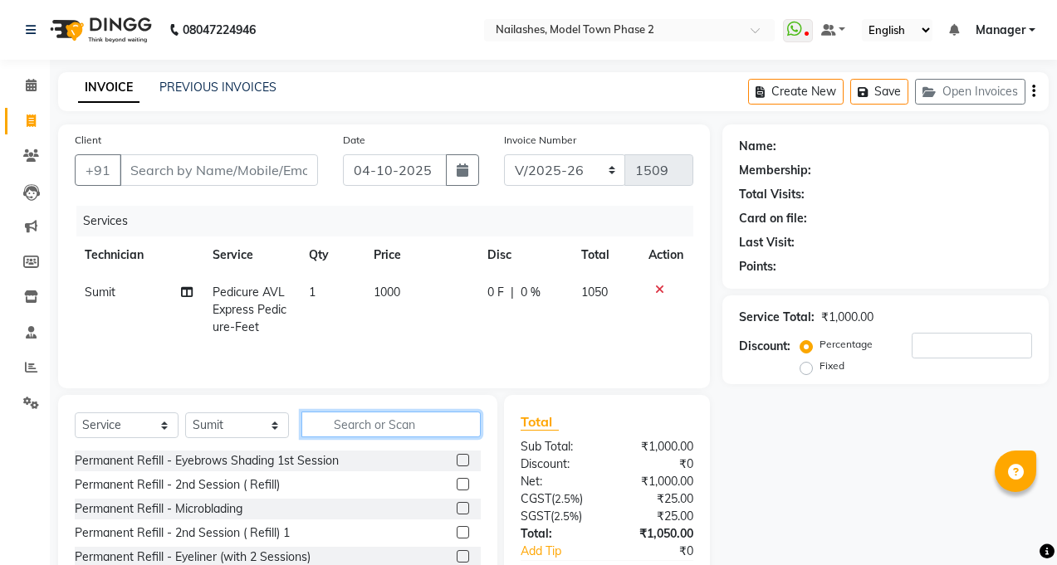
click at [413, 417] on input "text" at bounding box center [390, 425] width 179 height 26
click at [411, 419] on input "text" at bounding box center [390, 425] width 179 height 26
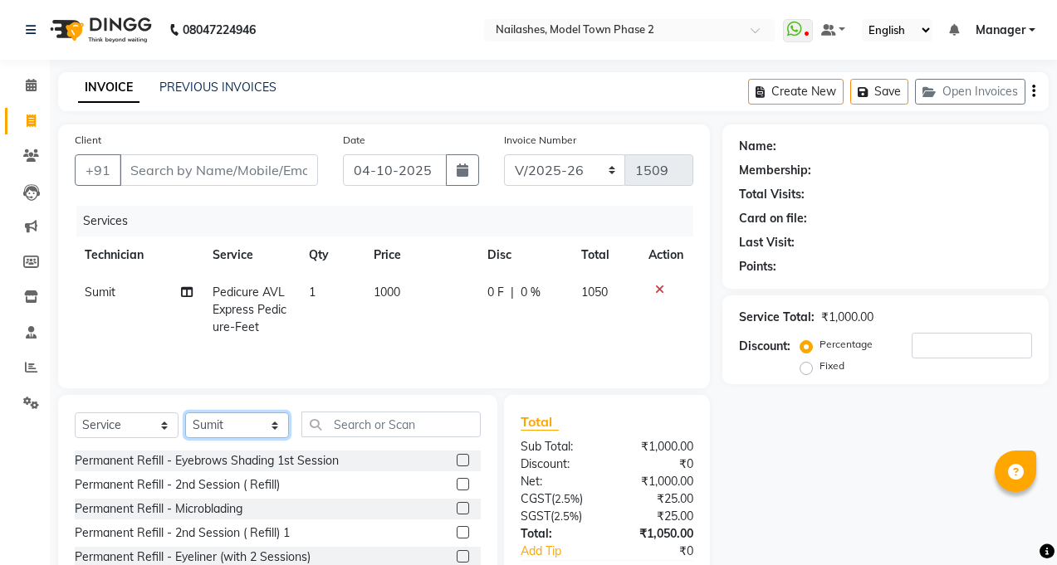
click at [232, 427] on select "Select Technician [PERSON_NAME] Manager [PERSON_NAME] Sumit [PERSON_NAME]" at bounding box center [237, 426] width 104 height 26
select select "86355"
click at [185, 413] on select "Select Technician [PERSON_NAME] Manager [PERSON_NAME] Sumit [PERSON_NAME]" at bounding box center [237, 426] width 104 height 26
click at [300, 429] on div "Select Service Product Membership Package Voucher Prepaid Gift Card Select Tech…" at bounding box center [278, 431] width 406 height 39
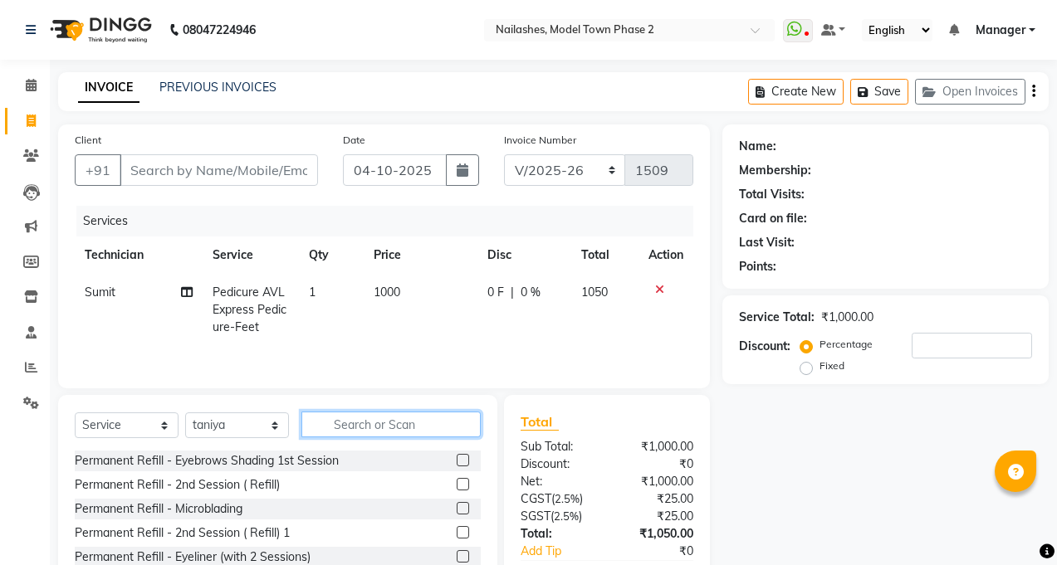
click at [322, 423] on input "text" at bounding box center [390, 425] width 179 height 26
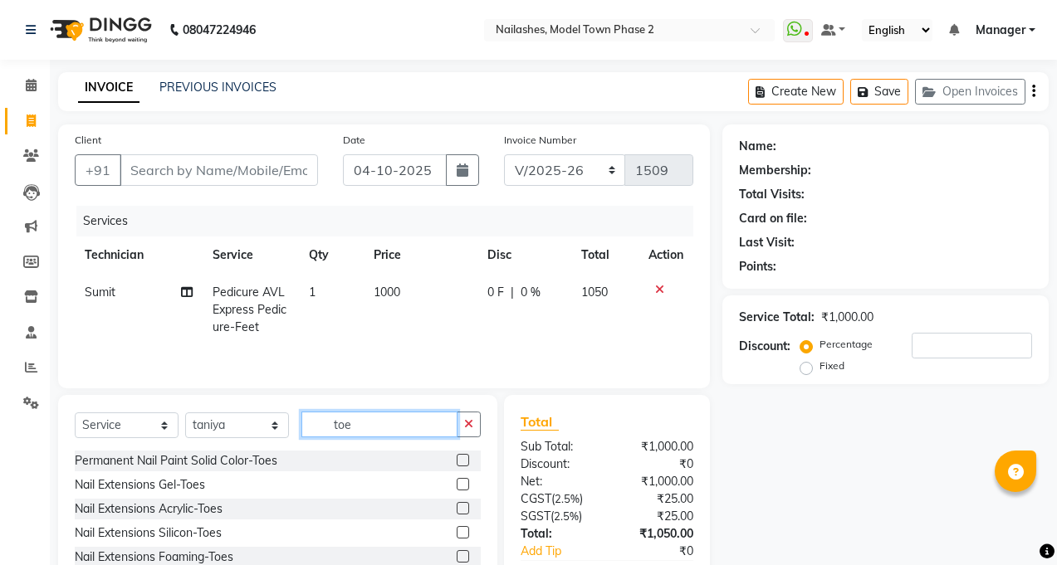
type input "toe"
click at [457, 459] on label at bounding box center [463, 460] width 12 height 12
click at [457, 459] on input "checkbox" at bounding box center [462, 461] width 11 height 11
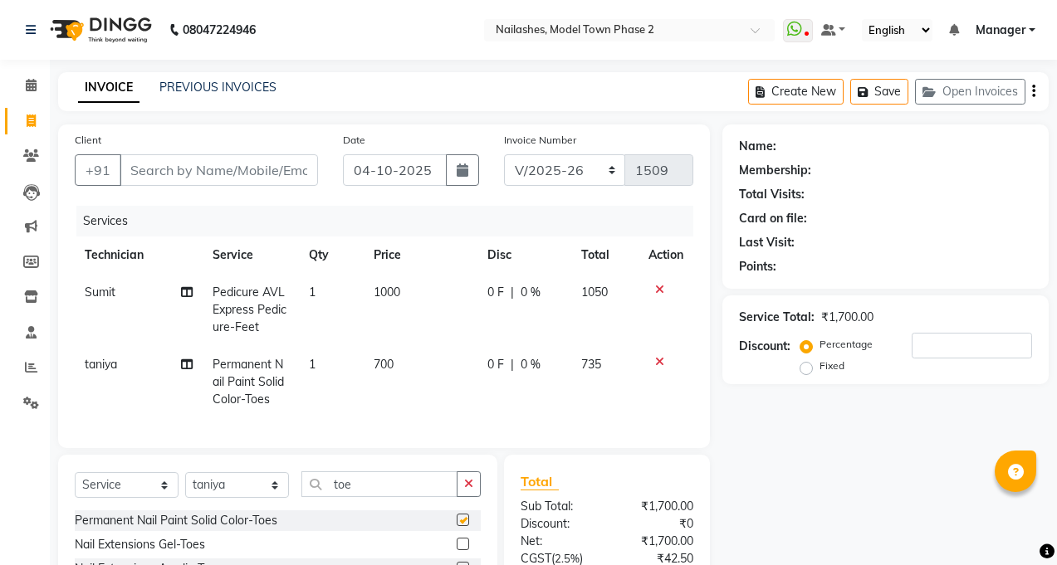
checkbox input "false"
click at [365, 350] on td "700" at bounding box center [421, 382] width 115 height 72
select select "86355"
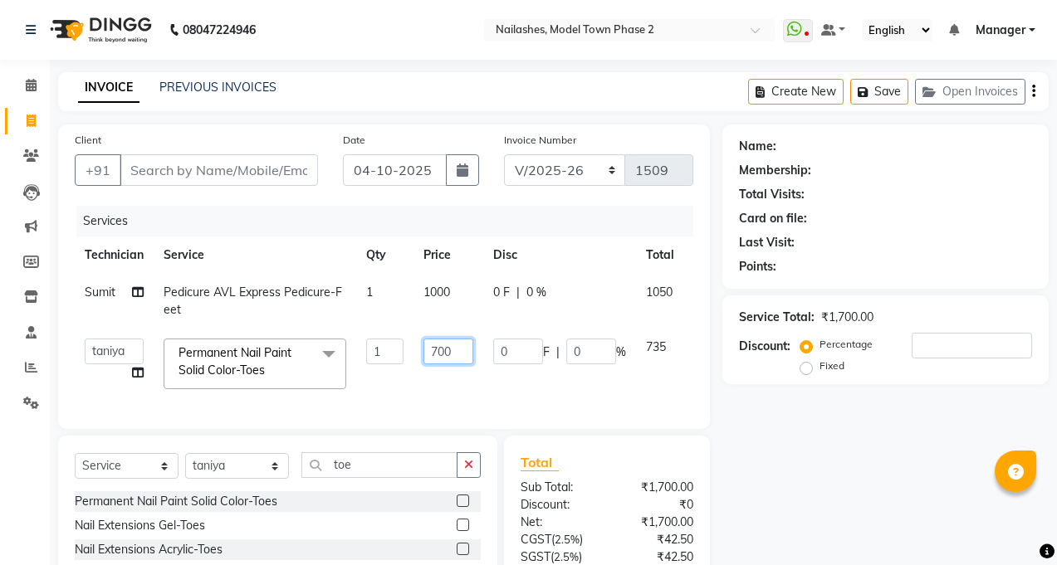
click at [460, 350] on input "700" at bounding box center [448, 352] width 50 height 26
type input "7"
type input "600"
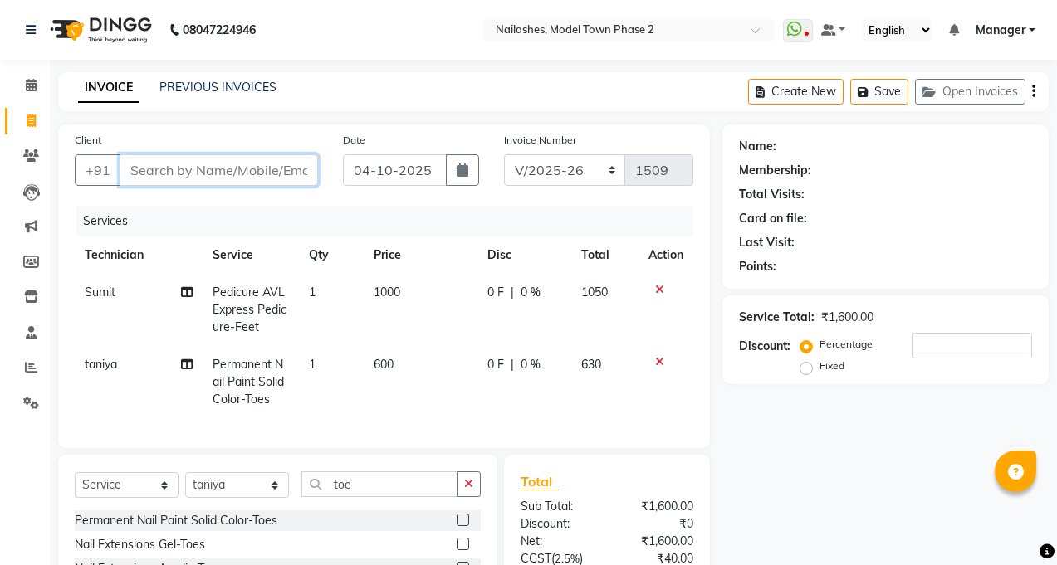
click at [198, 178] on input "Client" at bounding box center [219, 170] width 198 height 32
click at [144, 174] on input "Client" at bounding box center [219, 170] width 198 height 32
type input "8"
type input "0"
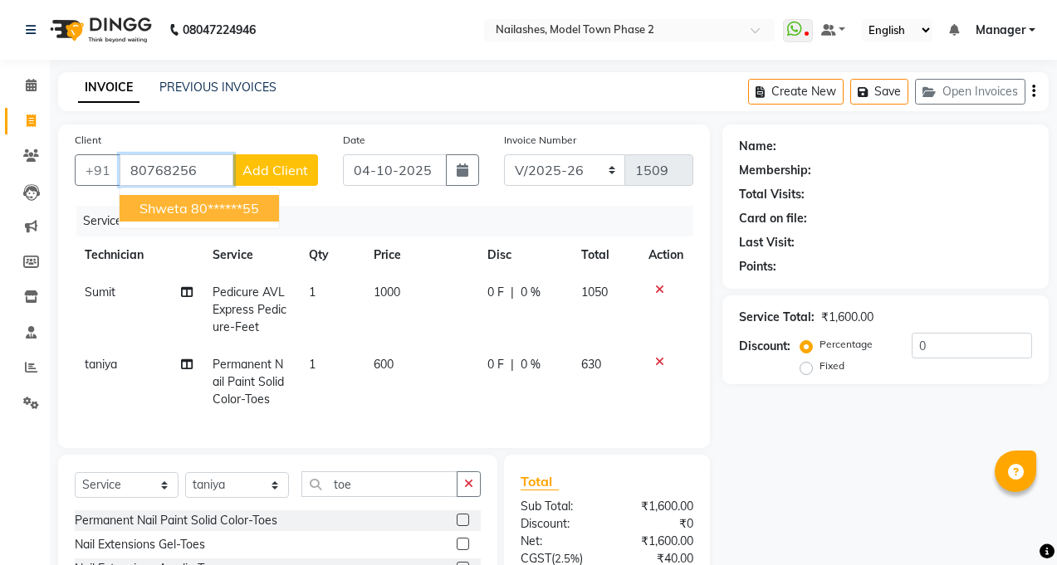
click at [178, 215] on span "Shweta" at bounding box center [163, 208] width 48 height 17
type input "80******55"
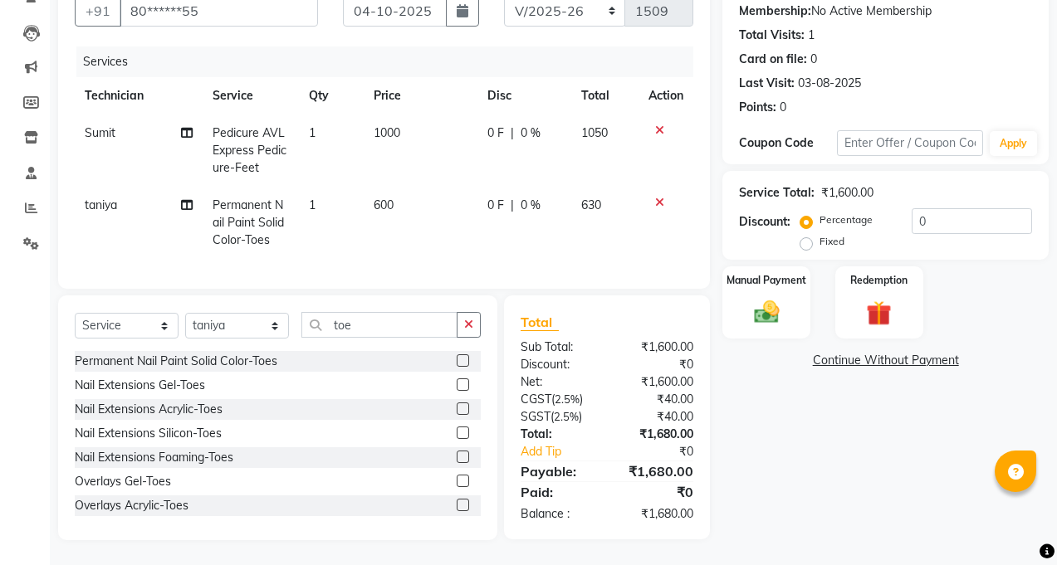
scroll to position [172, 0]
click at [762, 297] on img at bounding box center [767, 312] width 42 height 30
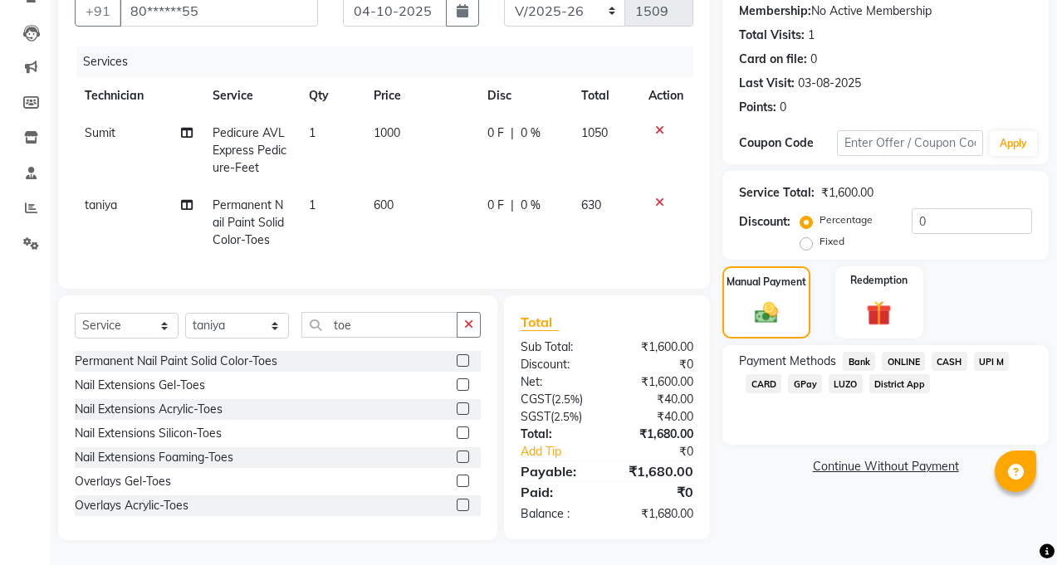
click at [899, 352] on span "ONLINE" at bounding box center [903, 361] width 43 height 19
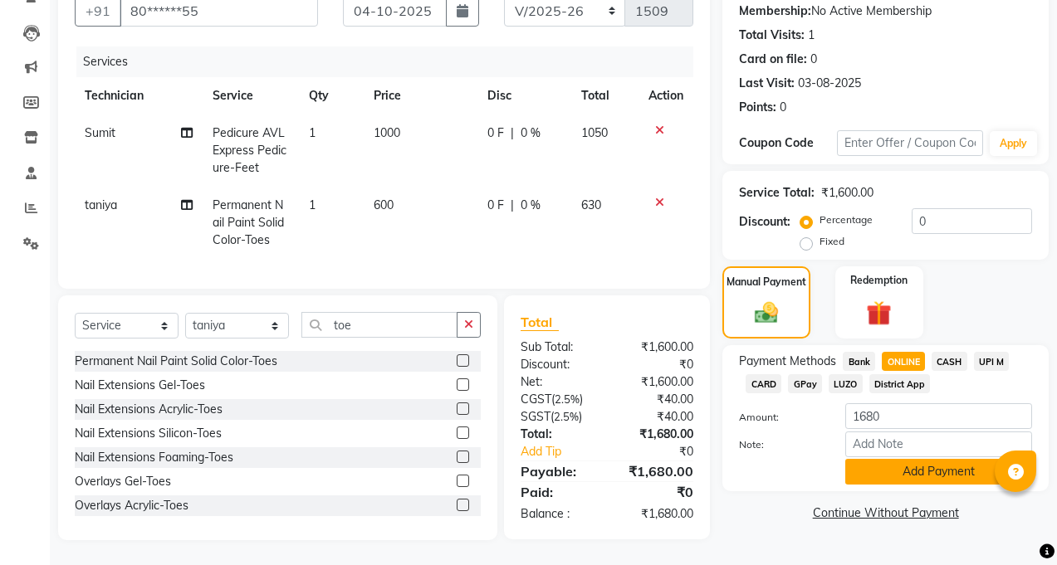
click at [898, 467] on button "Add Payment" at bounding box center [938, 472] width 187 height 26
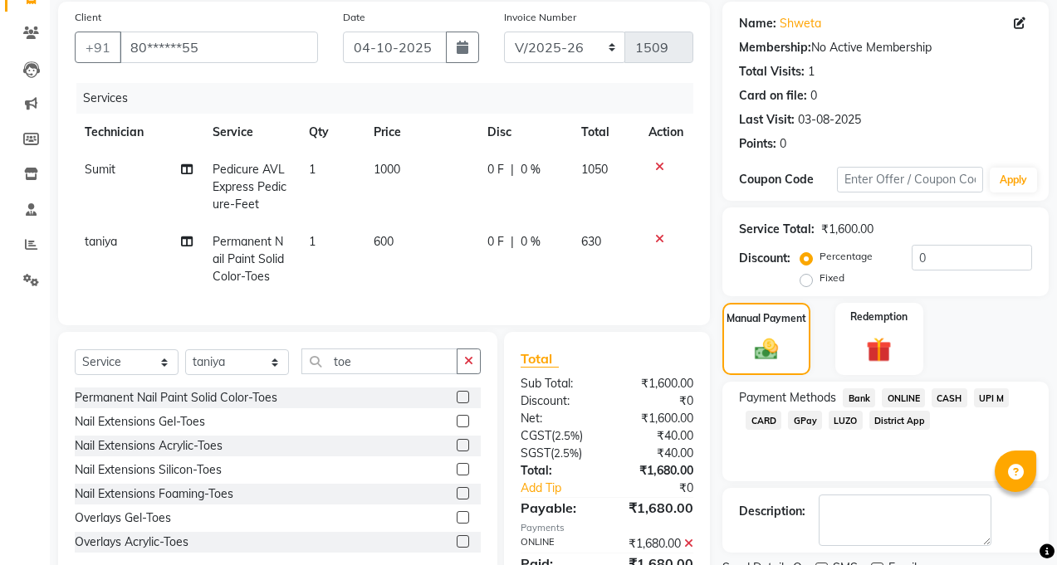
scroll to position [206, 0]
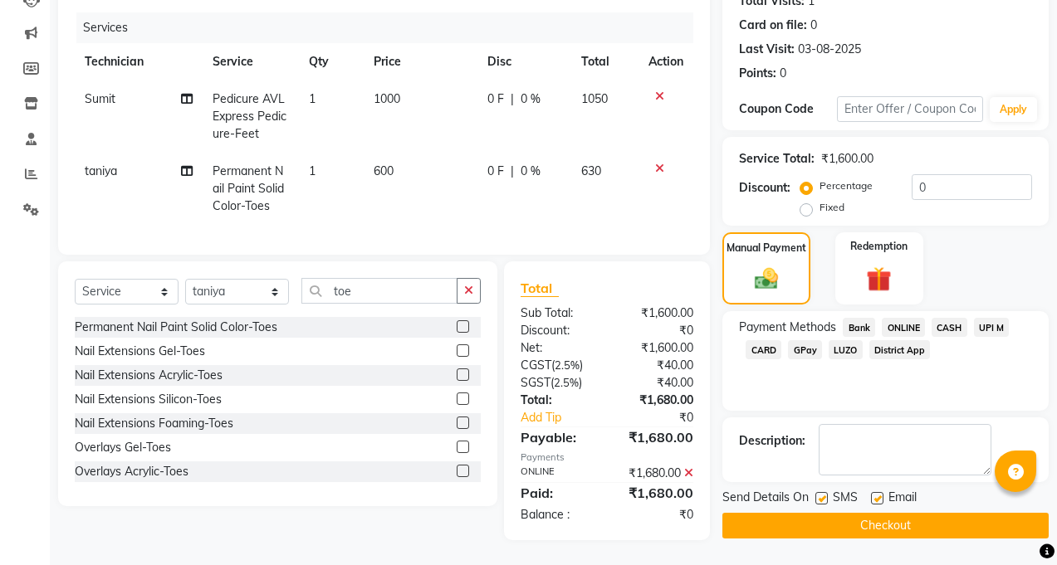
click at [784, 516] on button "Checkout" at bounding box center [885, 526] width 326 height 26
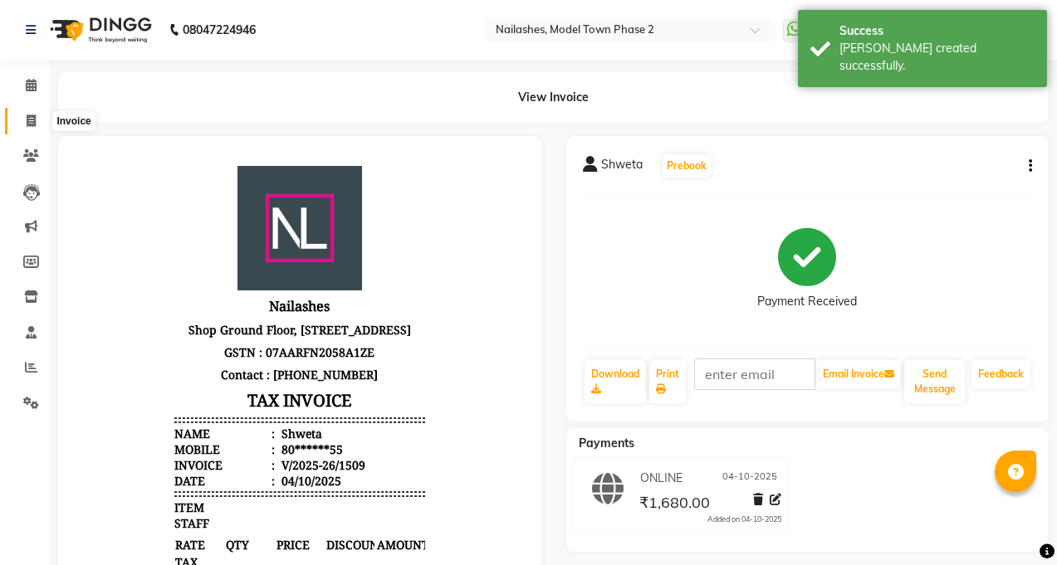
click at [30, 118] on icon at bounding box center [31, 121] width 9 height 12
select select "service"
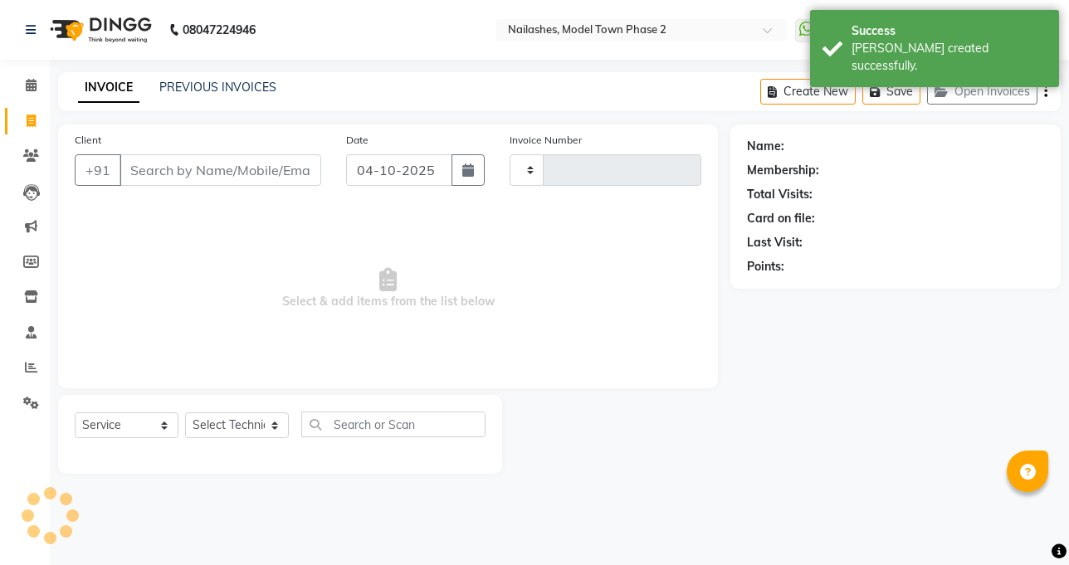
click at [238, 77] on div "INVOICE PREVIOUS INVOICES Create New Save Open Invoices" at bounding box center [559, 91] width 1003 height 39
type input "1510"
select select "3840"
click at [235, 78] on div "INVOICE PREVIOUS INVOICES Create New Save Open Invoices" at bounding box center [559, 91] width 1003 height 39
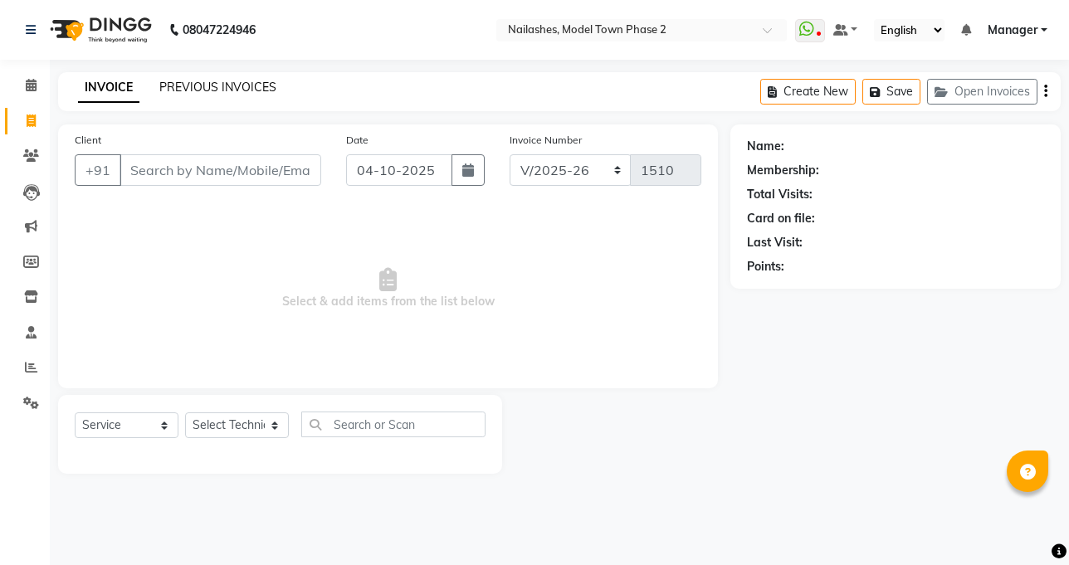
click at [216, 81] on link "PREVIOUS INVOICES" at bounding box center [217, 87] width 117 height 15
